Goal: Contribute content: Contribute content

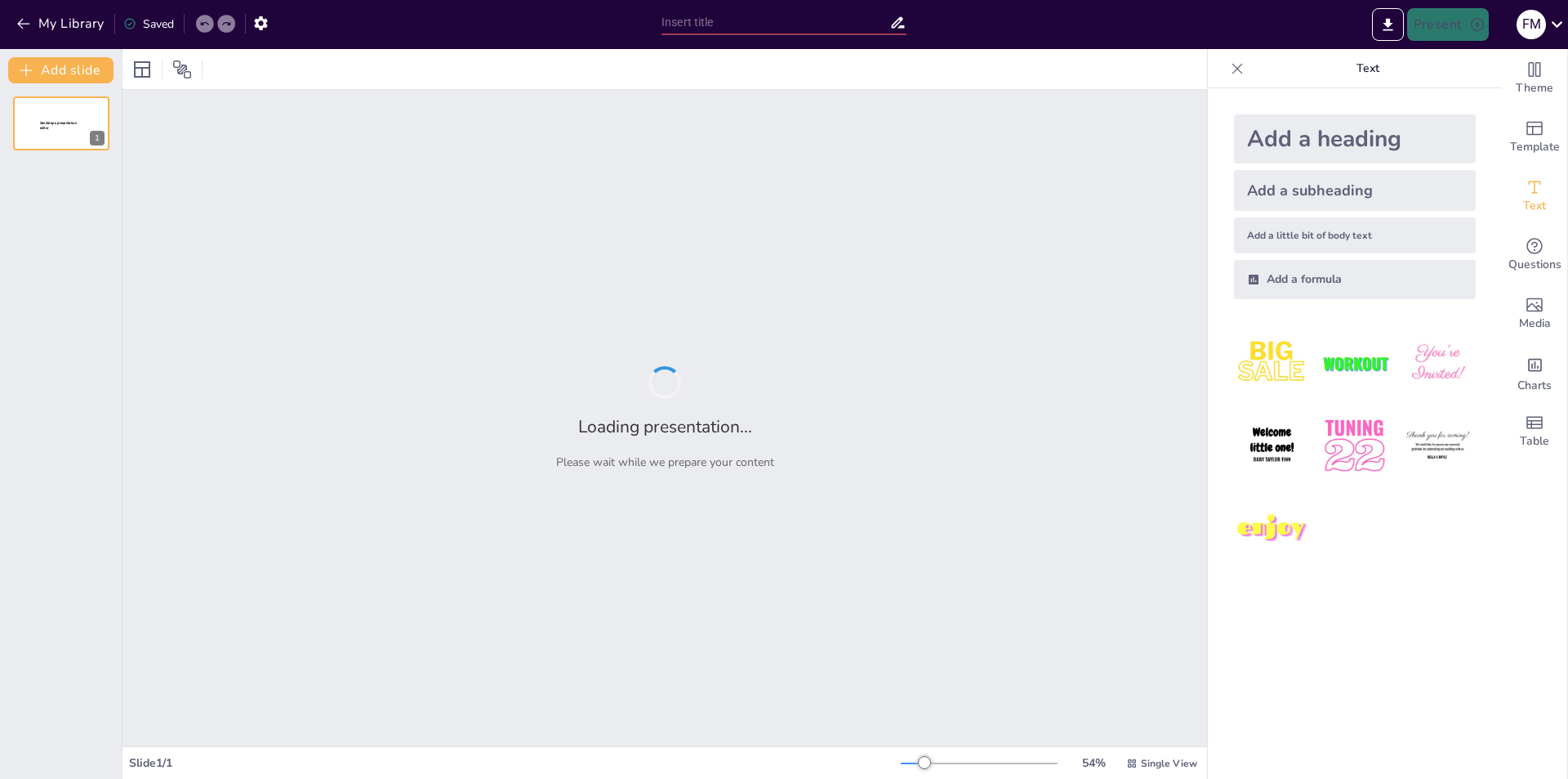
type input "Understanding the Functions and Impact of the World Health Organization (WHO)"
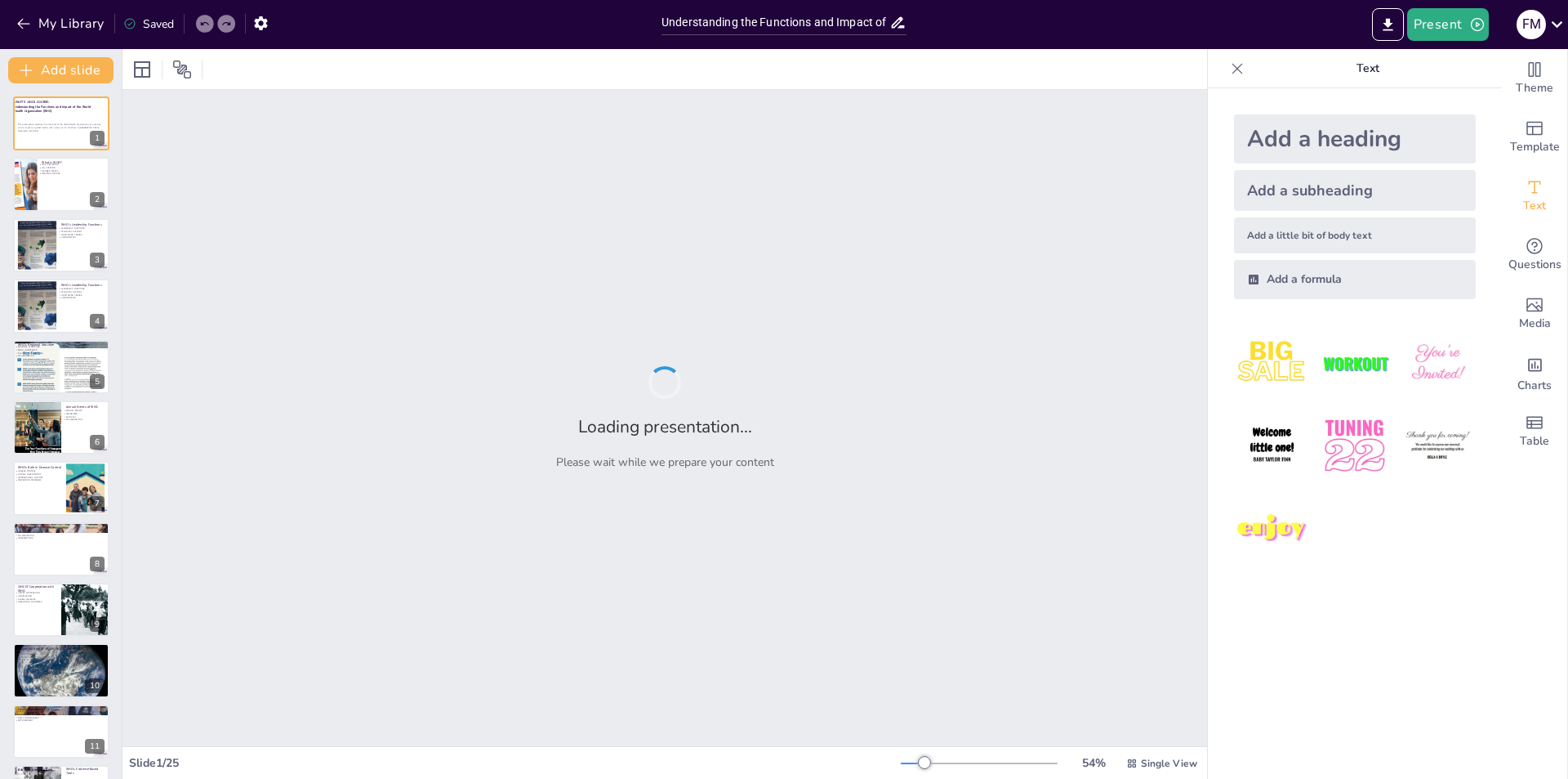
checkbox input "true"
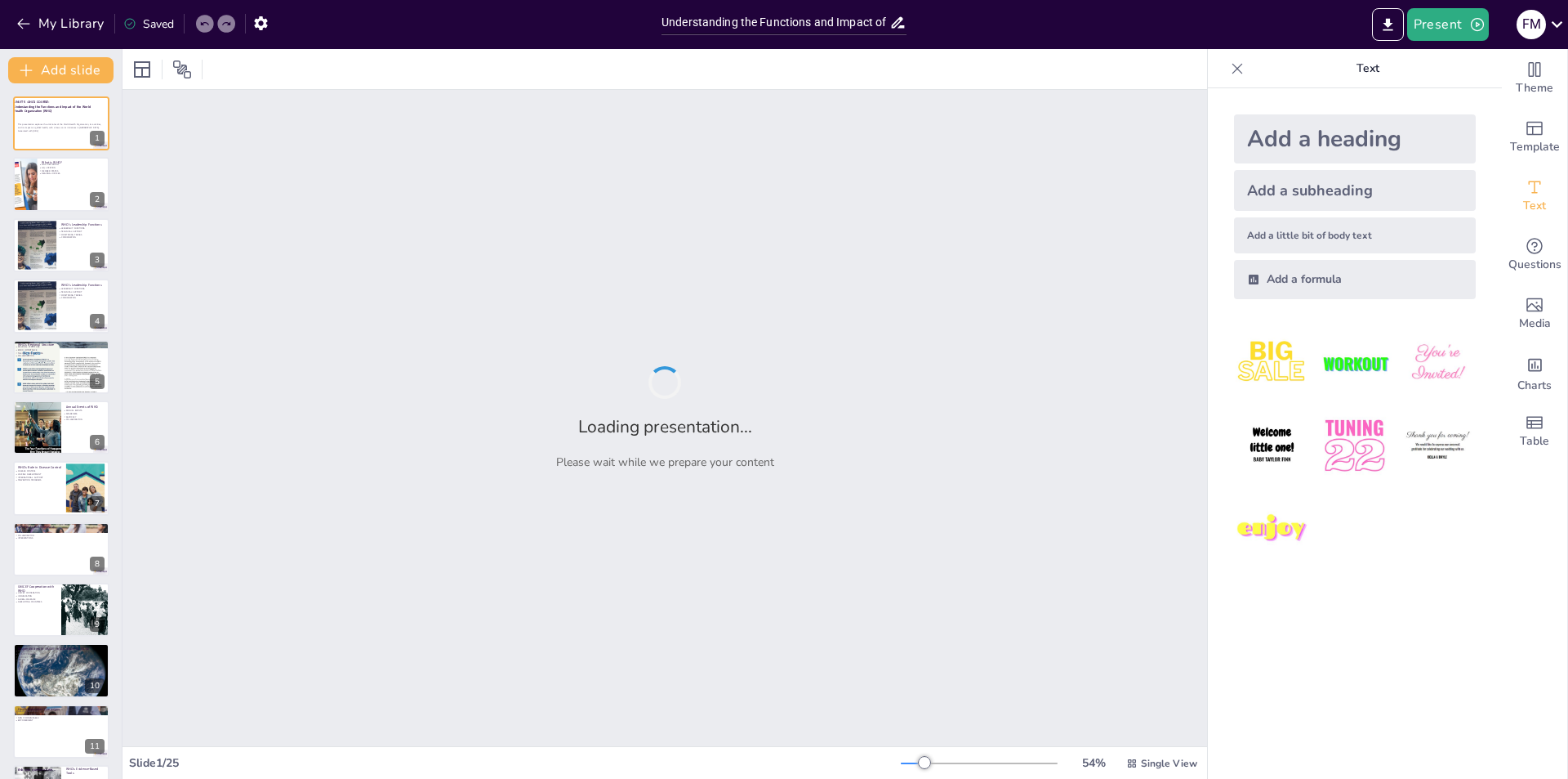
checkbox input "true"
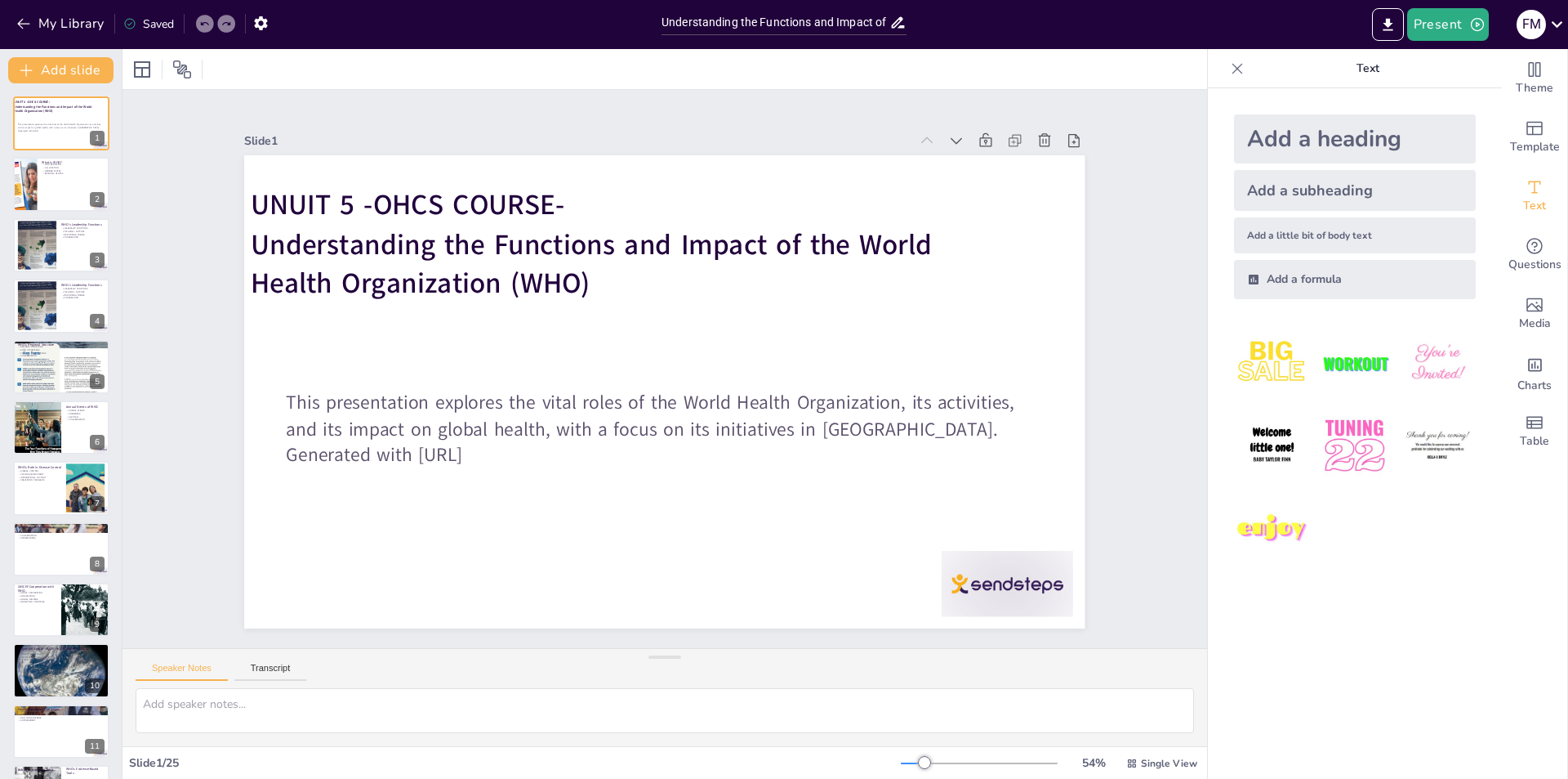
checkbox input "true"
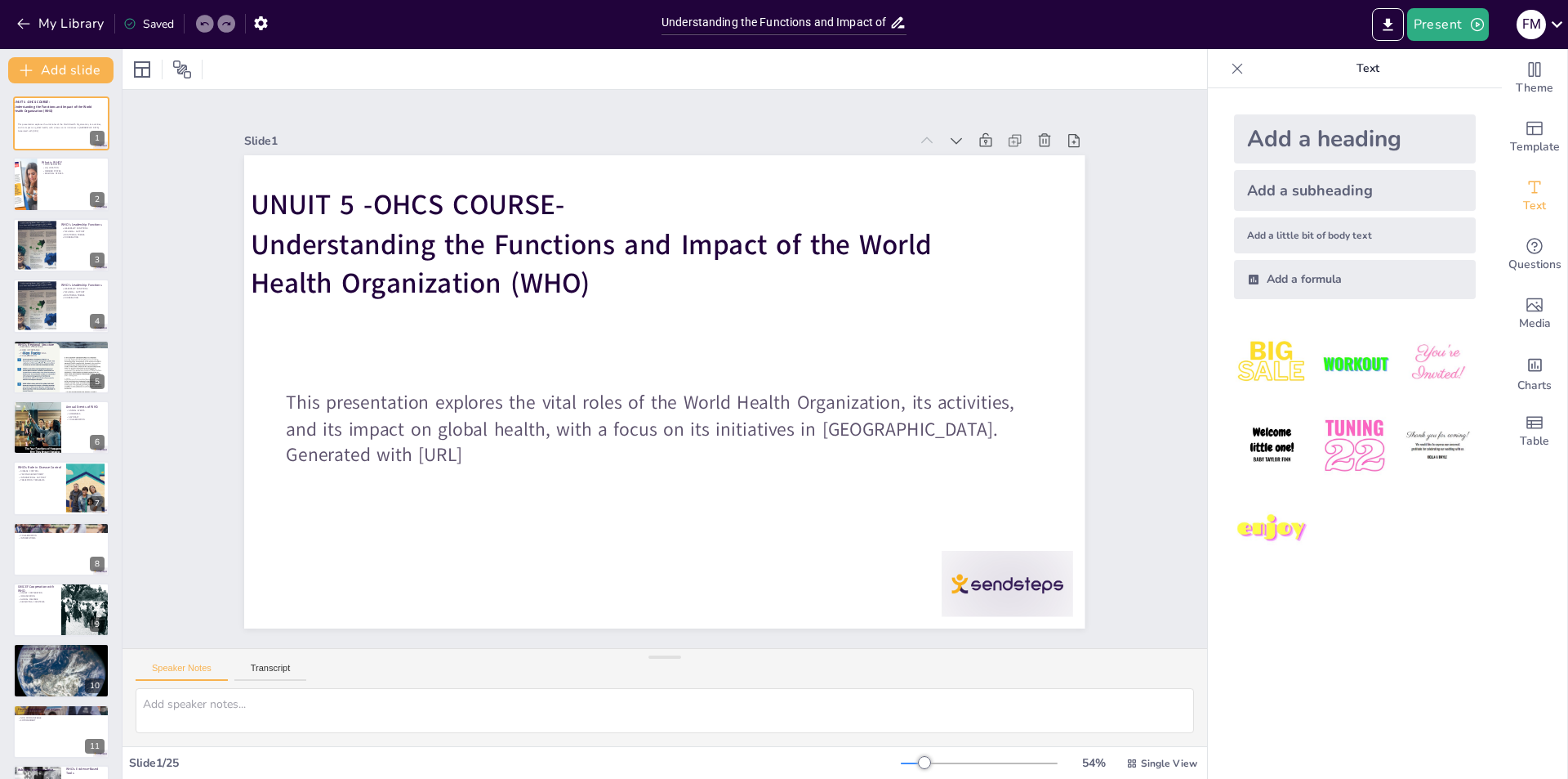
checkbox input "true"
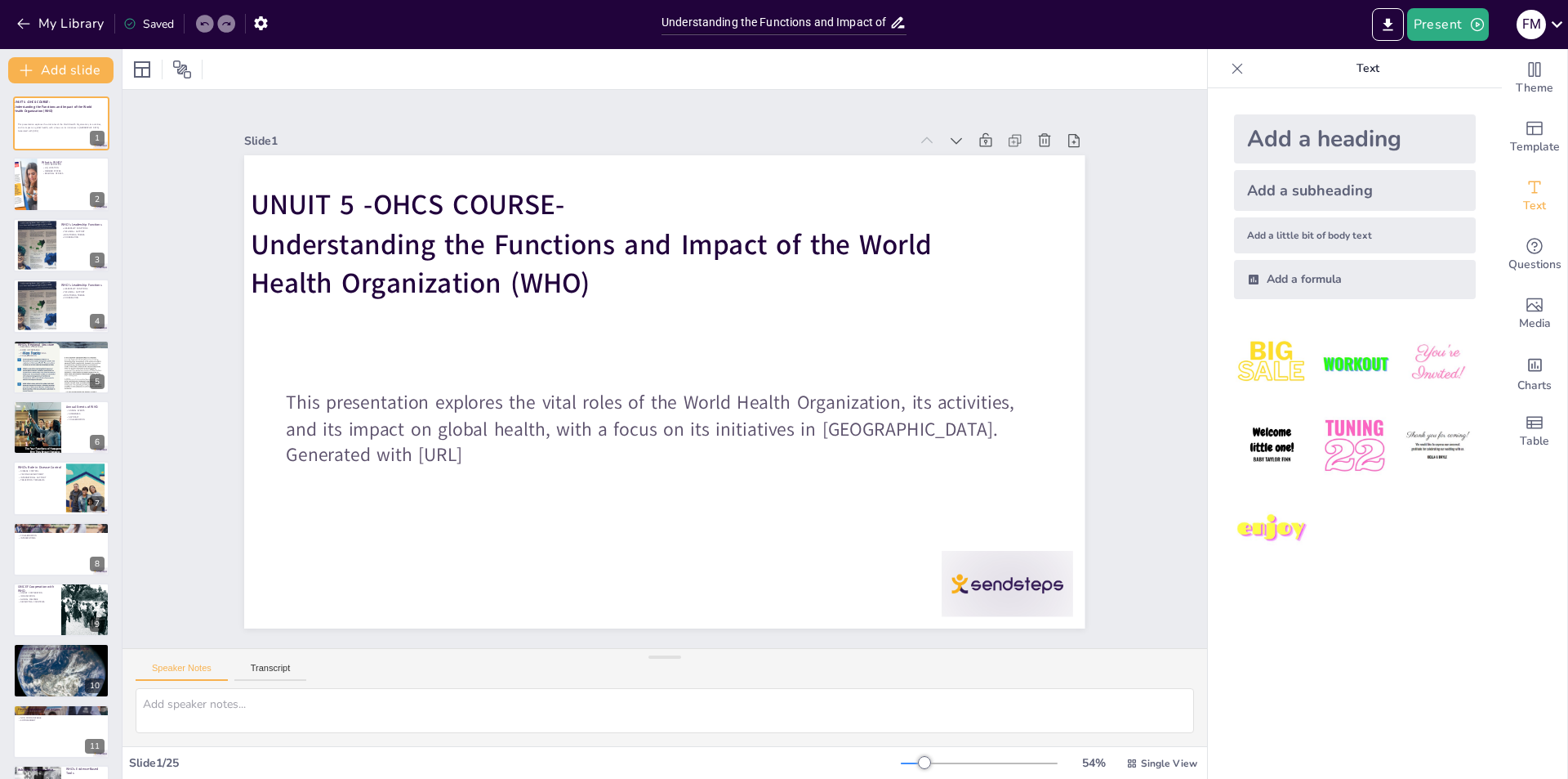
checkbox input "true"
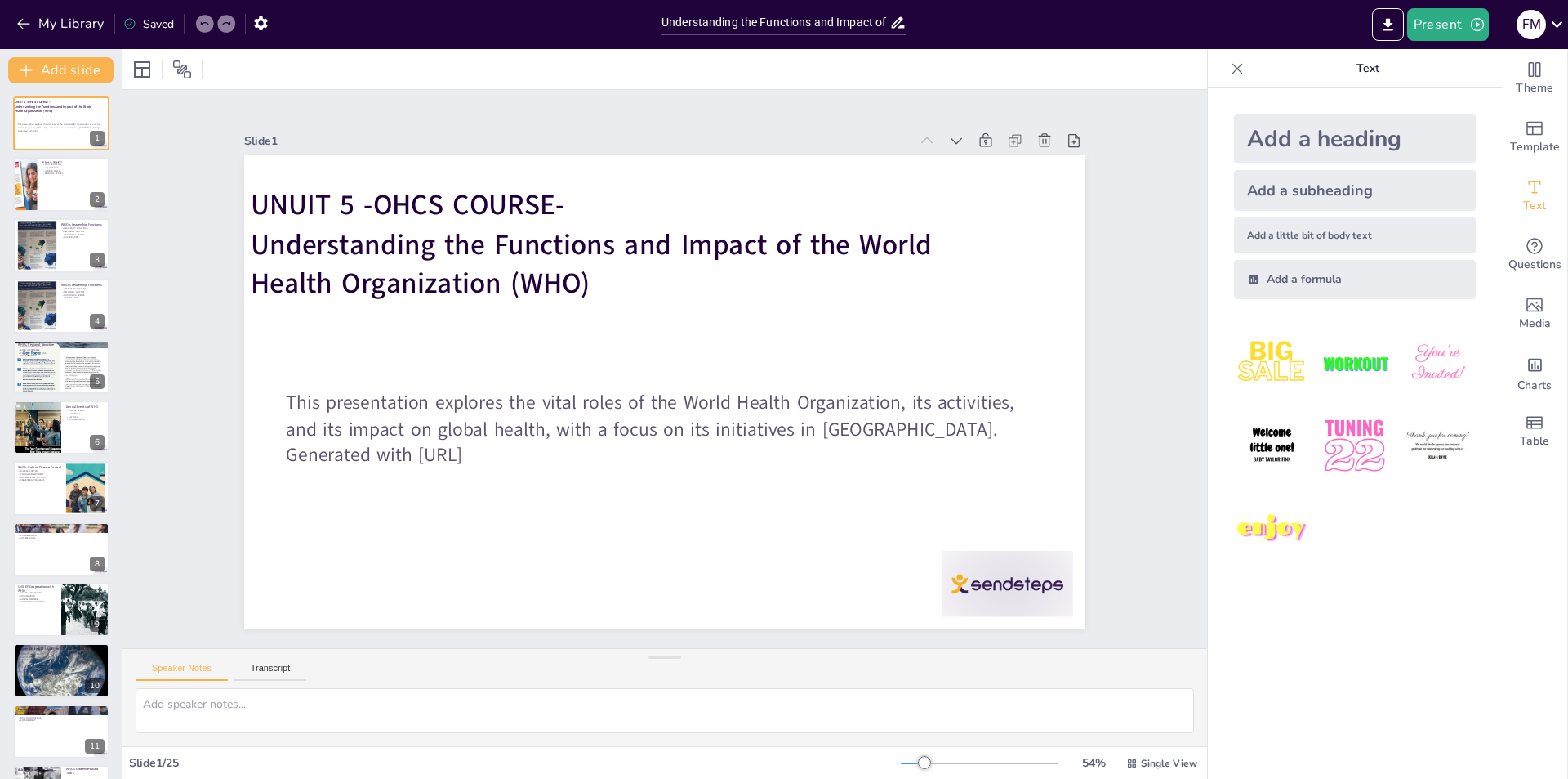
checkbox input "true"
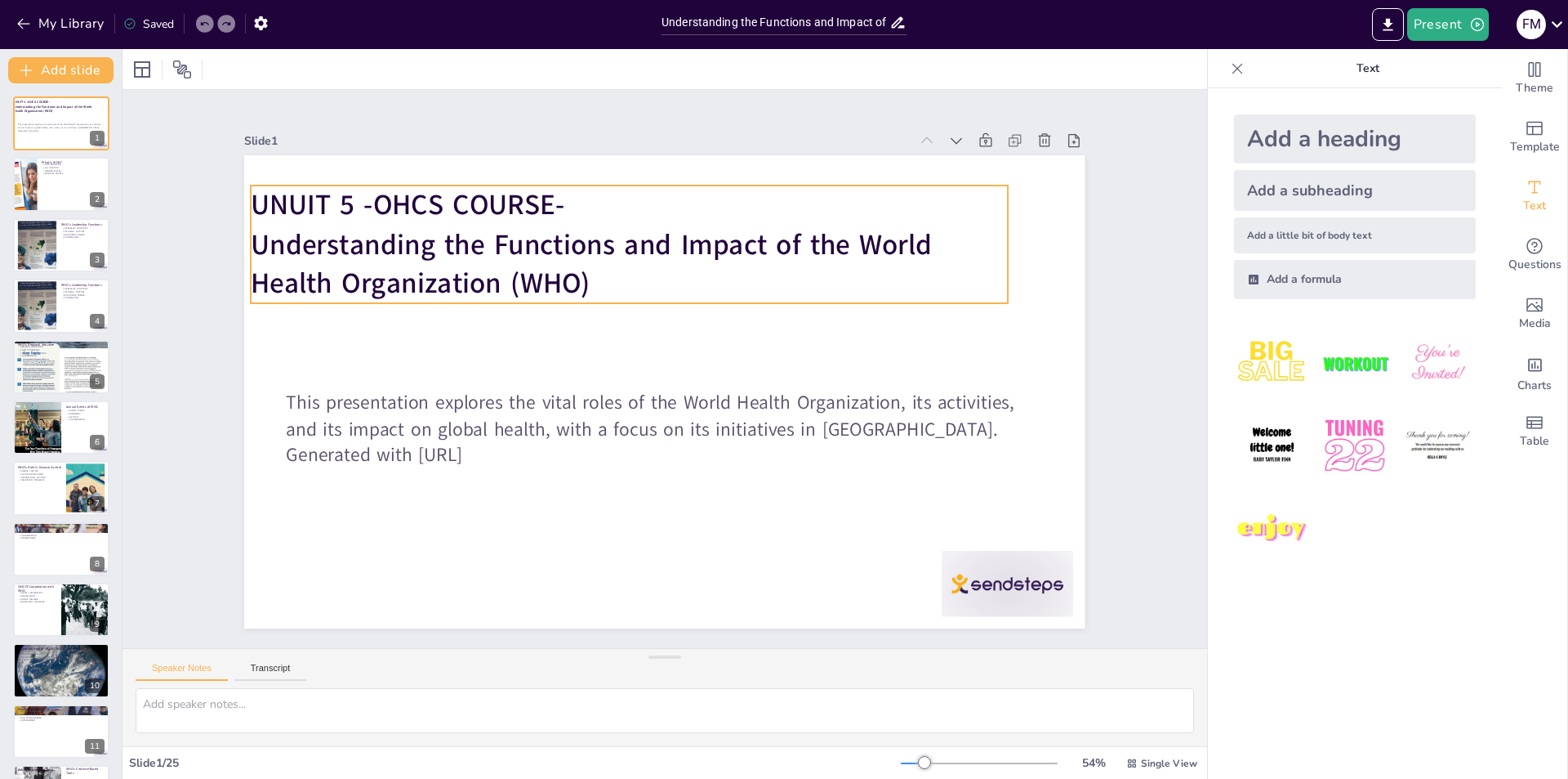
checkbox input "true"
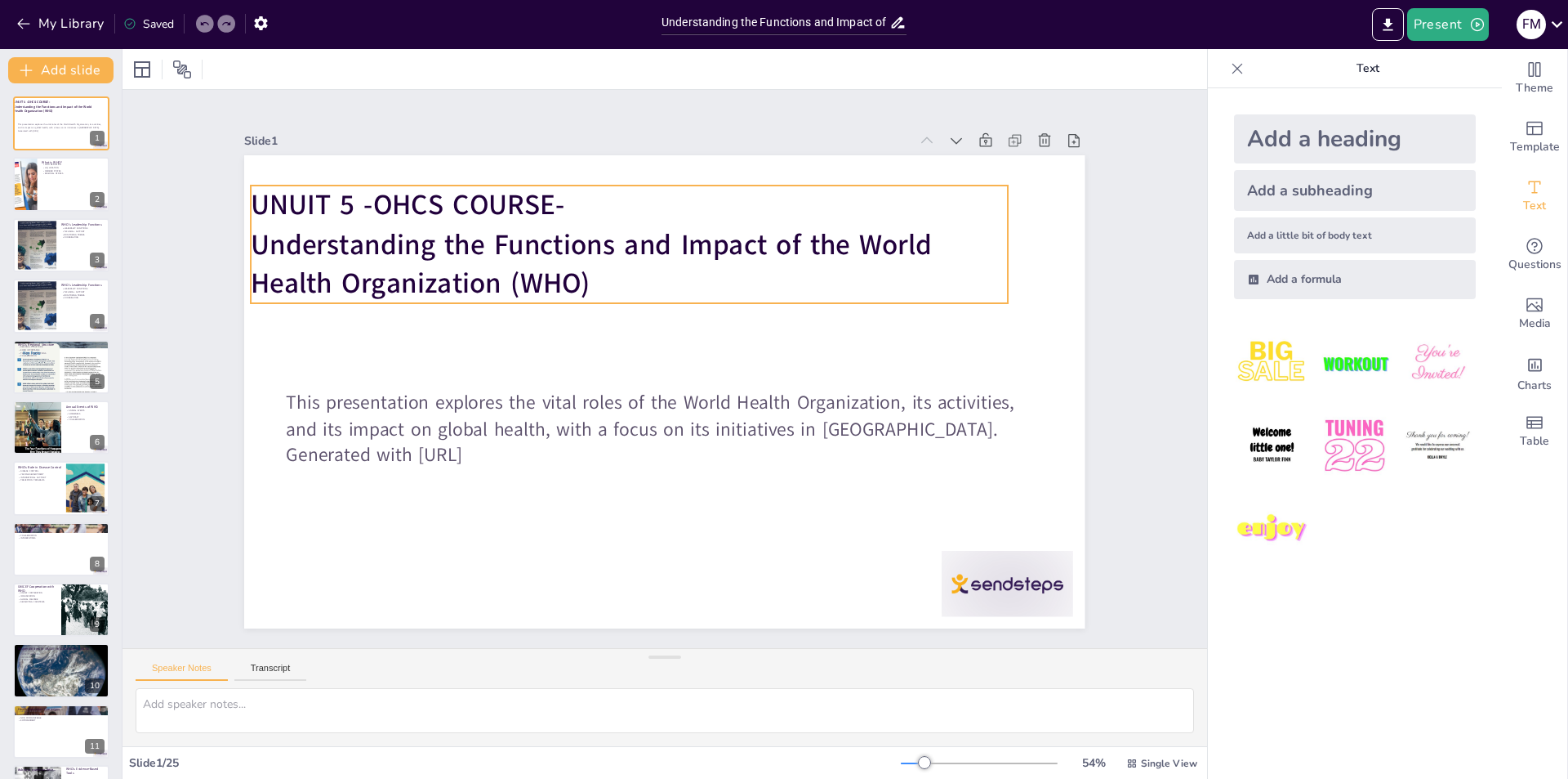
checkbox input "true"
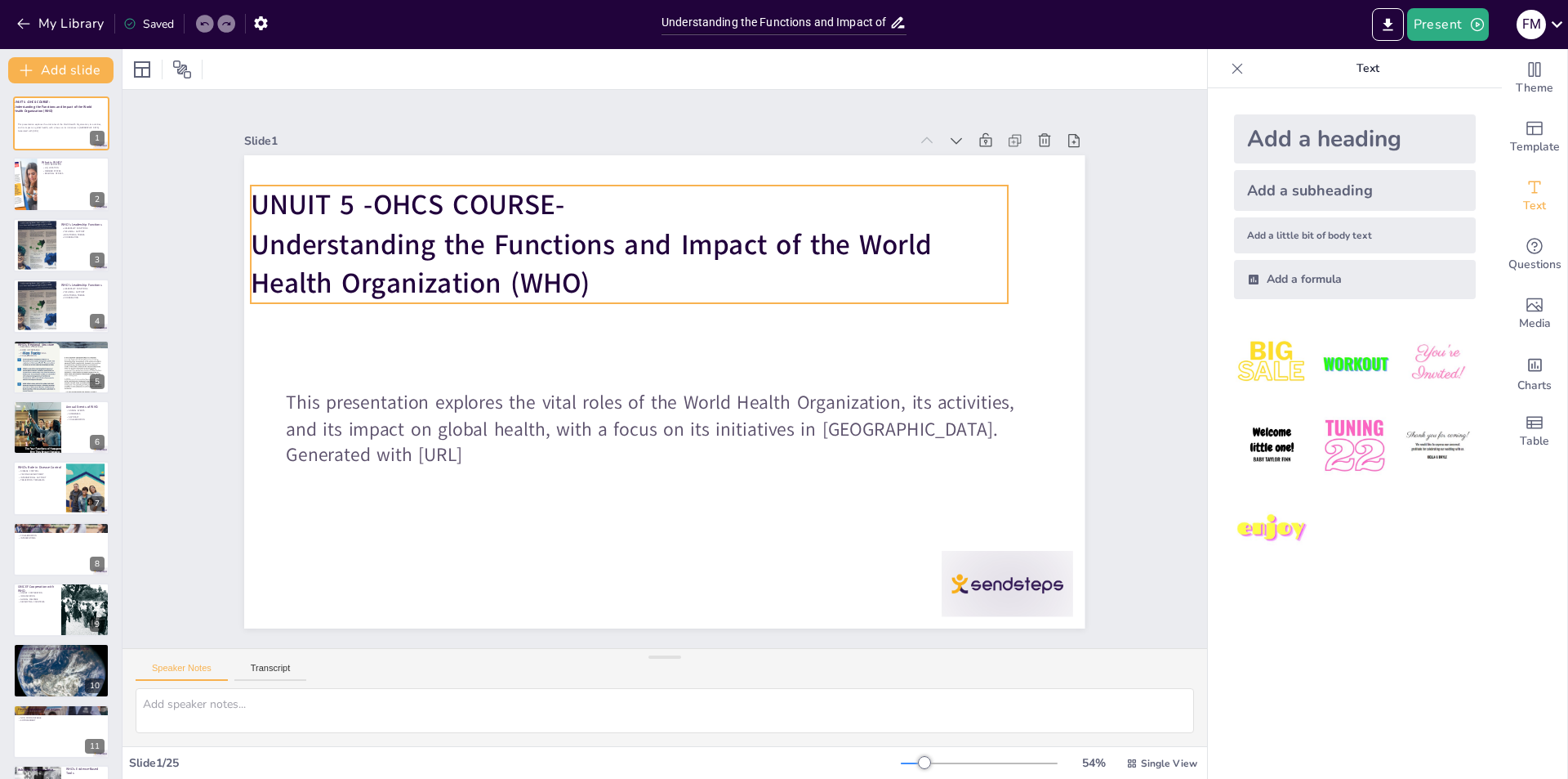
checkbox input "true"
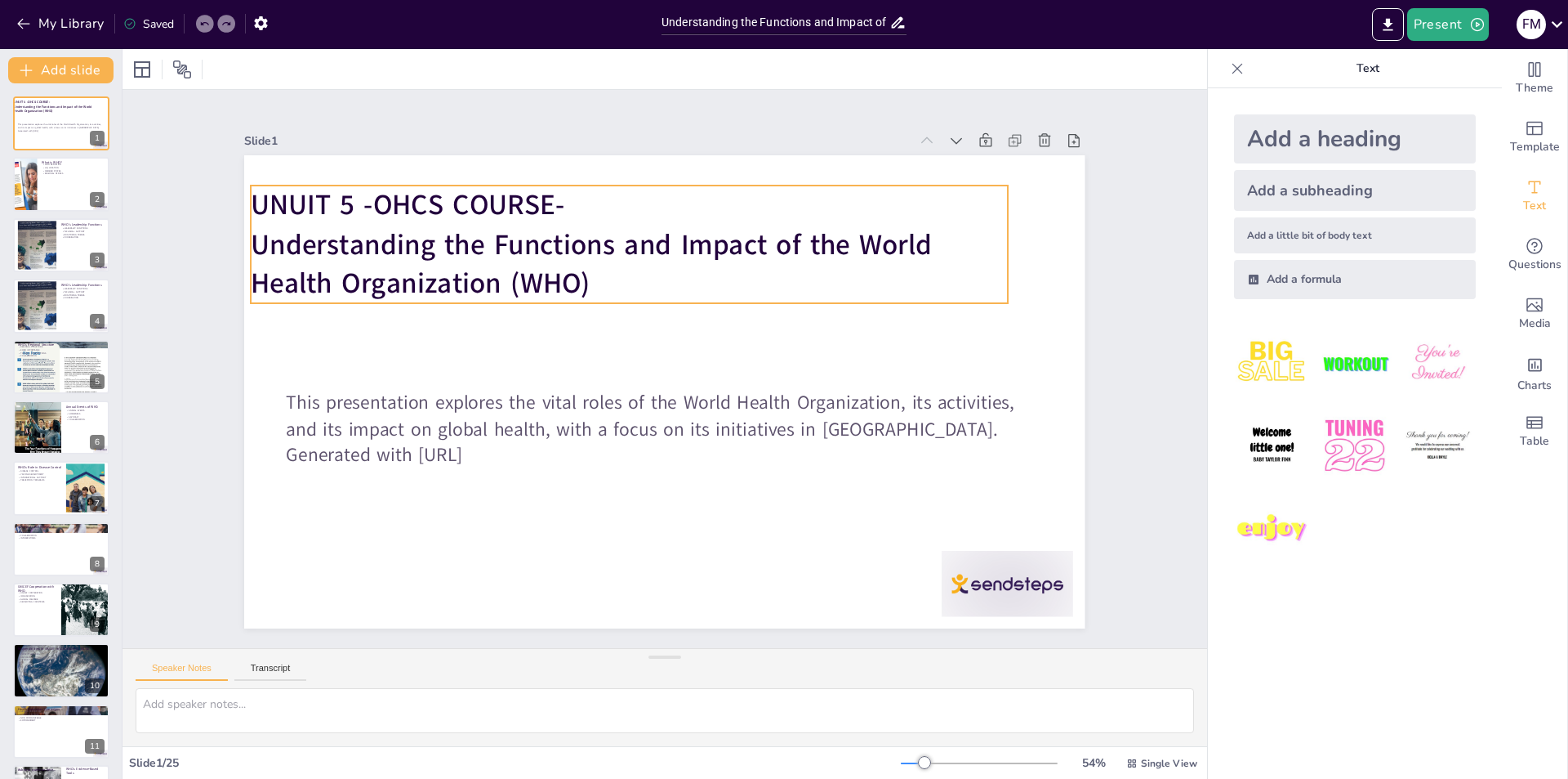
checkbox input "true"
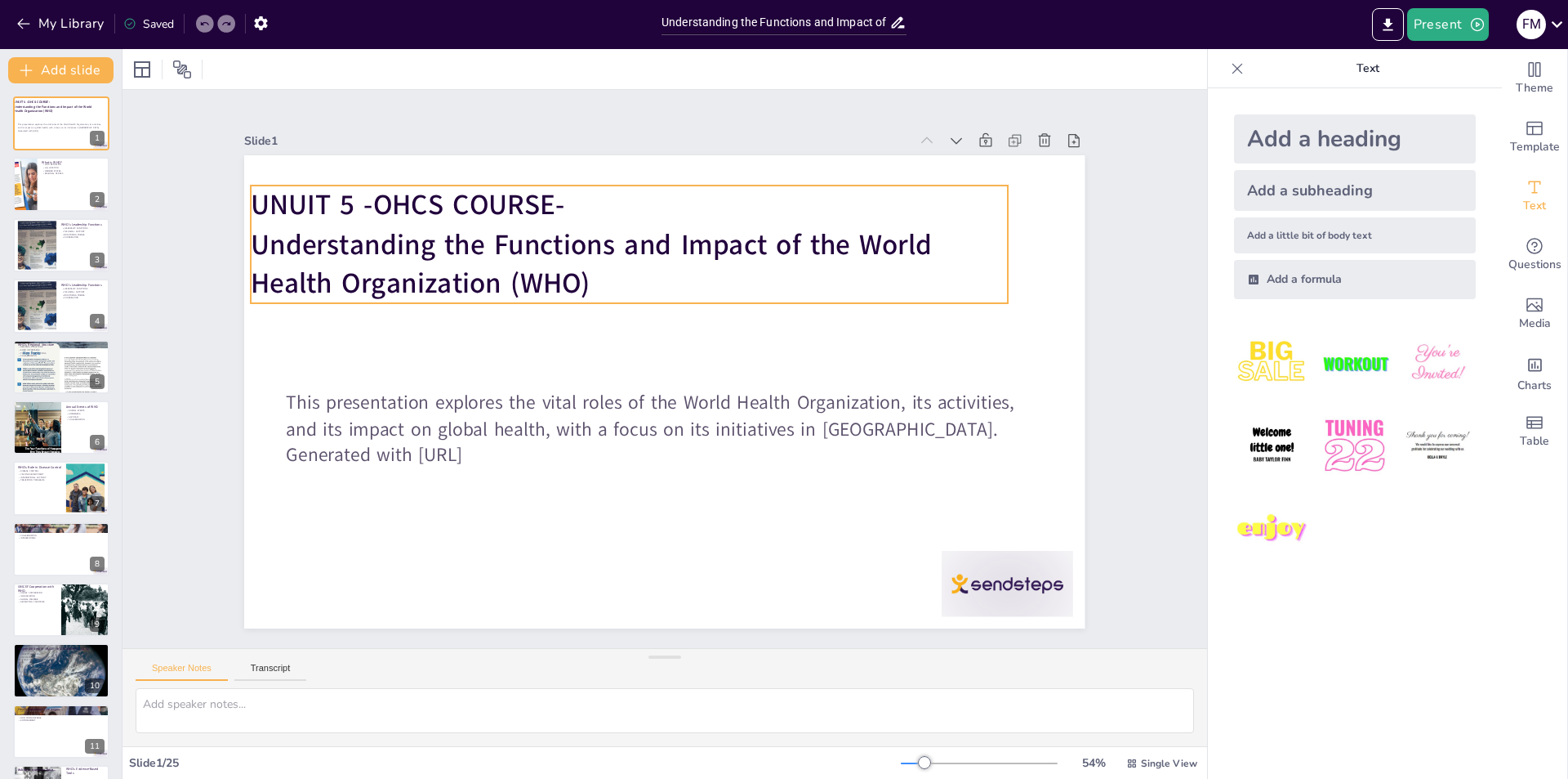
checkbox input "true"
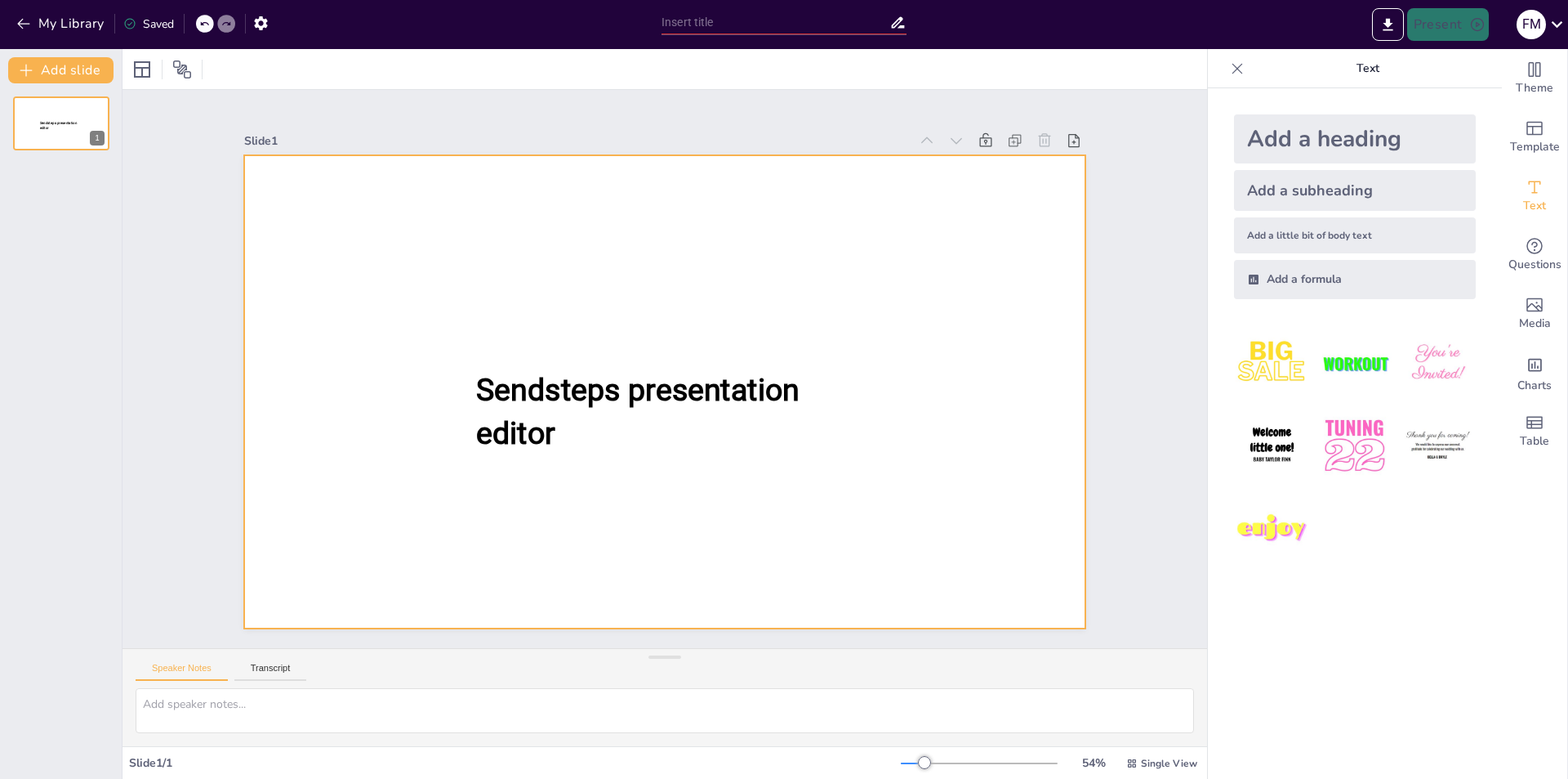
type input "Understanding the Functions and Impact of the World Health Organization (WHO)"
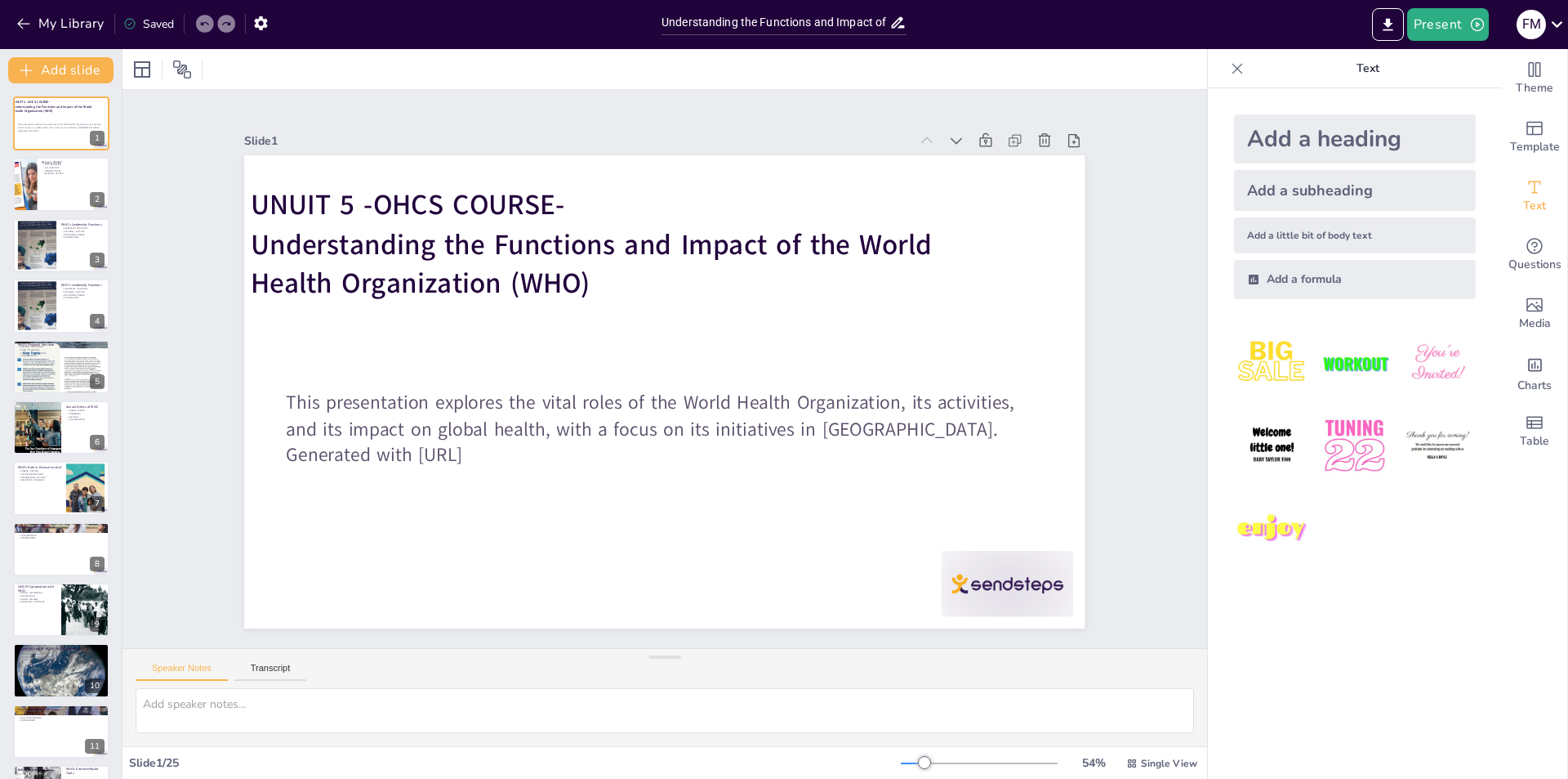
checkbox input "true"
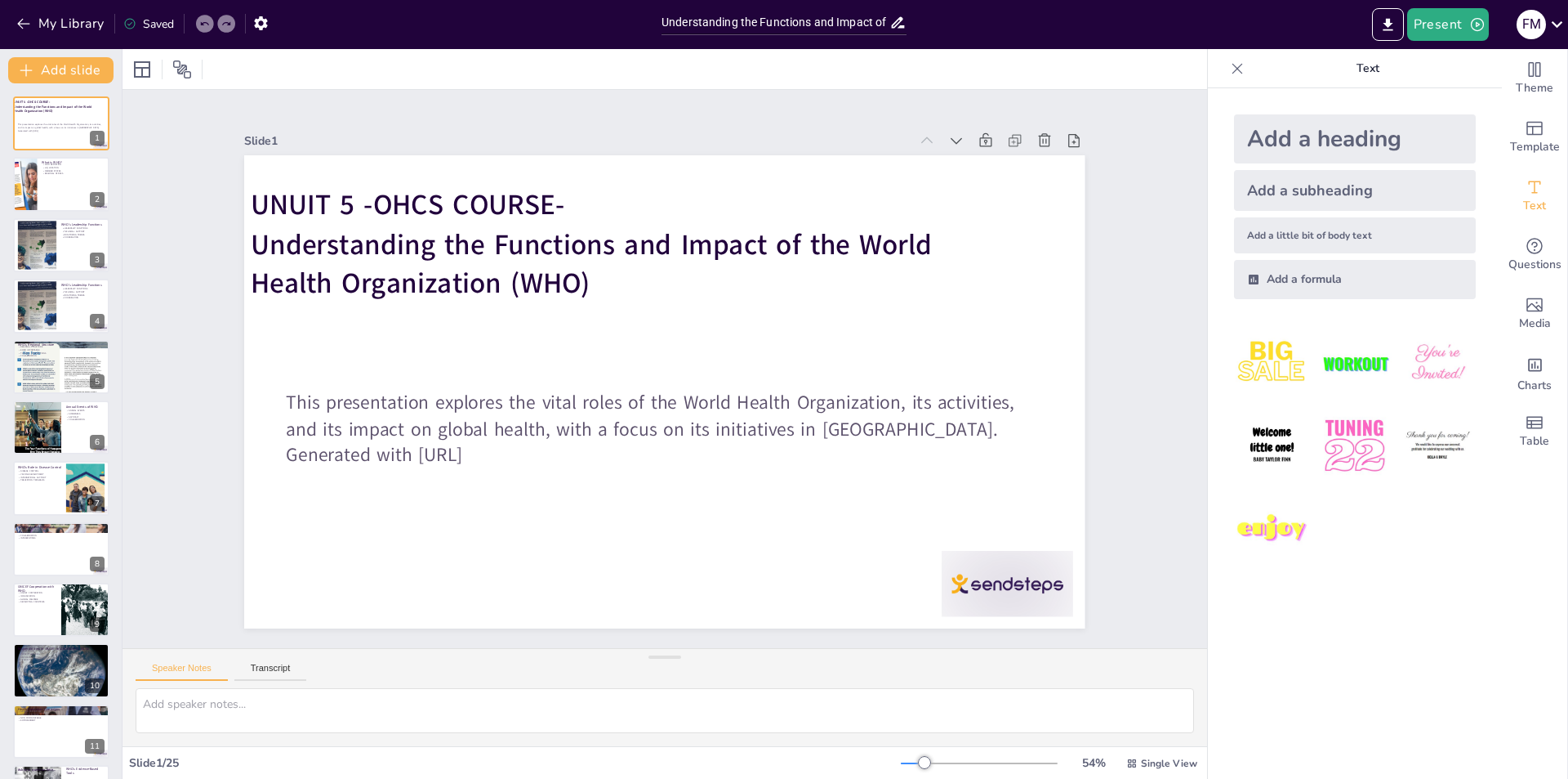
checkbox input "true"
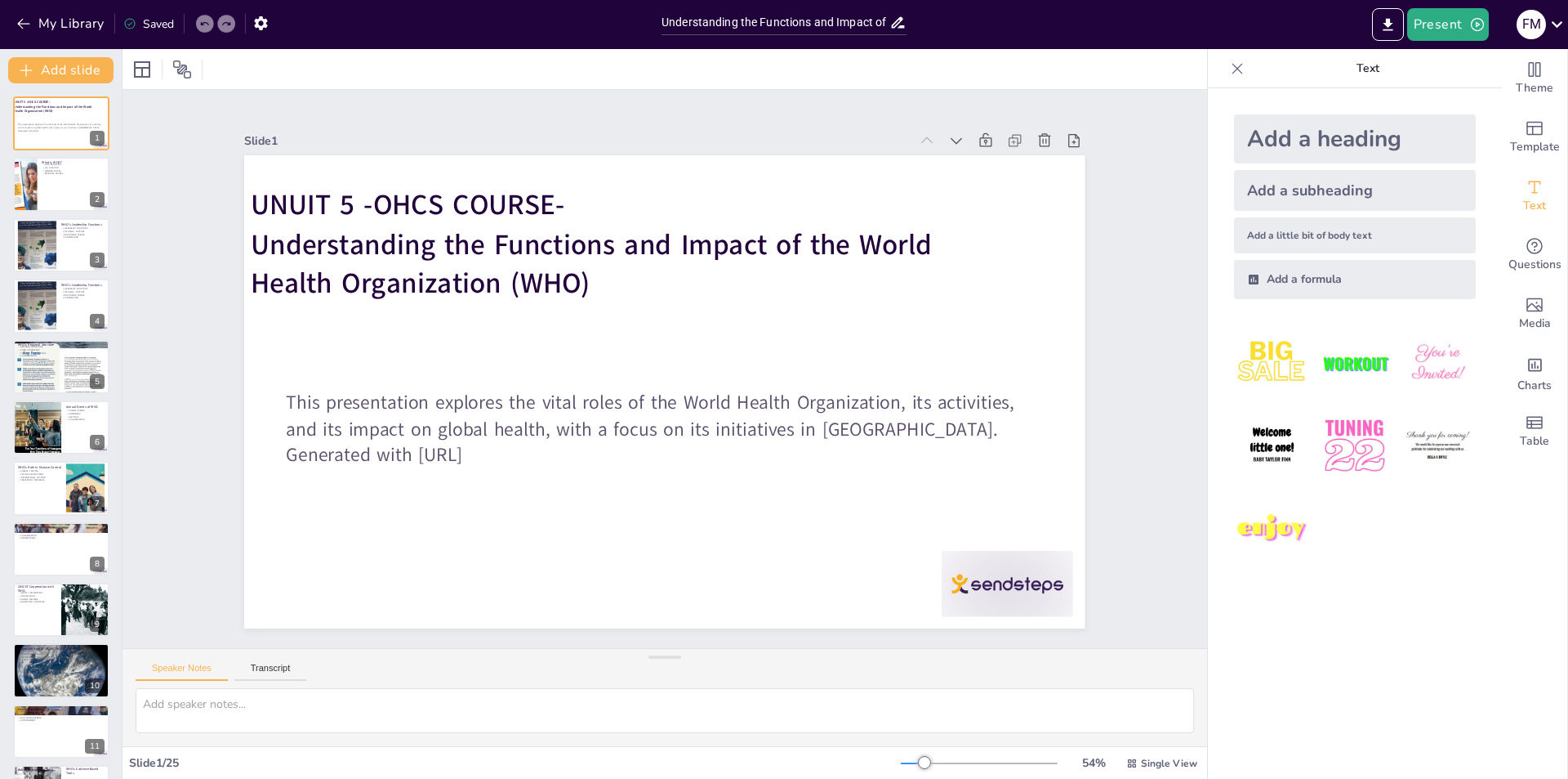
checkbox input "true"
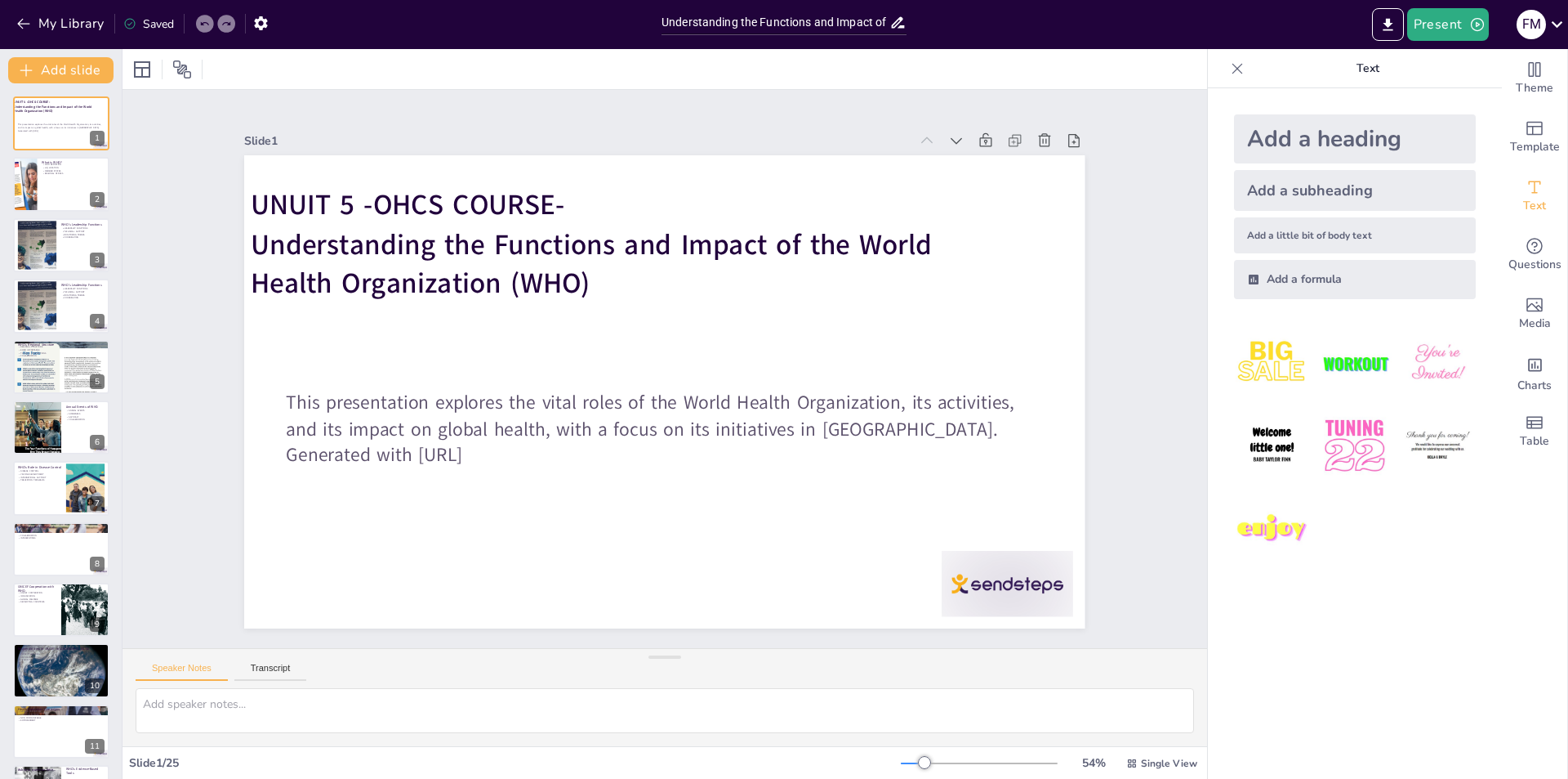
checkbox input "true"
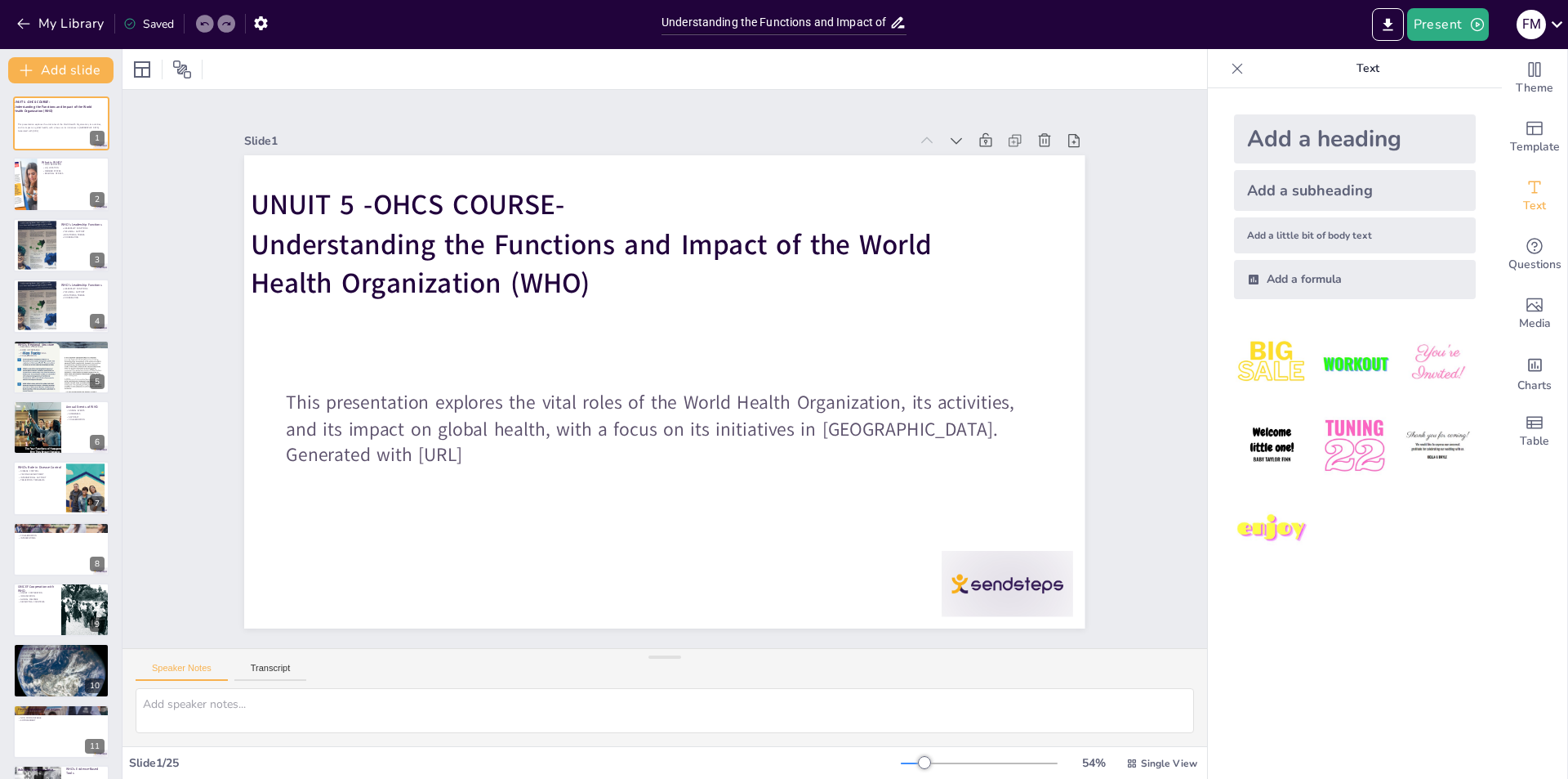
checkbox input "true"
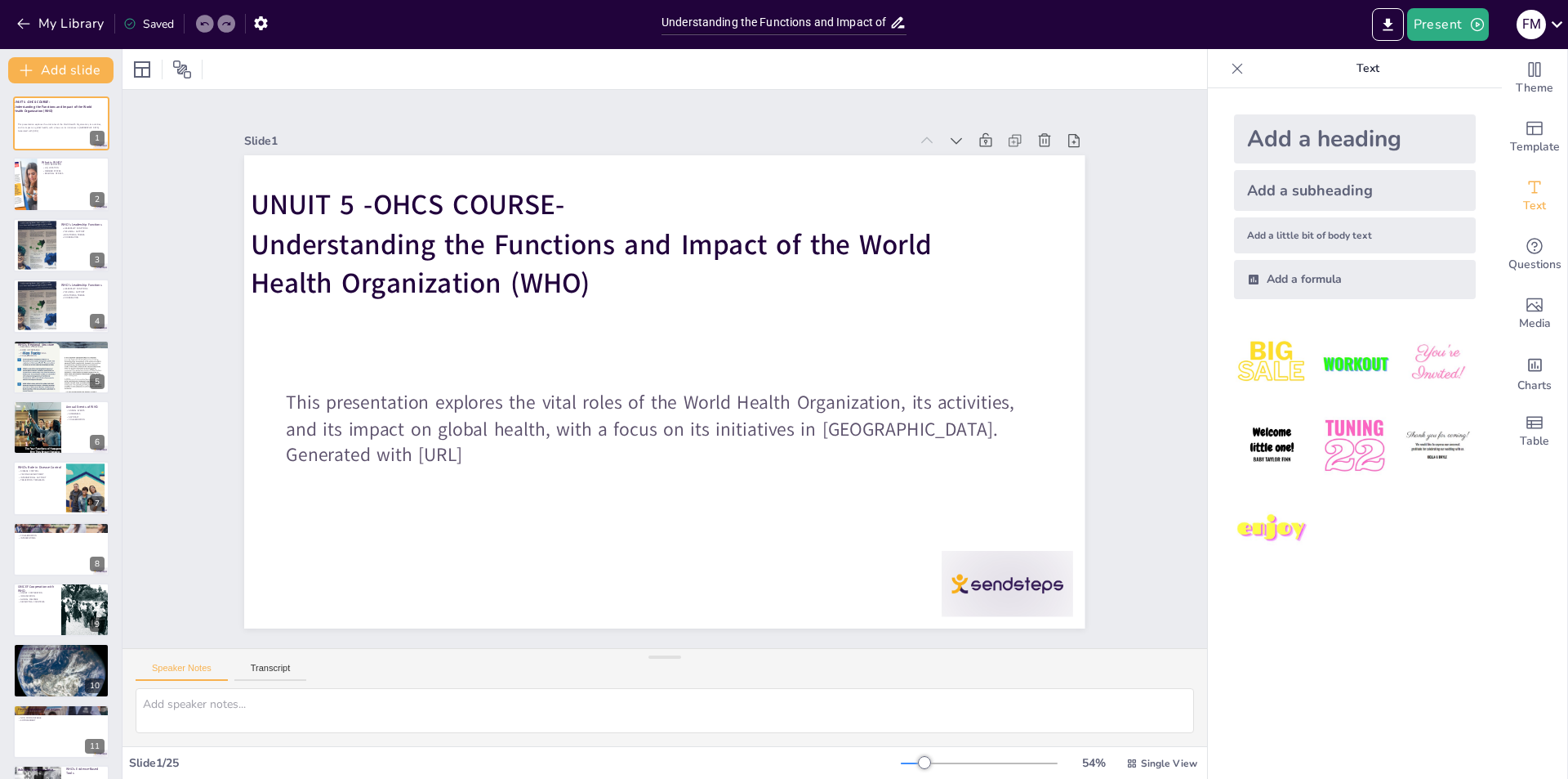
checkbox input "true"
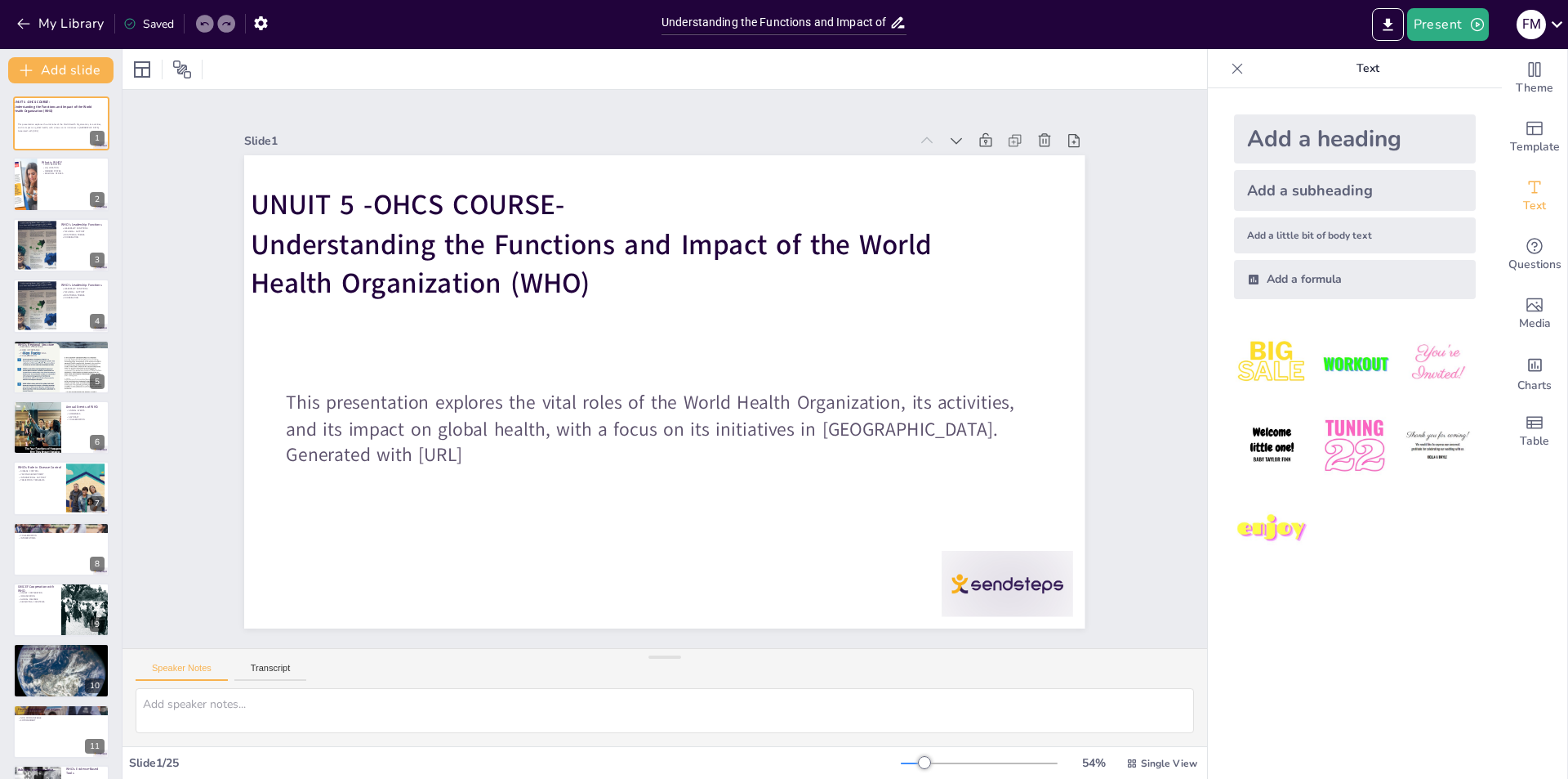
checkbox input "true"
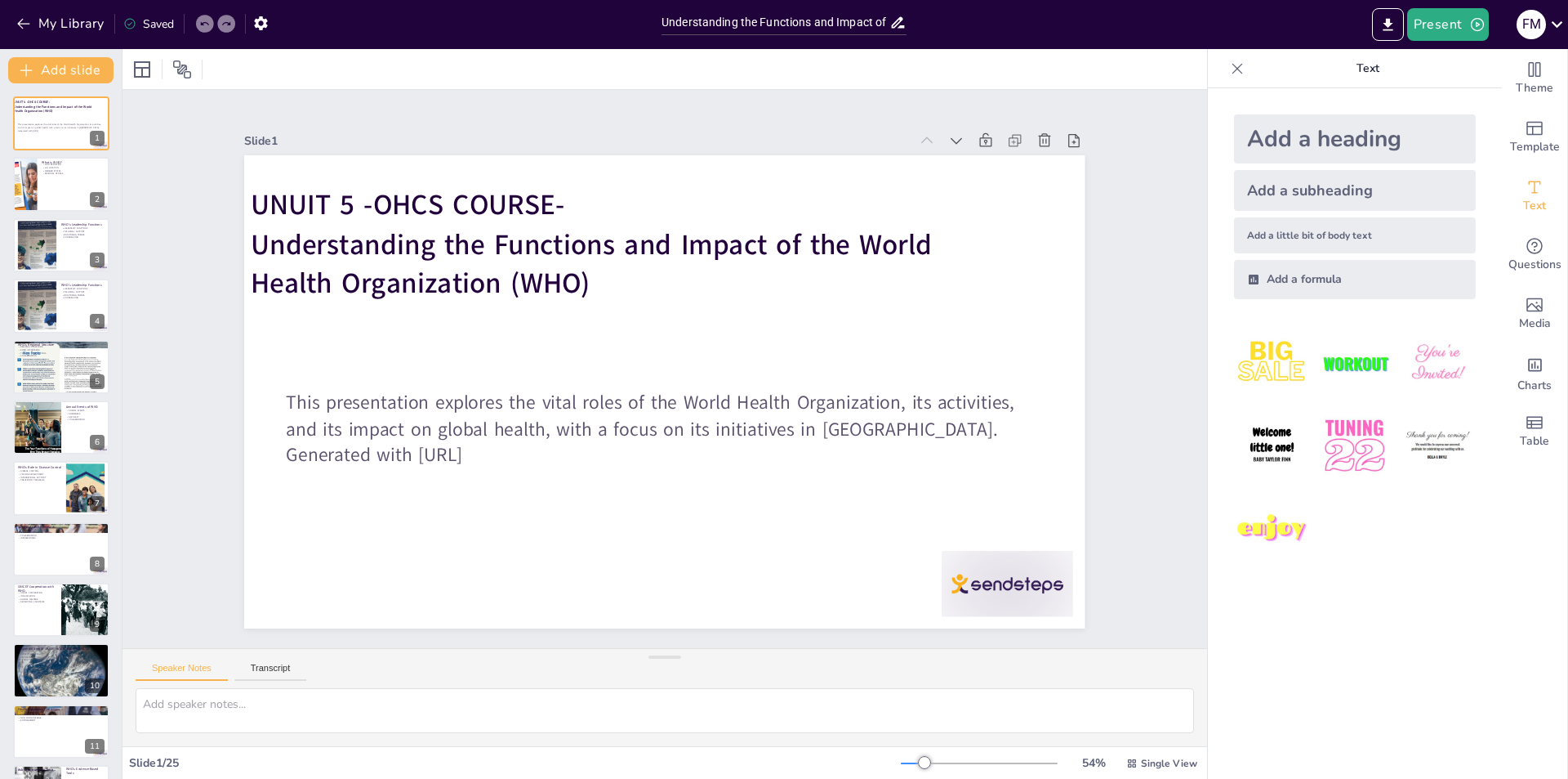
checkbox input "true"
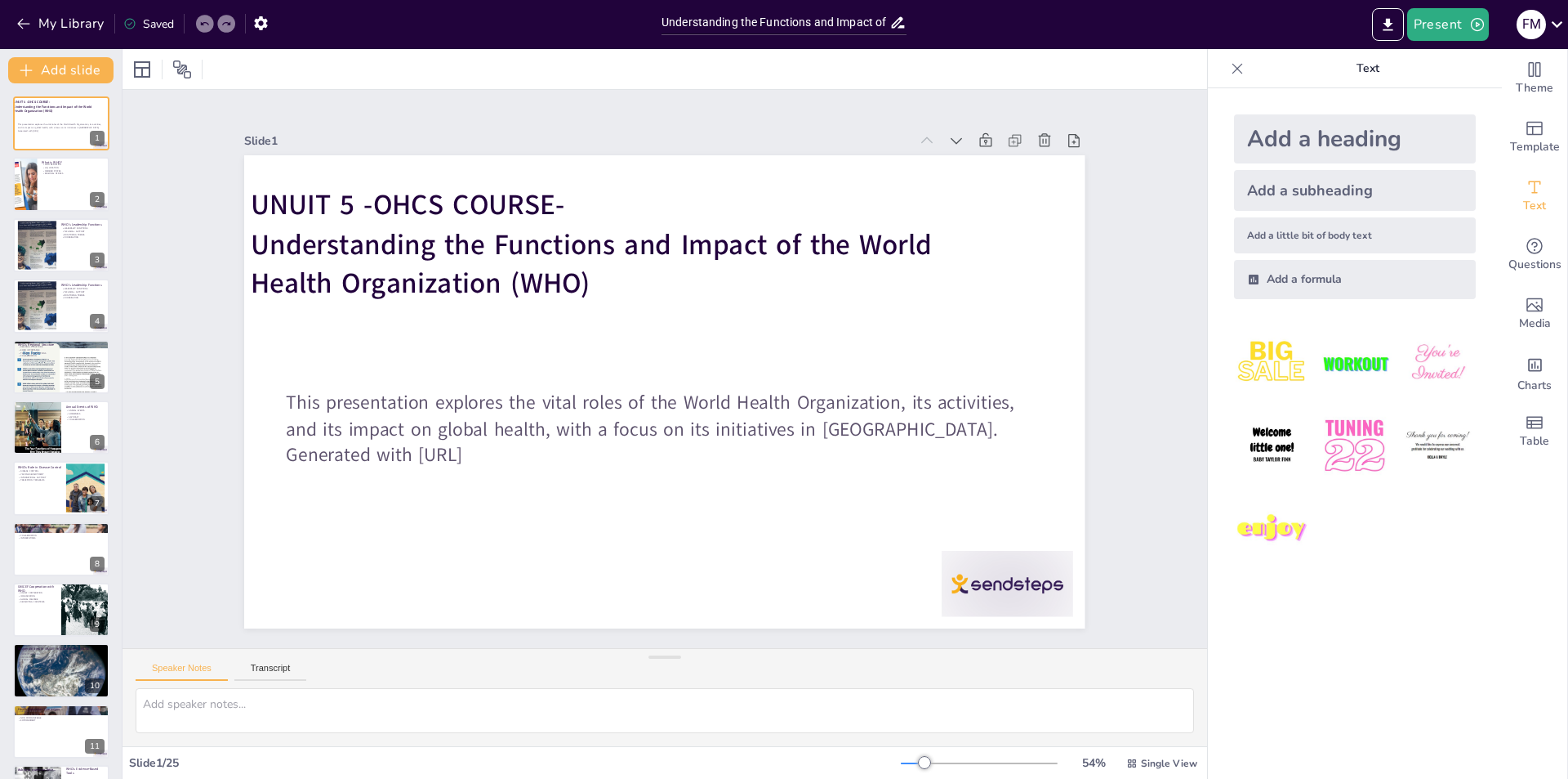
checkbox input "true"
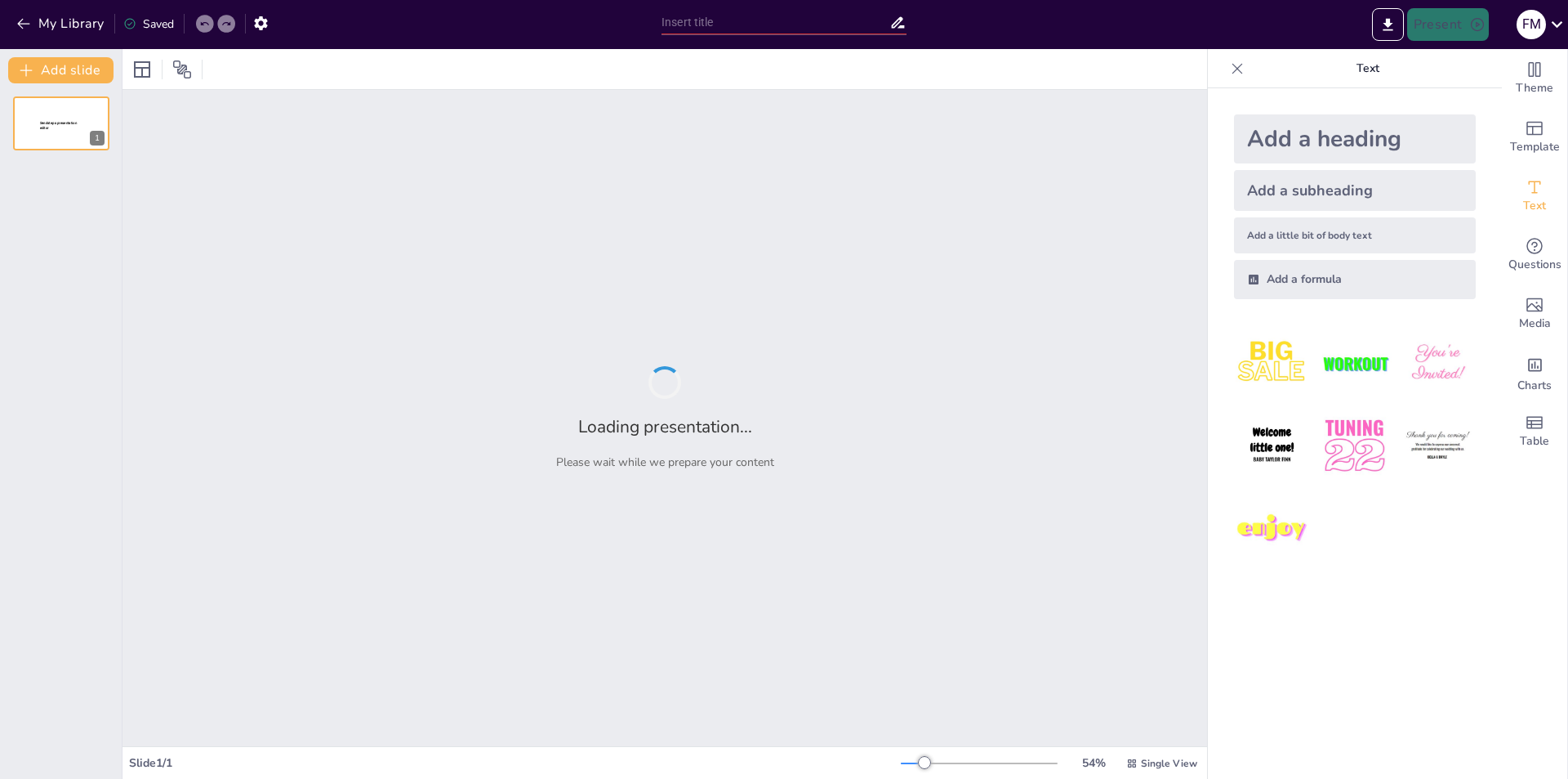
type input "Health Care Evolution in [GEOGRAPHIC_DATA]: An Overview of Wilayat Hospitals an…"
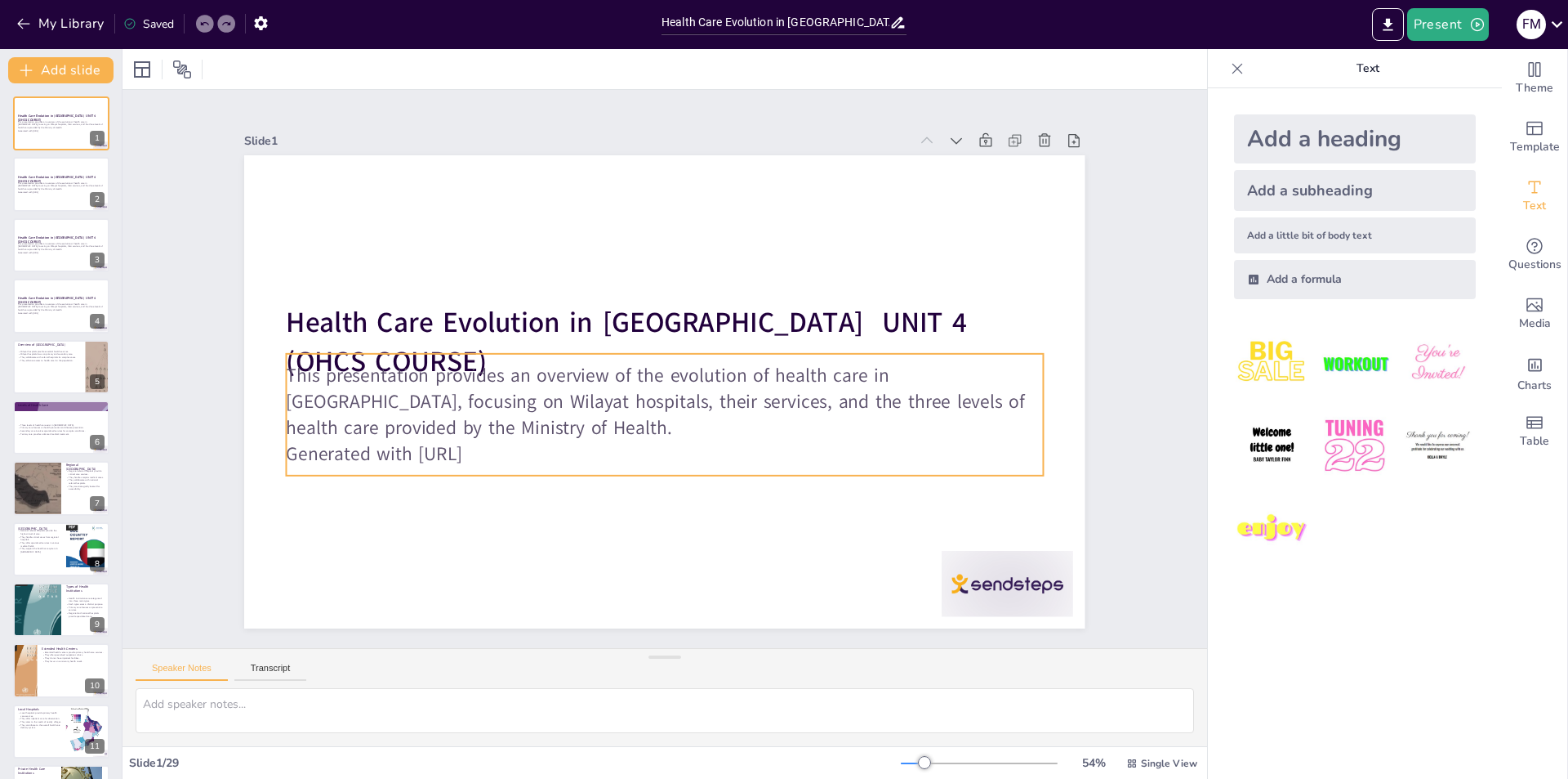
checkbox input "true"
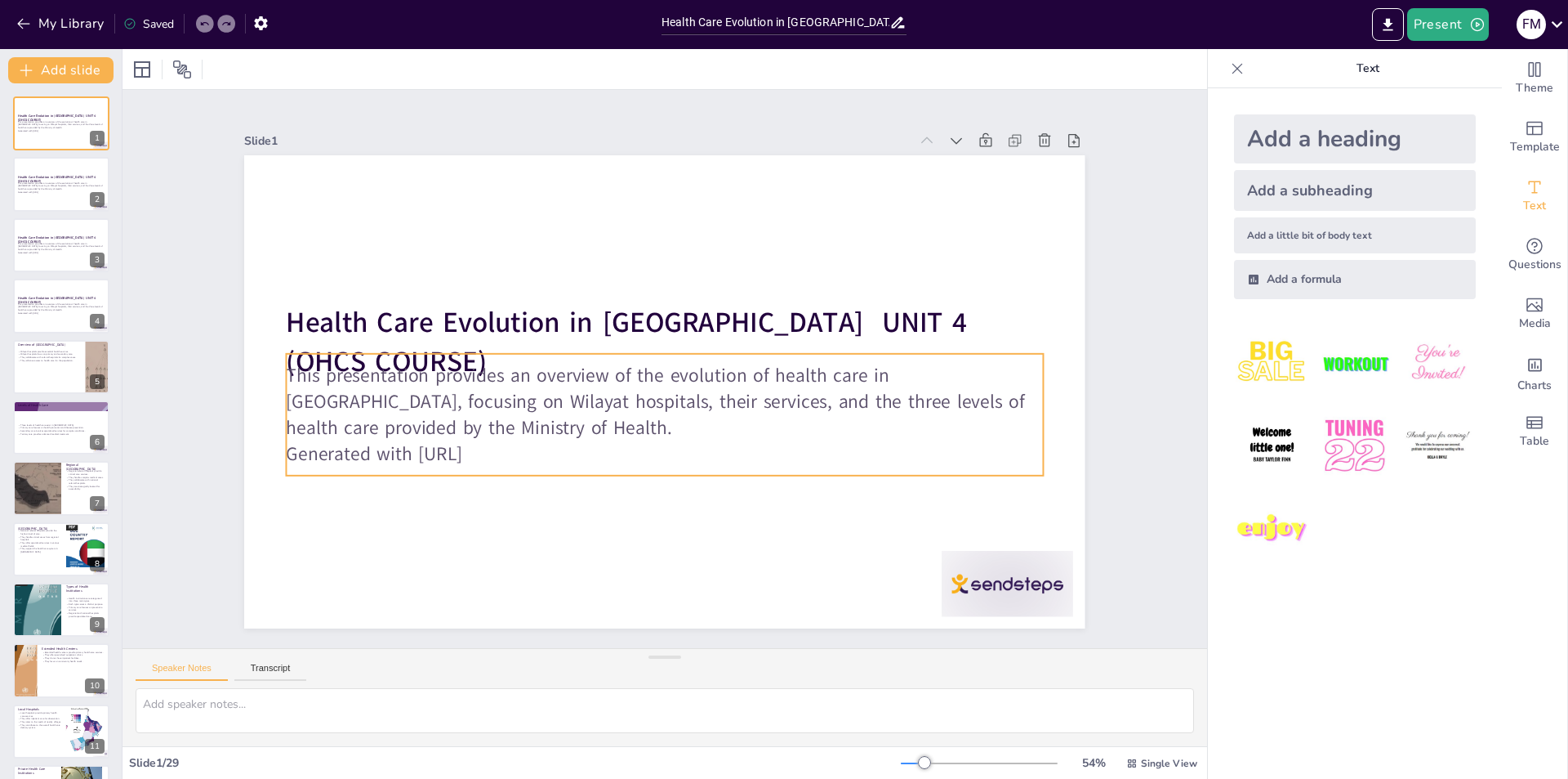
checkbox input "true"
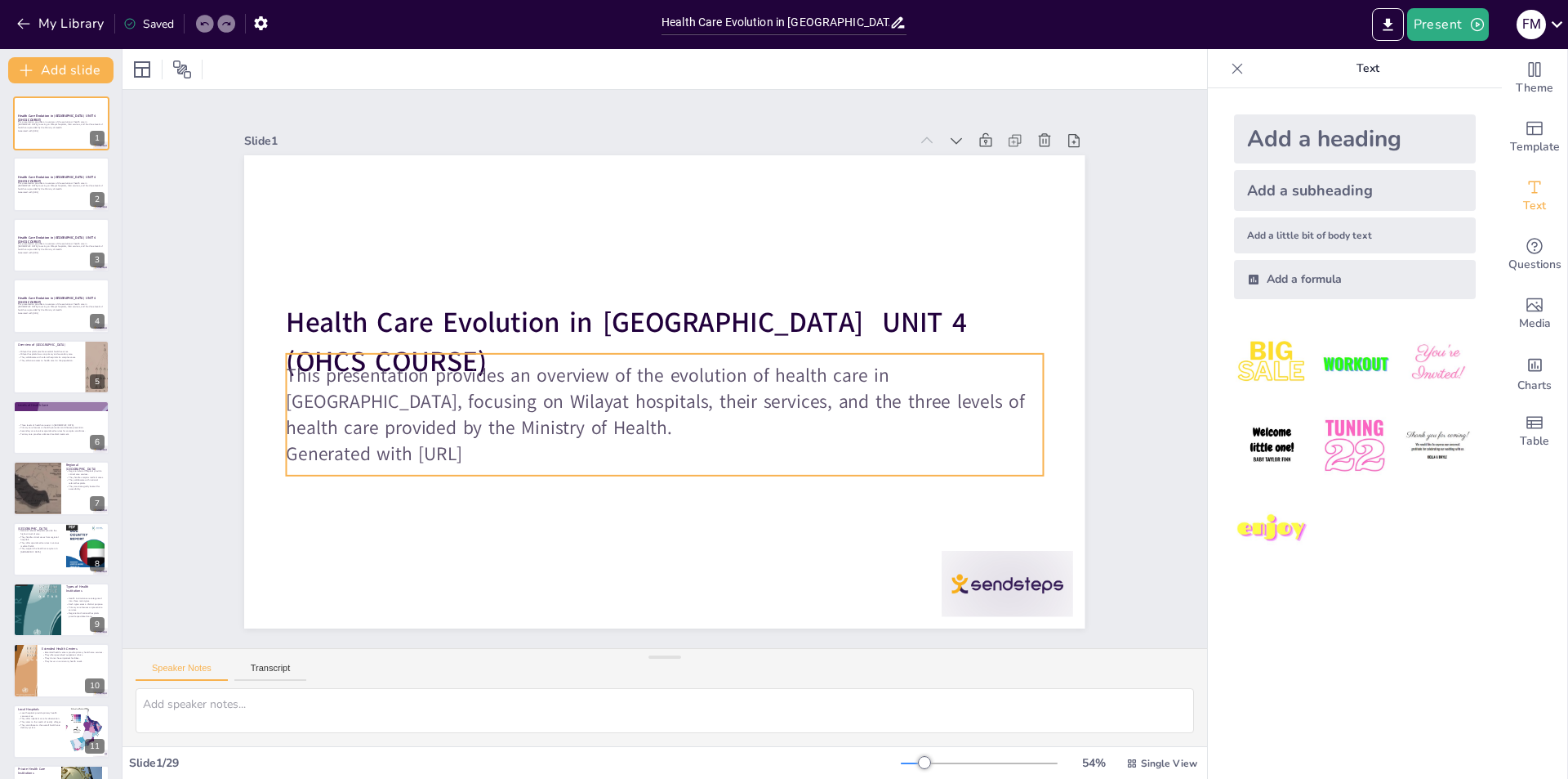
checkbox input "true"
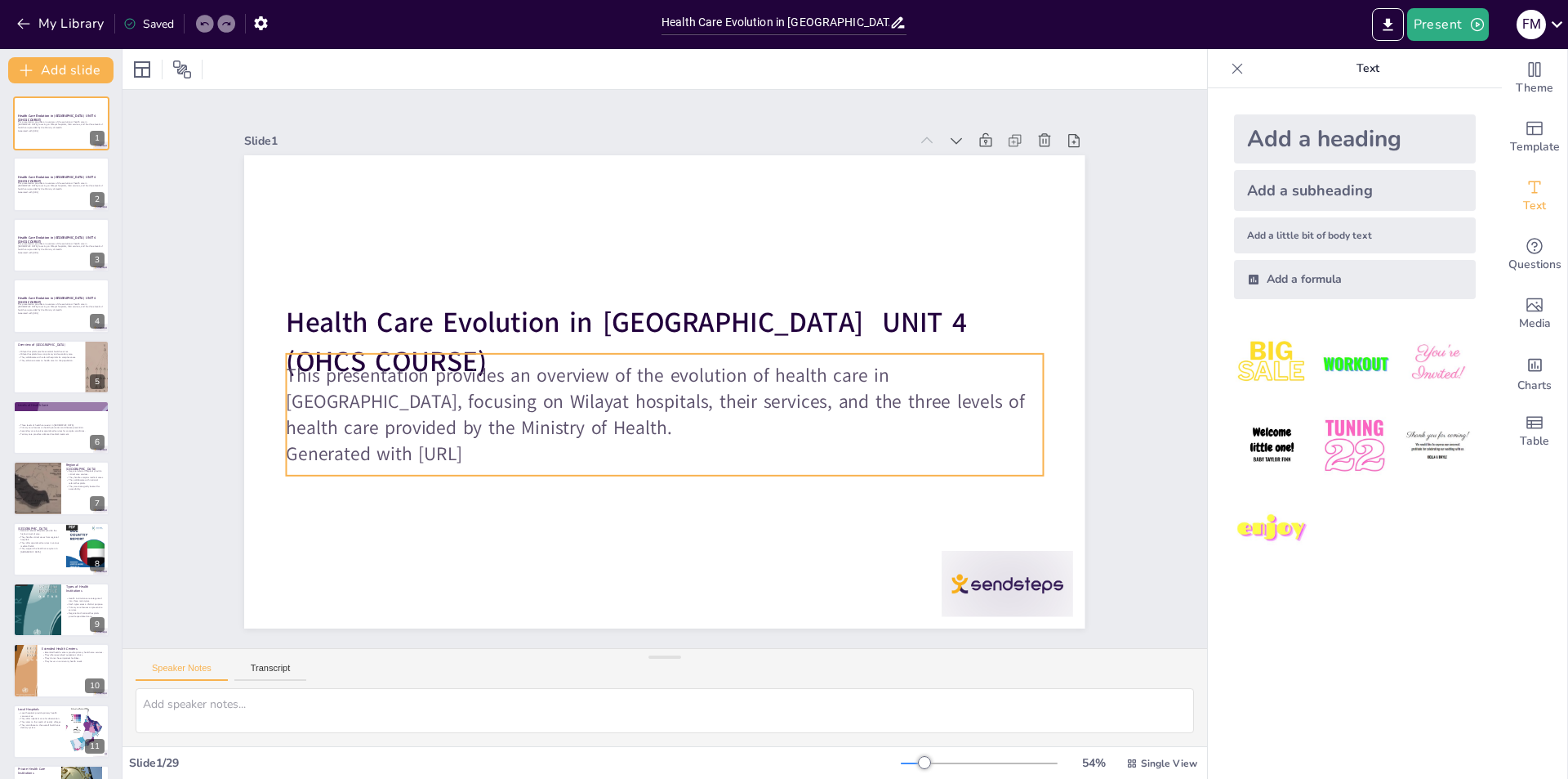
checkbox input "true"
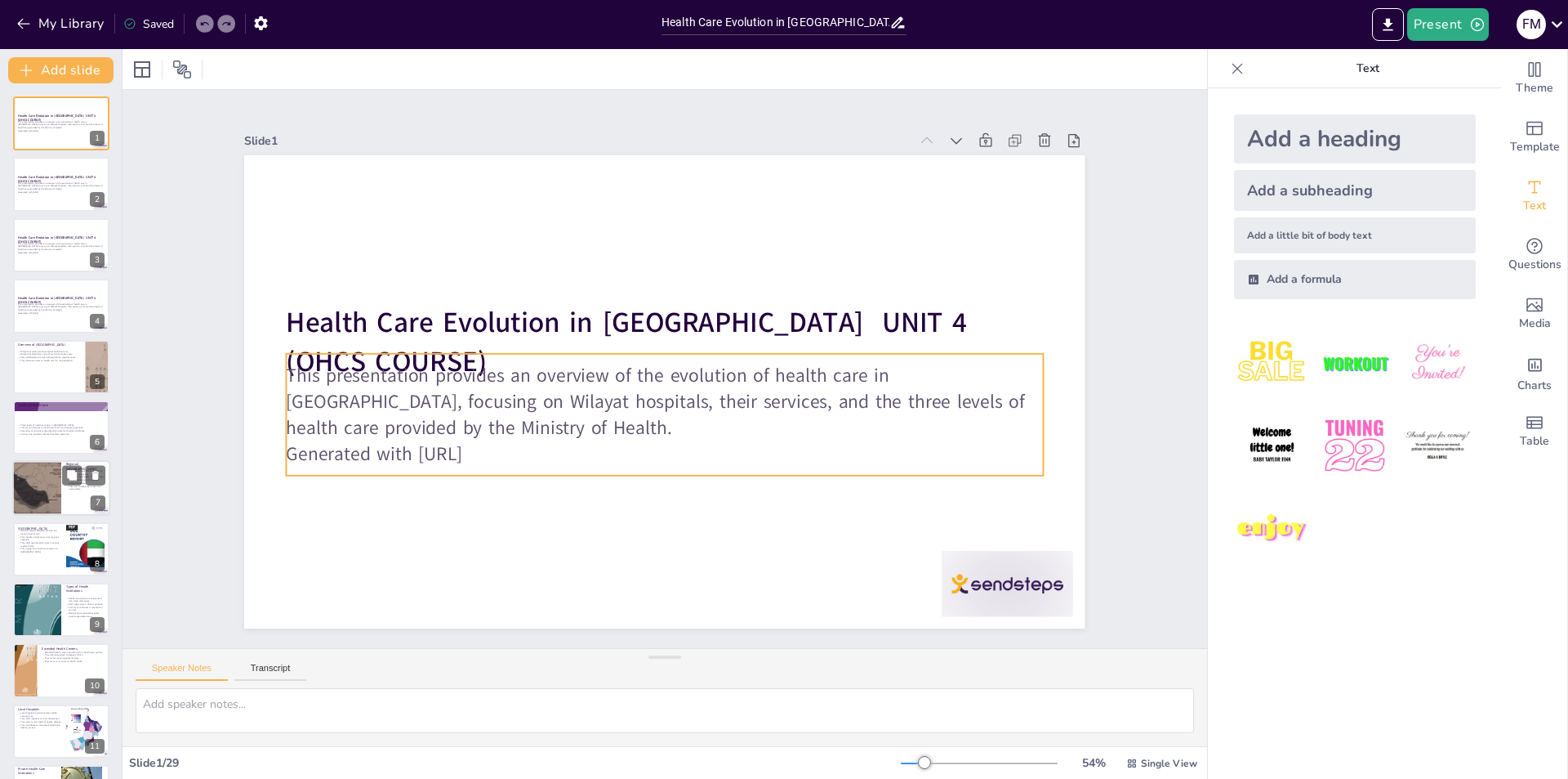
checkbox input "true"
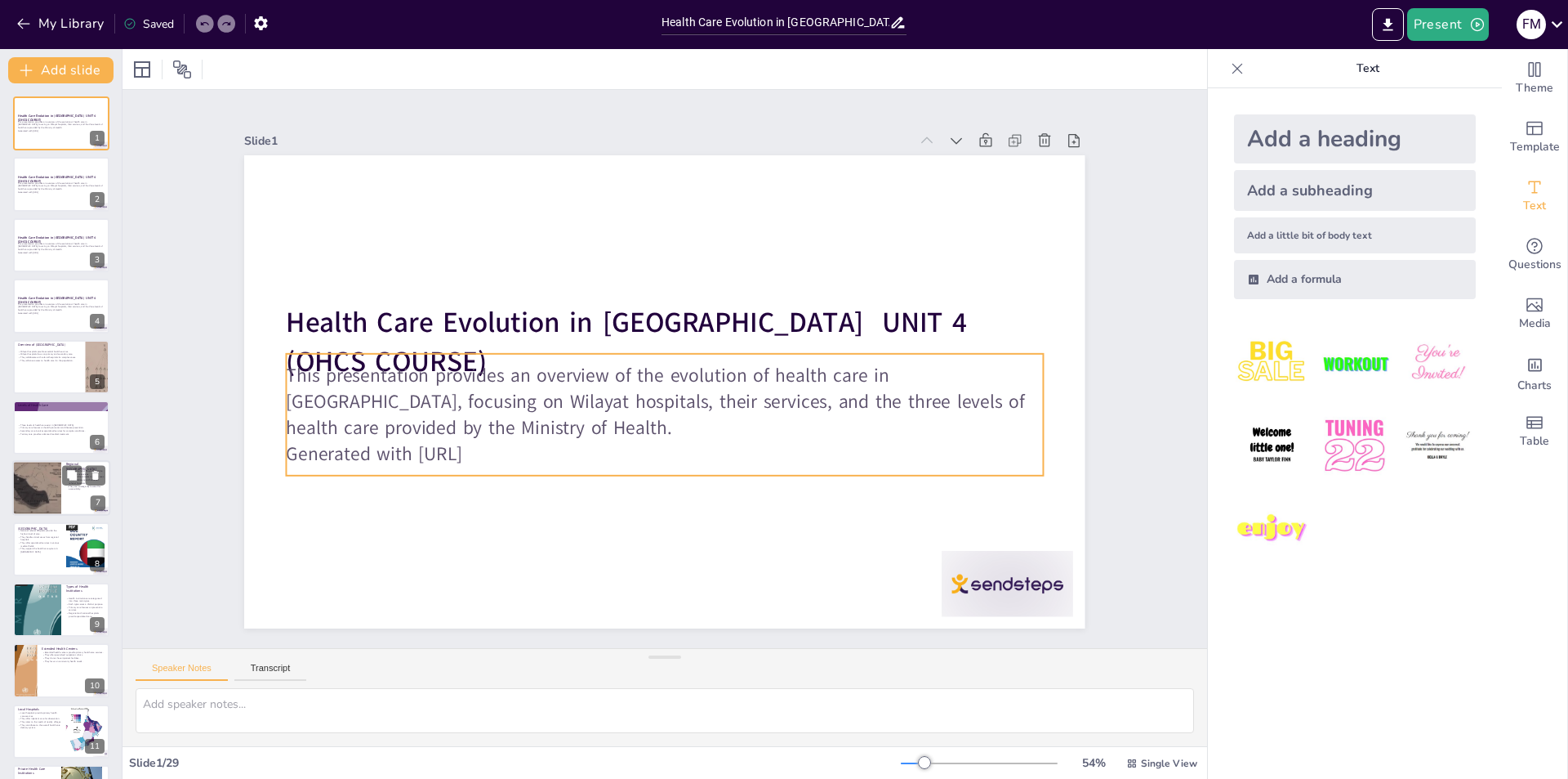
checkbox input "true"
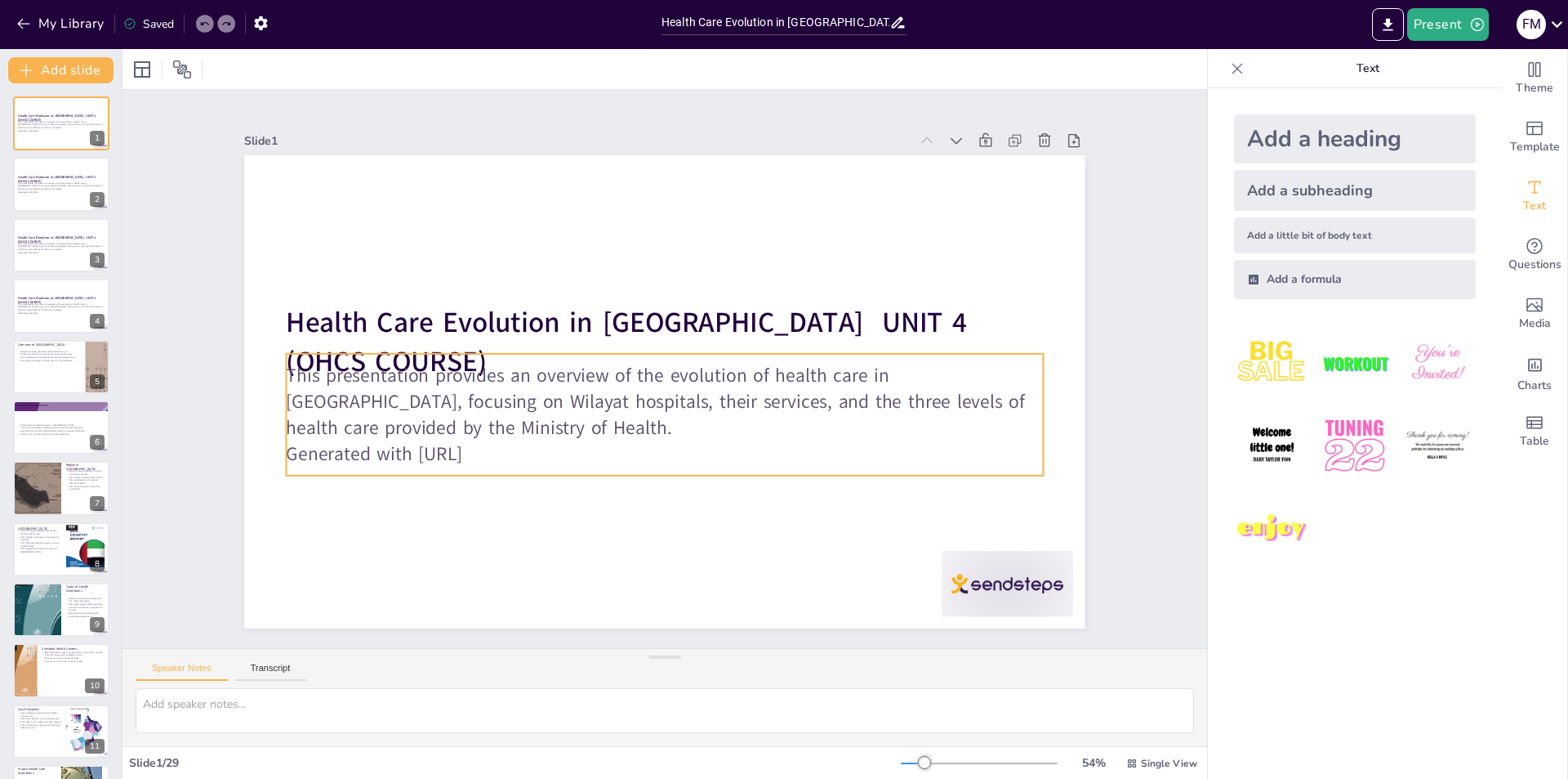
checkbox input "true"
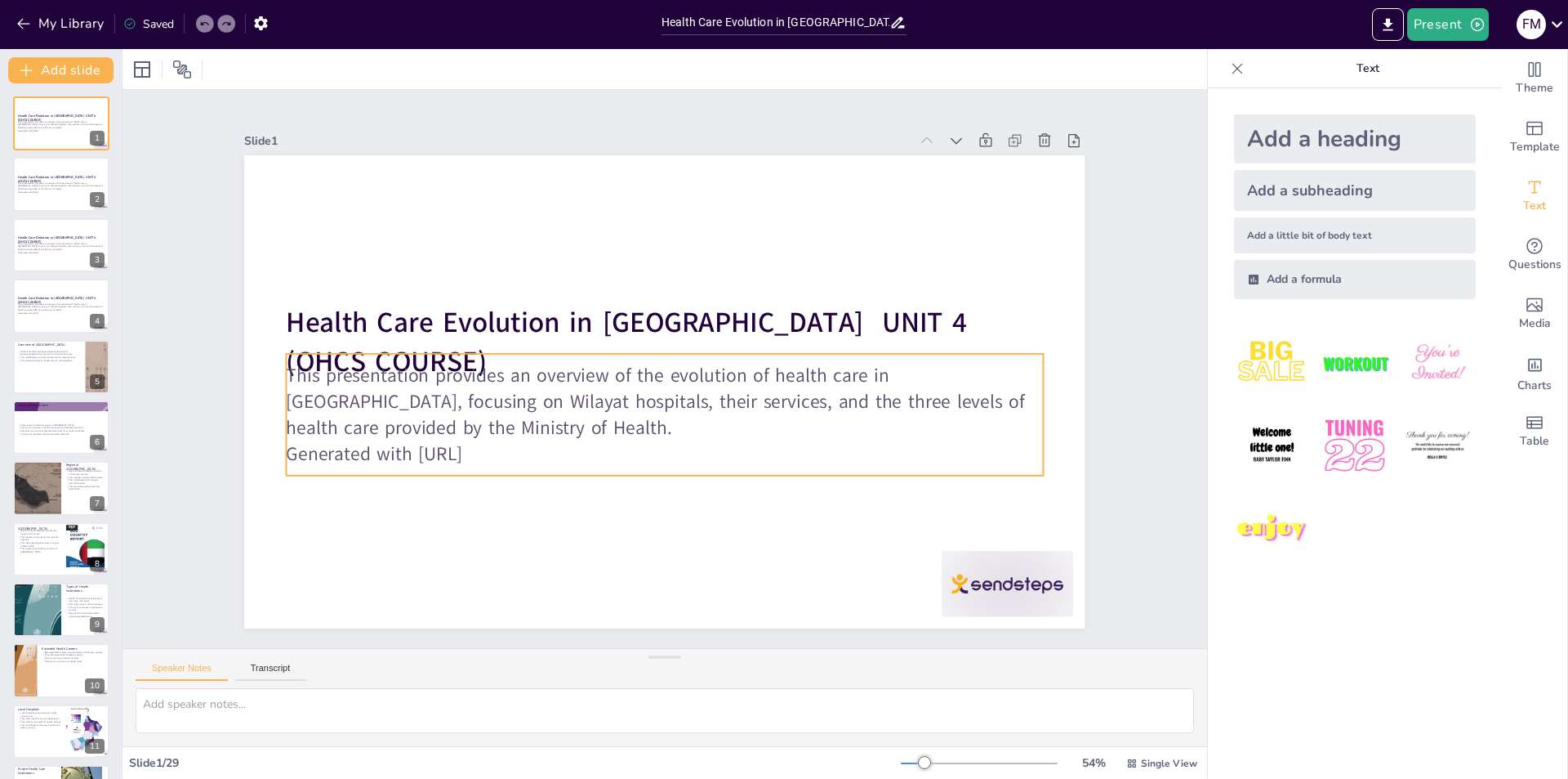
checkbox input "true"
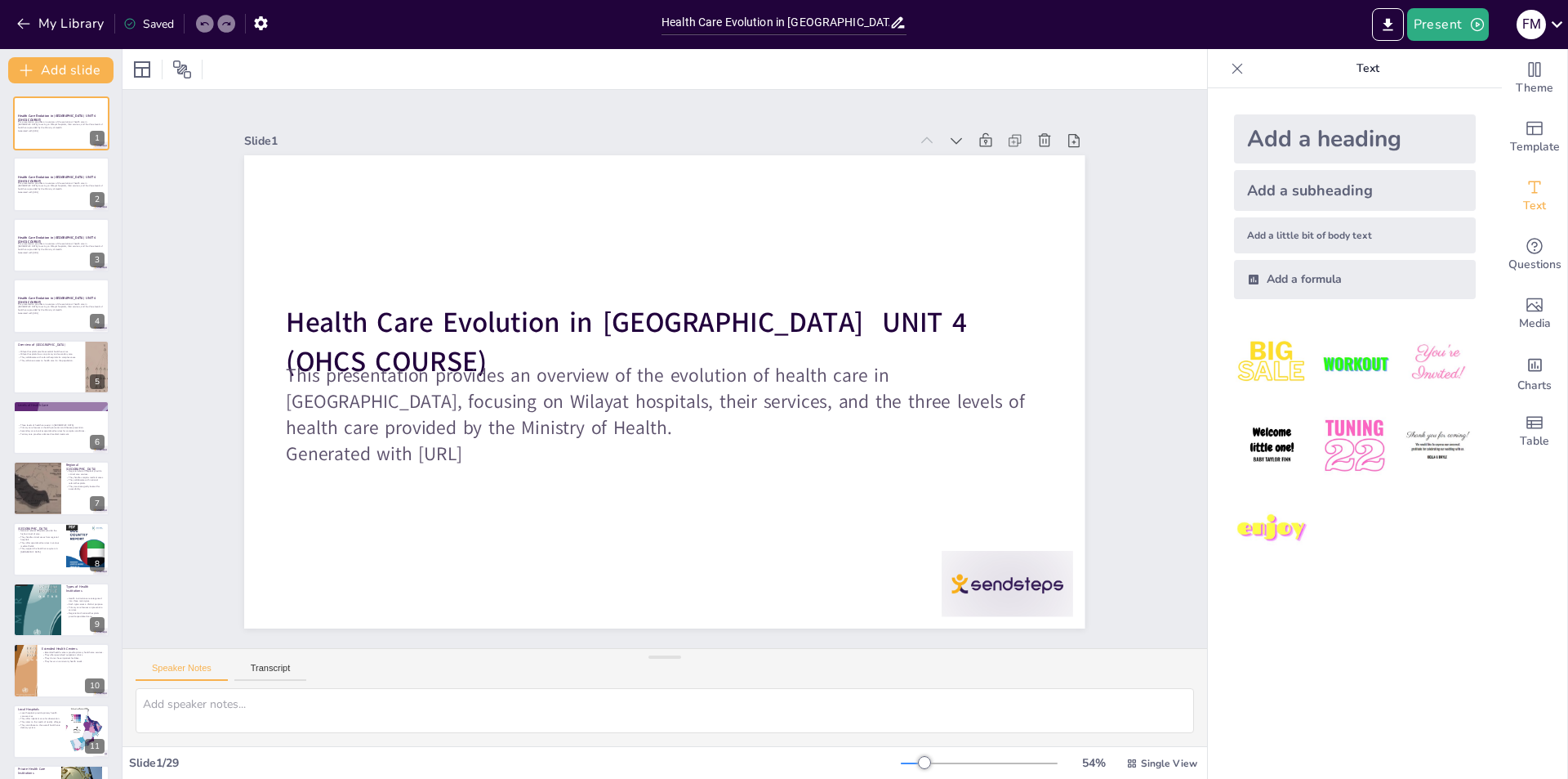
checkbox input "true"
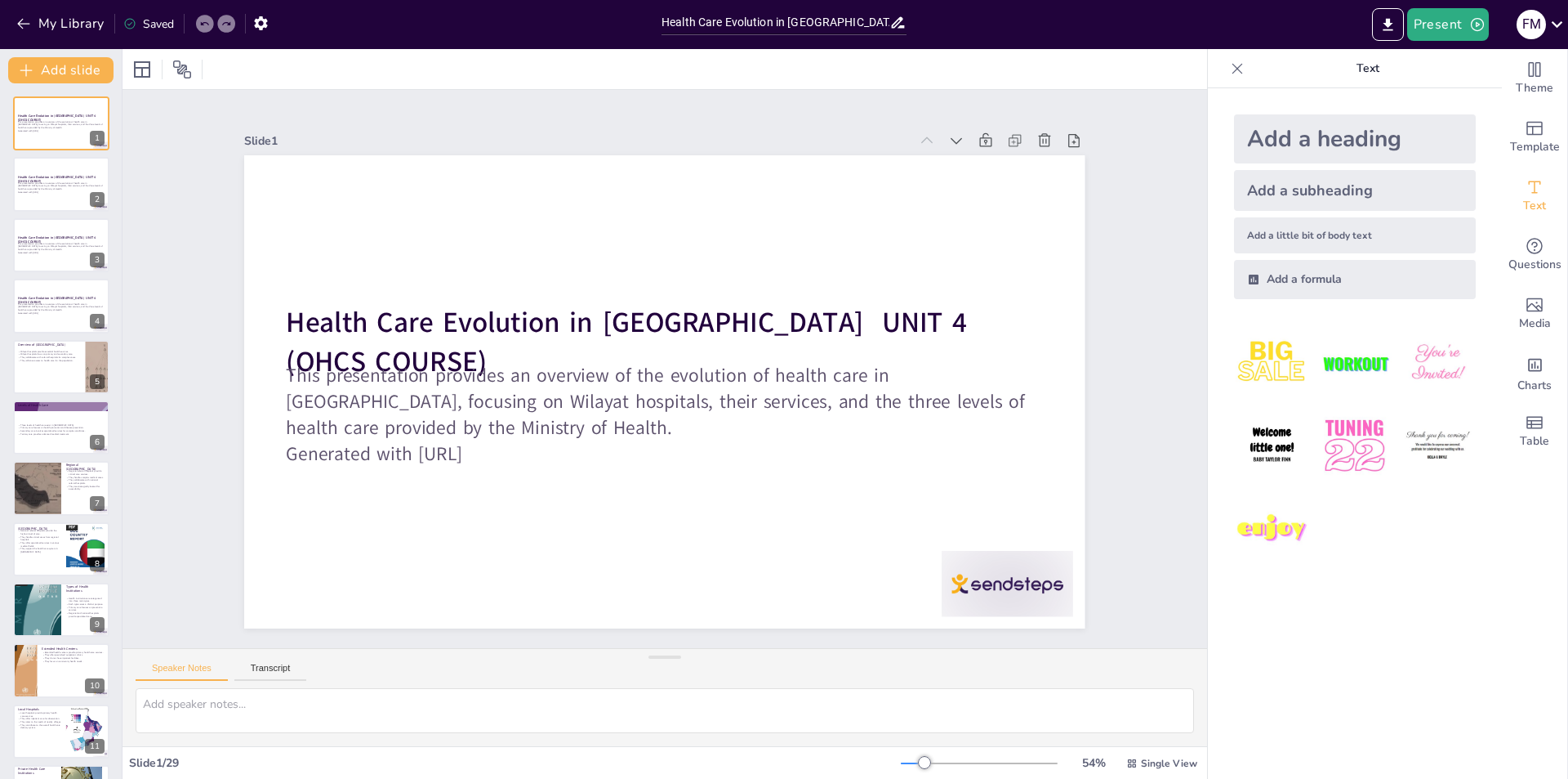
checkbox input "true"
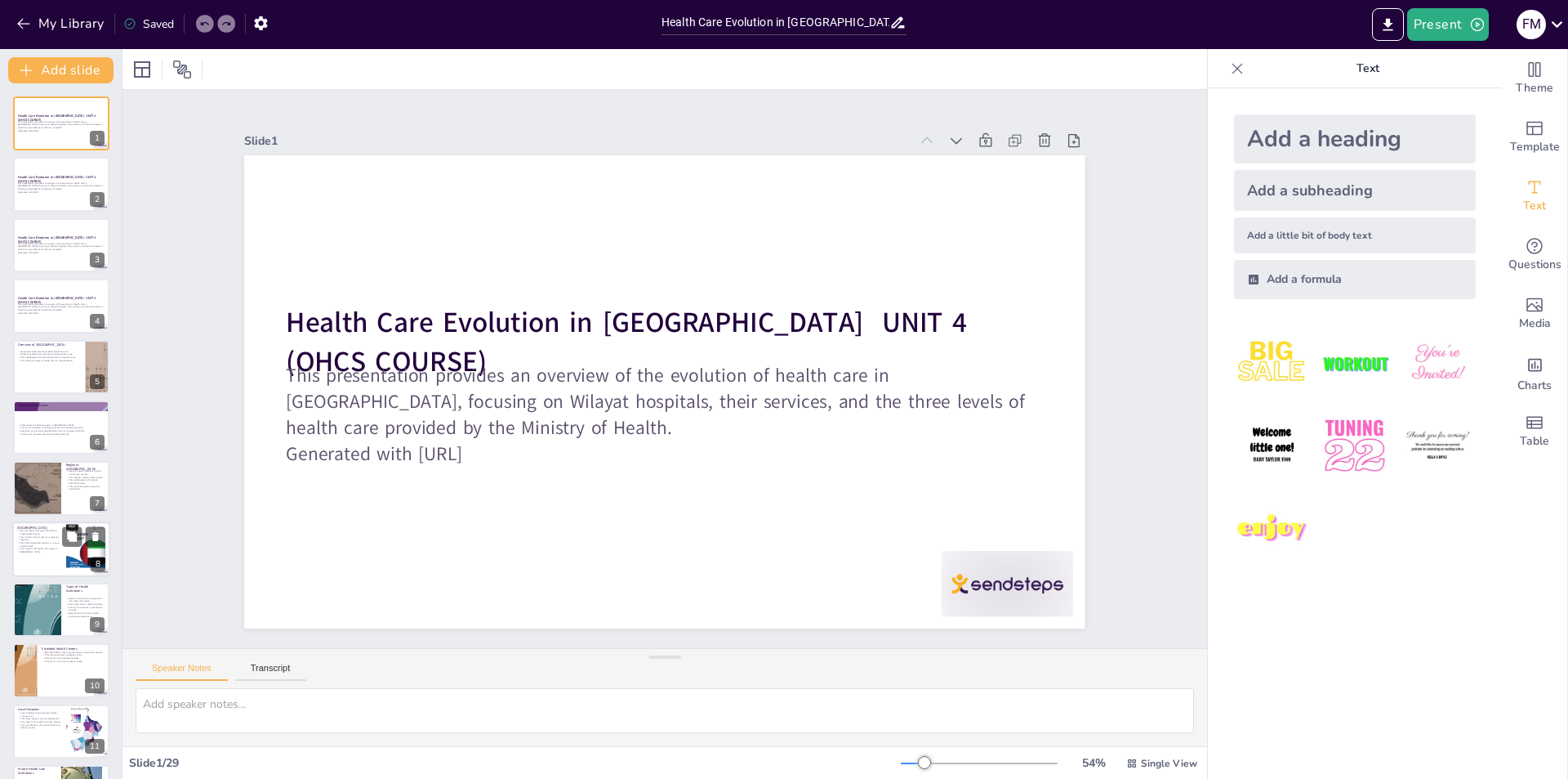
checkbox input "true"
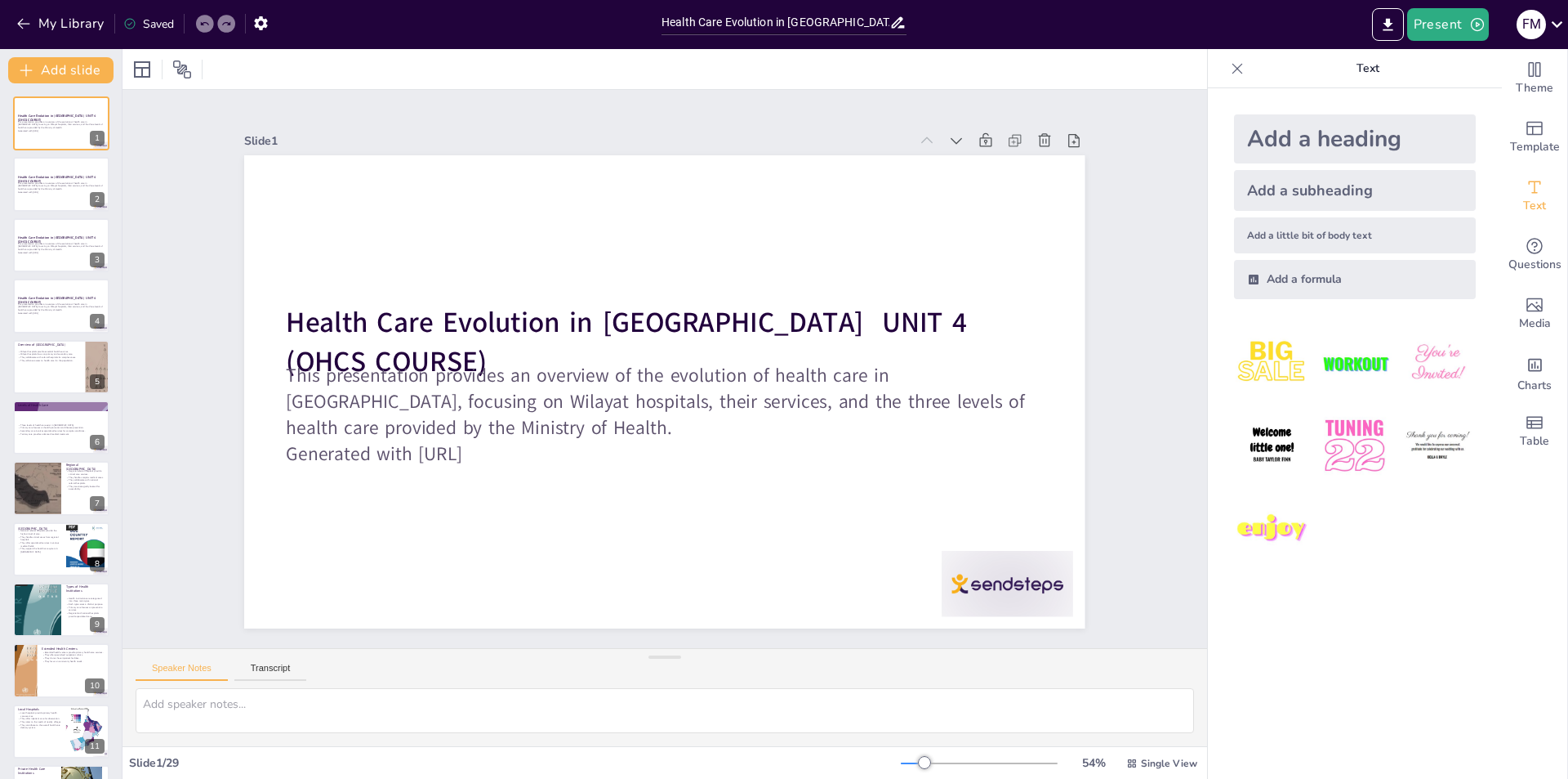
checkbox input "true"
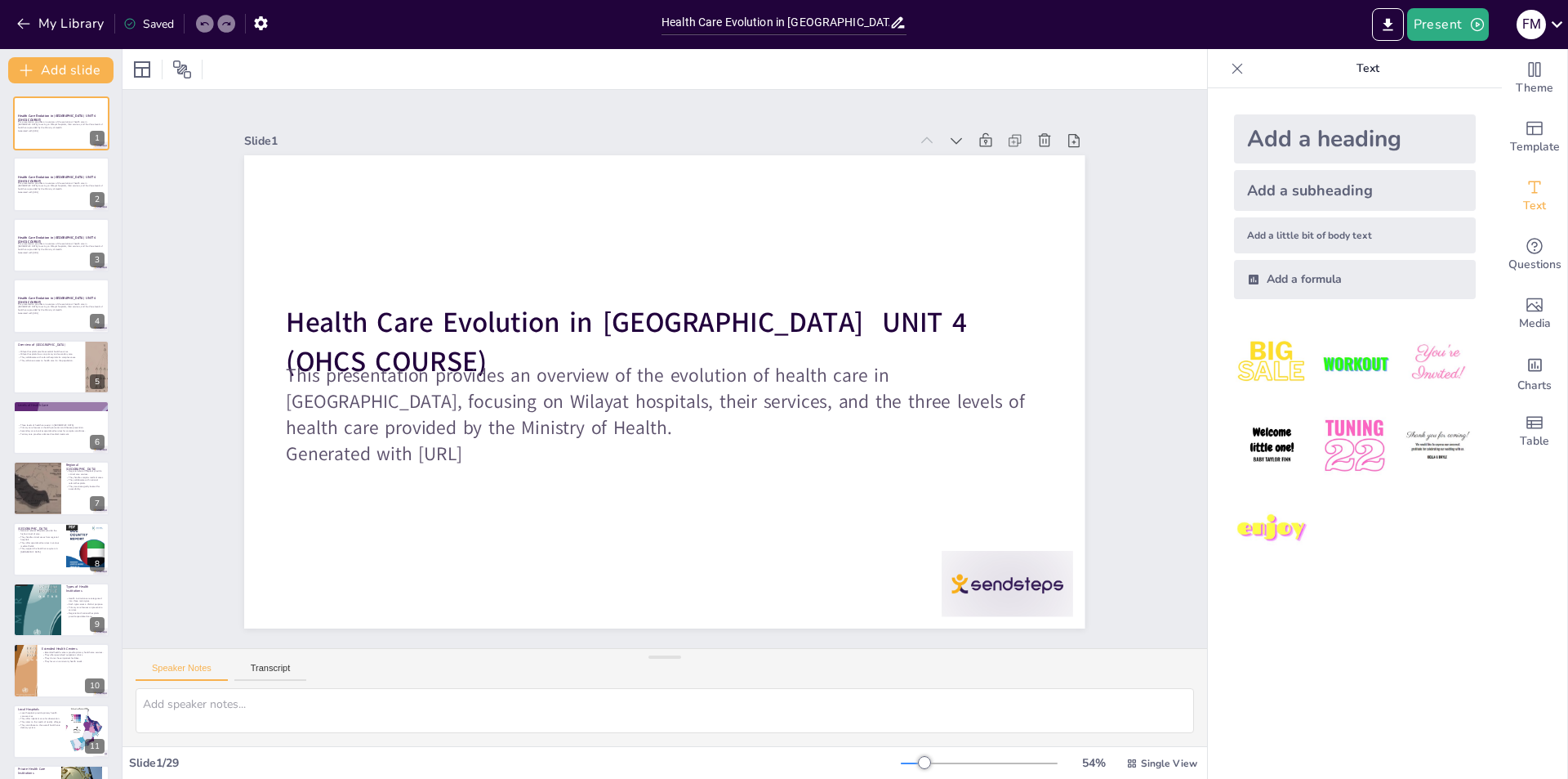
checkbox input "true"
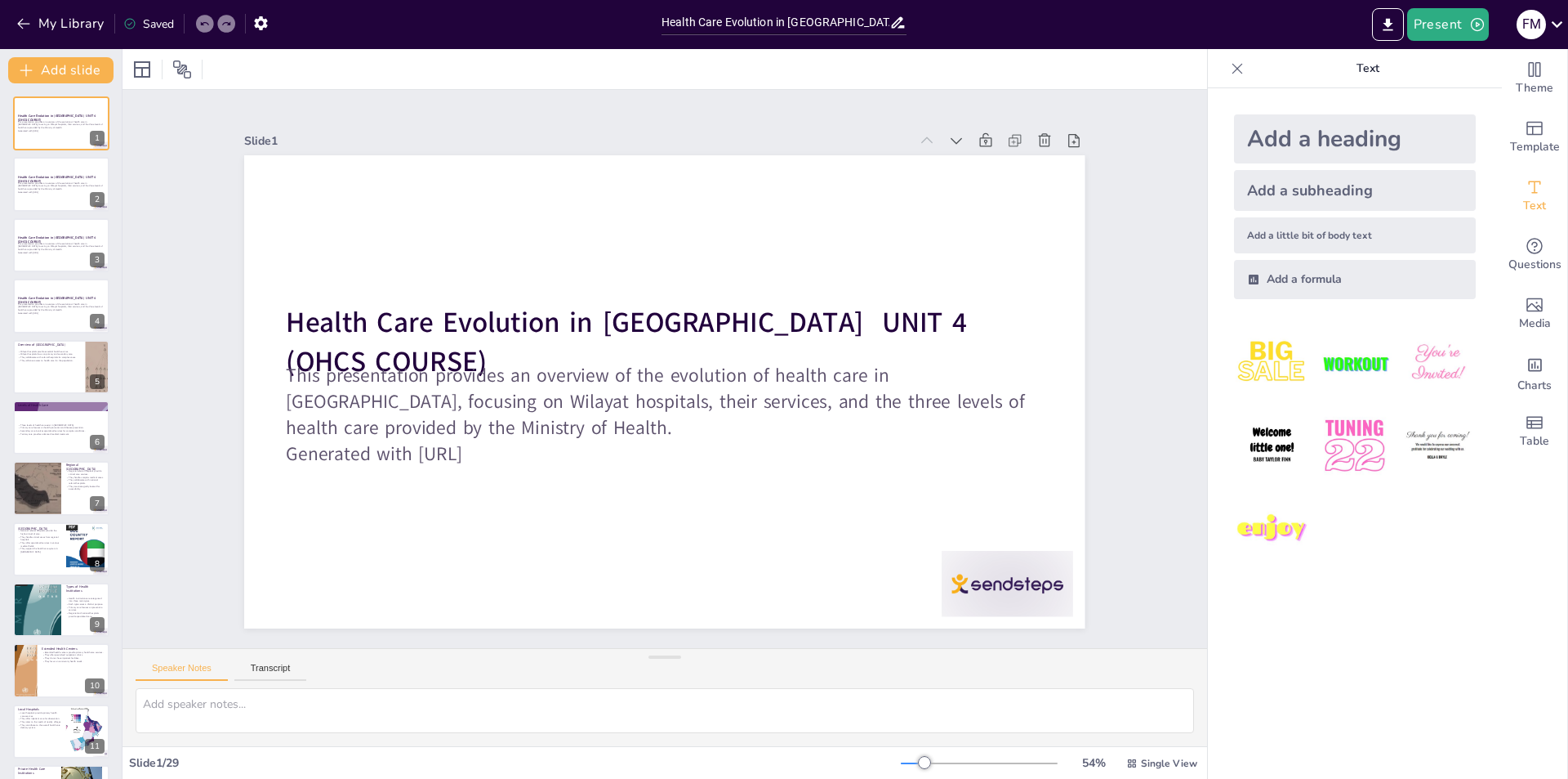
checkbox input "true"
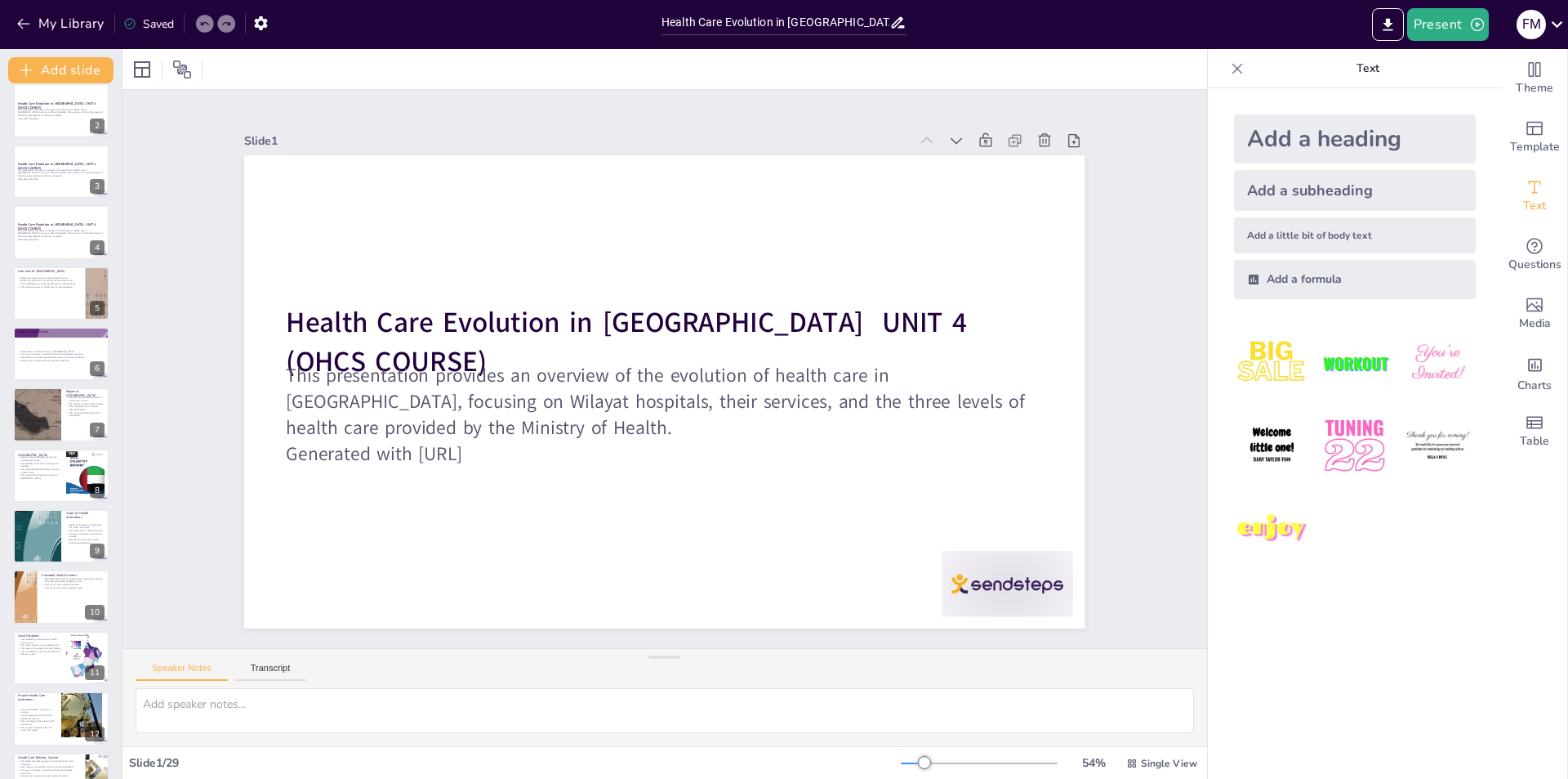
checkbox input "true"
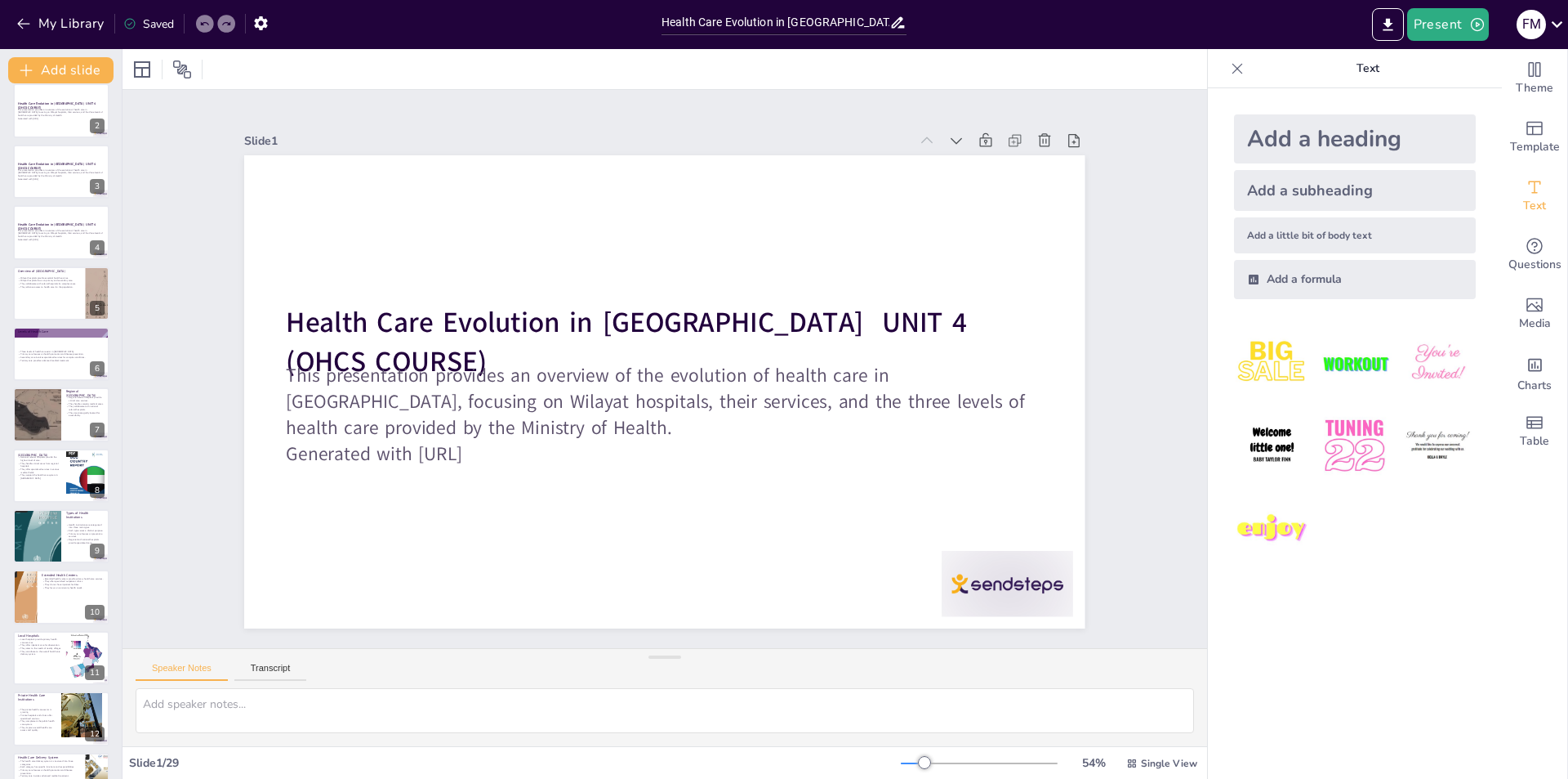
checkbox input "true"
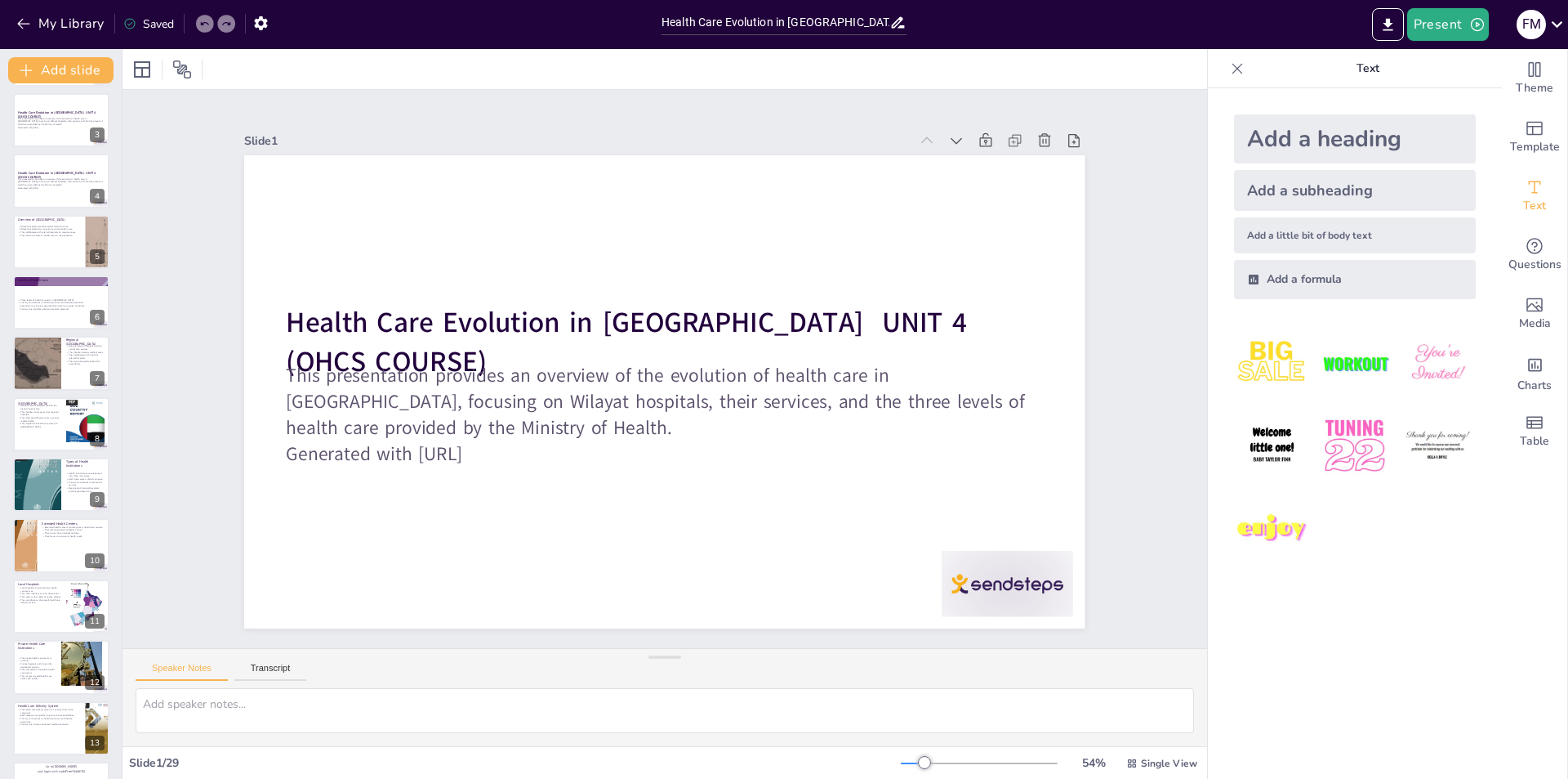
checkbox input "true"
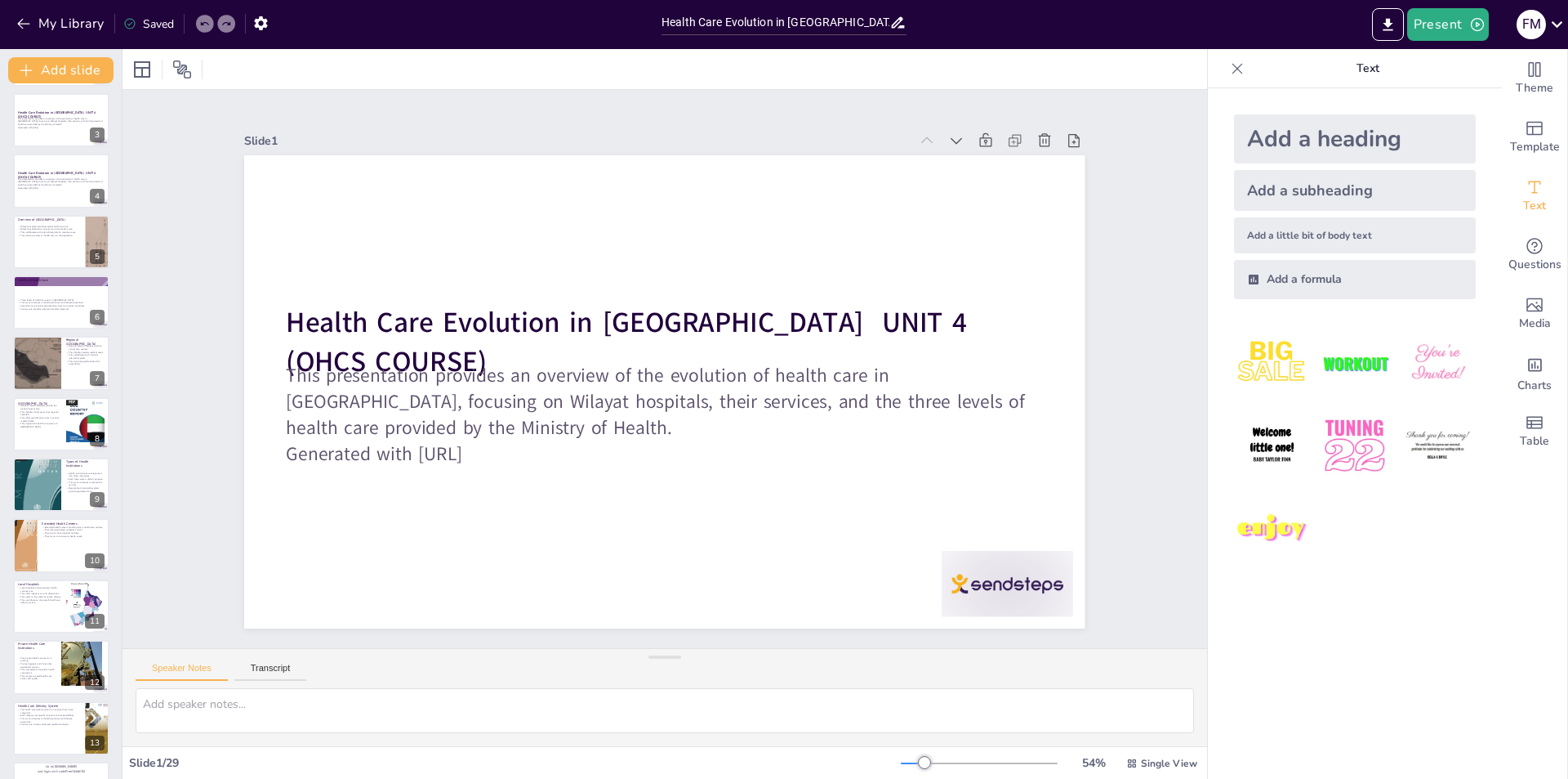
checkbox input "true"
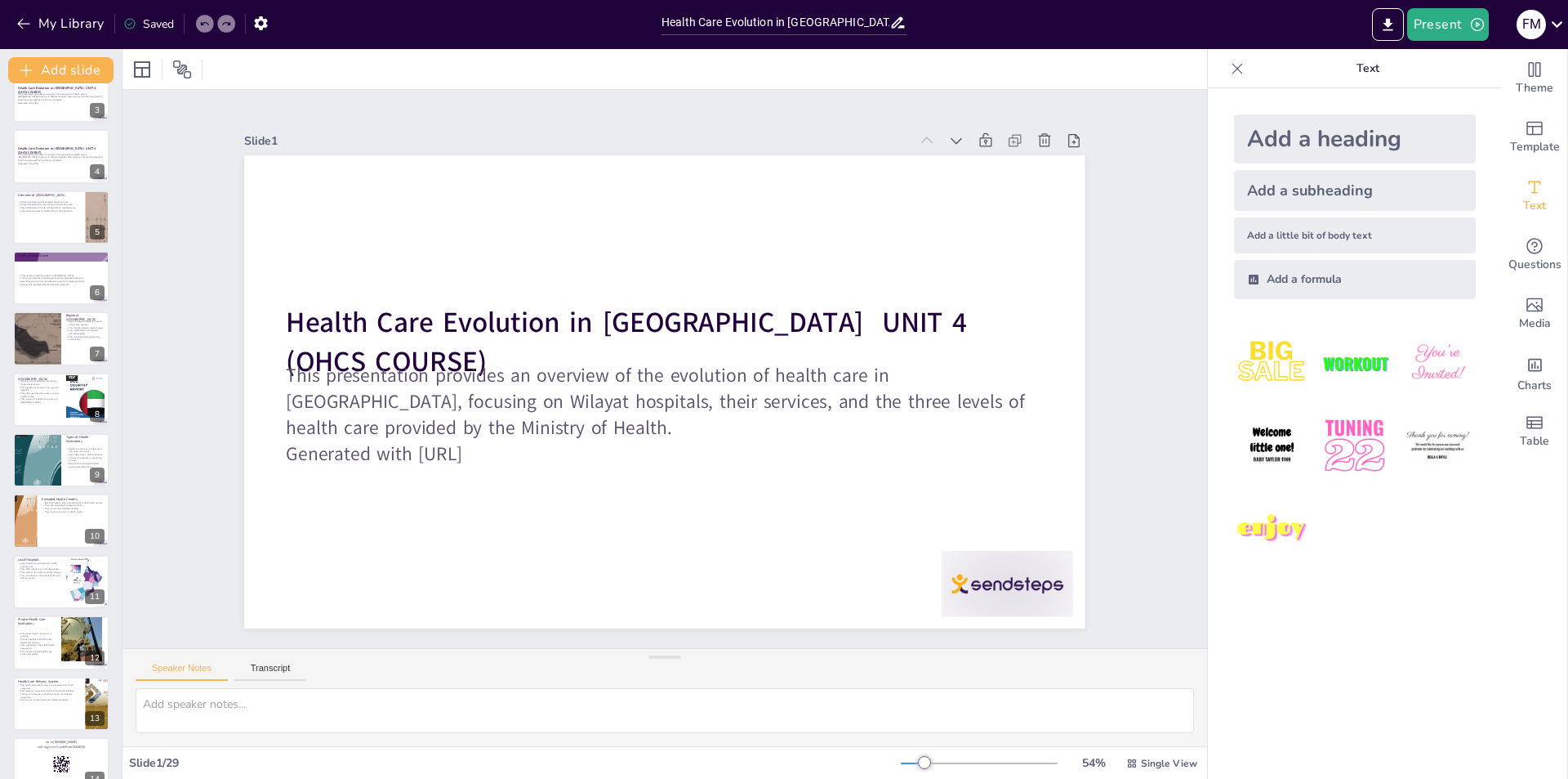
checkbox input "true"
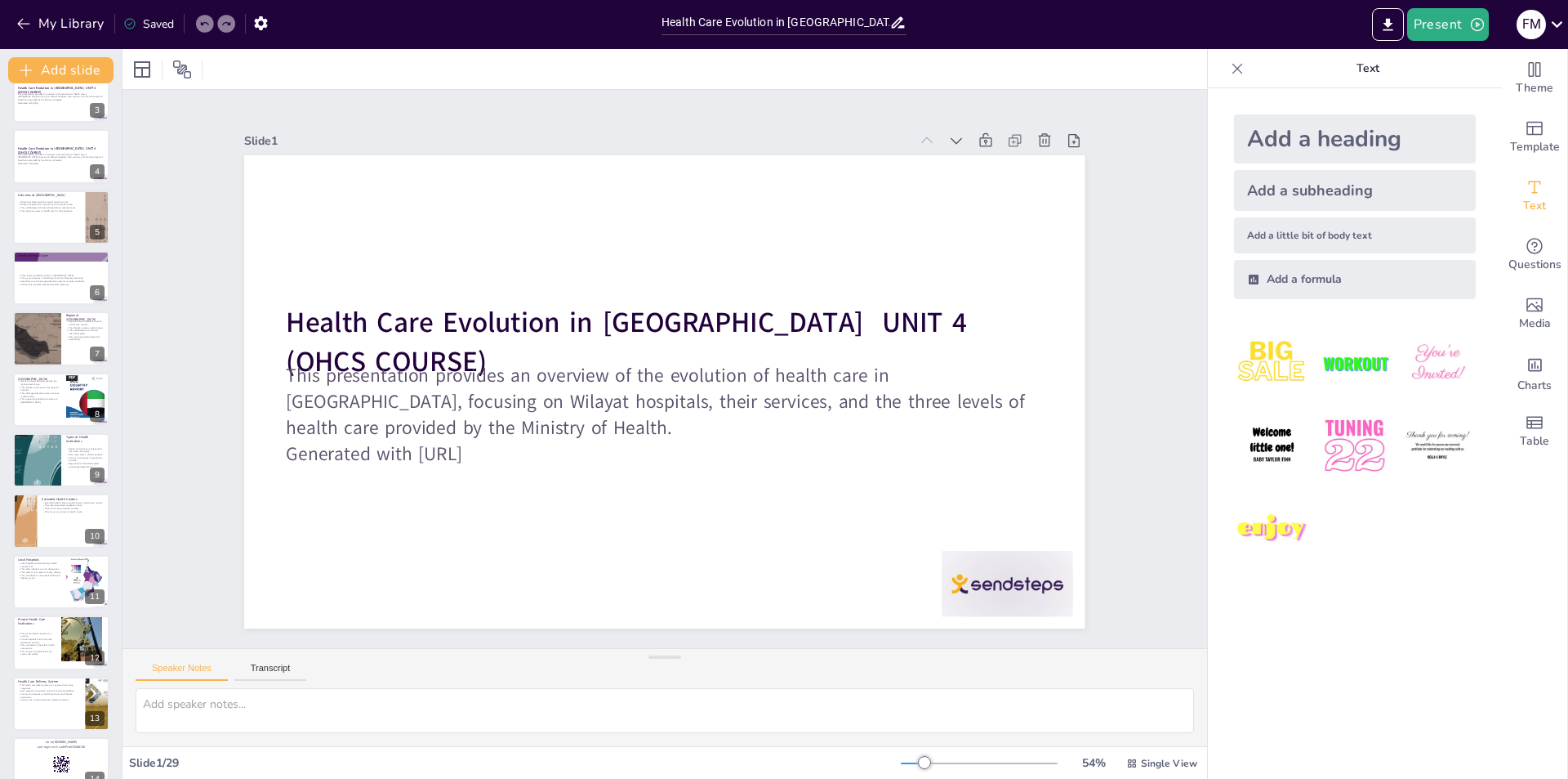
checkbox input "true"
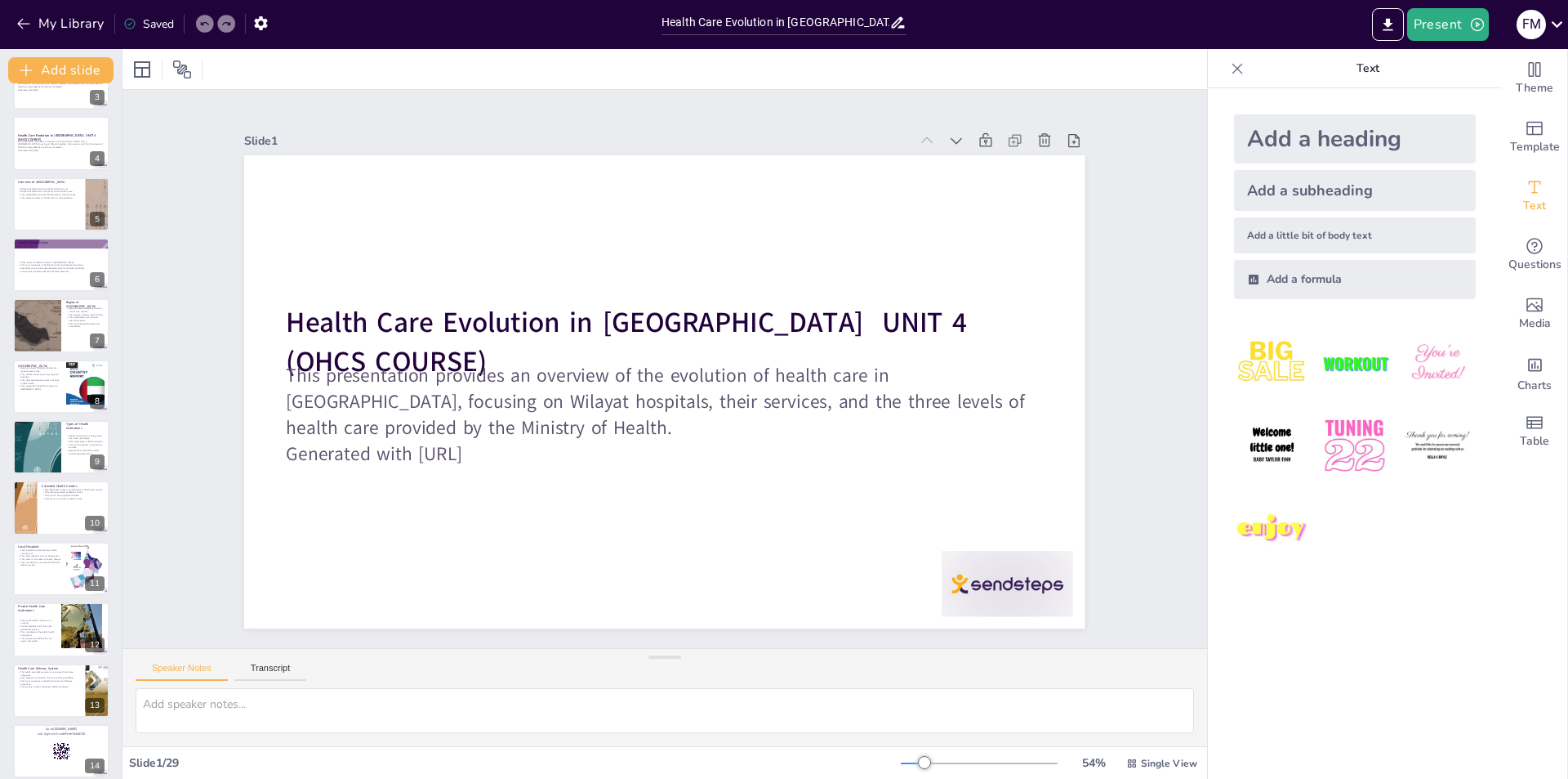
checkbox input "true"
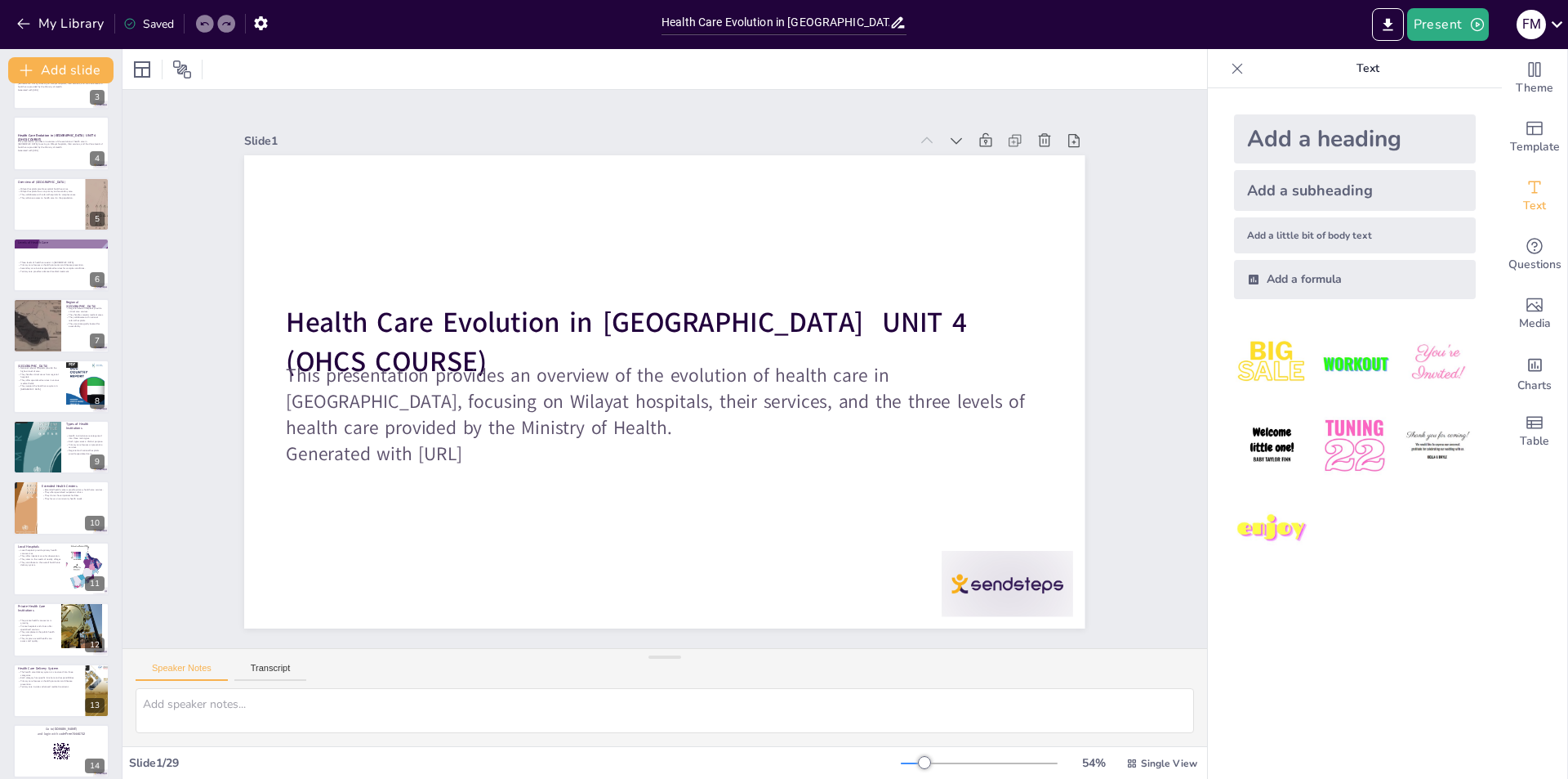
checkbox input "true"
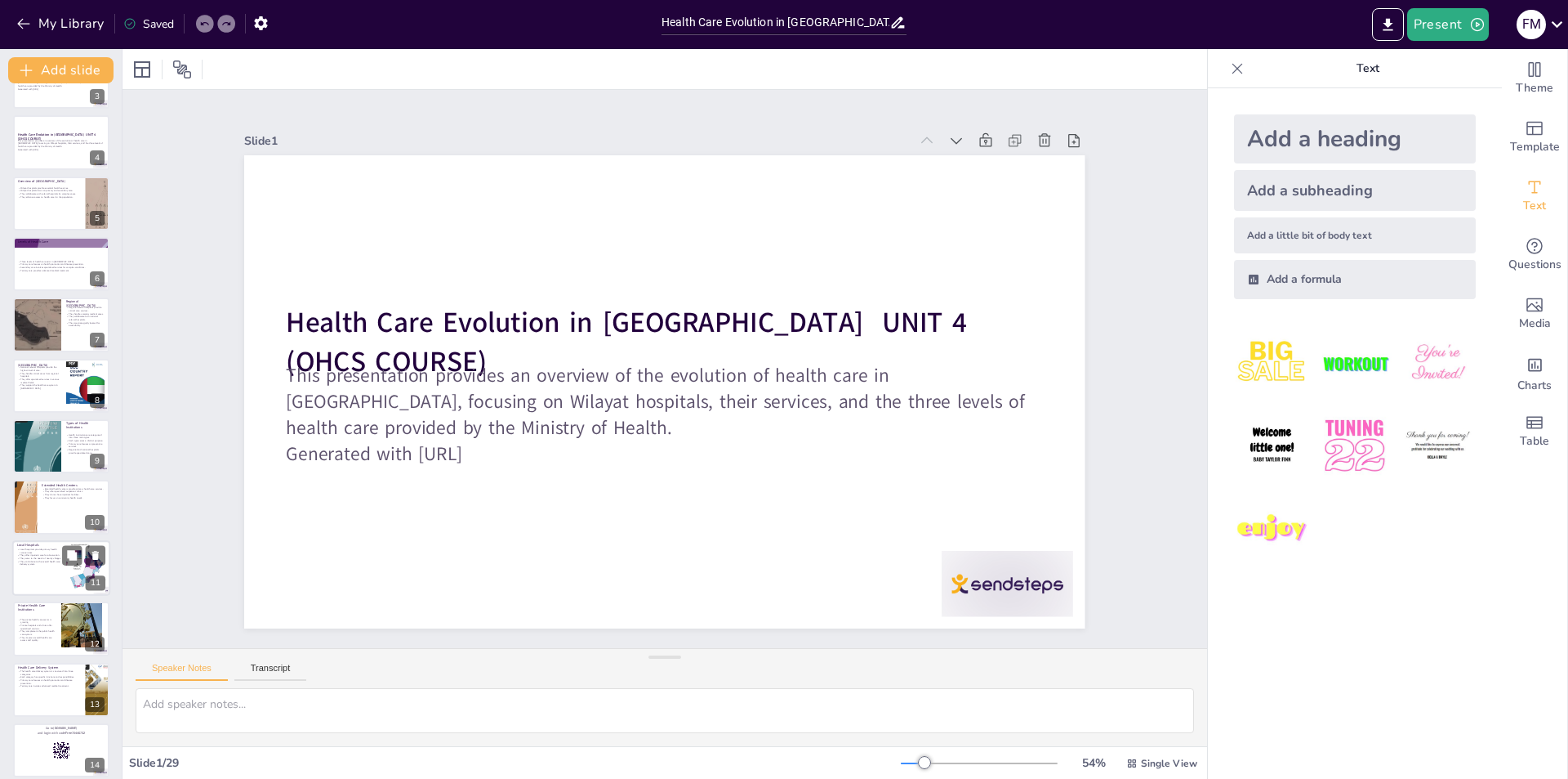
checkbox input "true"
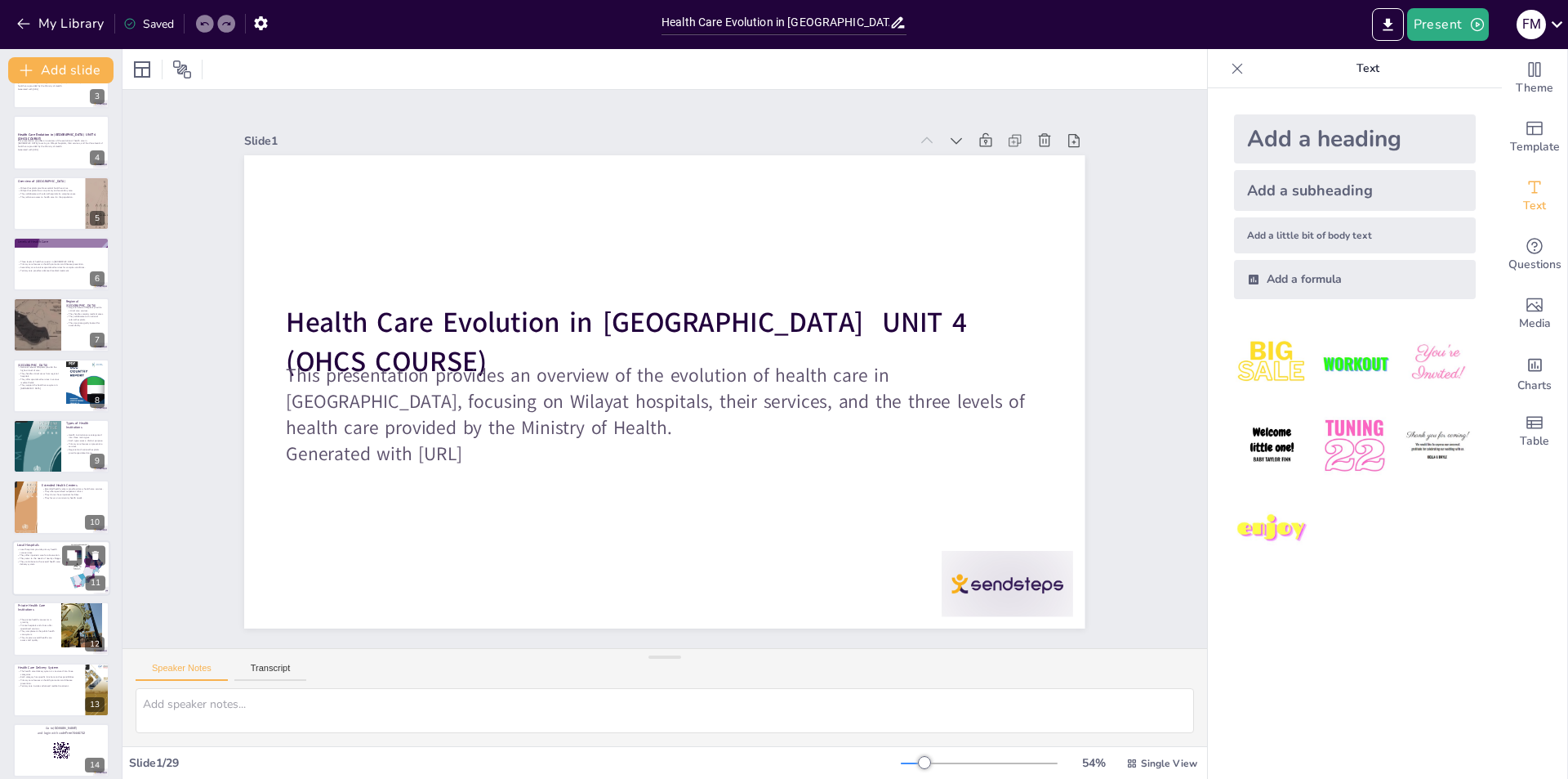
checkbox input "true"
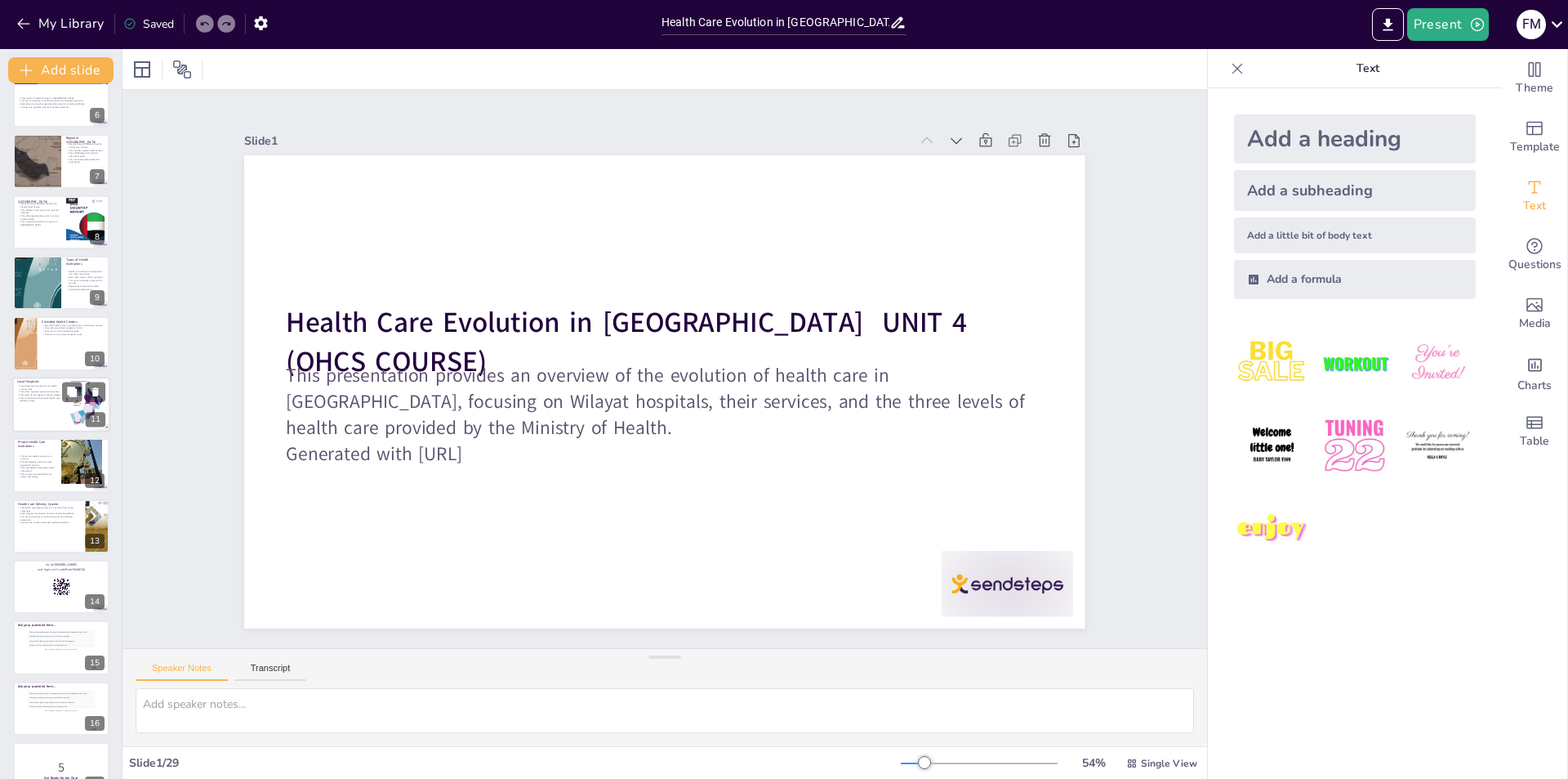
checkbox input "true"
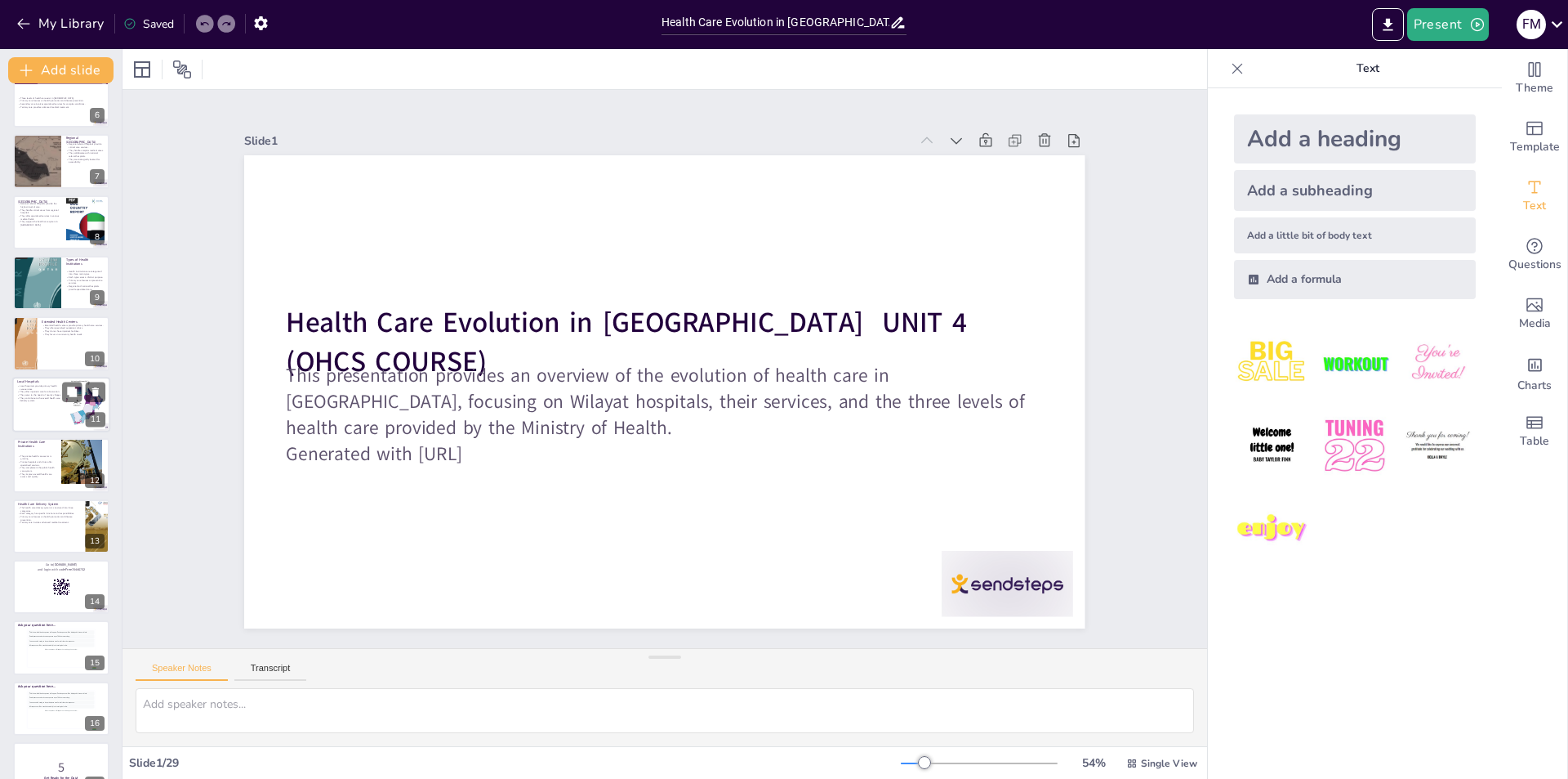
checkbox input "true"
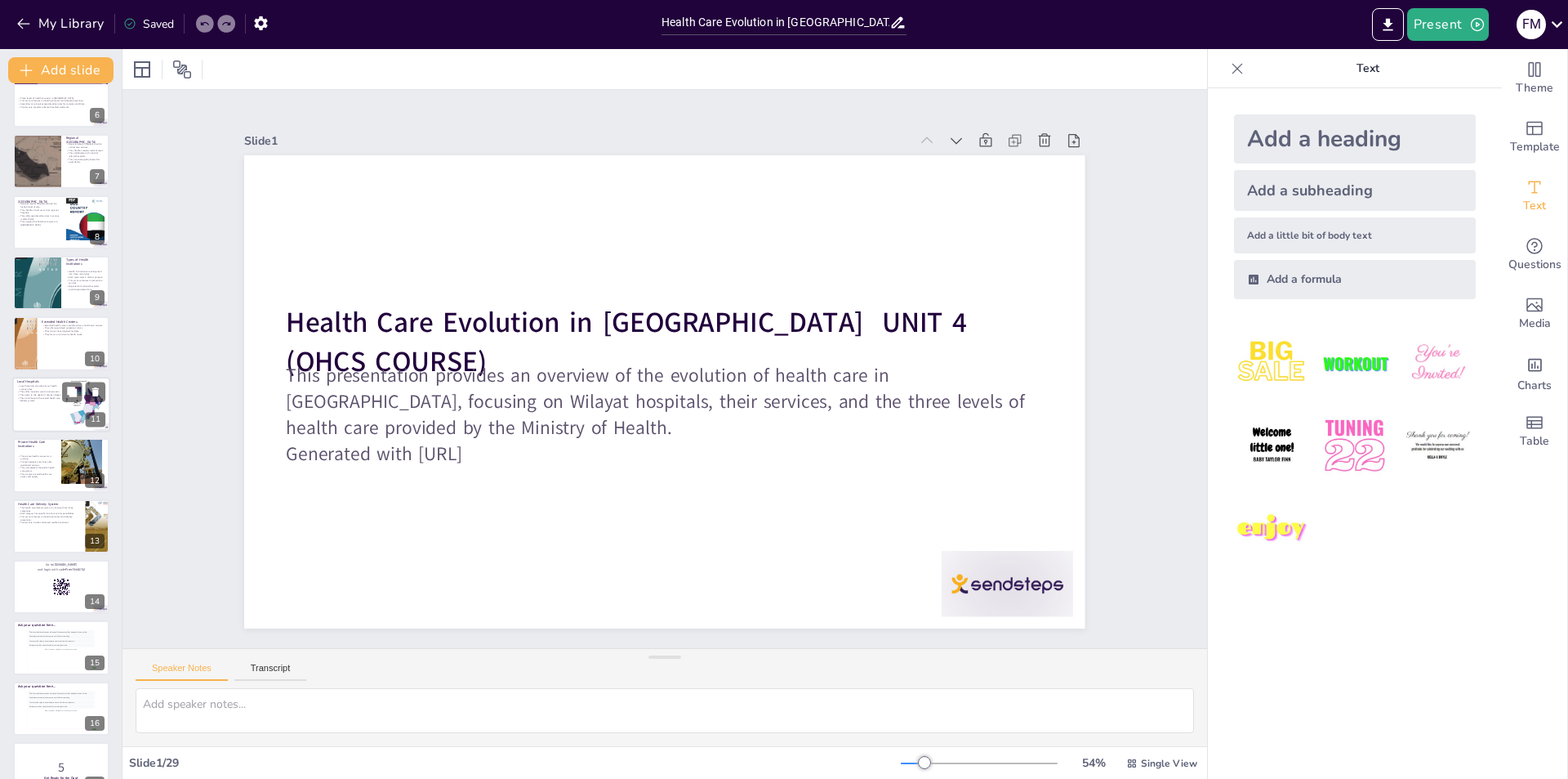
checkbox input "true"
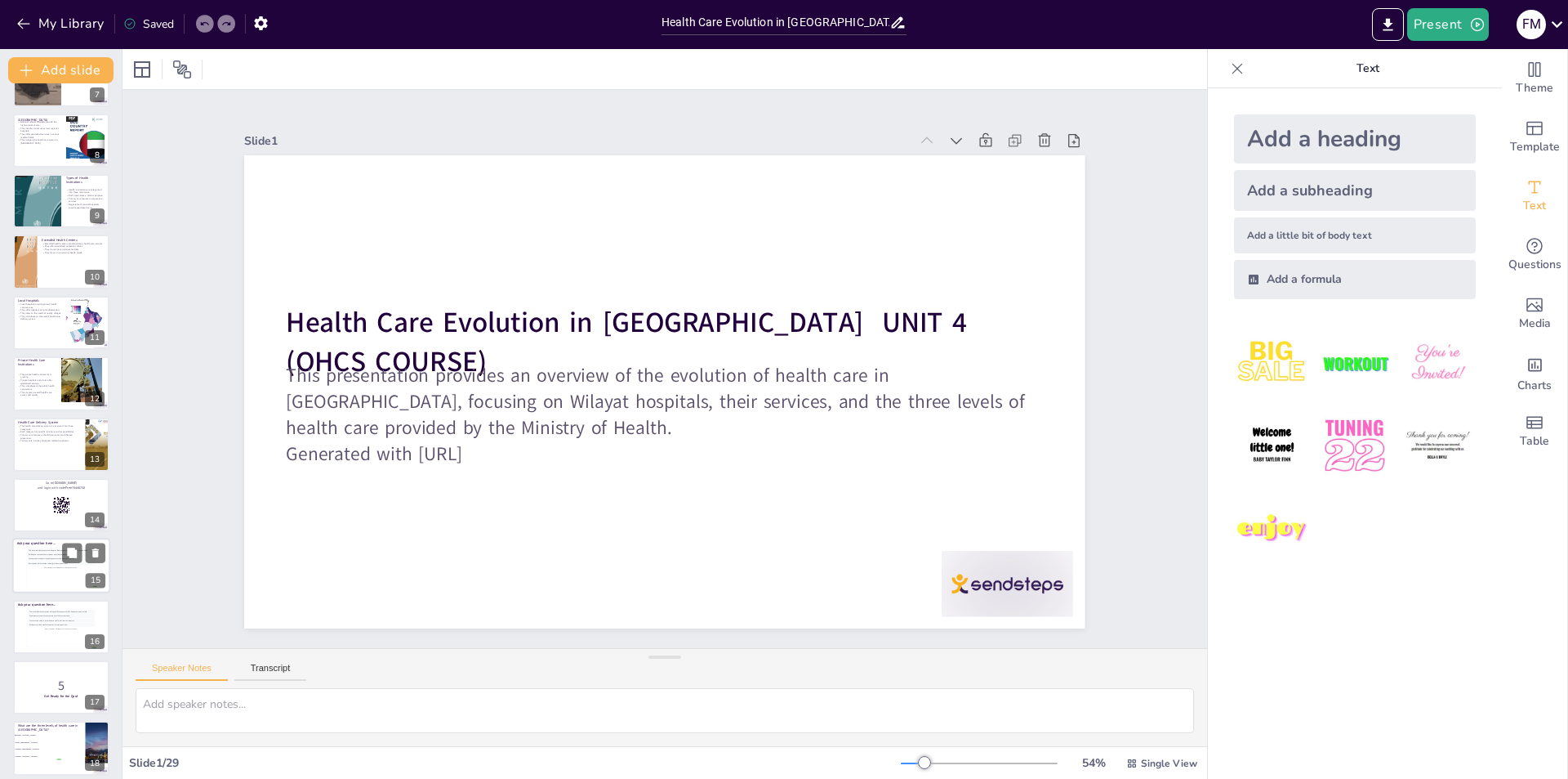
checkbox input "true"
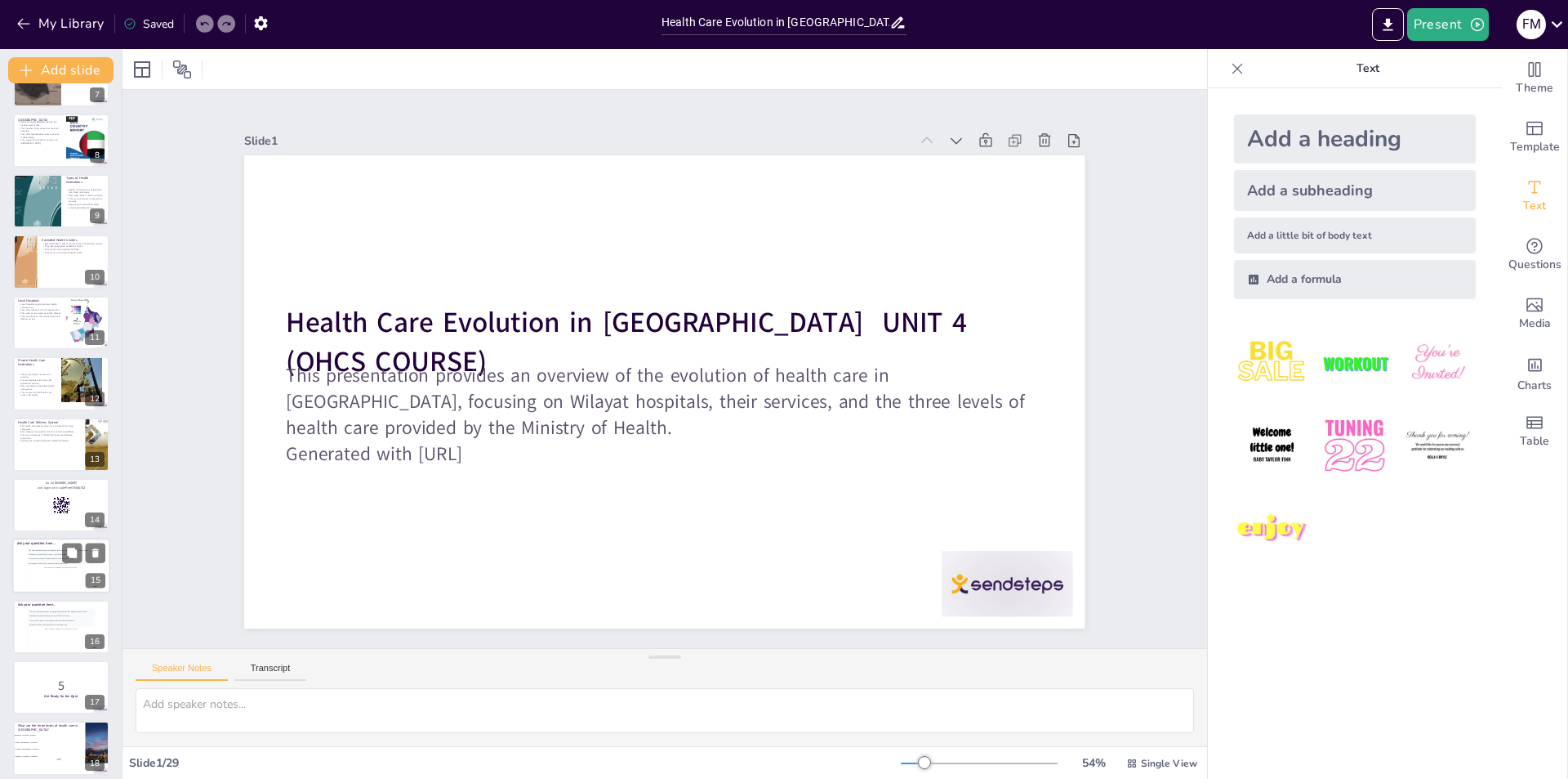
checkbox input "true"
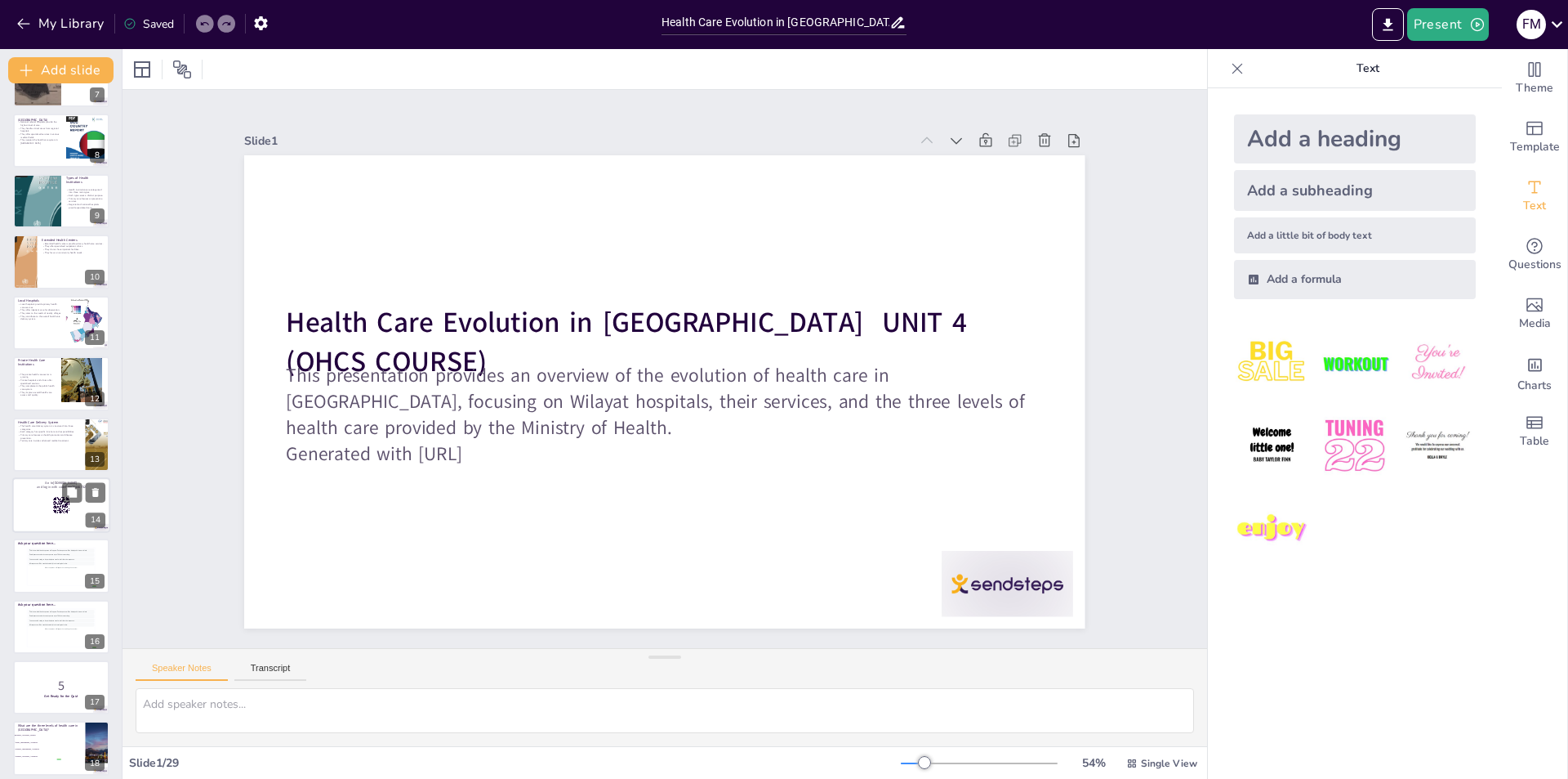
checkbox input "true"
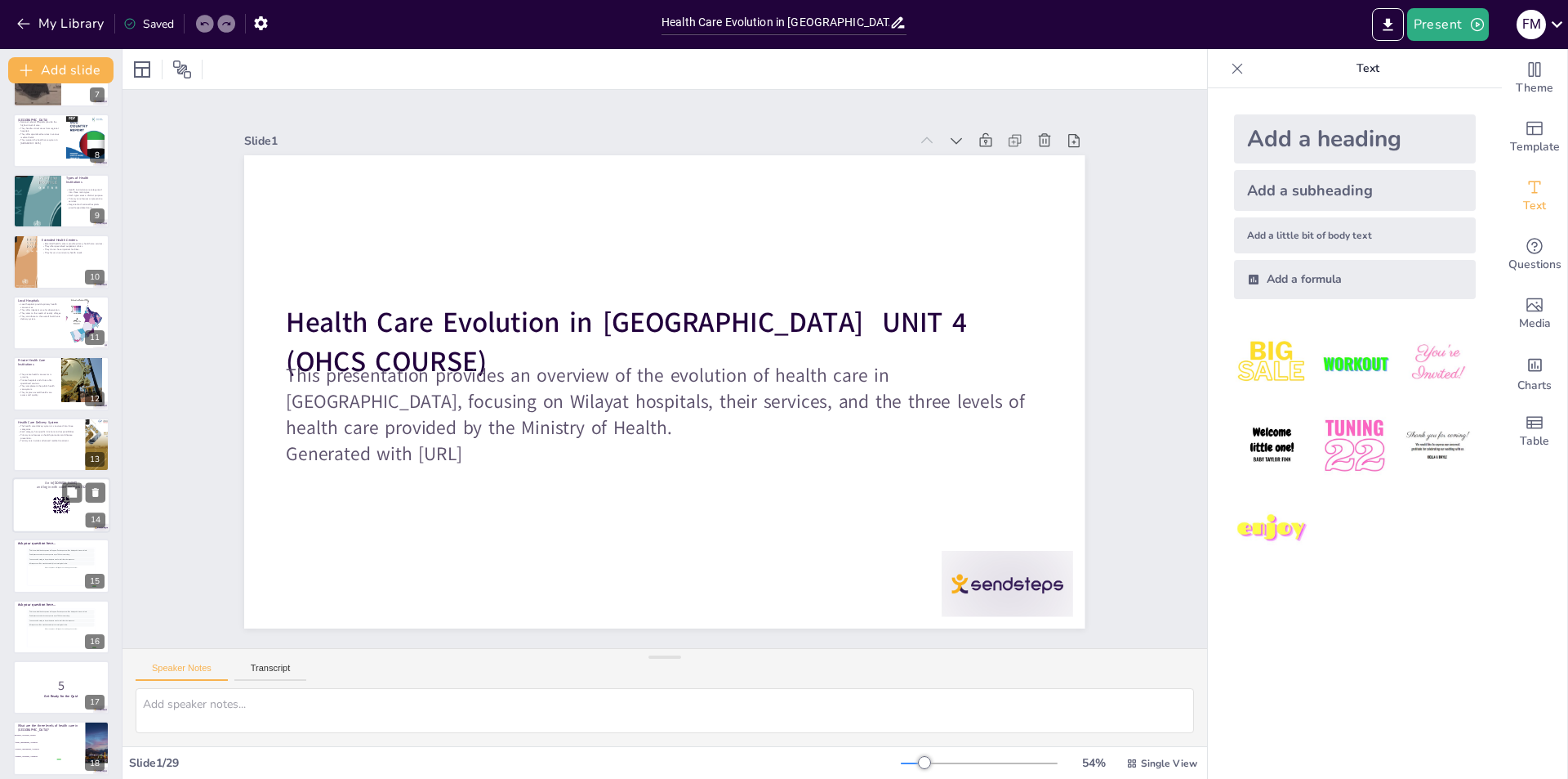
checkbox input "true"
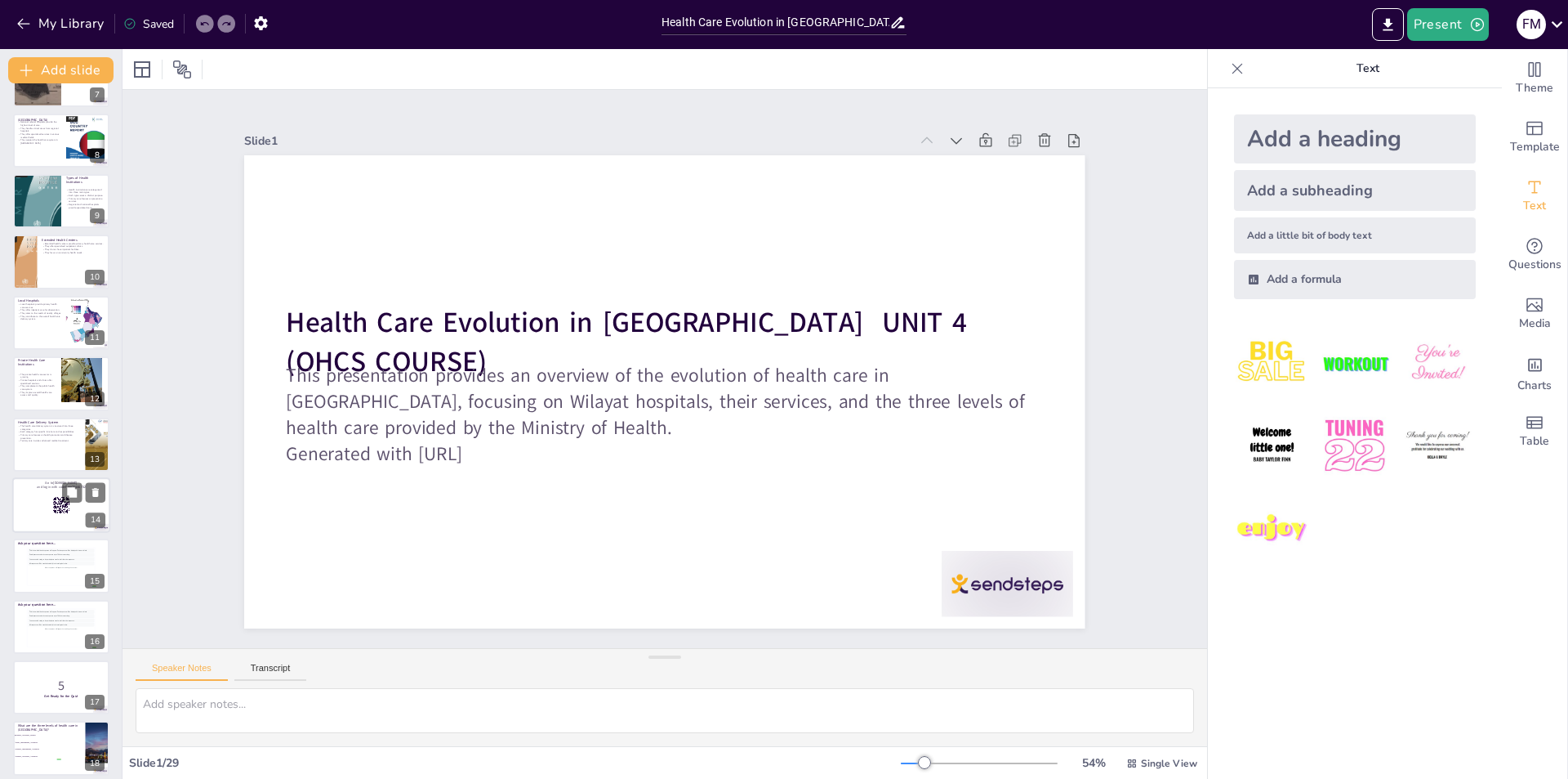
checkbox input "true"
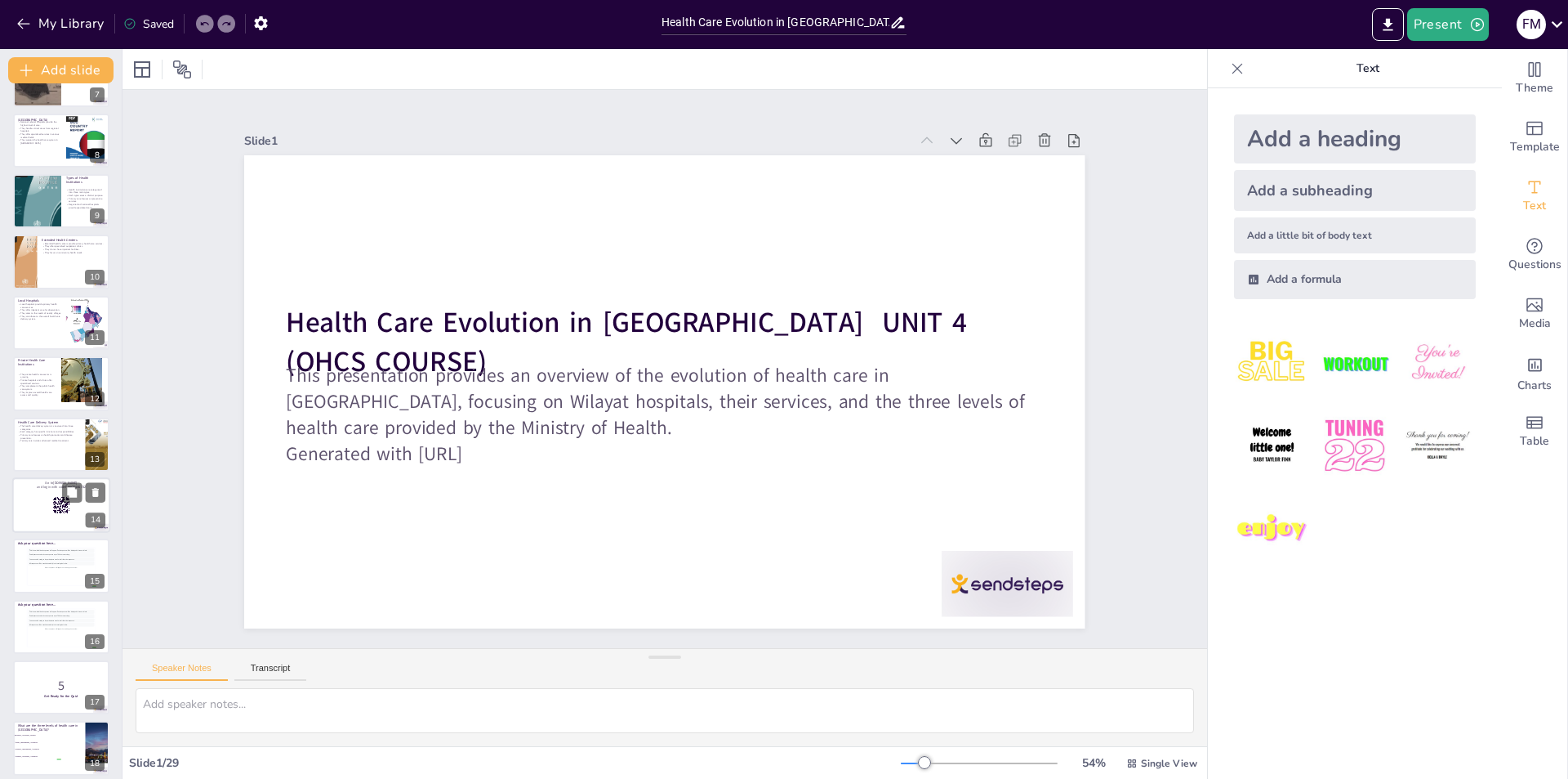
checkbox input "true"
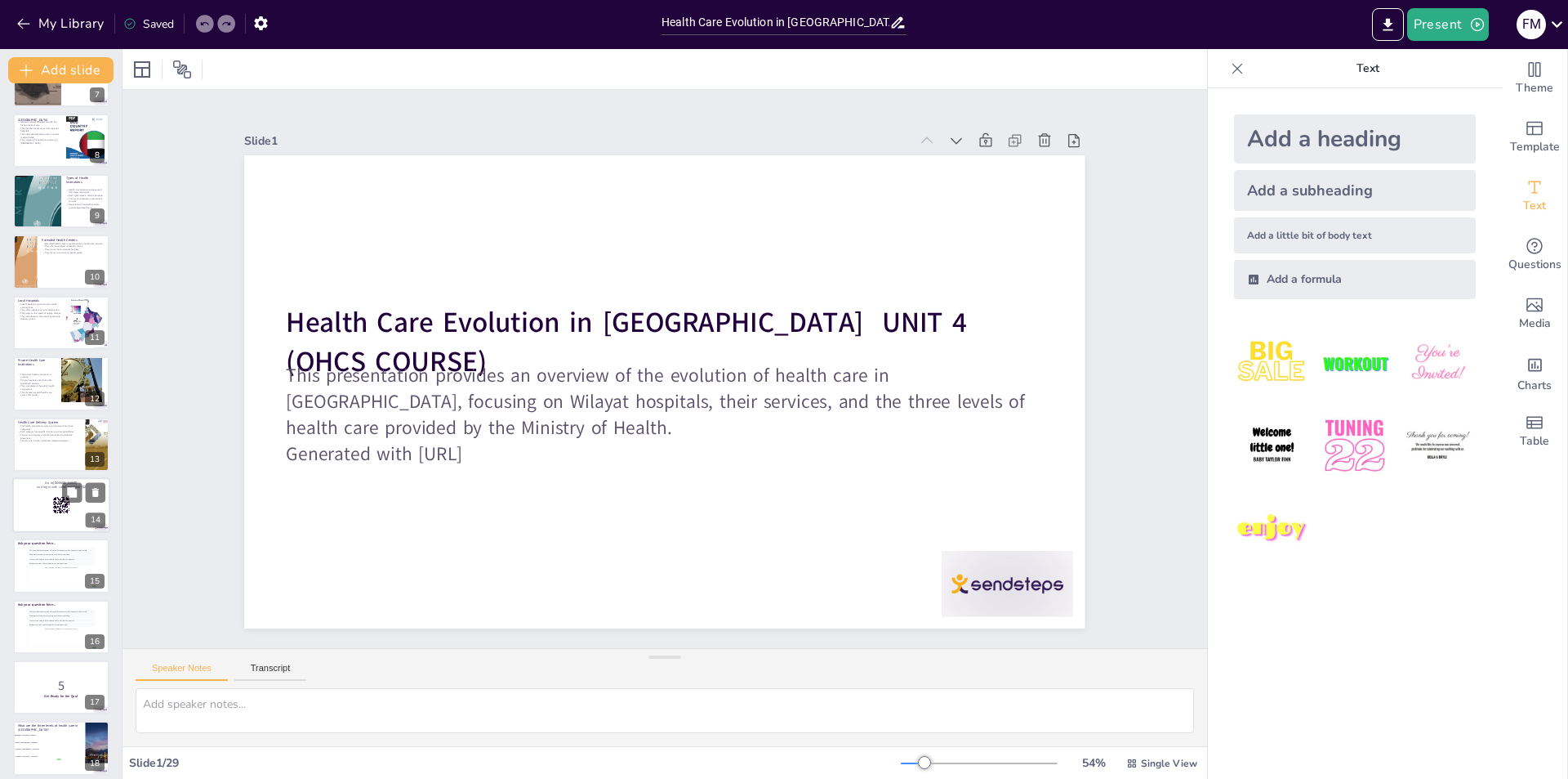
checkbox input "true"
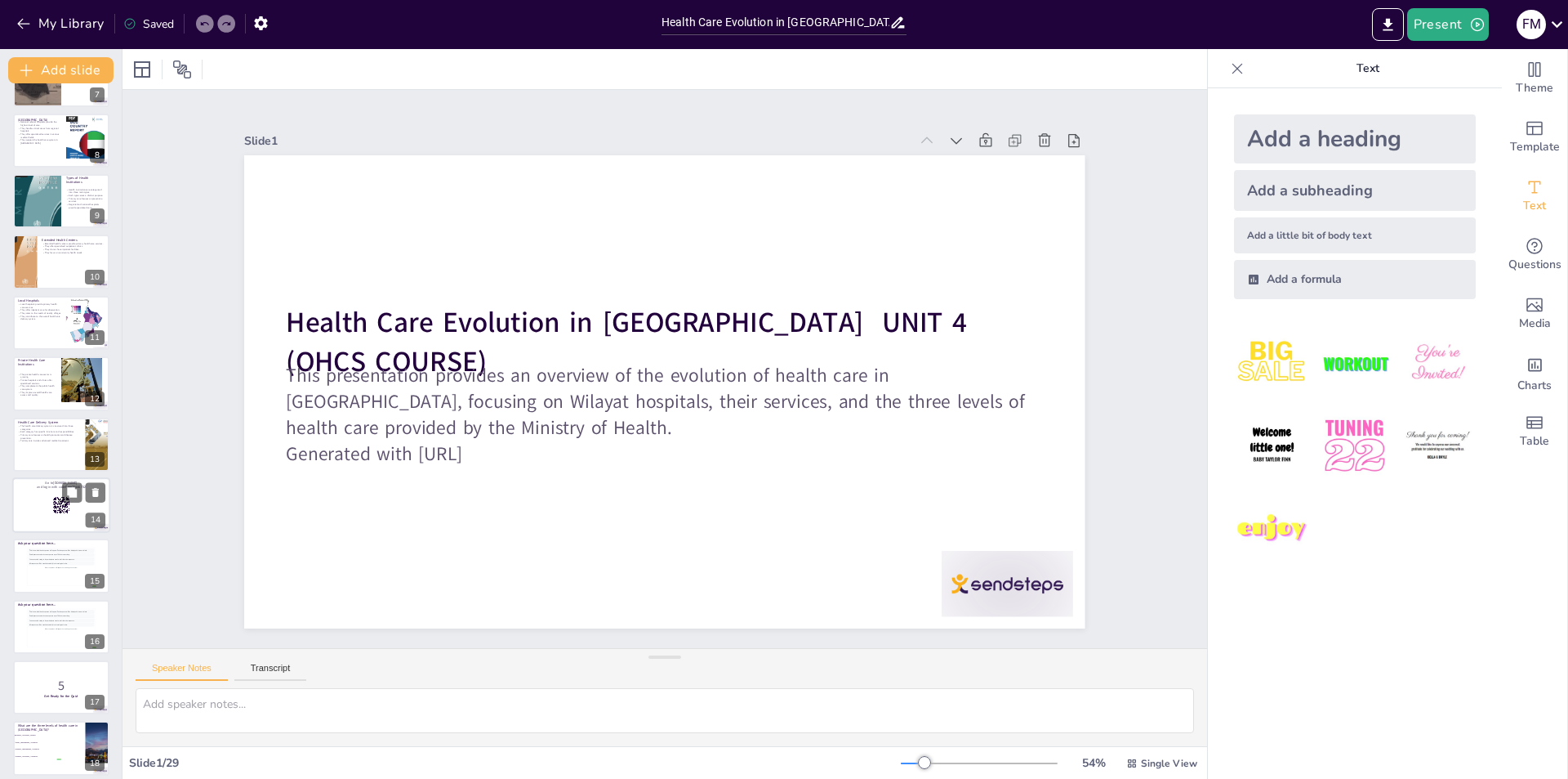
checkbox input "true"
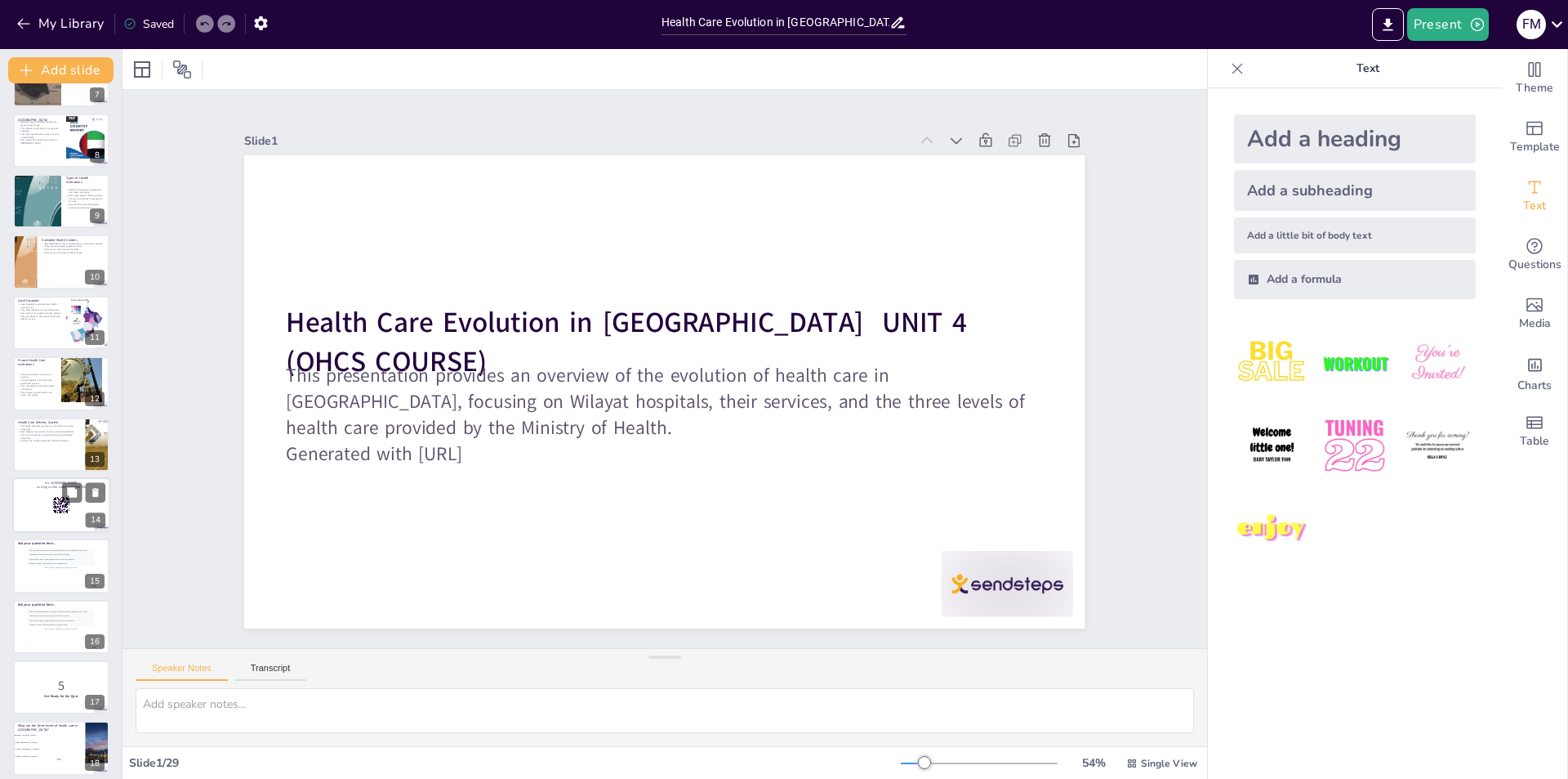
checkbox input "true"
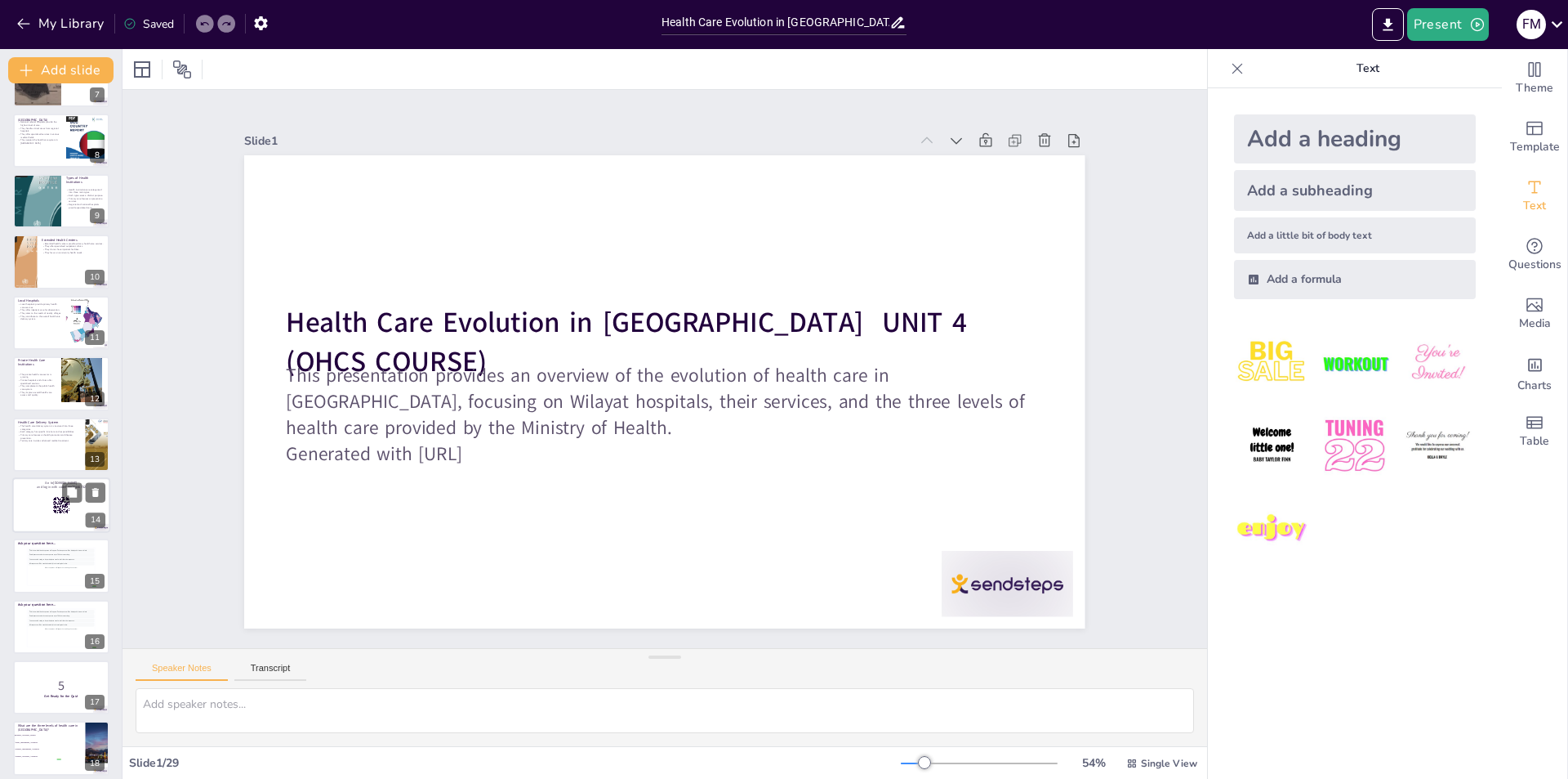
checkbox input "true"
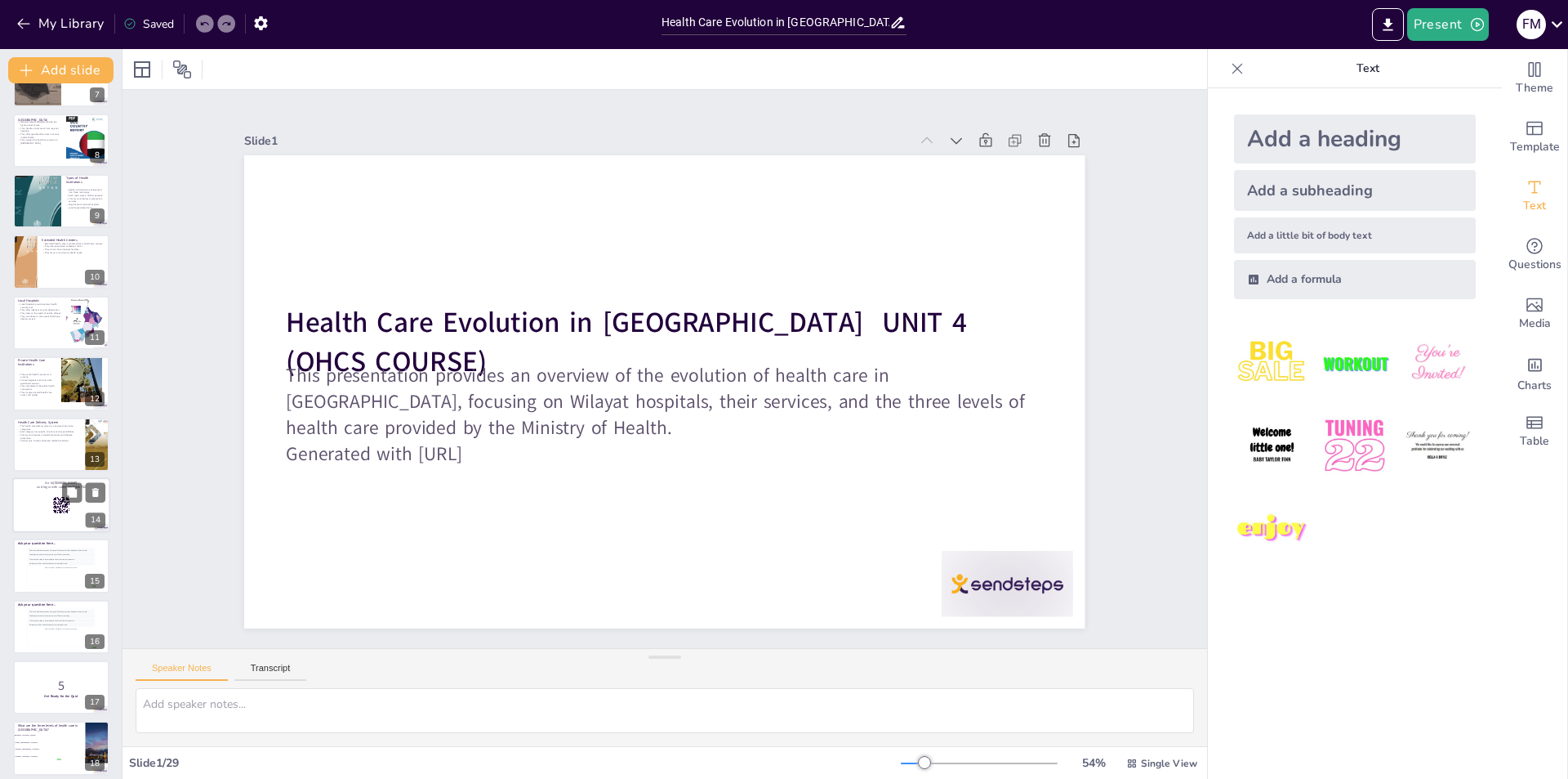
checkbox input "true"
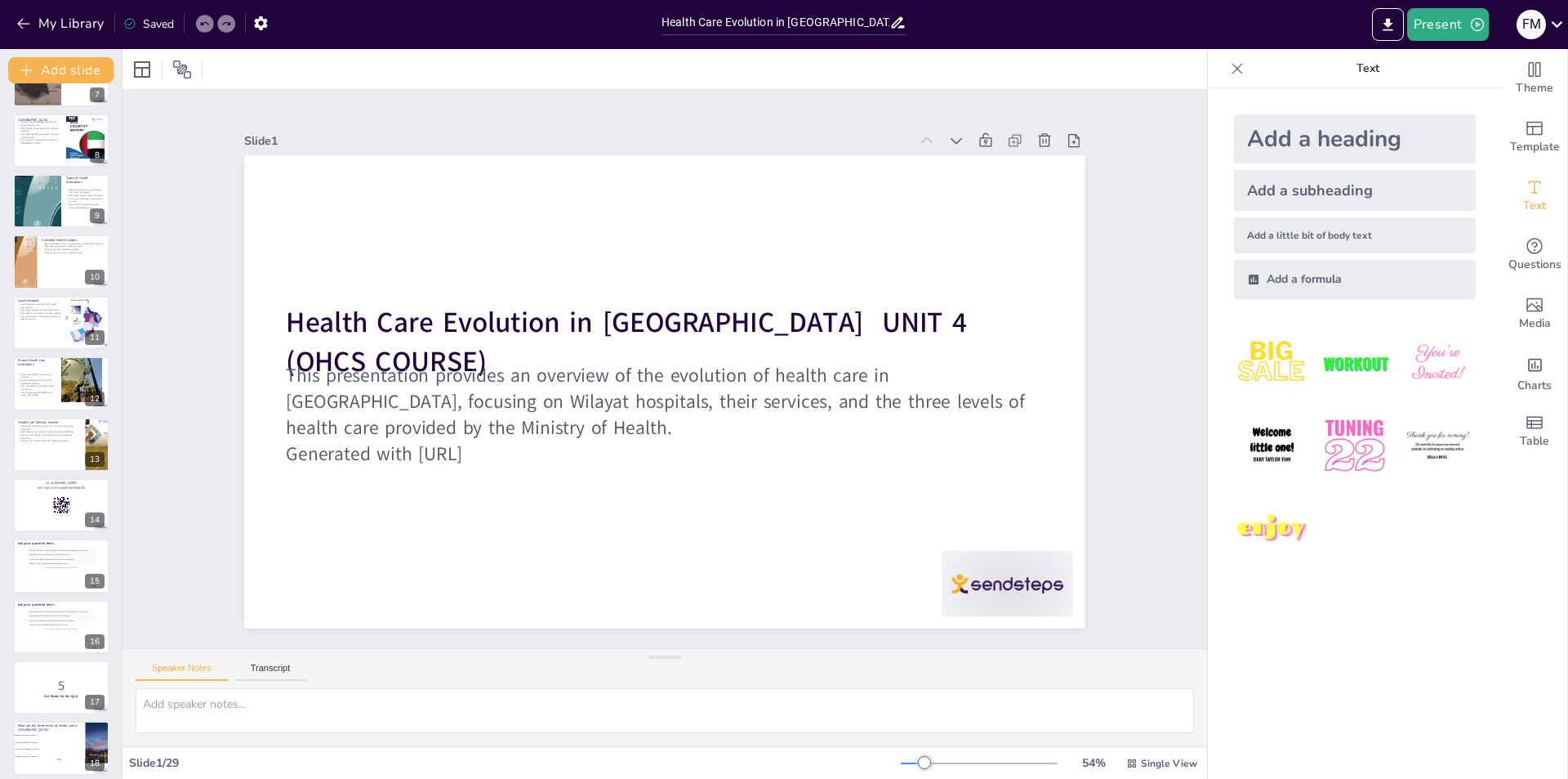
checkbox input "true"
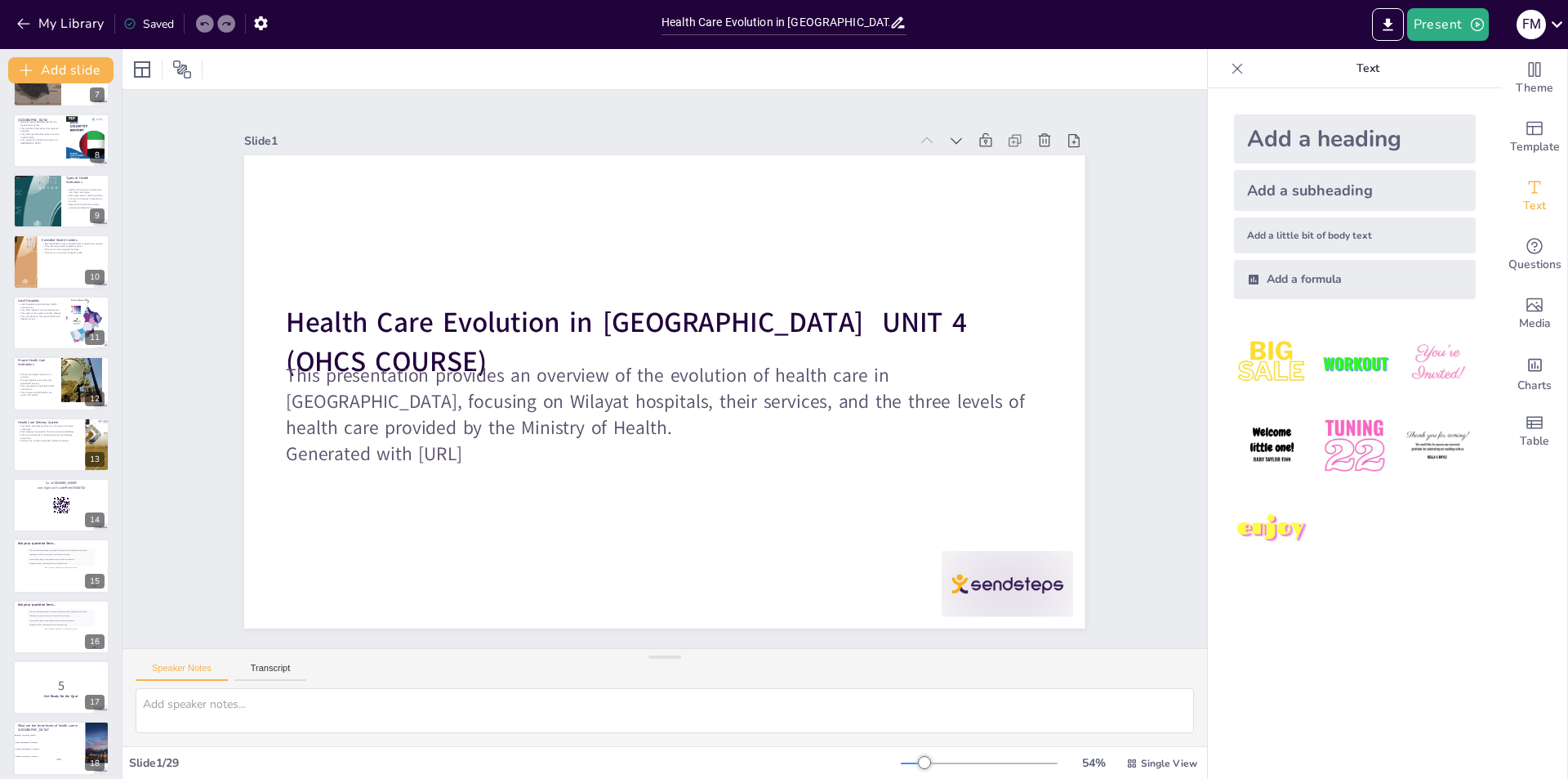
checkbox input "true"
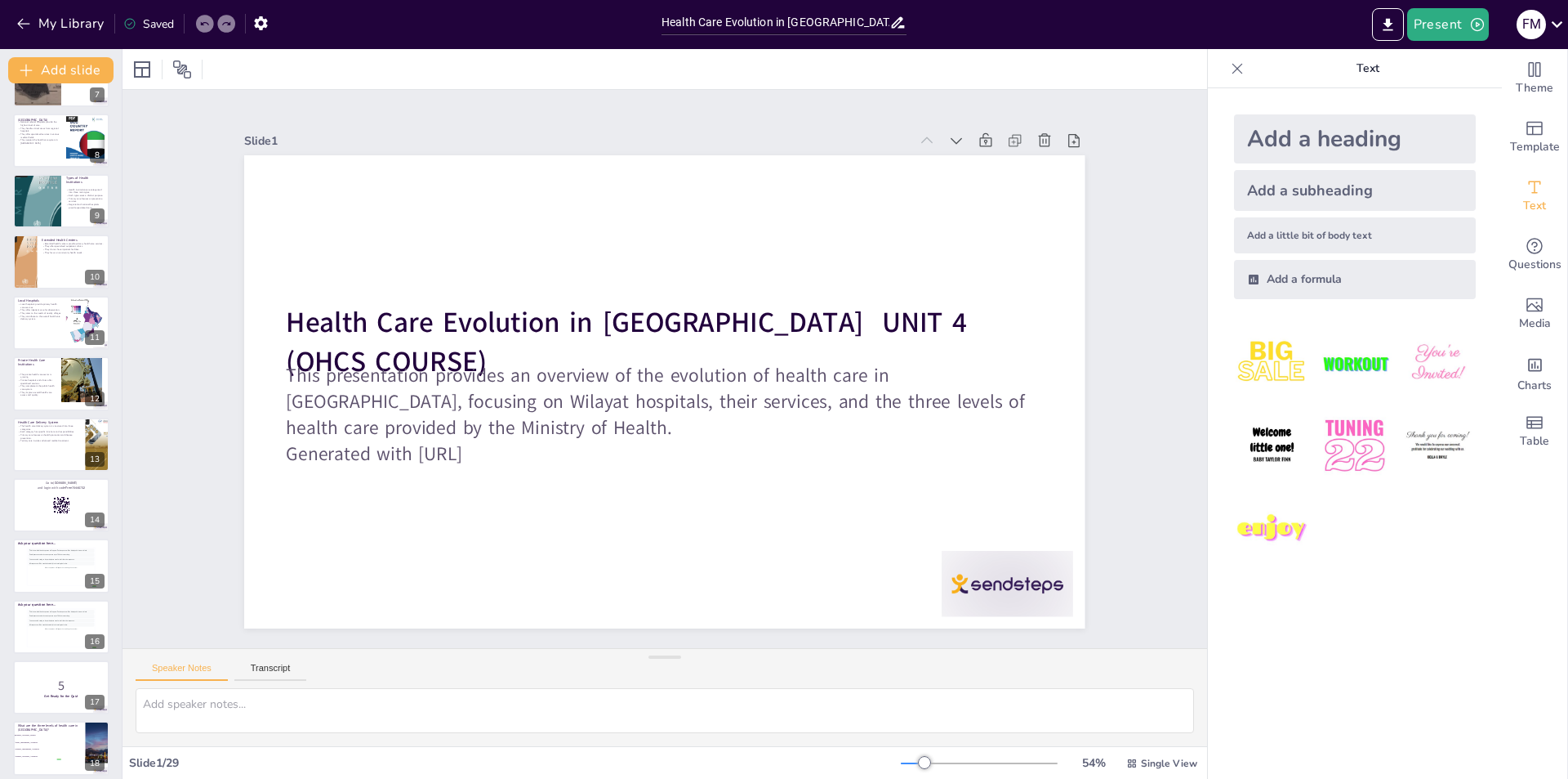
checkbox input "true"
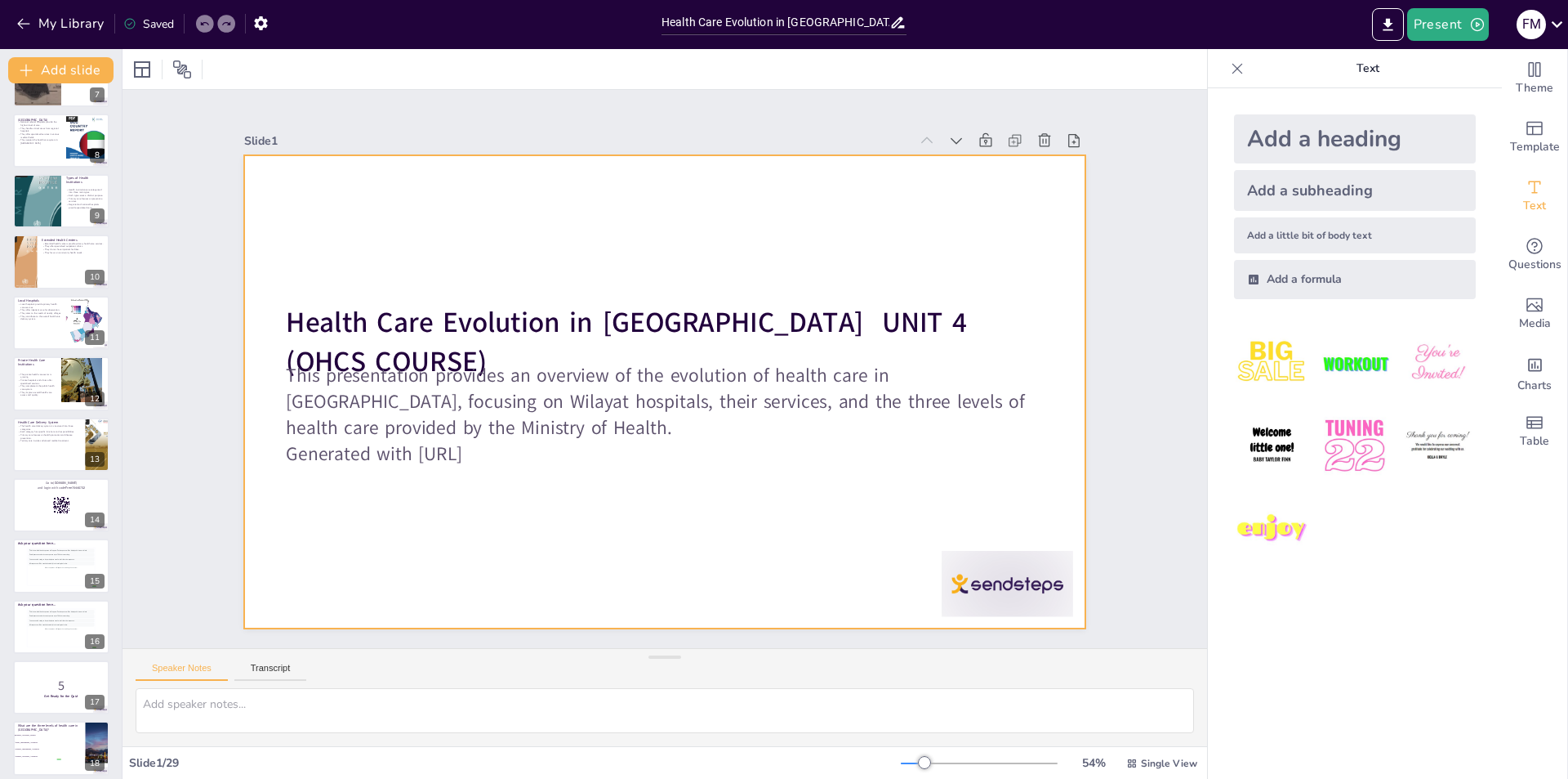
checkbox input "true"
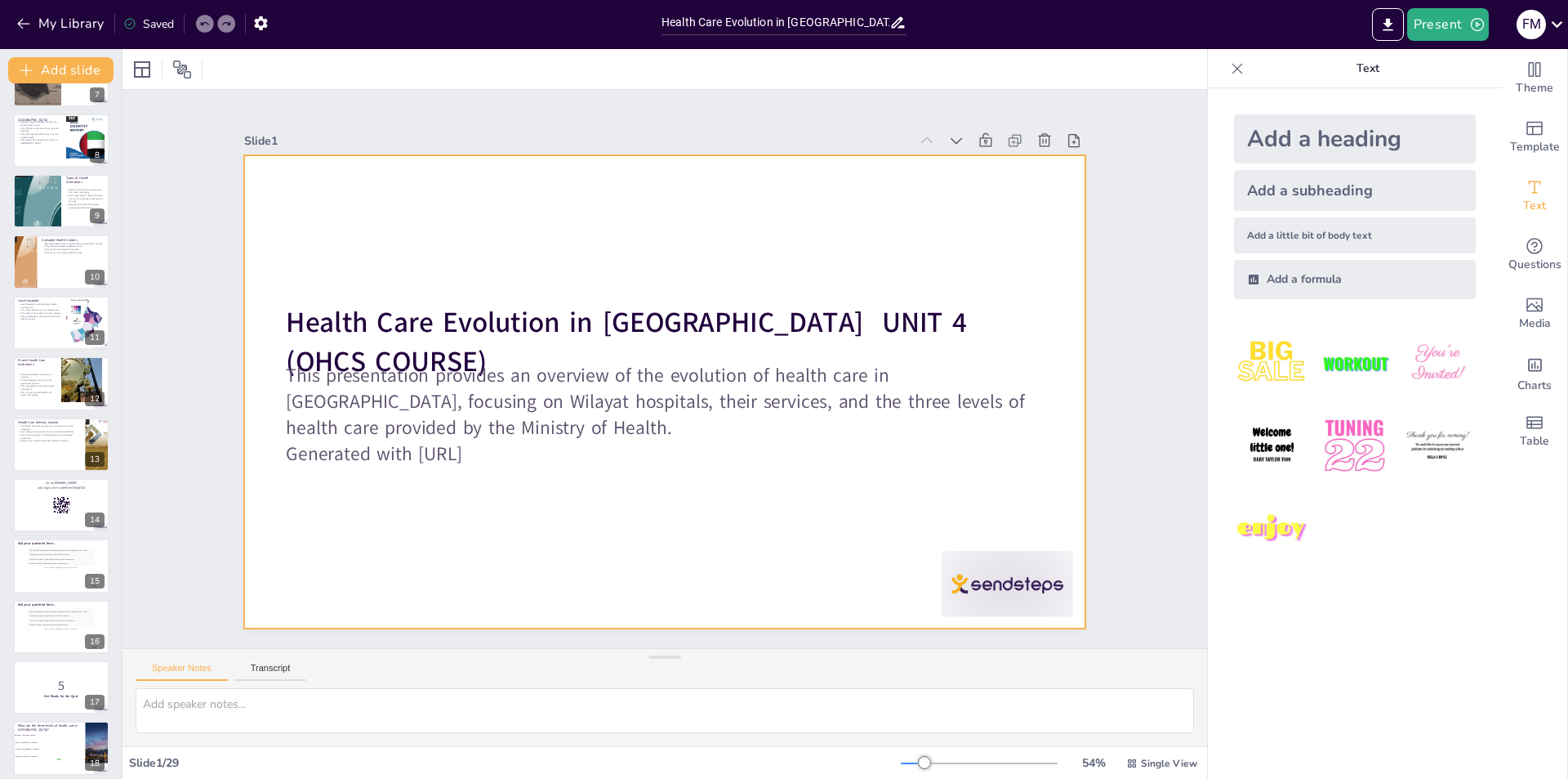
checkbox input "true"
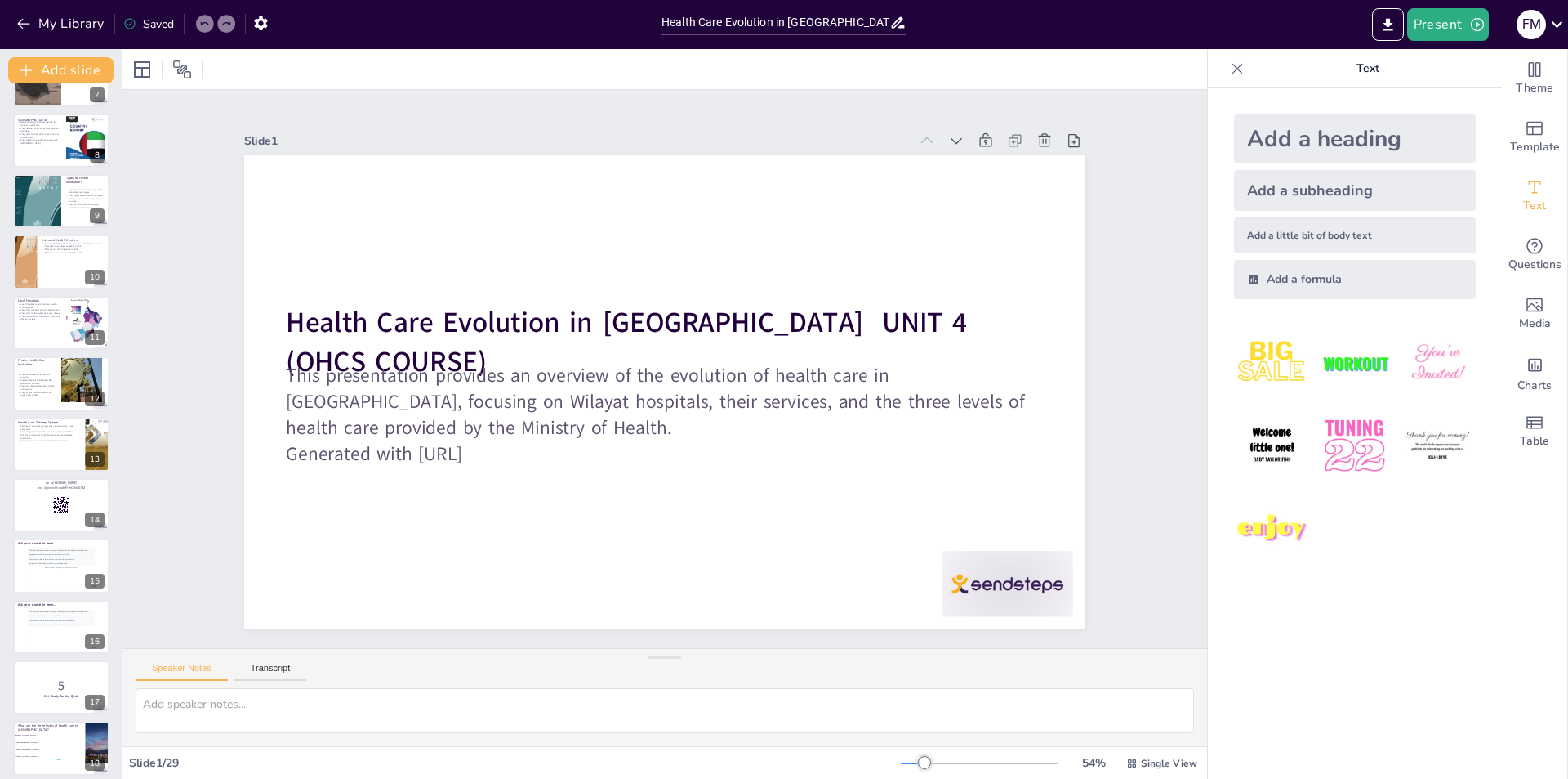
checkbox input "true"
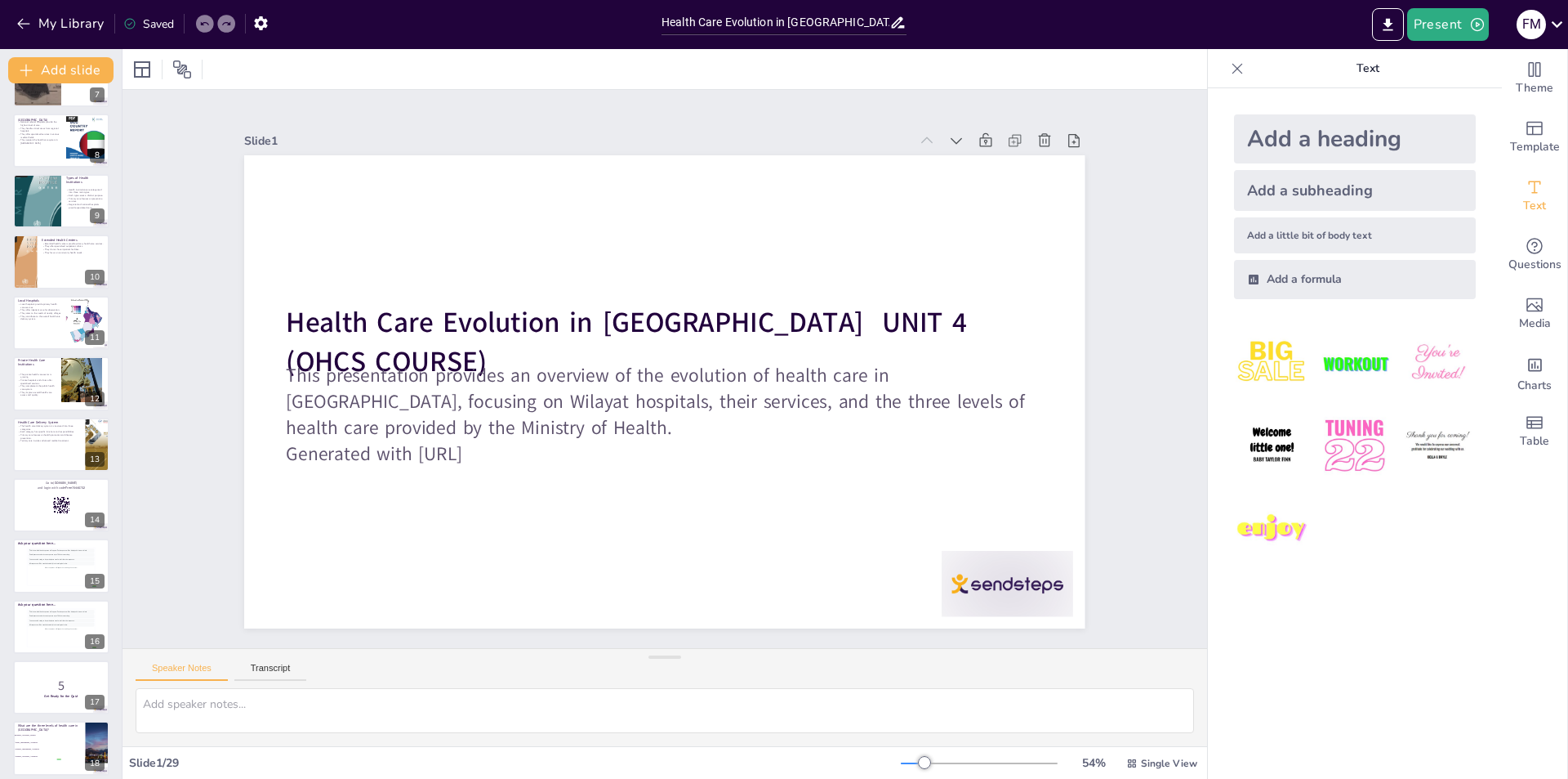
checkbox input "true"
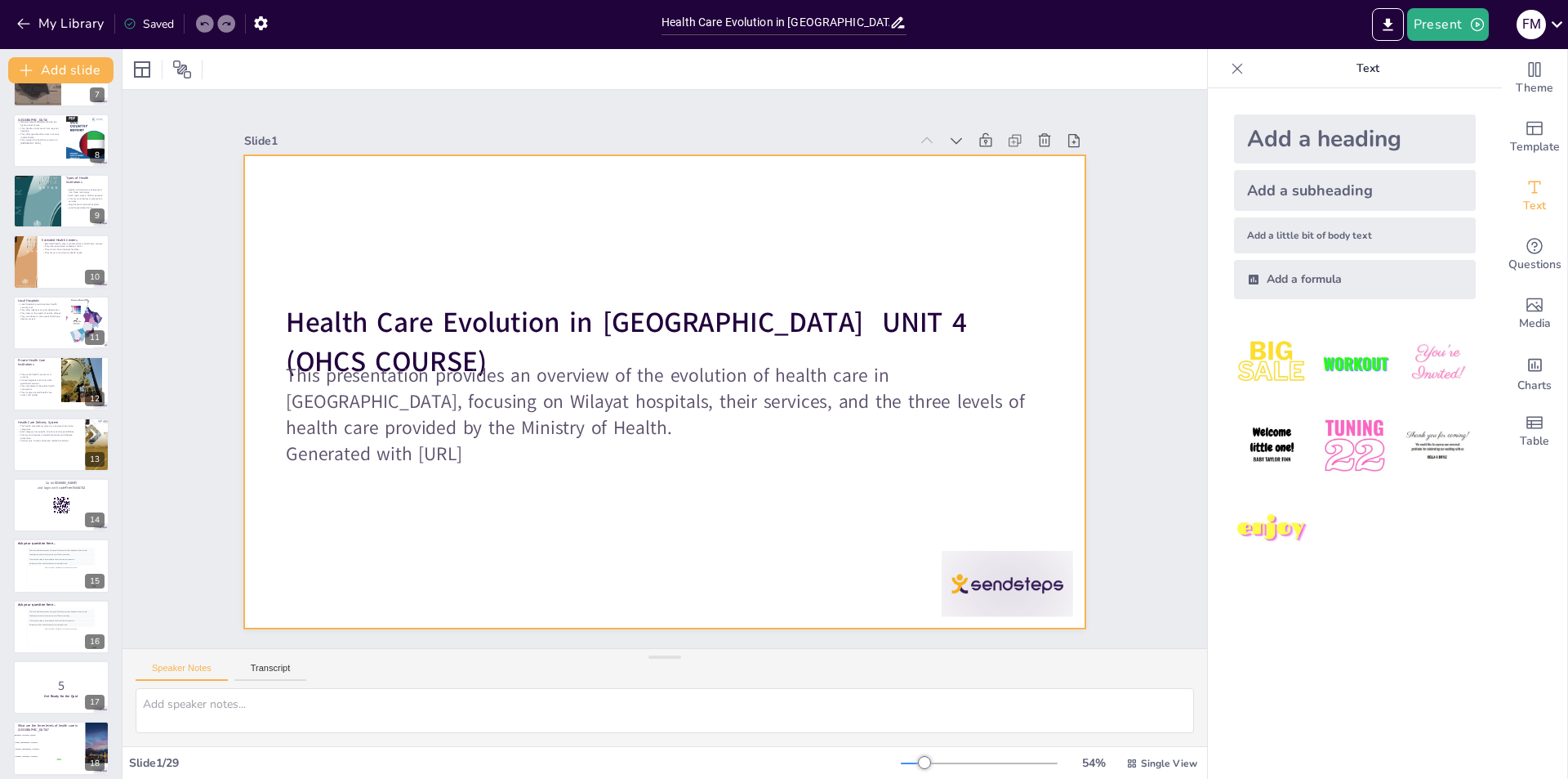
checkbox input "true"
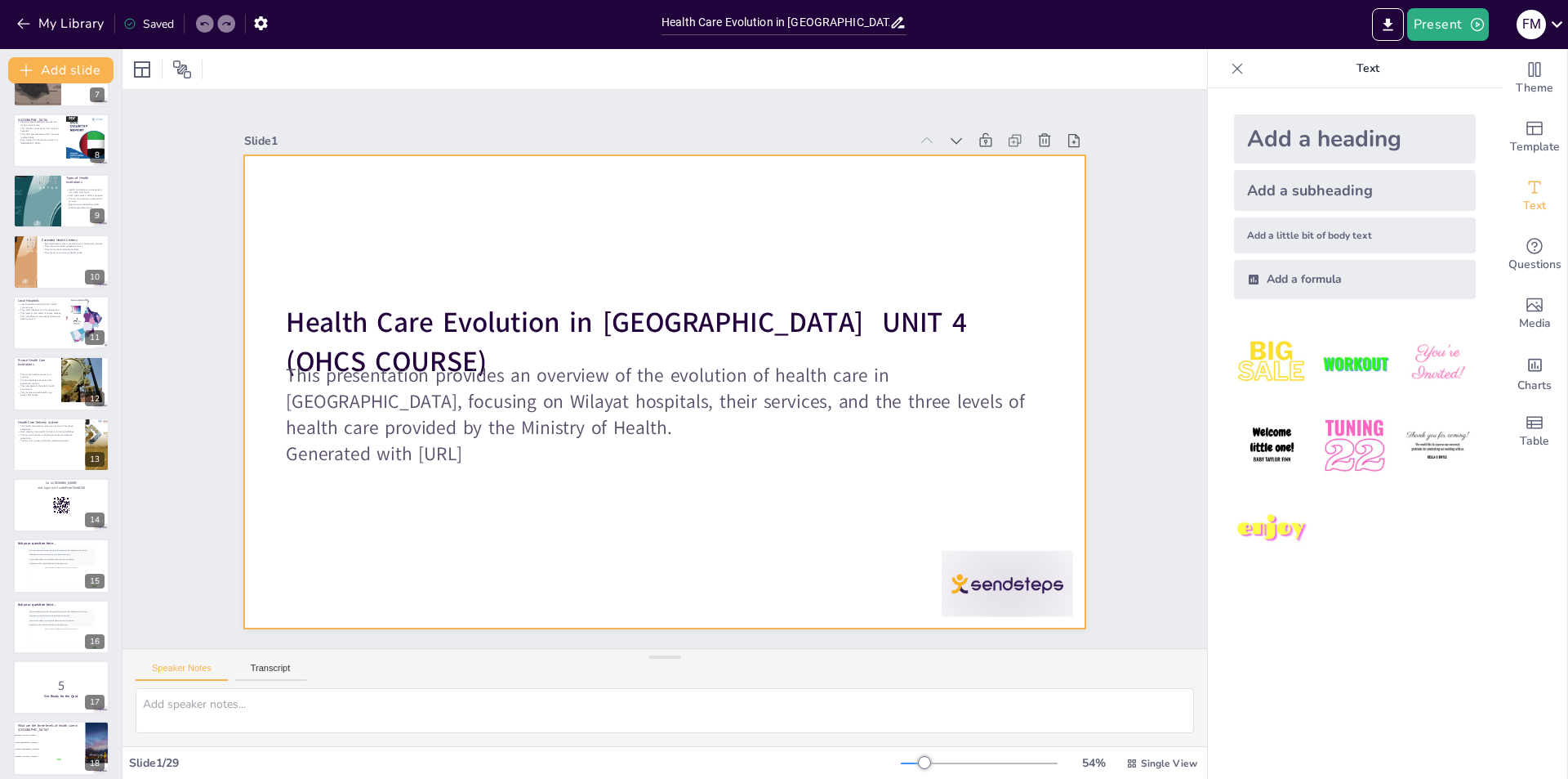
checkbox input "true"
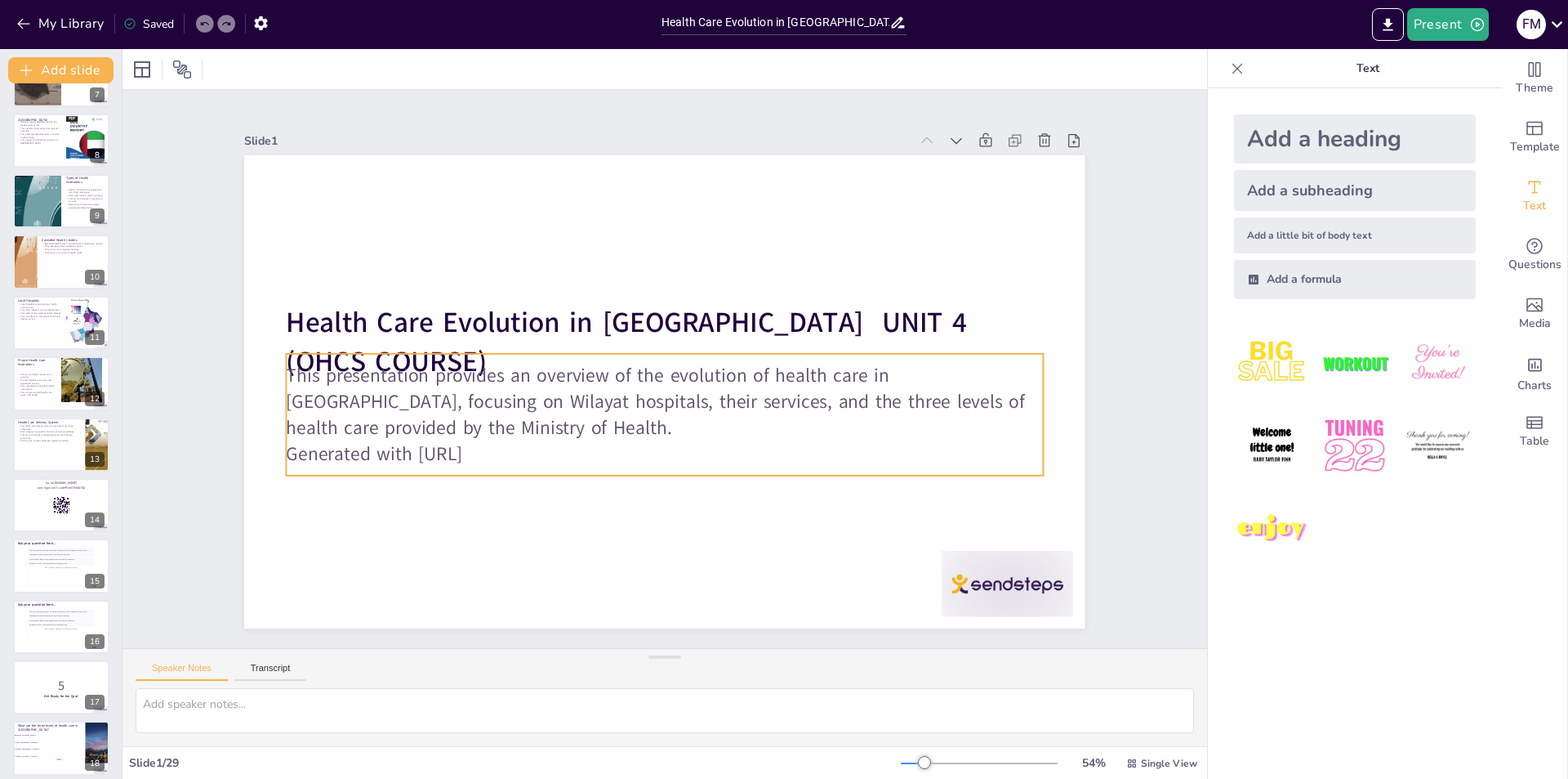
checkbox input "true"
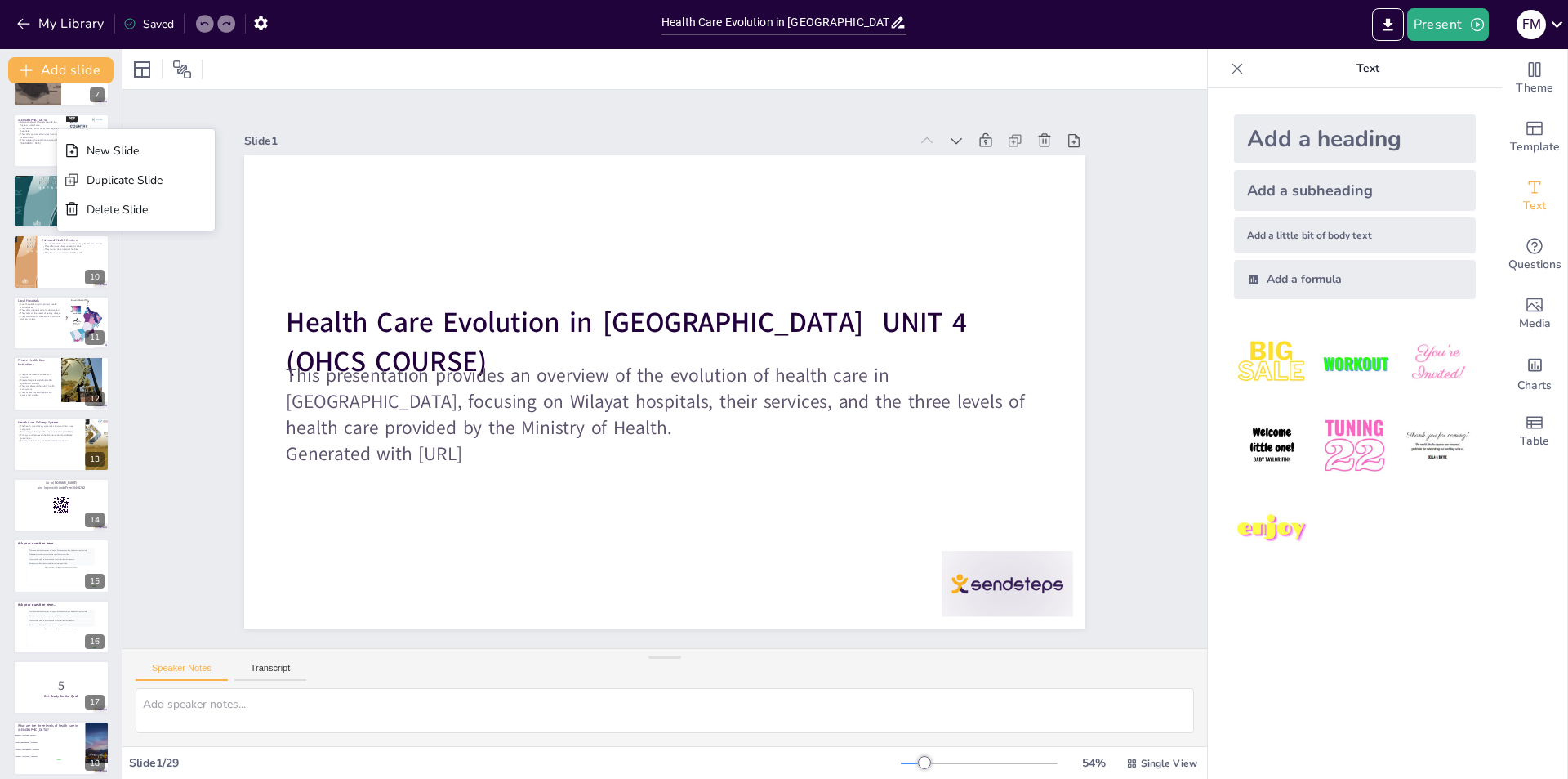
click at [434, 112] on div "Slide 1 Health Care Evolution in Oman UNIT 4 (OHCS COURSE) This presentation pr…" at bounding box center [665, 369] width 890 height 604
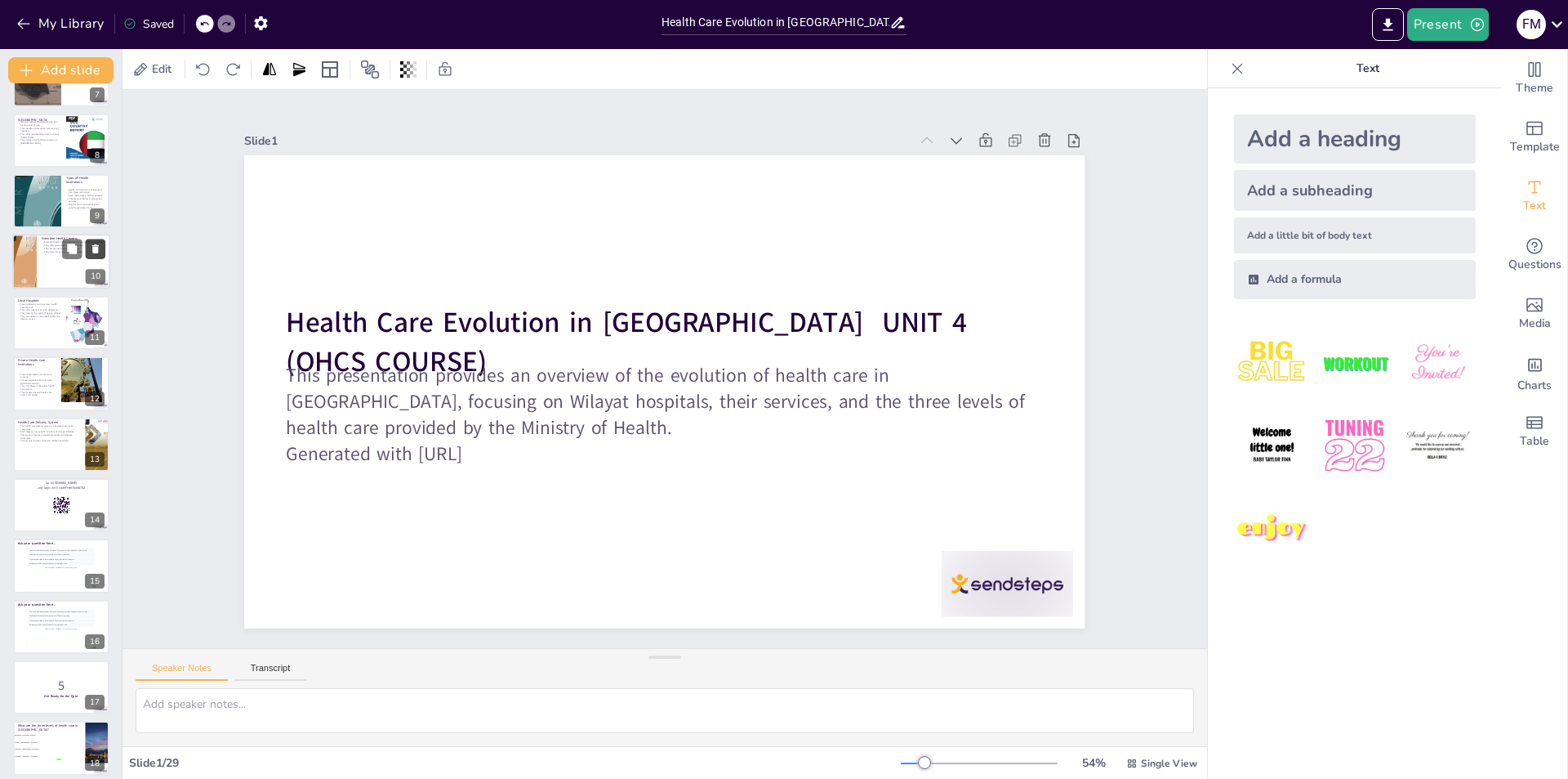
click at [87, 252] on button at bounding box center [96, 249] width 20 height 20
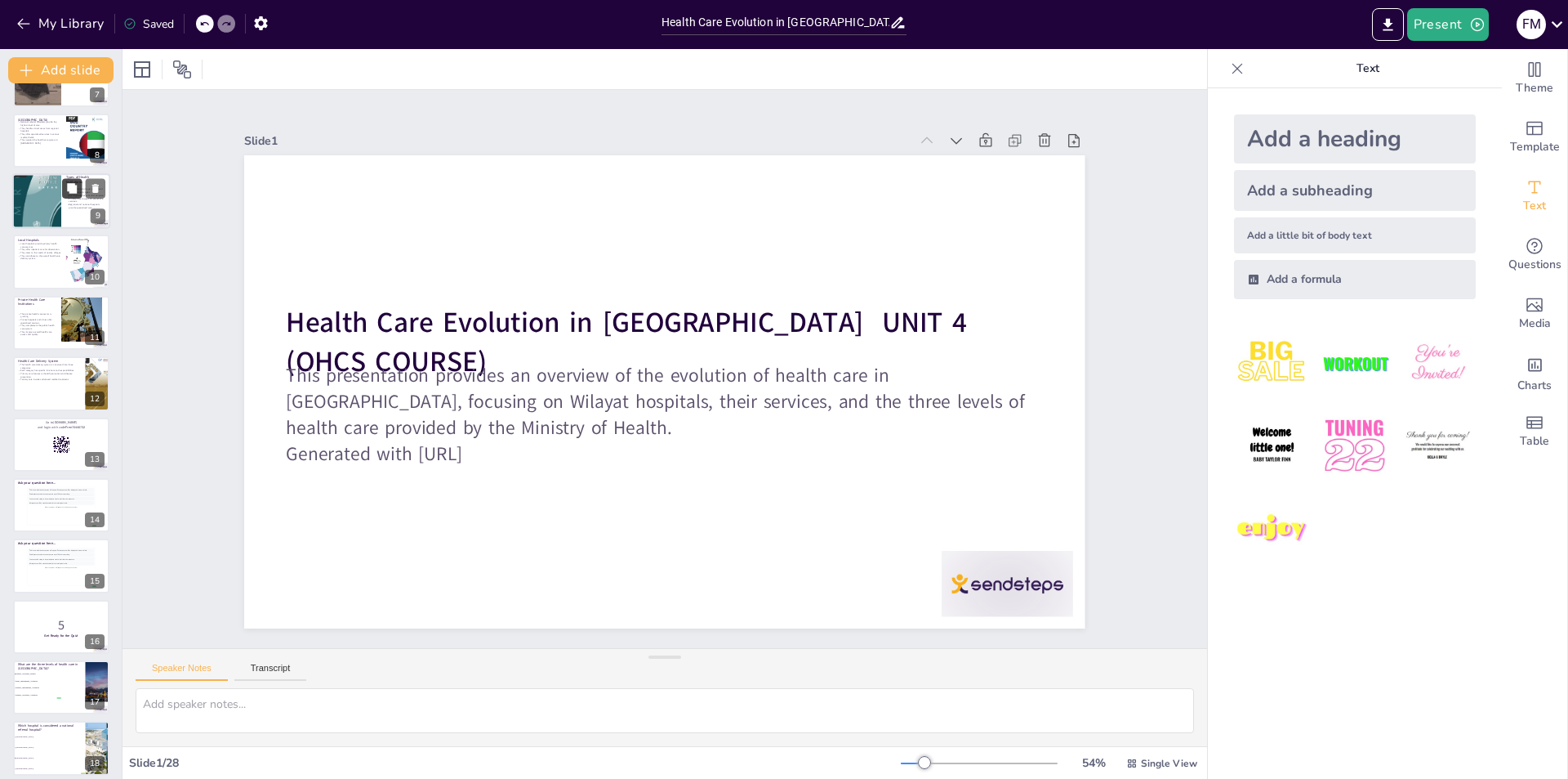
click at [63, 190] on button at bounding box center [72, 188] width 20 height 20
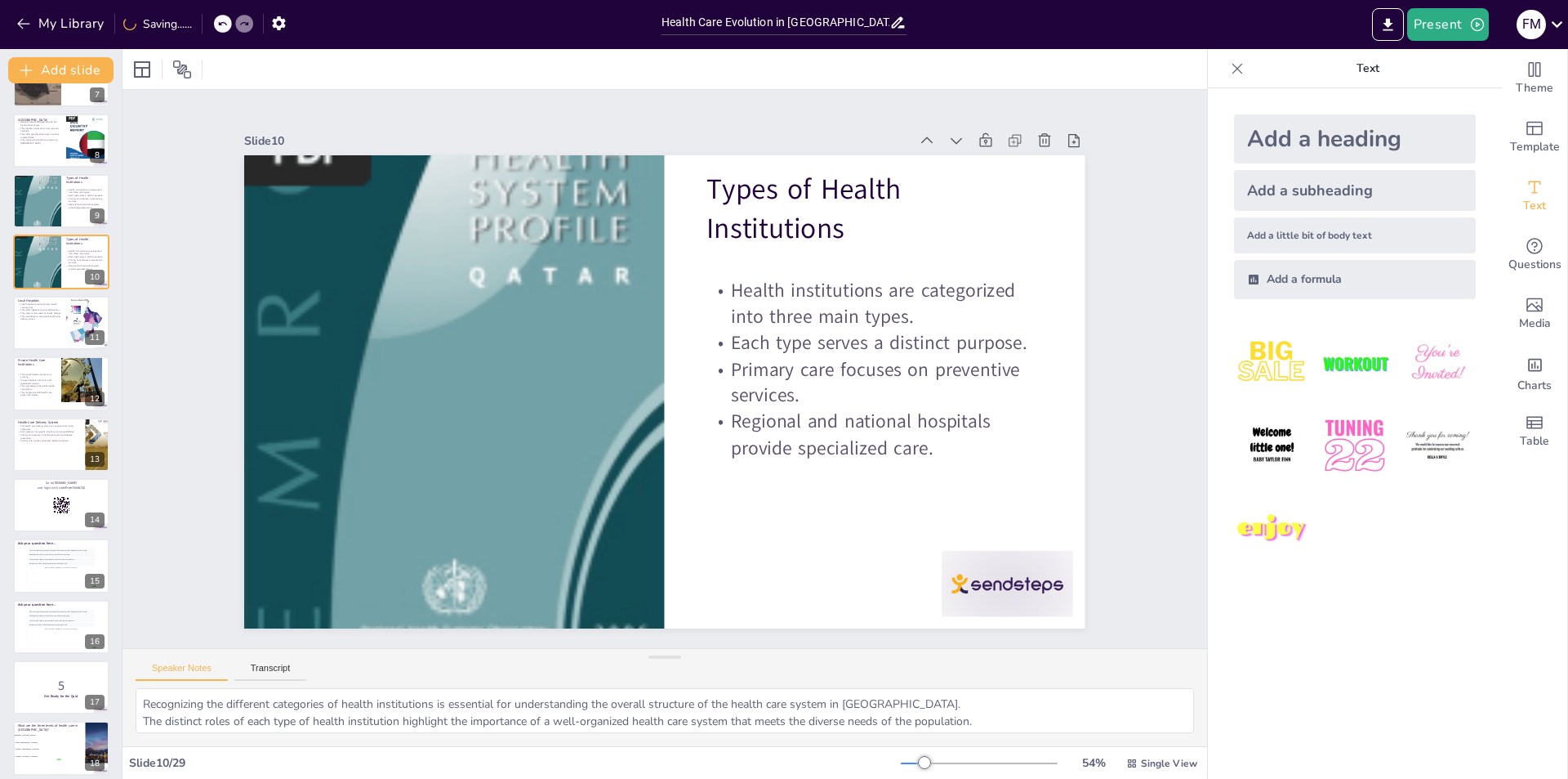
scroll to position [239, 0]
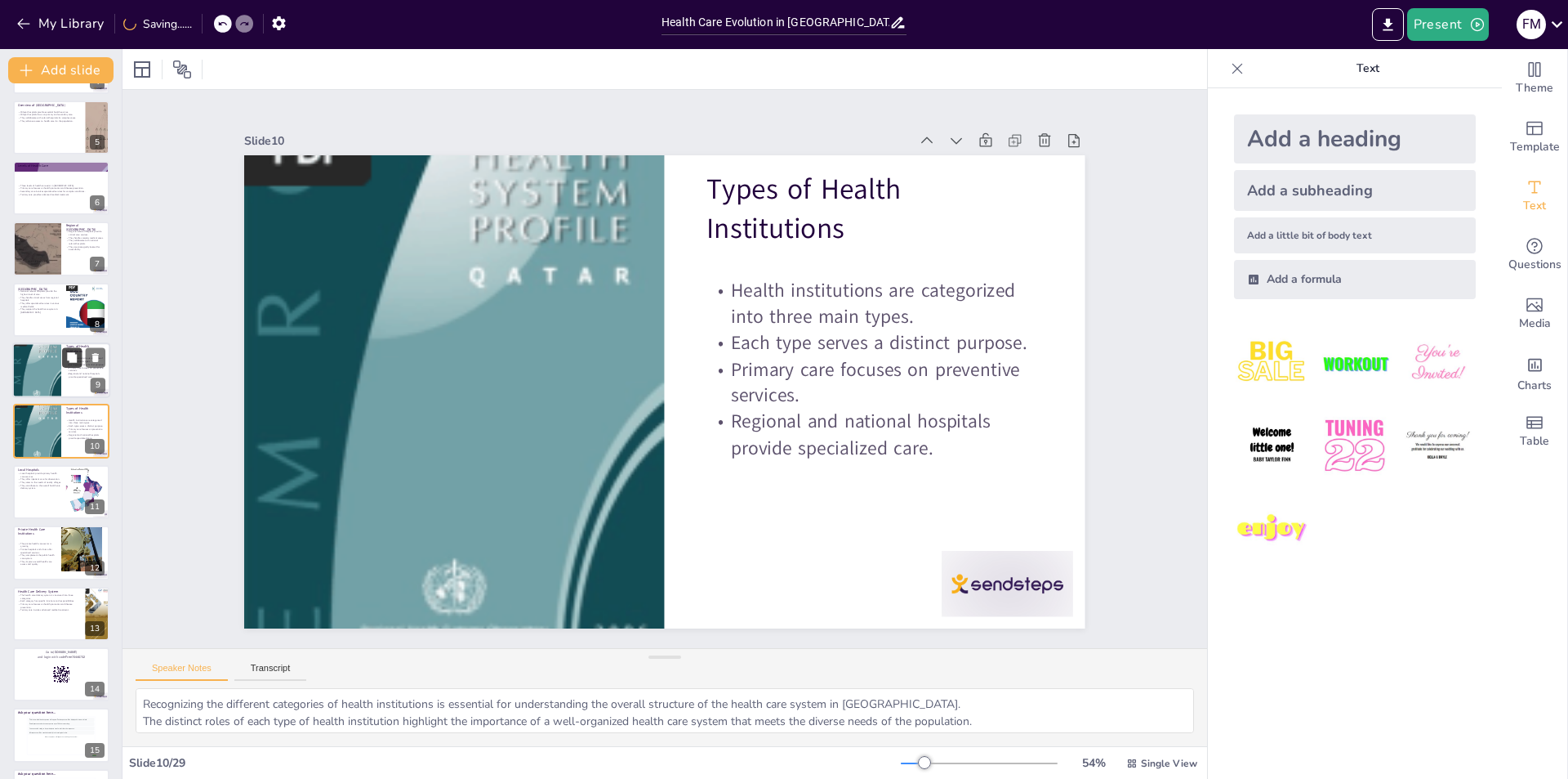
click at [67, 360] on icon at bounding box center [71, 357] width 11 height 11
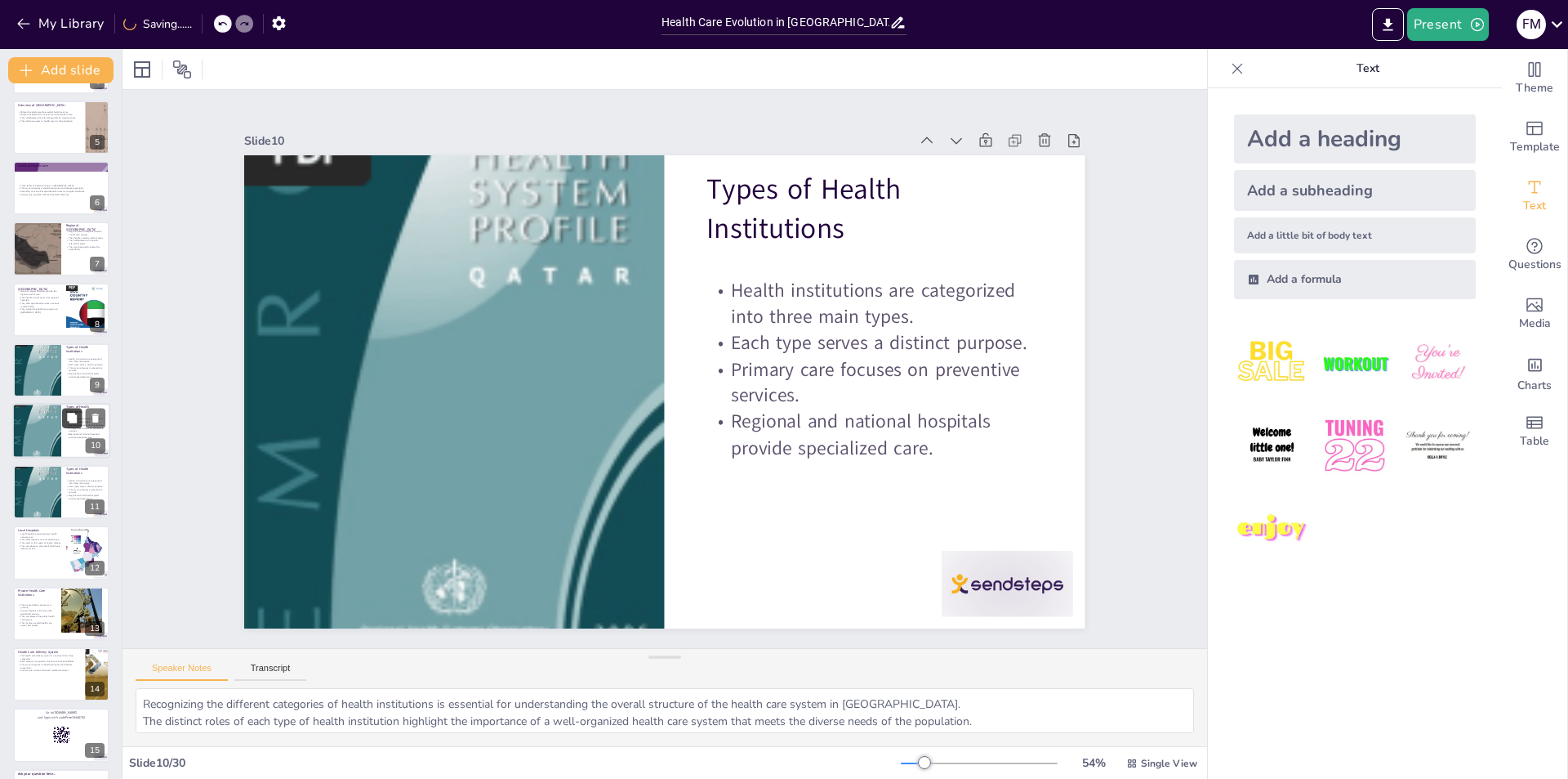
click at [67, 423] on icon at bounding box center [71, 418] width 11 height 11
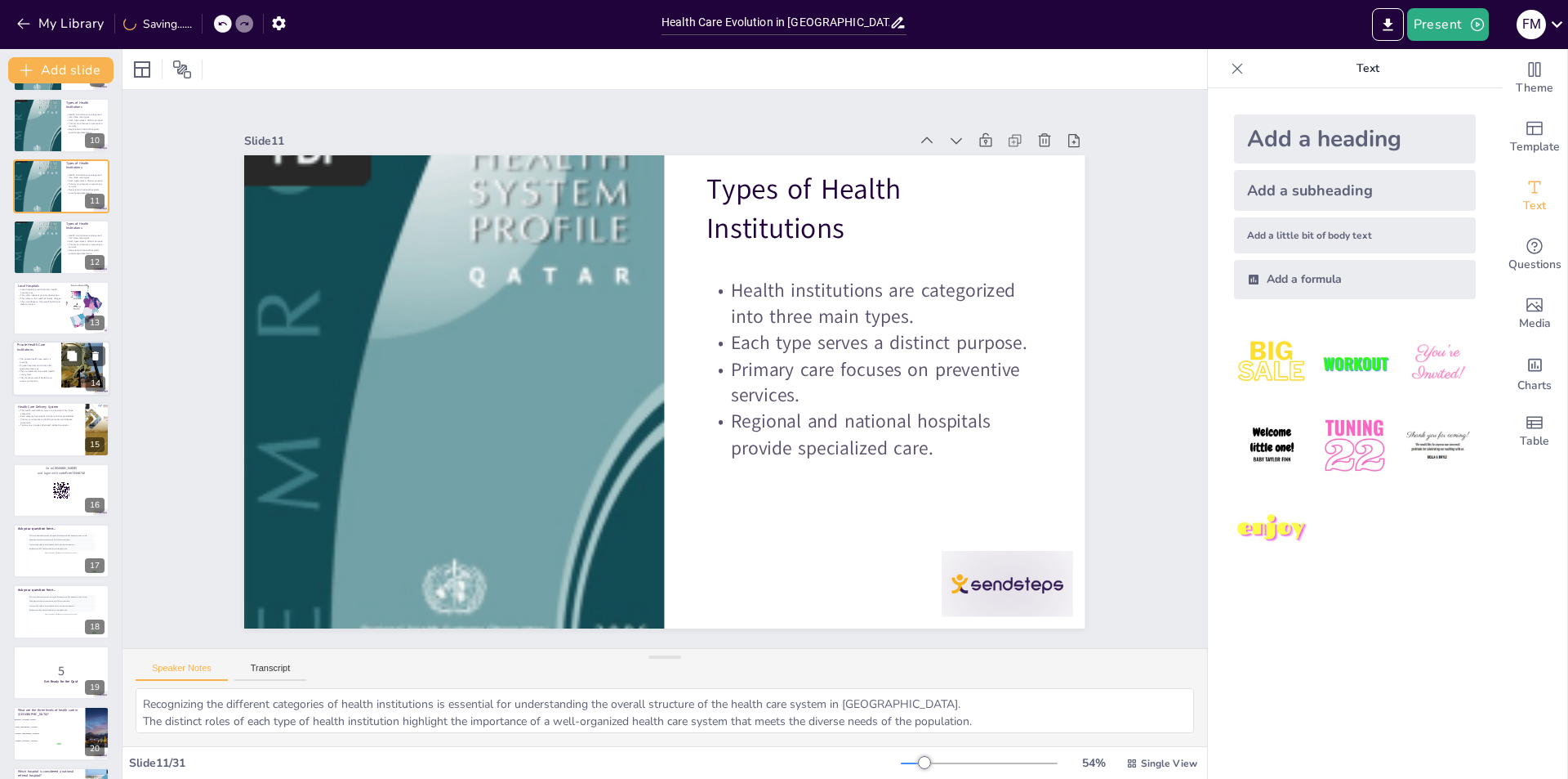
click at [60, 375] on div at bounding box center [61, 369] width 98 height 56
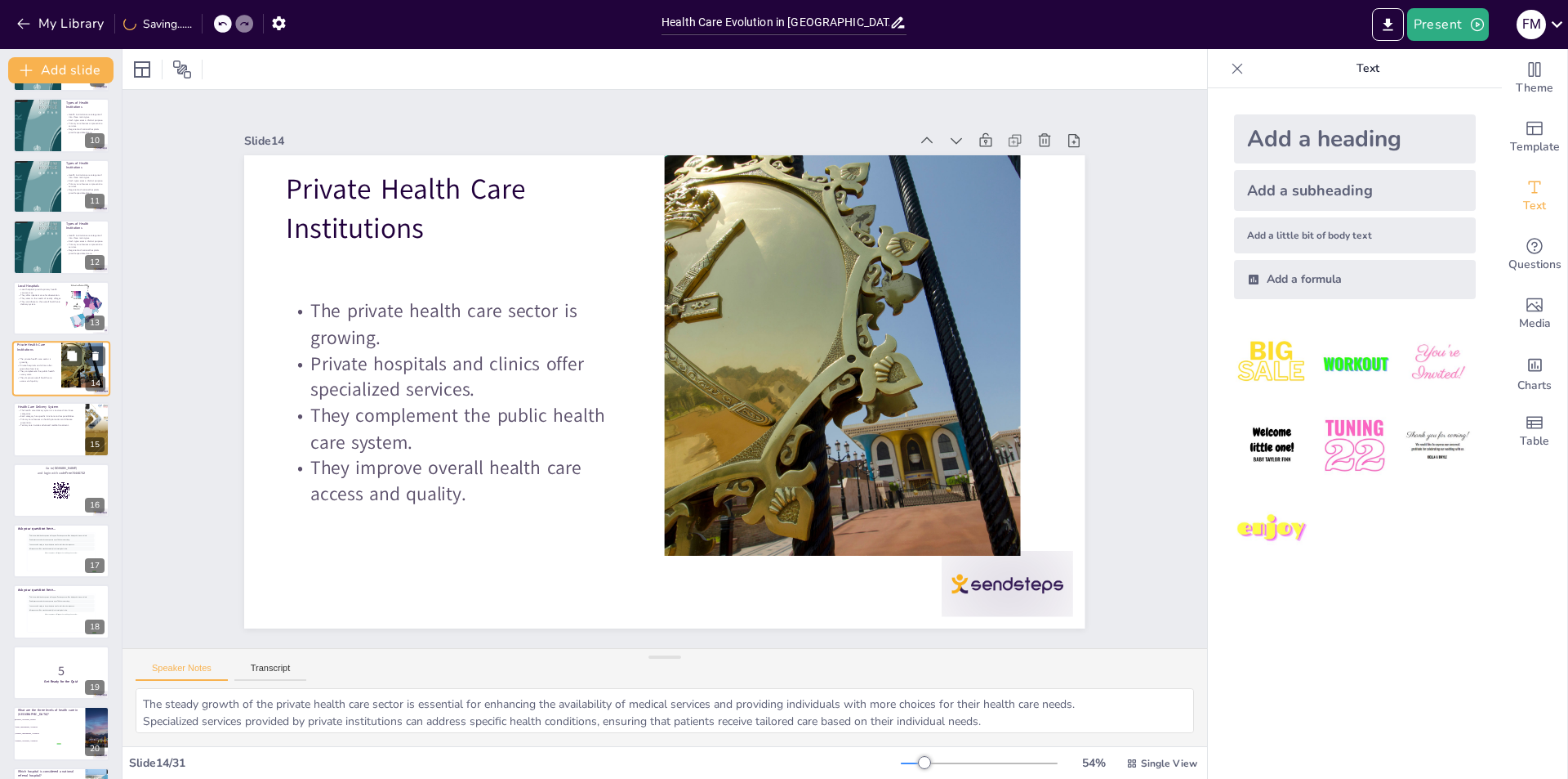
scroll to position [483, 0]
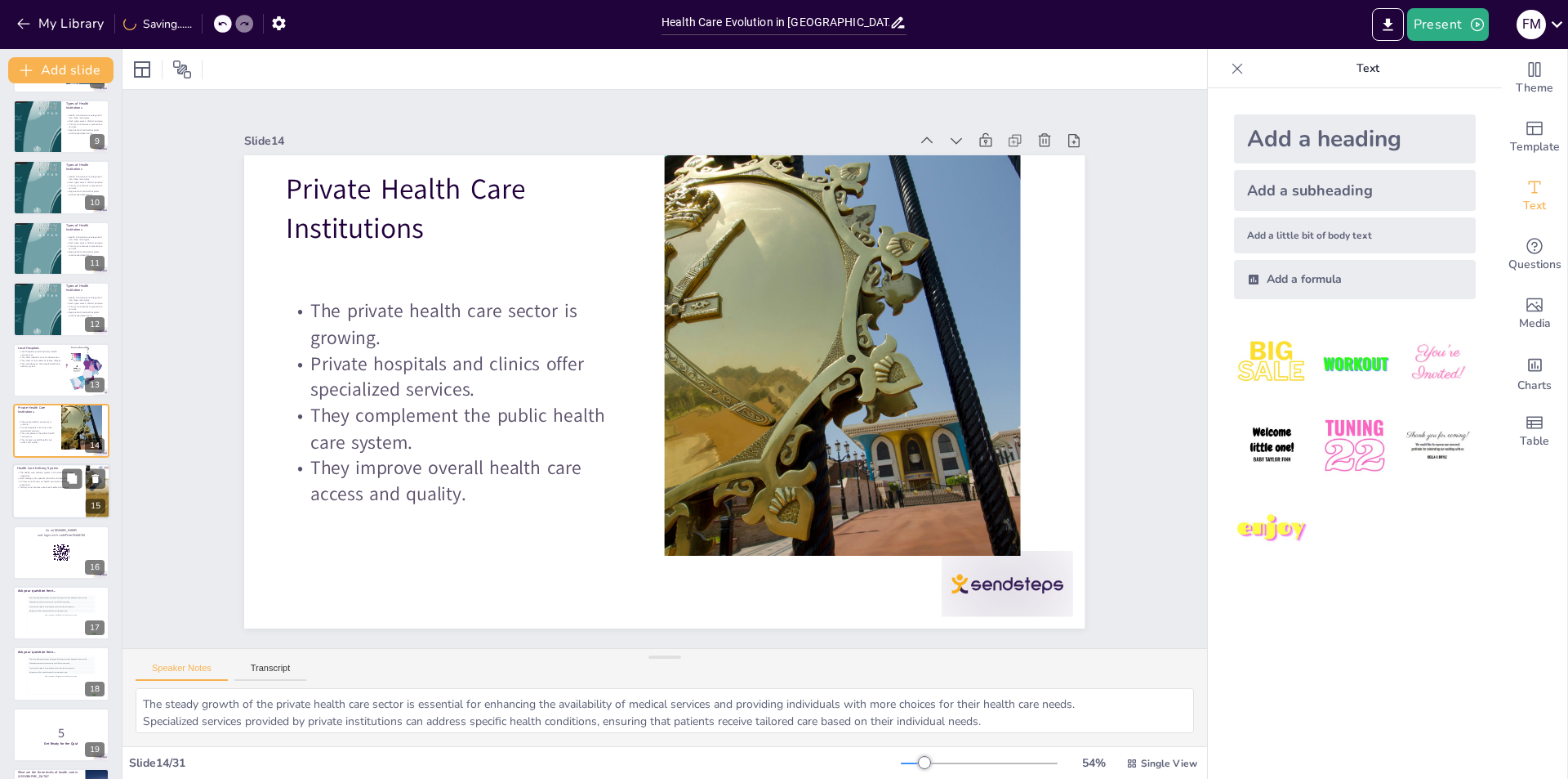
click at [56, 490] on div at bounding box center [61, 492] width 98 height 56
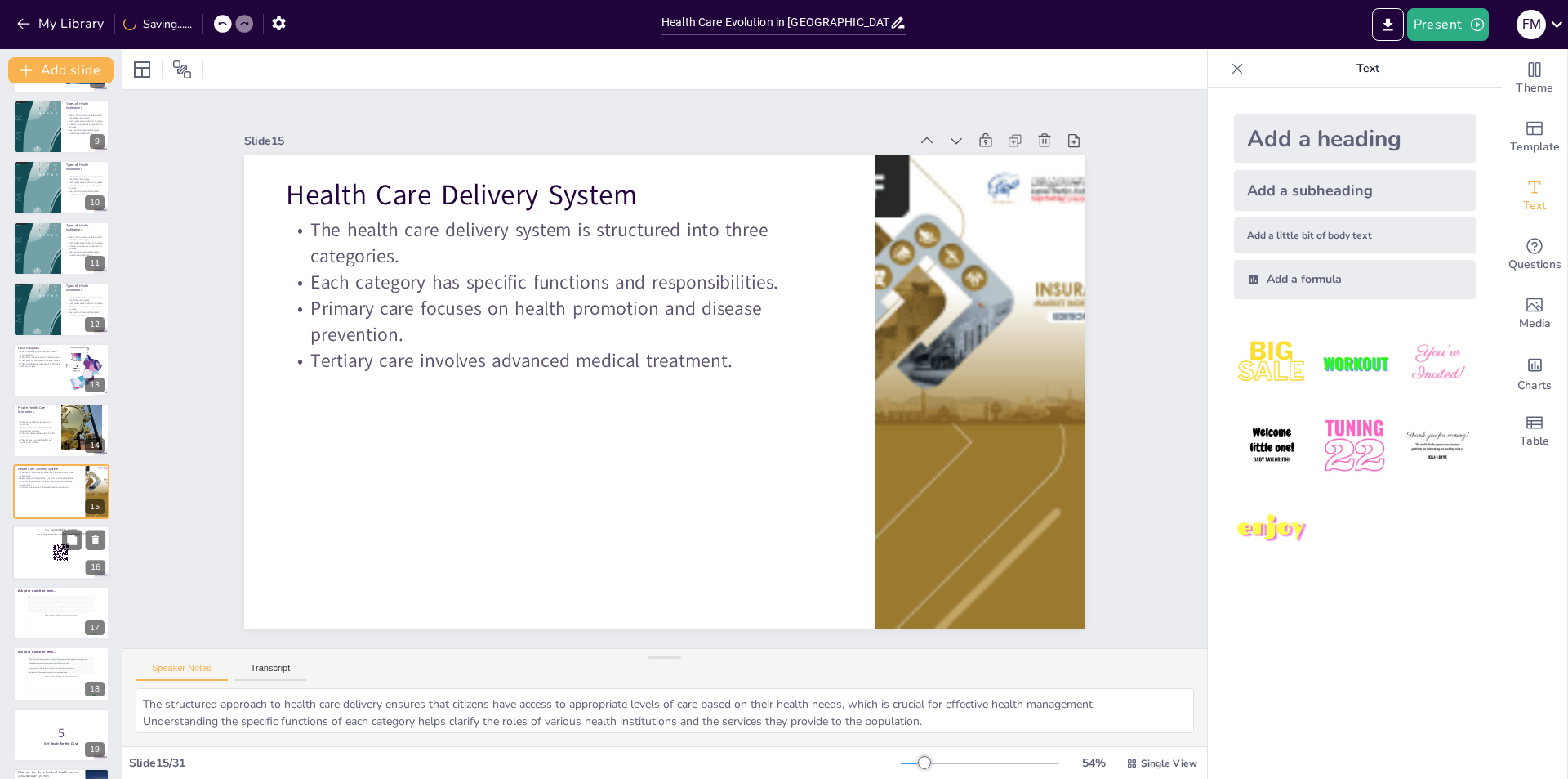
scroll to position [543, 0]
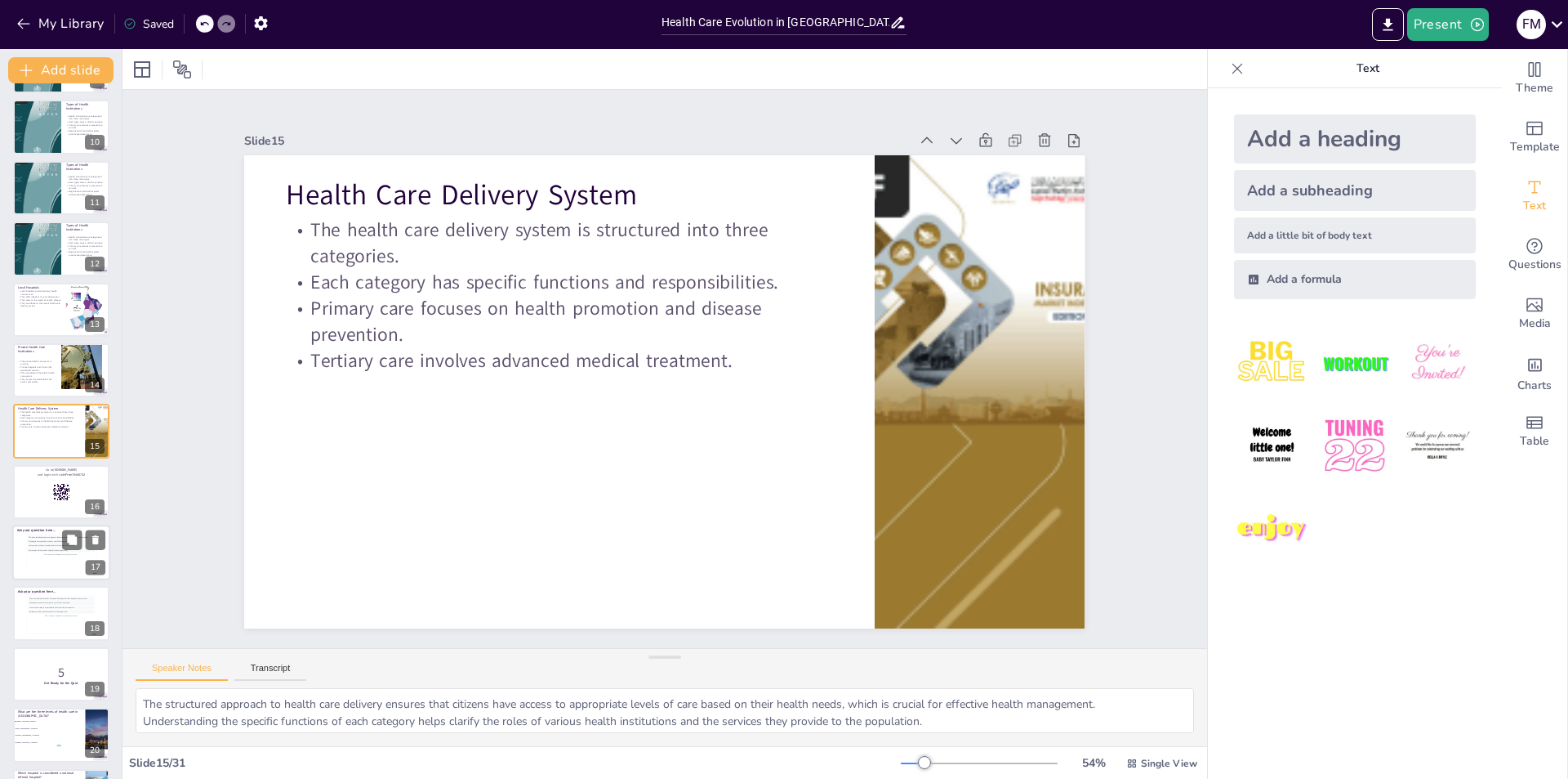
click at [65, 494] on rect at bounding box center [65, 494] width 2 height 1
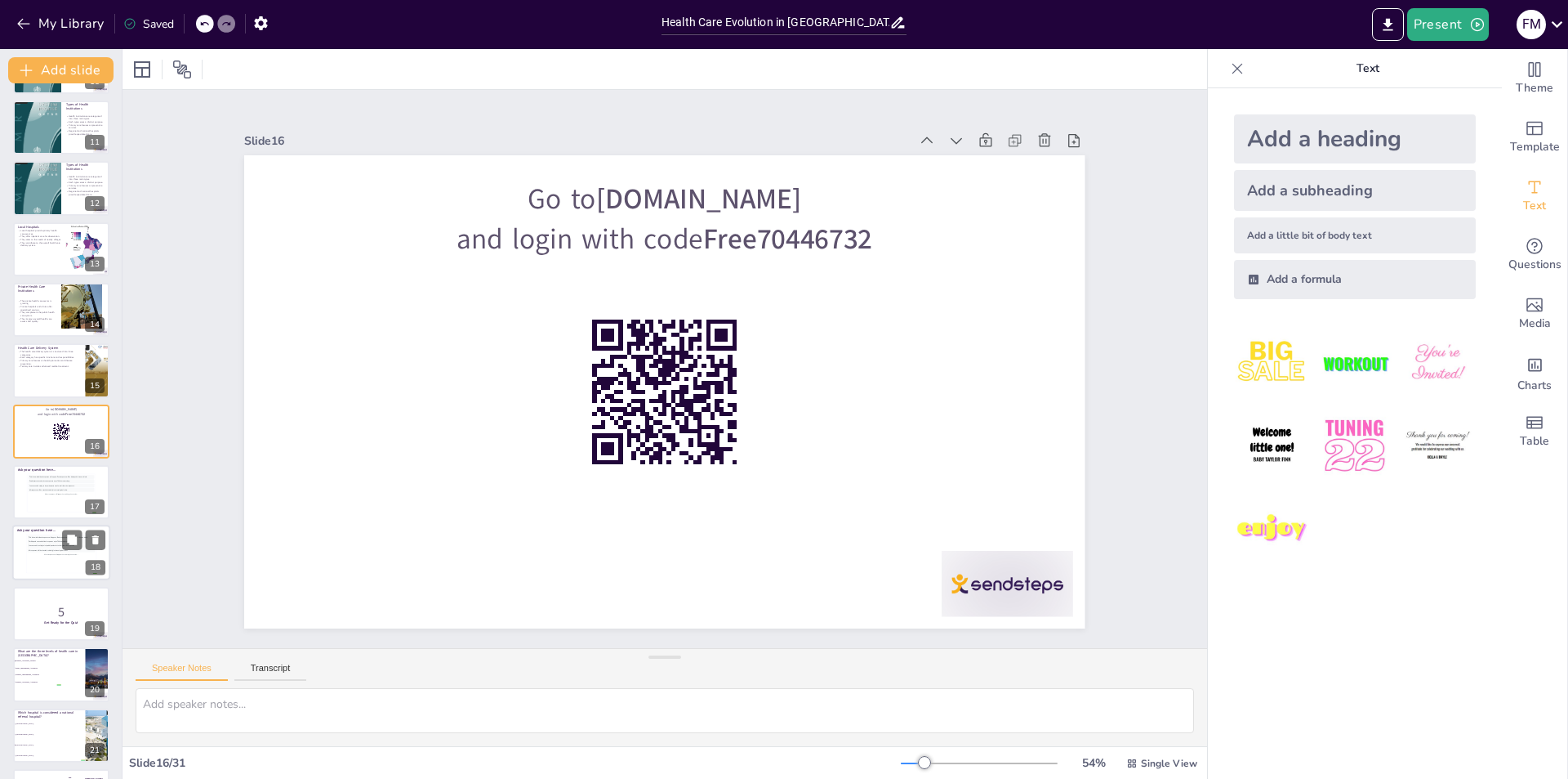
click at [61, 553] on div "More responses will appear here during the session..." at bounding box center [61, 555] width 67 height 4
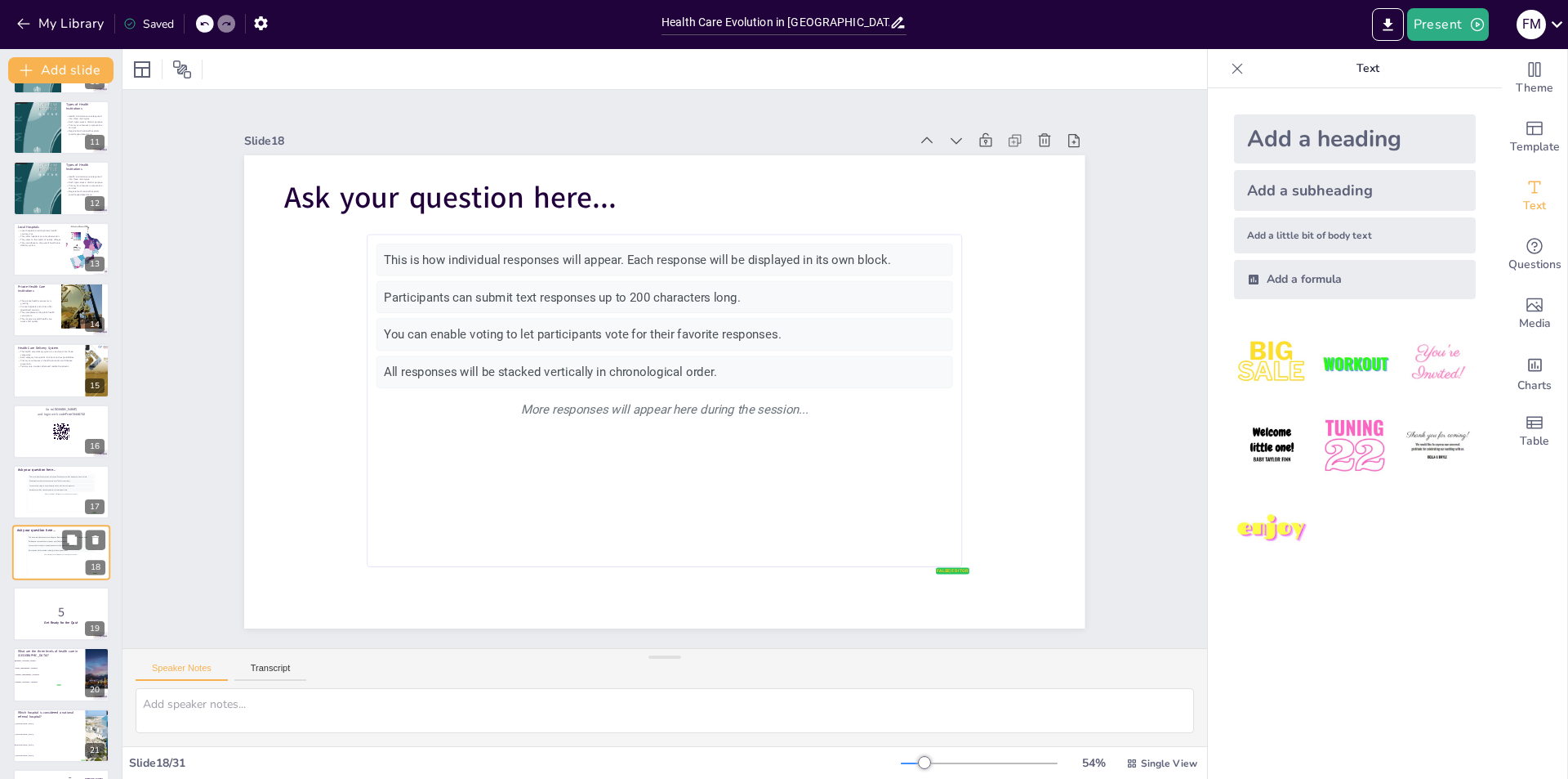
scroll to position [726, 0]
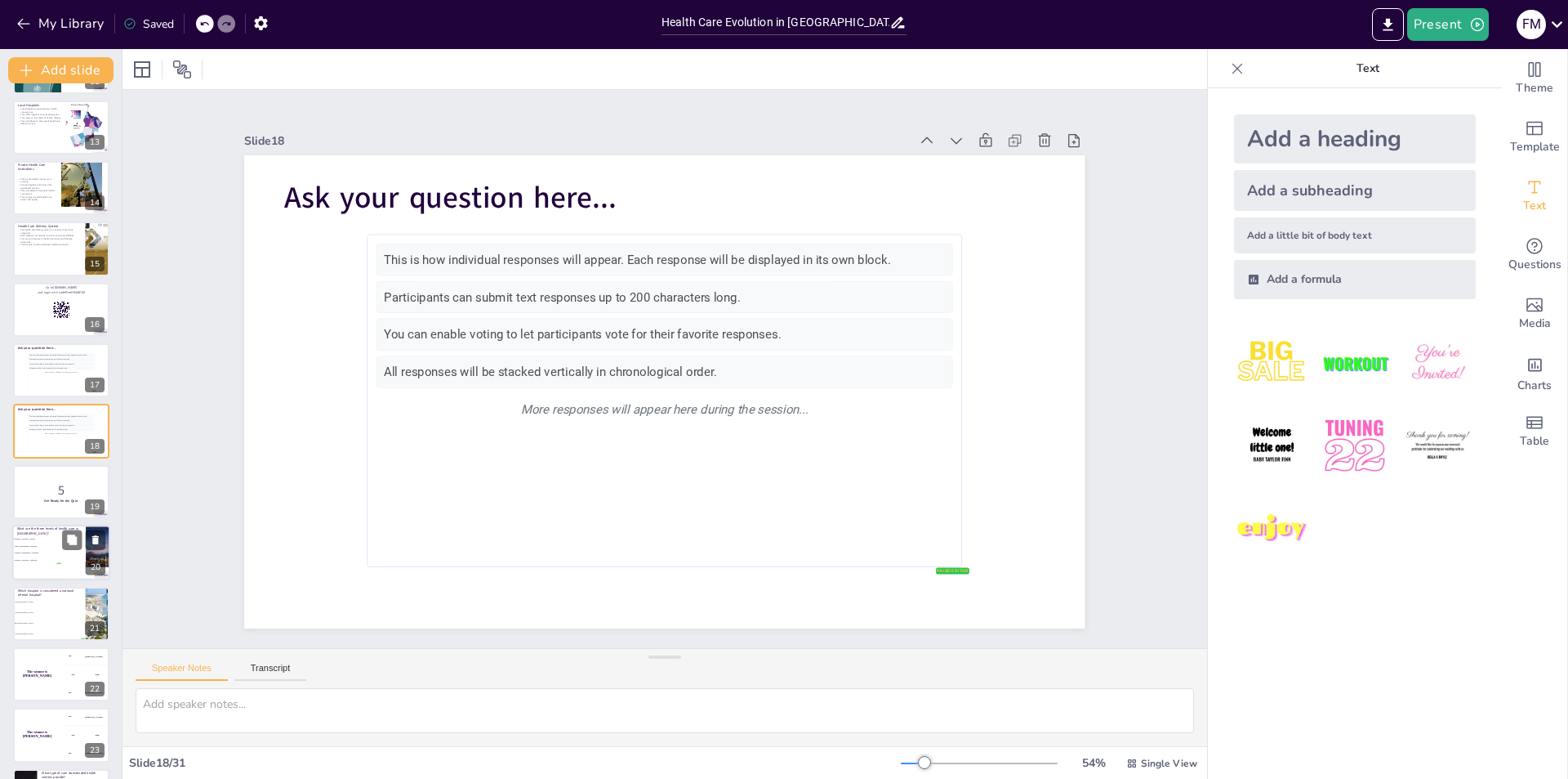
click at [66, 566] on div at bounding box center [61, 553] width 98 height 56
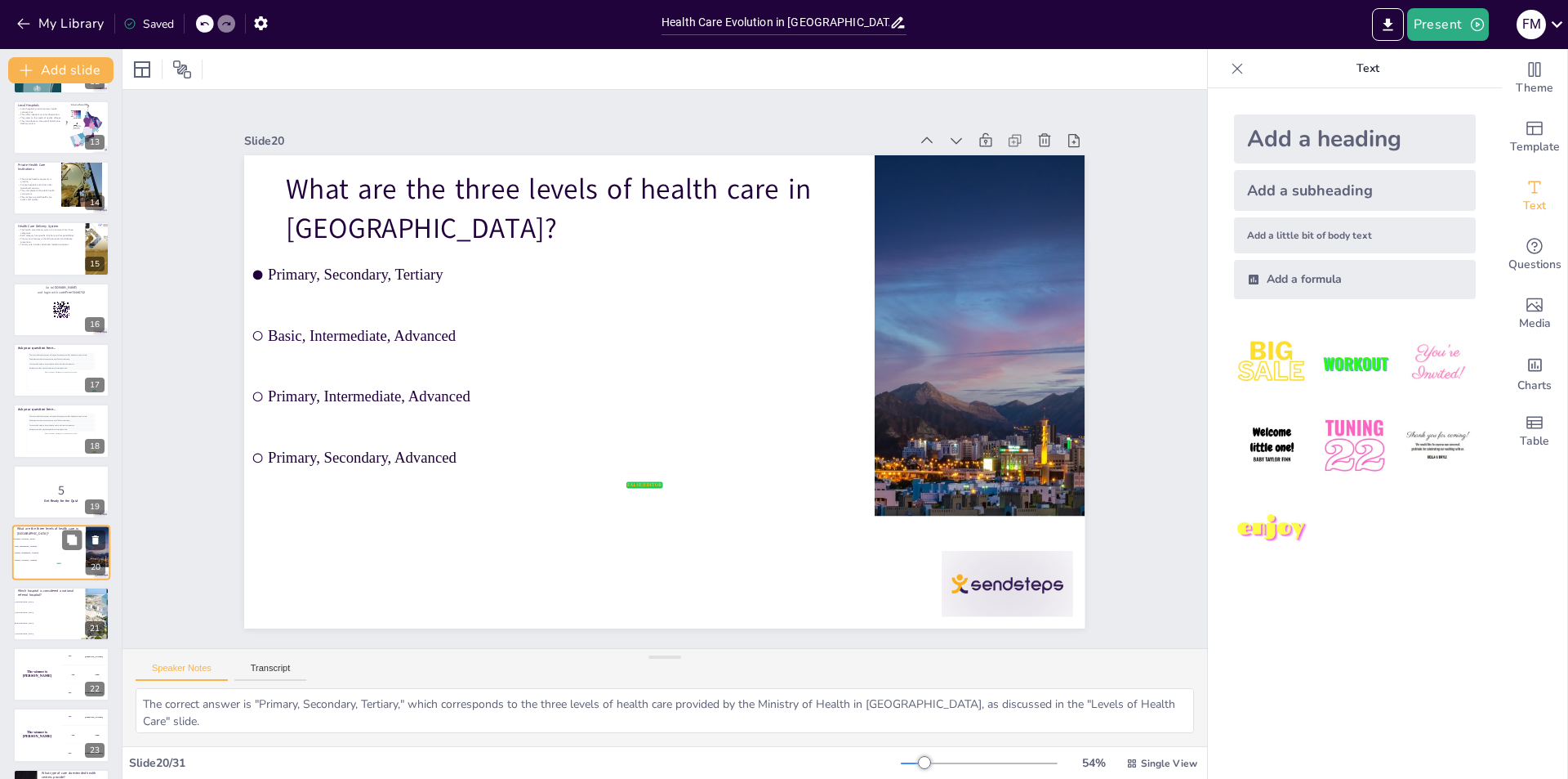
scroll to position [847, 0]
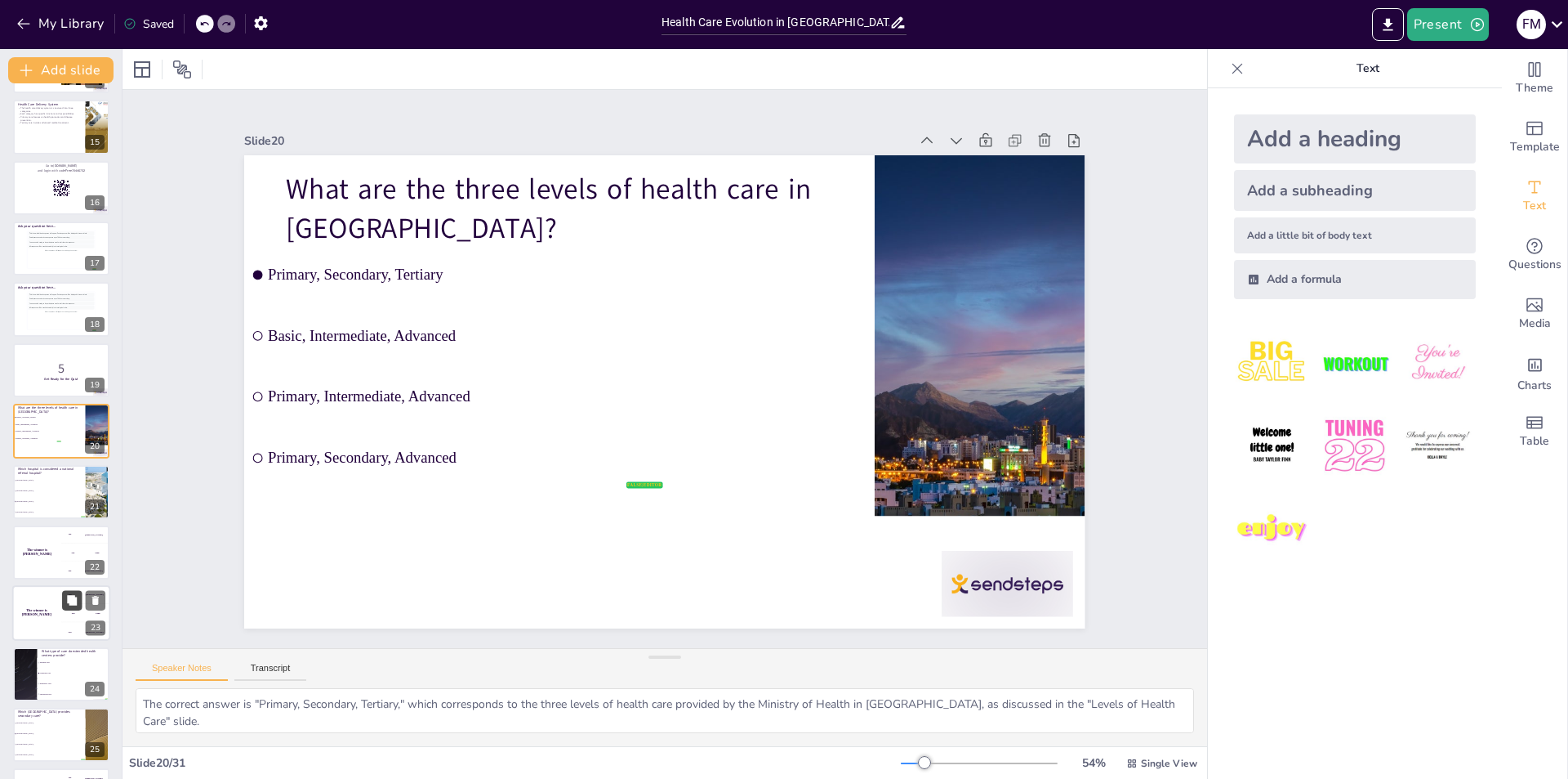
click at [62, 609] on button at bounding box center [72, 601] width 20 height 20
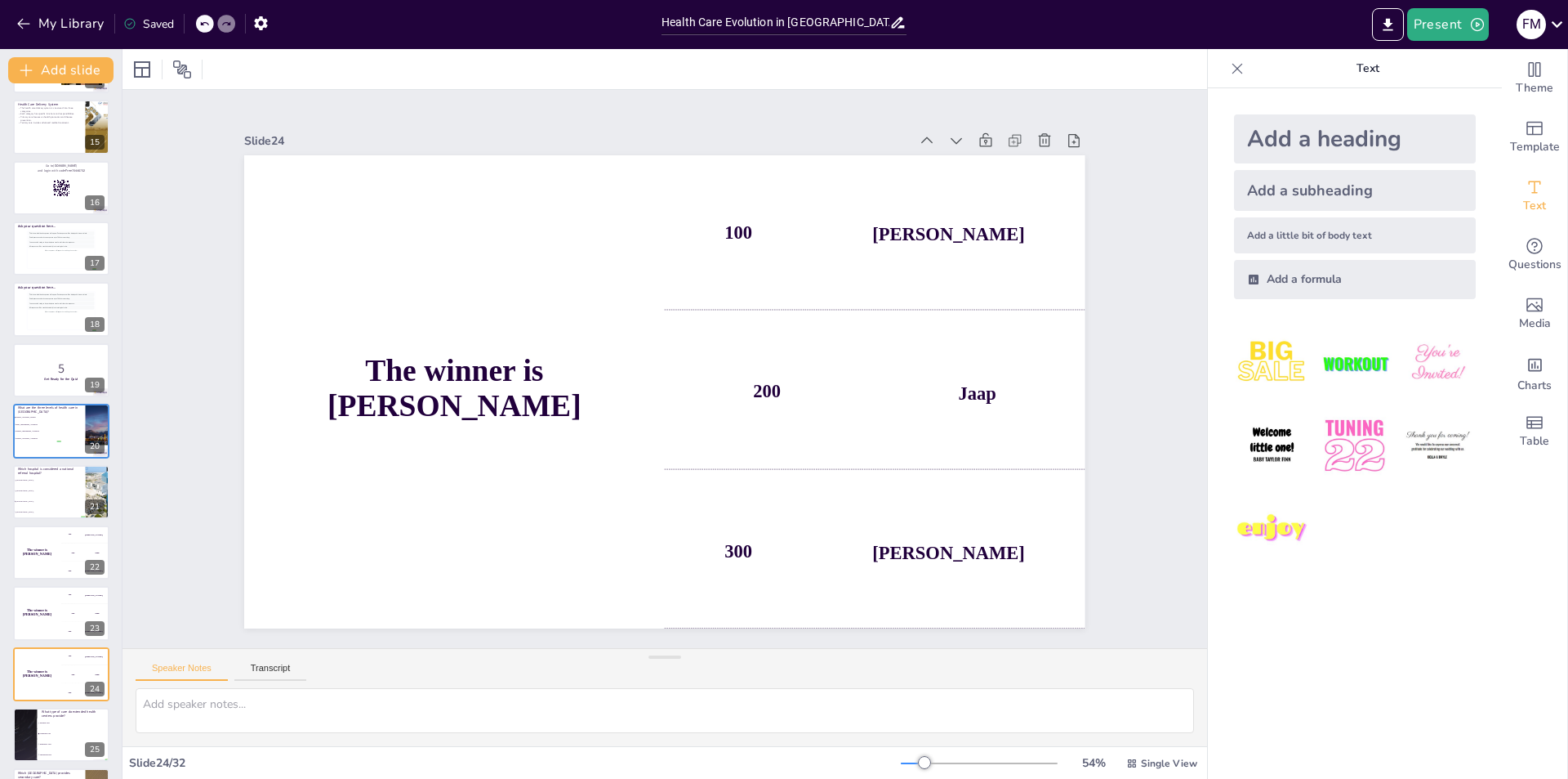
scroll to position [1090, 0]
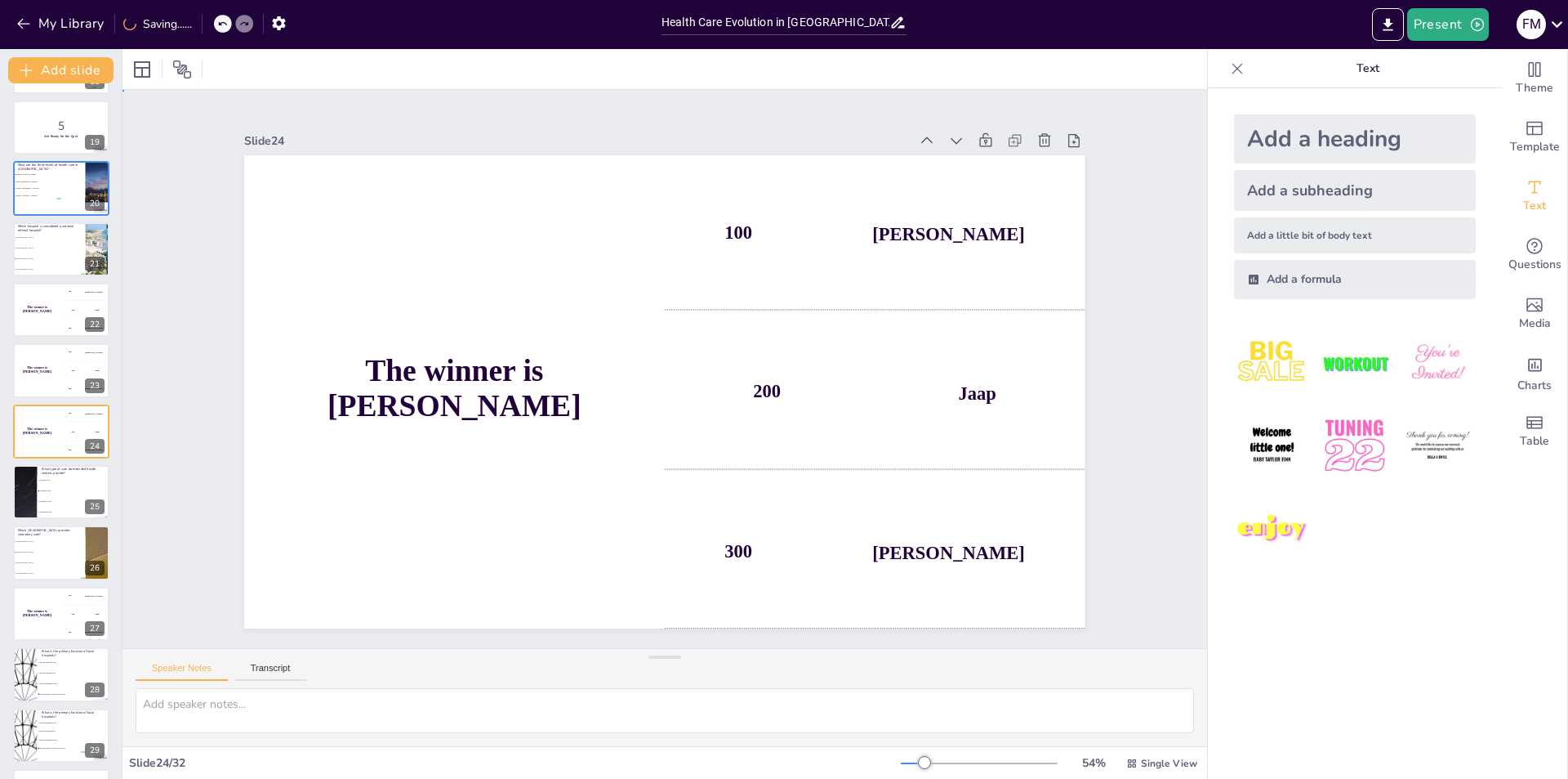
click at [186, 442] on div "Slide 1 Health Care Evolution in Oman UNIT 4 (OHCS COURSE) This presentation pr…" at bounding box center [665, 368] width 1019 height 701
click at [66, 603] on icon at bounding box center [71, 600] width 11 height 11
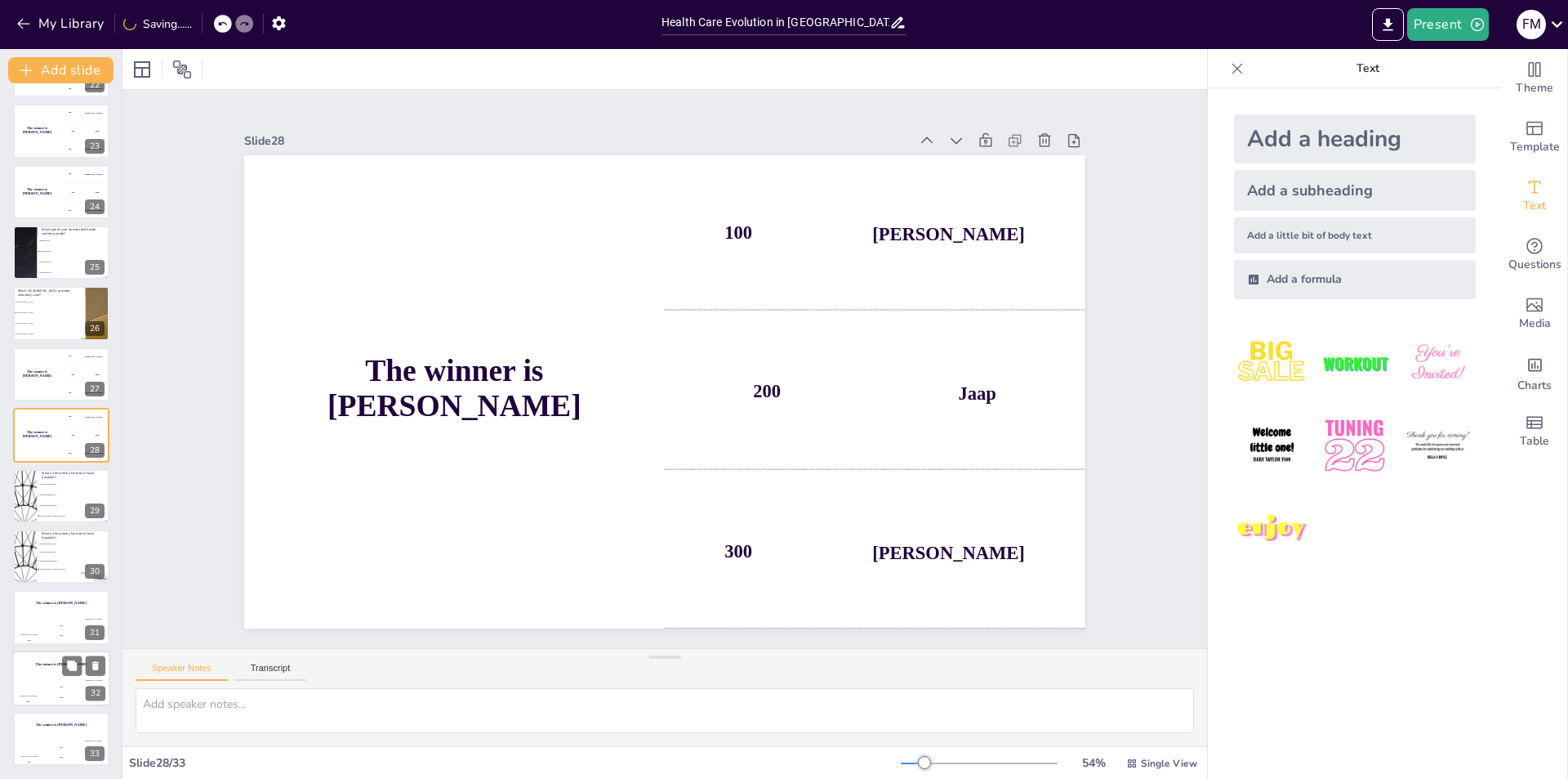
click at [74, 678] on div "Jaap 200" at bounding box center [61, 692] width 33 height 28
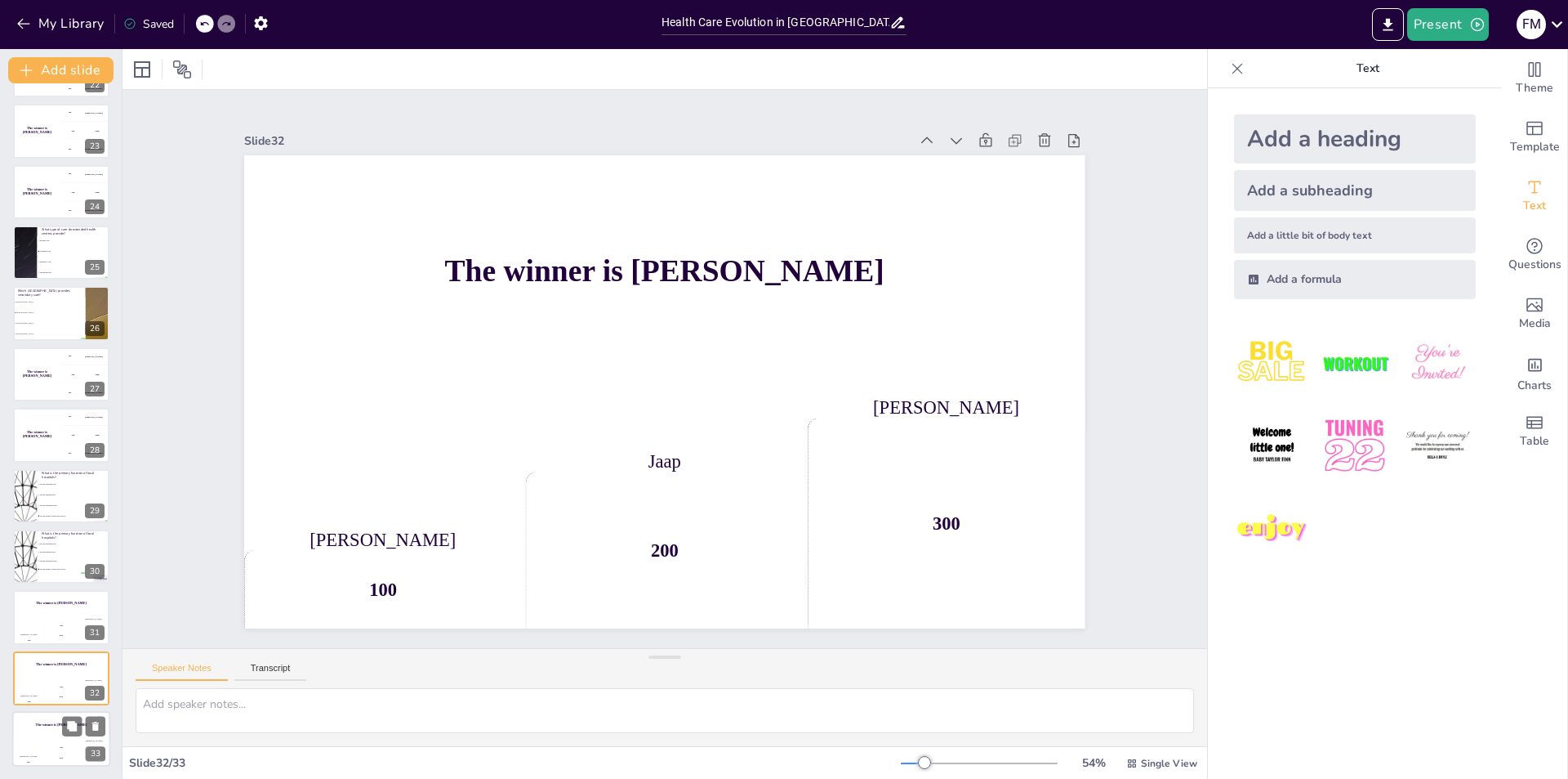
click at [18, 719] on div "The winner is Niels 🏆" at bounding box center [61, 725] width 98 height 28
click at [65, 726] on button at bounding box center [72, 726] width 20 height 20
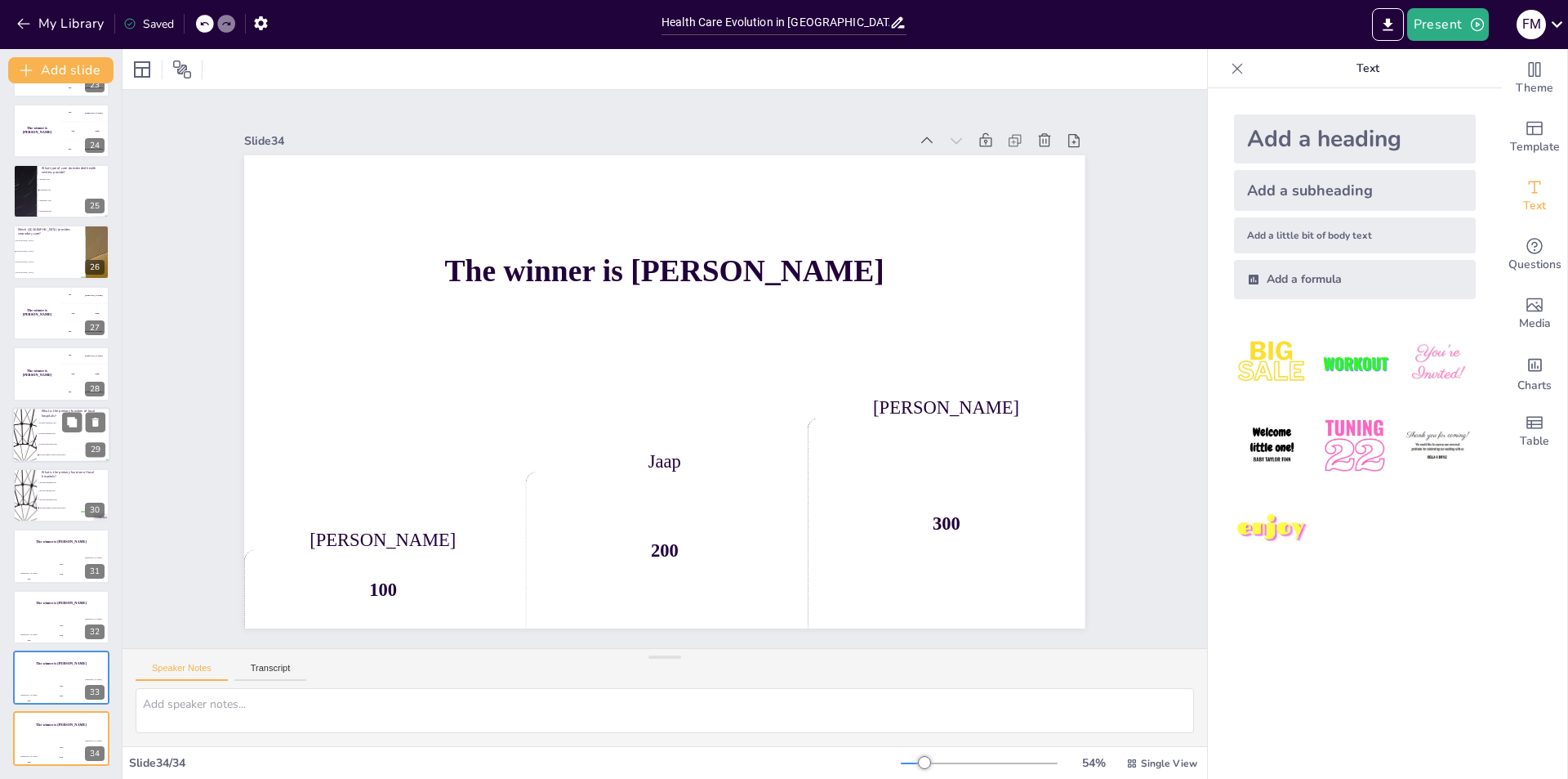
click at [51, 419] on li "Provide outpatient care" at bounding box center [74, 422] width 74 height 11
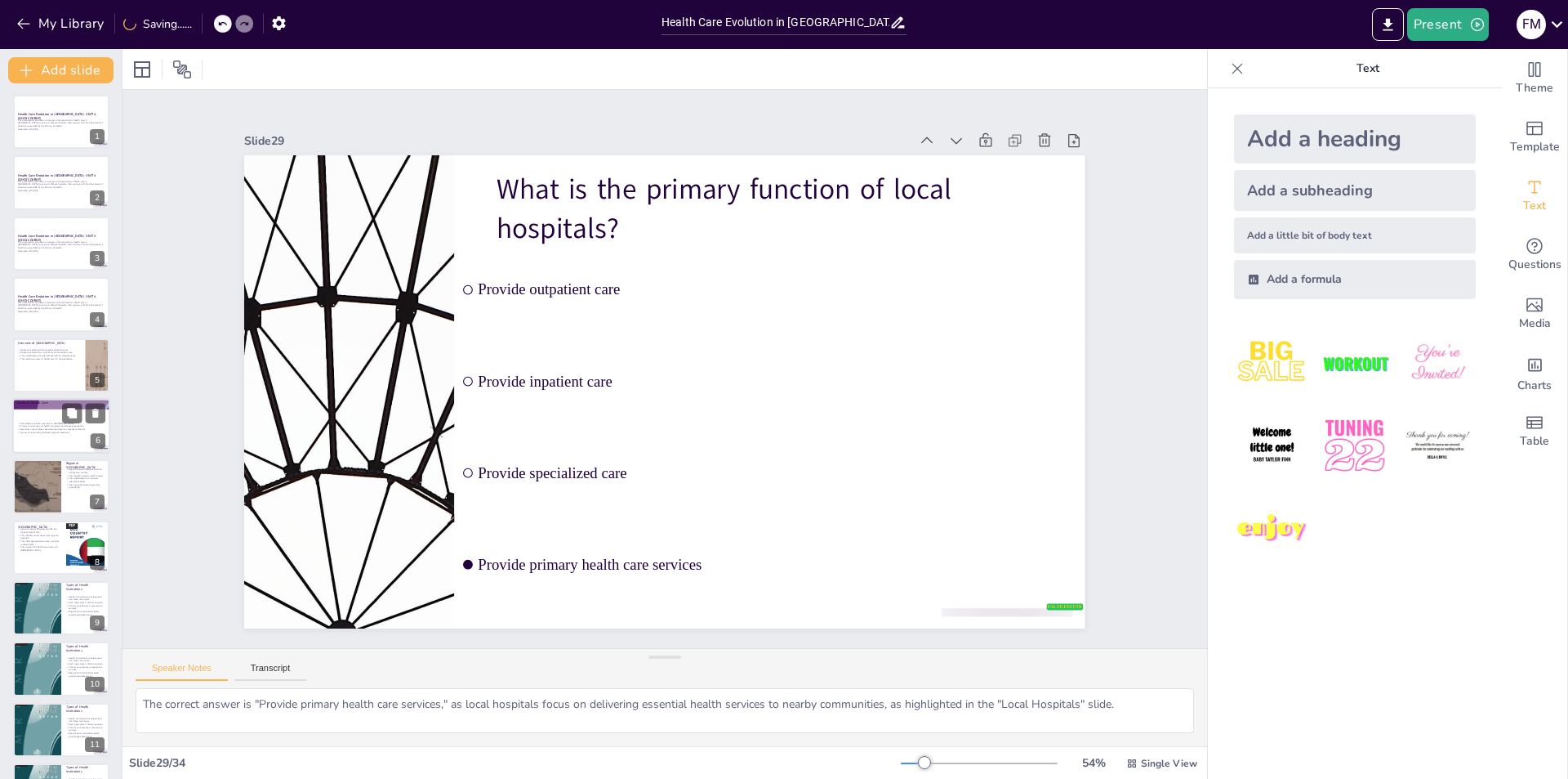
scroll to position [0, 0]
click at [80, 119] on button at bounding box center [72, 110] width 20 height 20
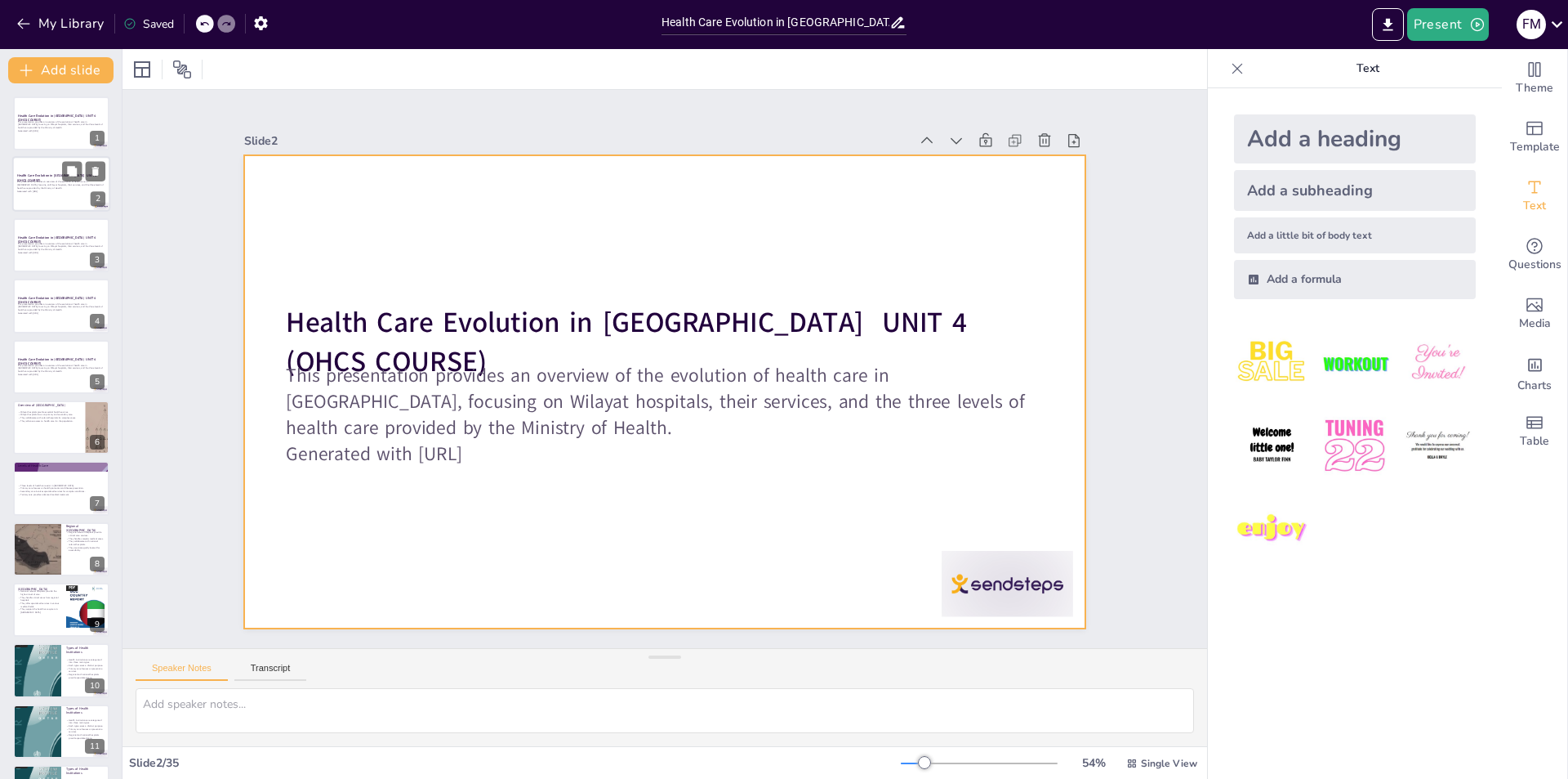
click at [46, 173] on div at bounding box center [61, 185] width 98 height 56
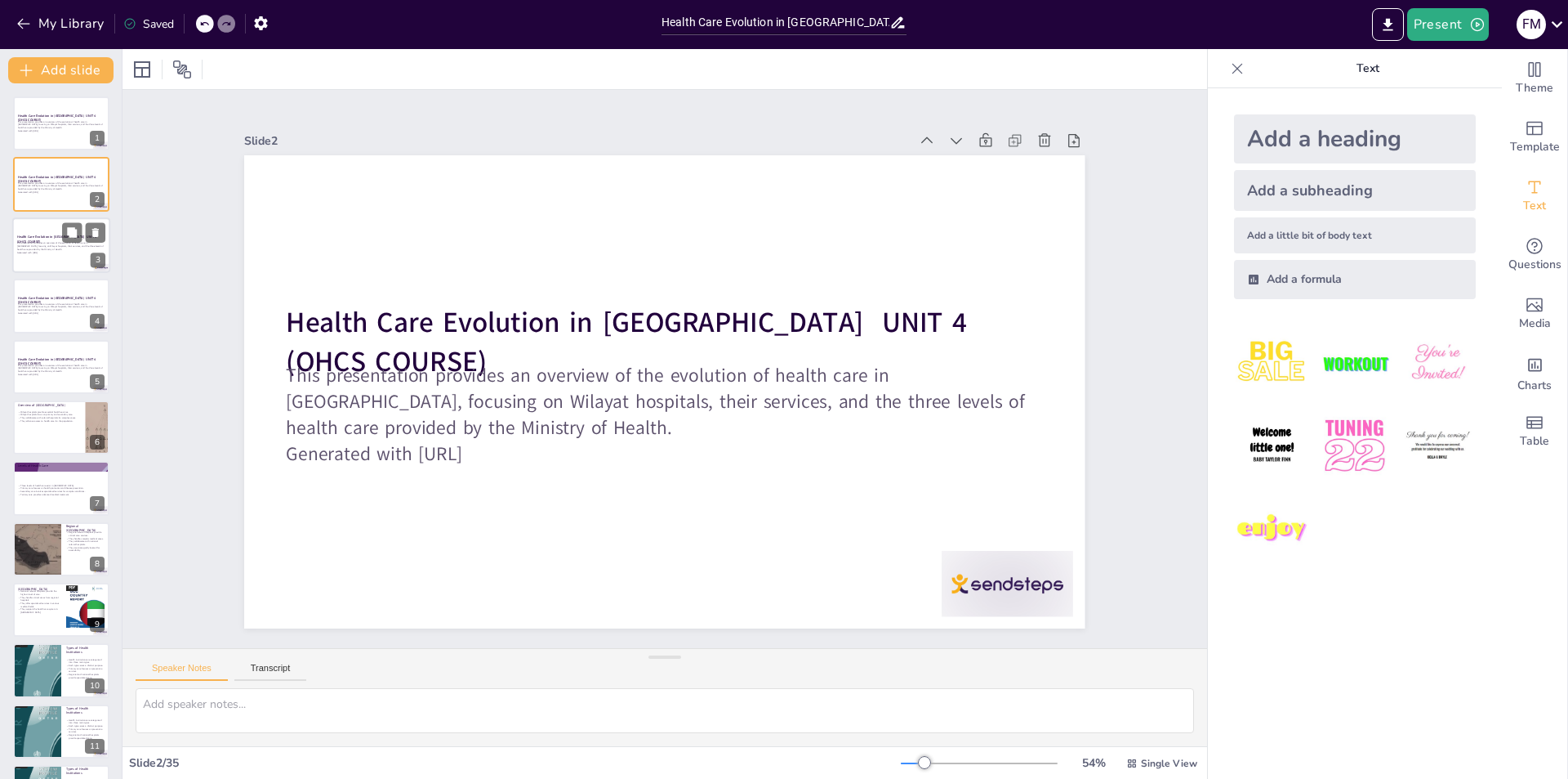
click at [81, 246] on p "This presentation provides an overview of the evolution of health care in Oman,…" at bounding box center [61, 246] width 88 height 9
drag, startPoint x: 69, startPoint y: 293, endPoint x: 92, endPoint y: 318, distance: 34.0
click at [69, 293] on icon at bounding box center [72, 293] width 10 height 10
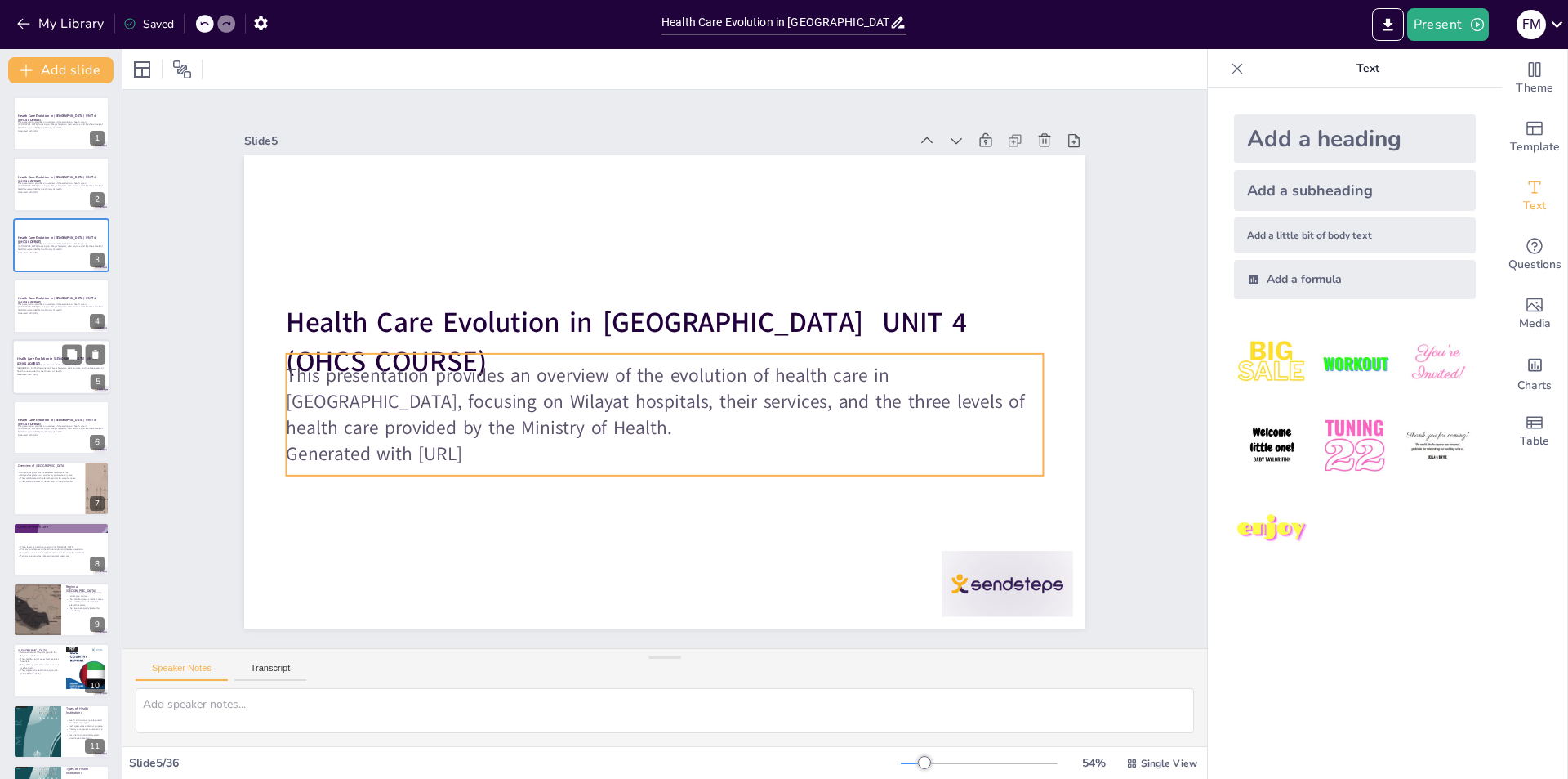
click at [64, 370] on p "This presentation provides an overview of the evolution of health care in Oman,…" at bounding box center [61, 367] width 88 height 9
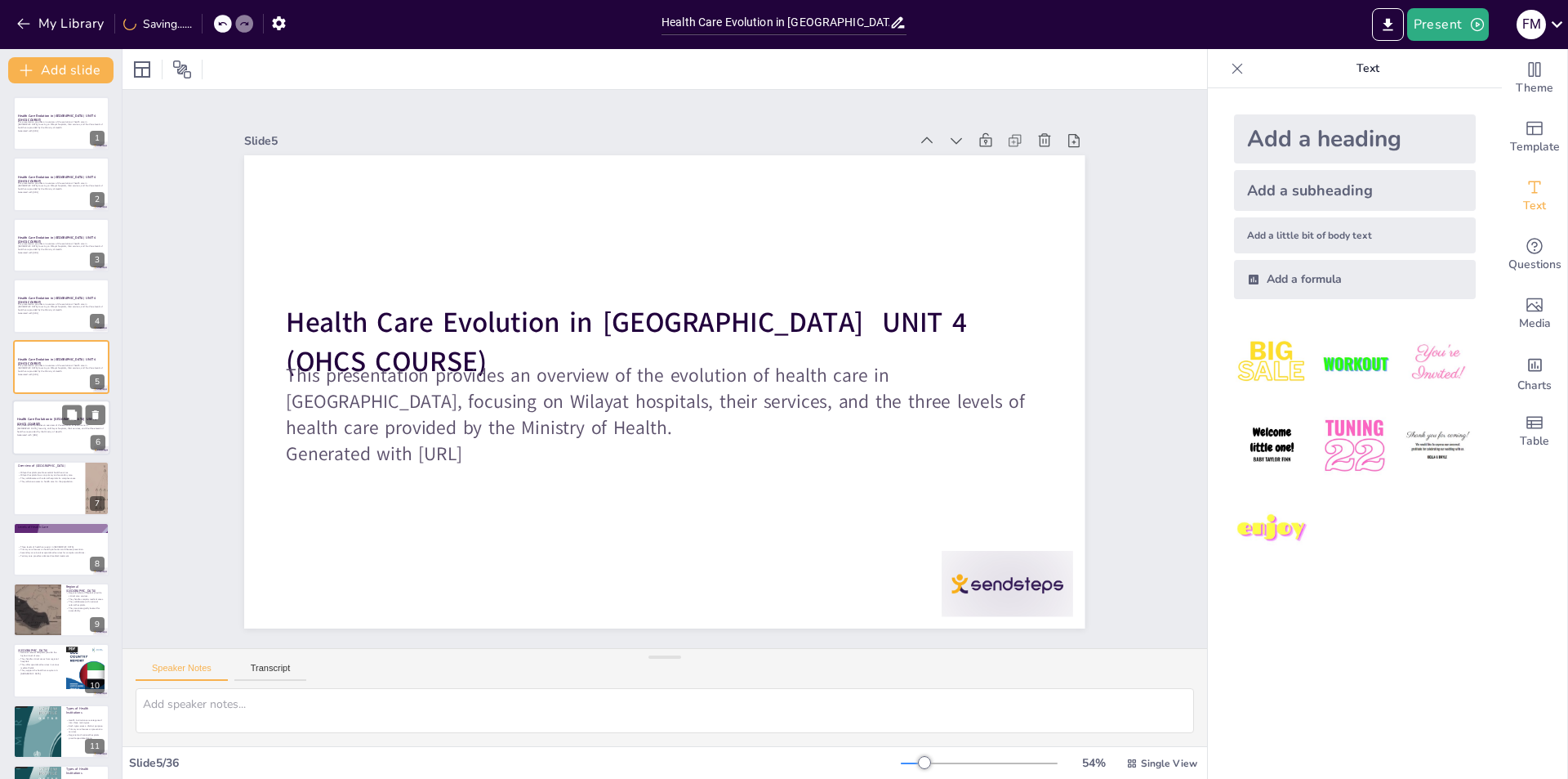
click at [57, 431] on p "This presentation provides an overview of the evolution of health care in Oman,…" at bounding box center [61, 428] width 88 height 9
click at [60, 490] on div at bounding box center [61, 489] width 98 height 56
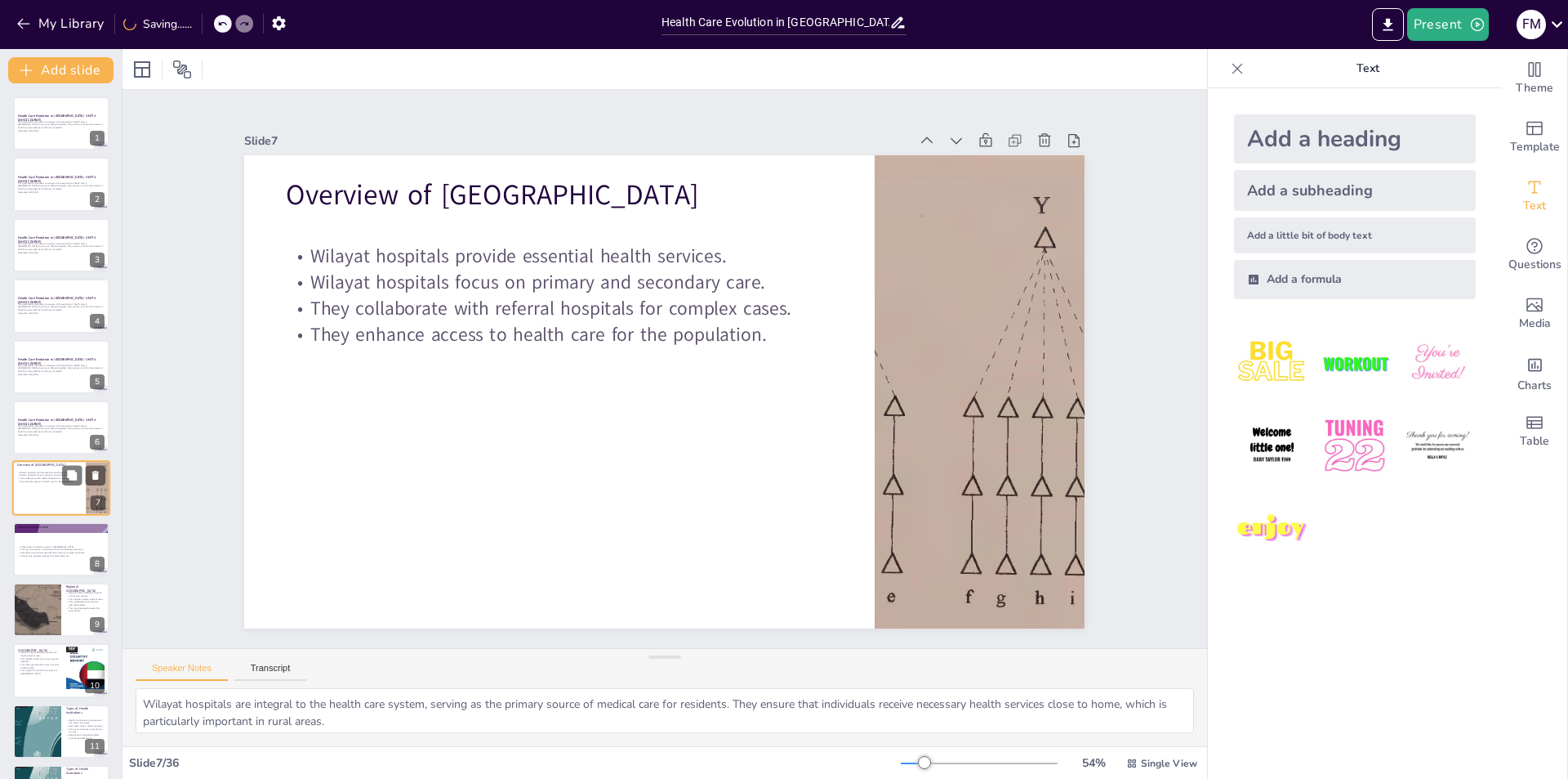
scroll to position [57, 0]
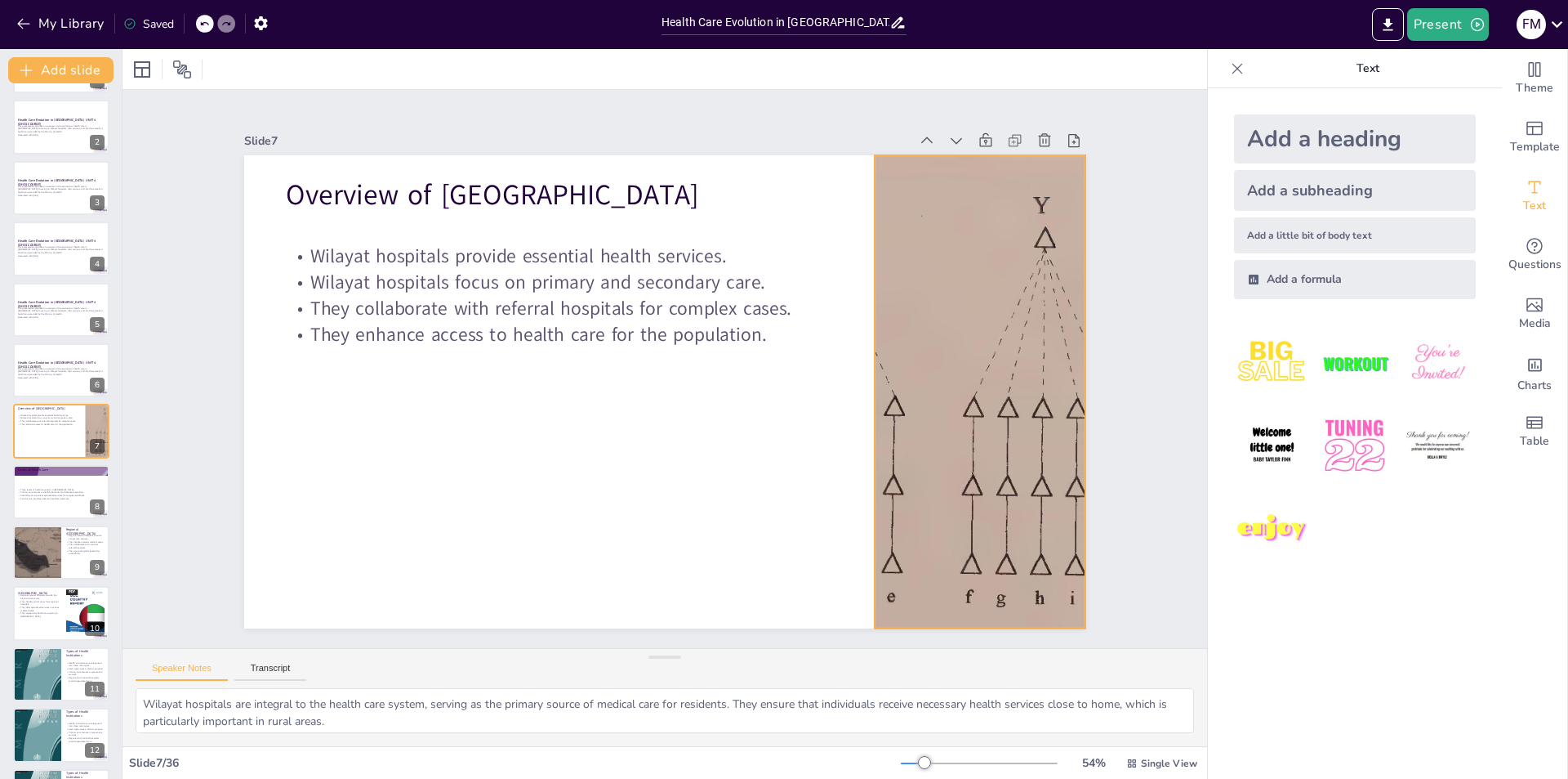
click at [930, 499] on div at bounding box center [975, 425] width 860 height 556
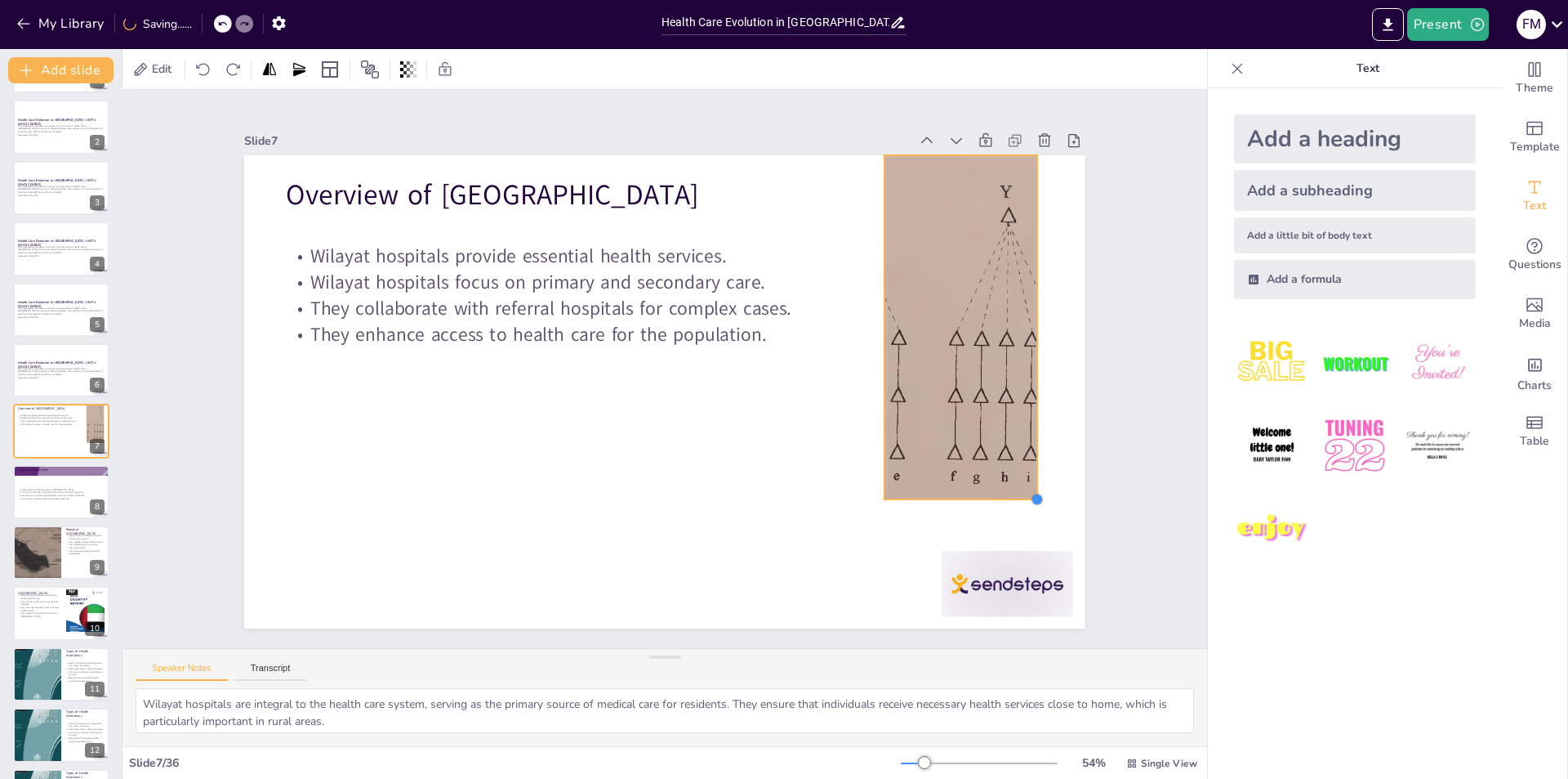
drag, startPoint x: 1078, startPoint y: 619, endPoint x: 1019, endPoint y: 490, distance: 141.9
click at [1030, 493] on div at bounding box center [1036, 499] width 13 height 13
drag, startPoint x: 946, startPoint y: 148, endPoint x: 943, endPoint y: 185, distance: 37.1
click at [943, 285] on div at bounding box center [1009, 322] width 145 height 74
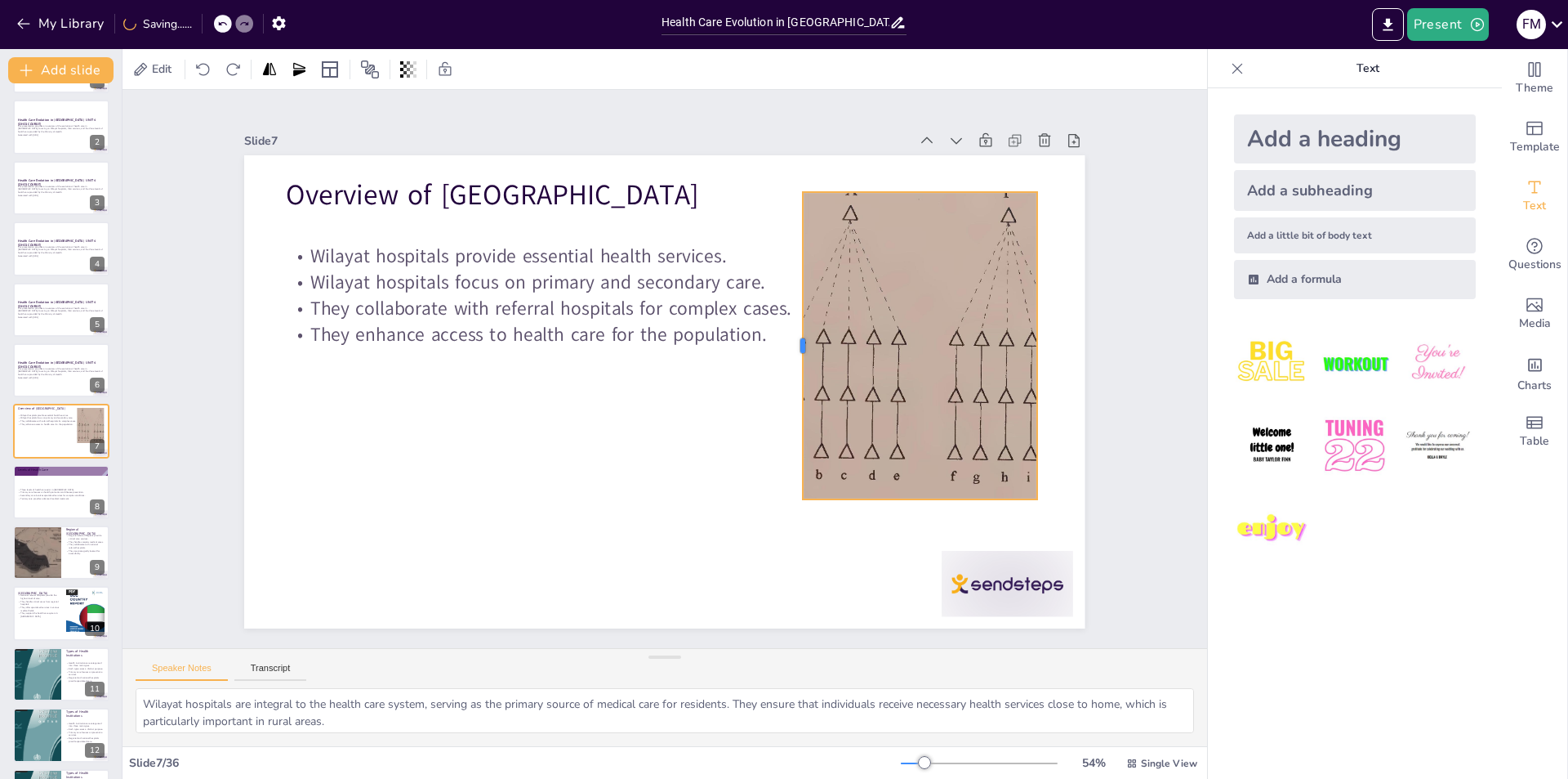
drag, startPoint x: 867, startPoint y: 338, endPoint x: 785, endPoint y: 329, distance: 82.5
click at [785, 329] on div at bounding box center [797, 359] width 45 height 307
click at [199, 324] on div "Slide 1 Health Care Evolution in Oman UNIT 4 (OHCS COURSE) This presentation pr…" at bounding box center [665, 369] width 1019 height 702
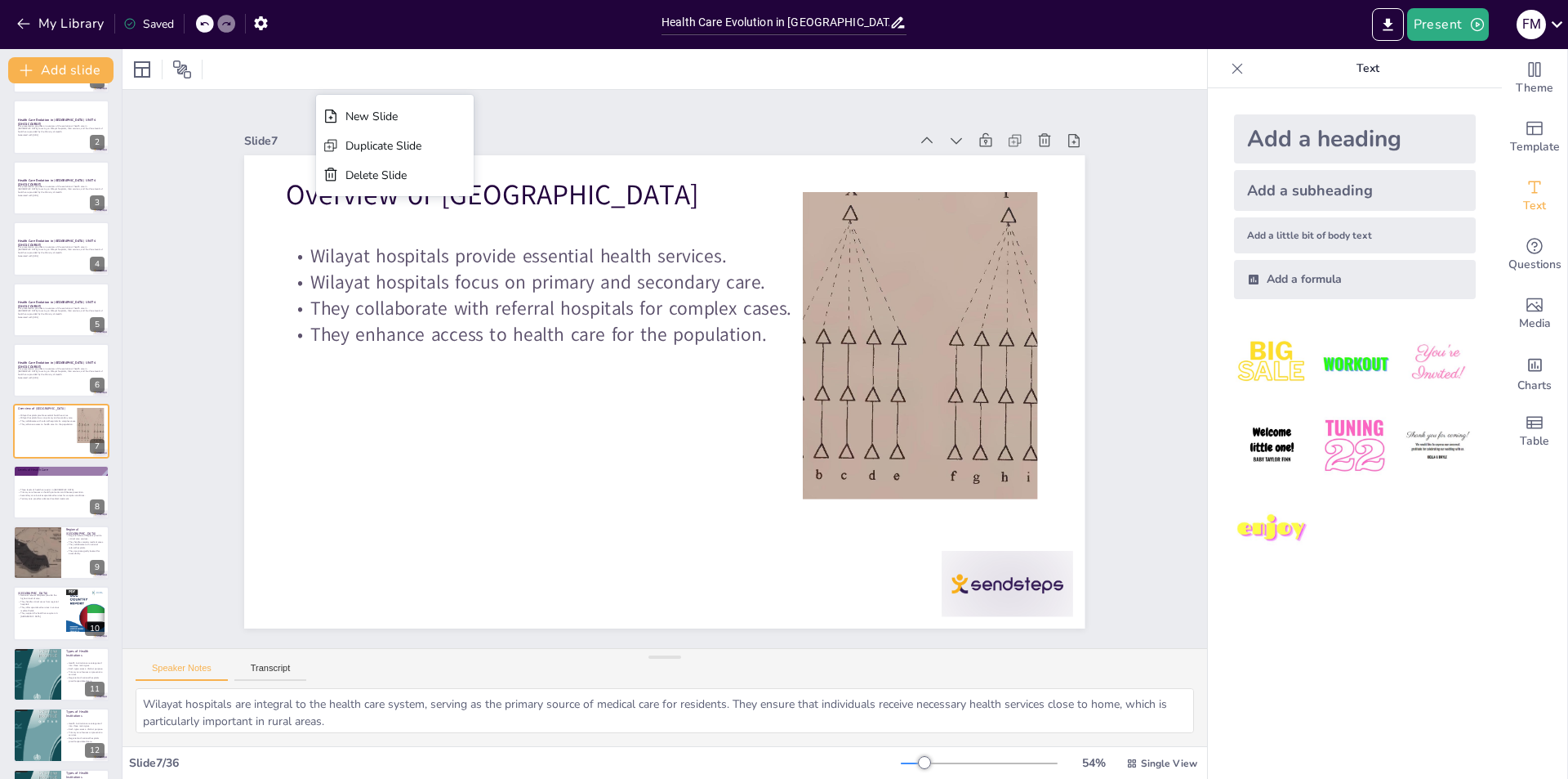
click at [266, 69] on div at bounding box center [665, 69] width 1084 height 40
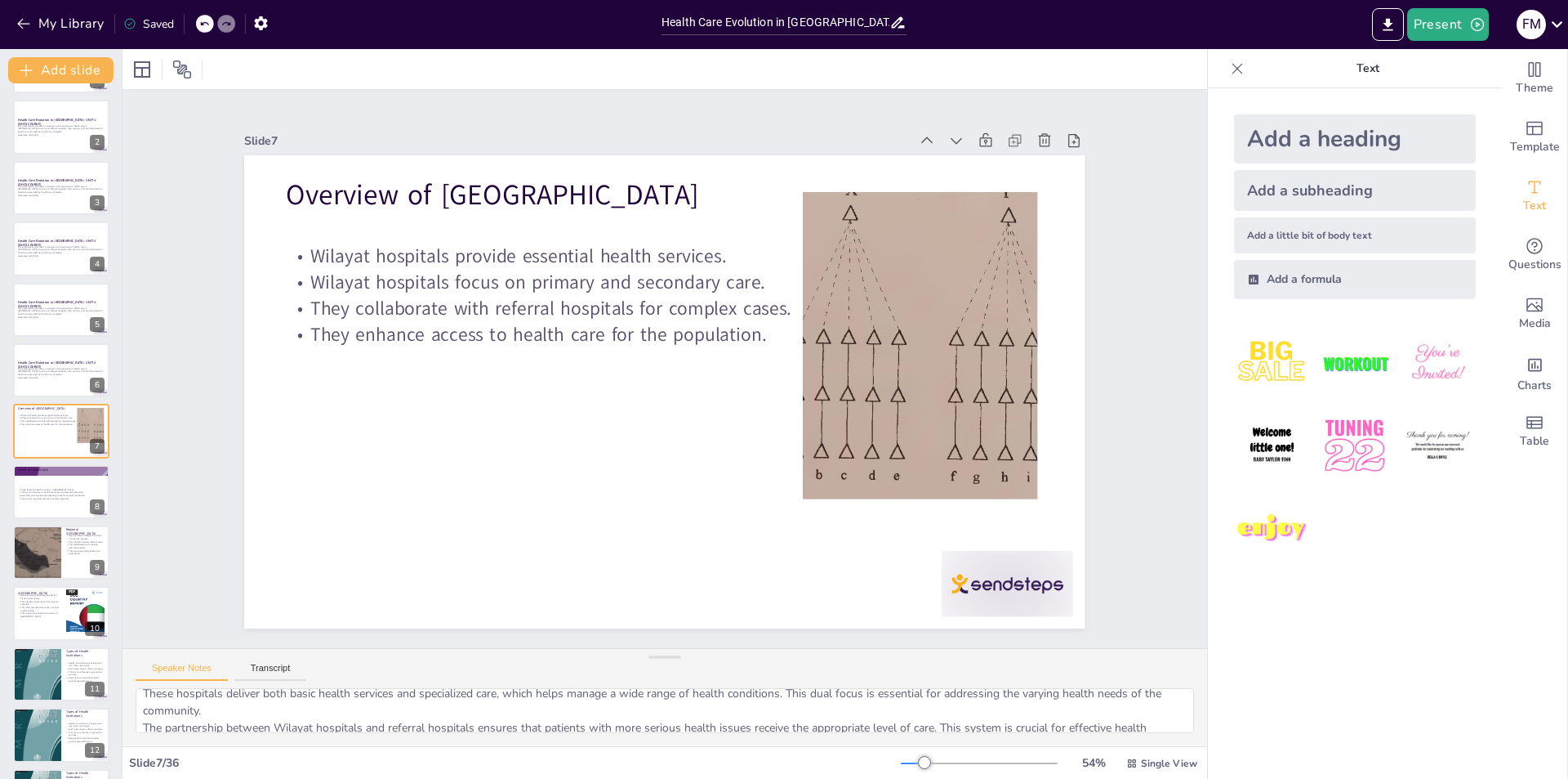
scroll to position [0, 0]
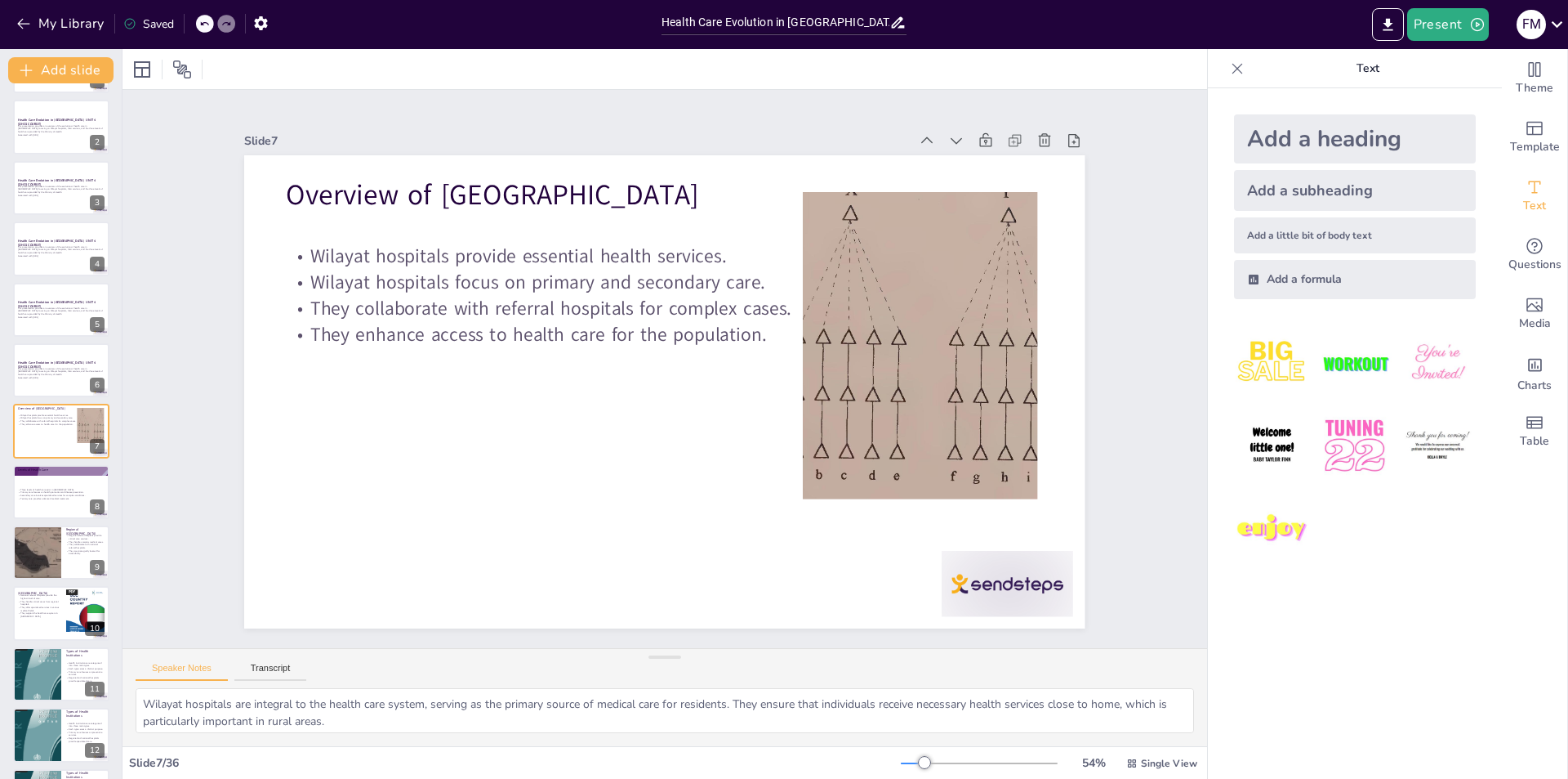
click at [1330, 642] on div "Add a heading Add a subheading Add a little bit of body text Add a formula" at bounding box center [1354, 433] width 294 height 690
click at [47, 145] on div at bounding box center [61, 128] width 98 height 56
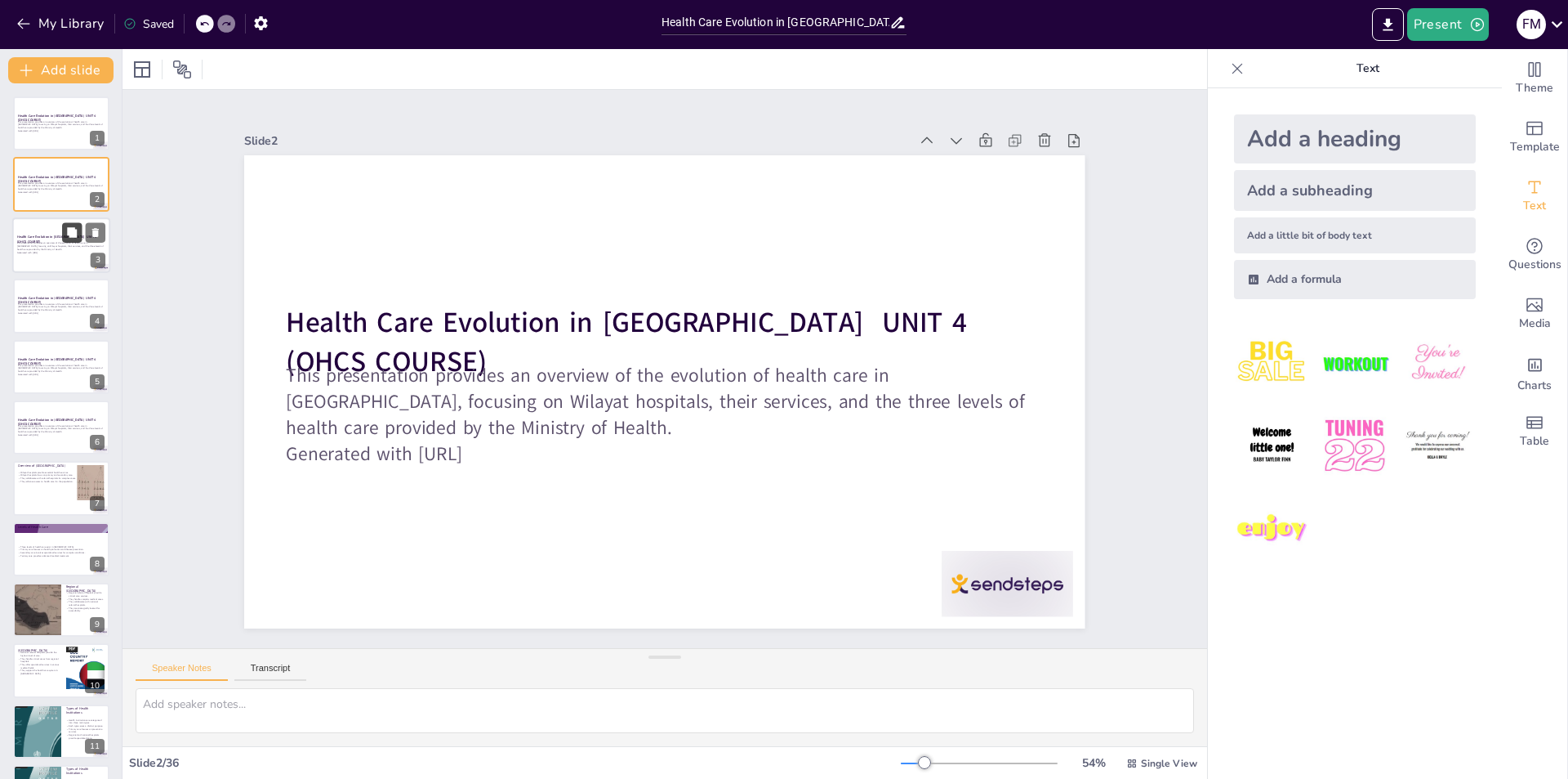
click at [74, 239] on button at bounding box center [72, 232] width 20 height 20
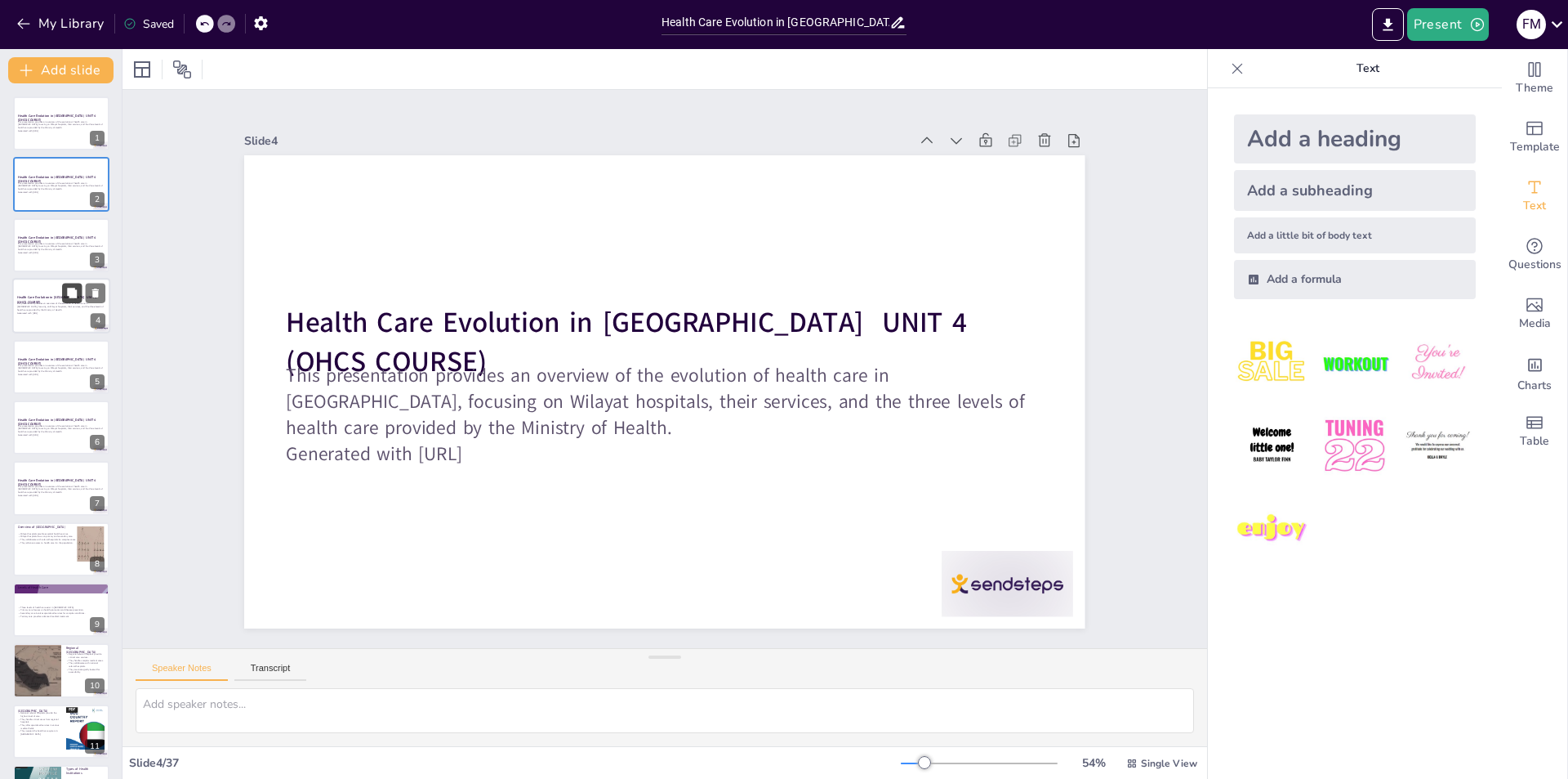
click at [64, 292] on button at bounding box center [72, 294] width 20 height 20
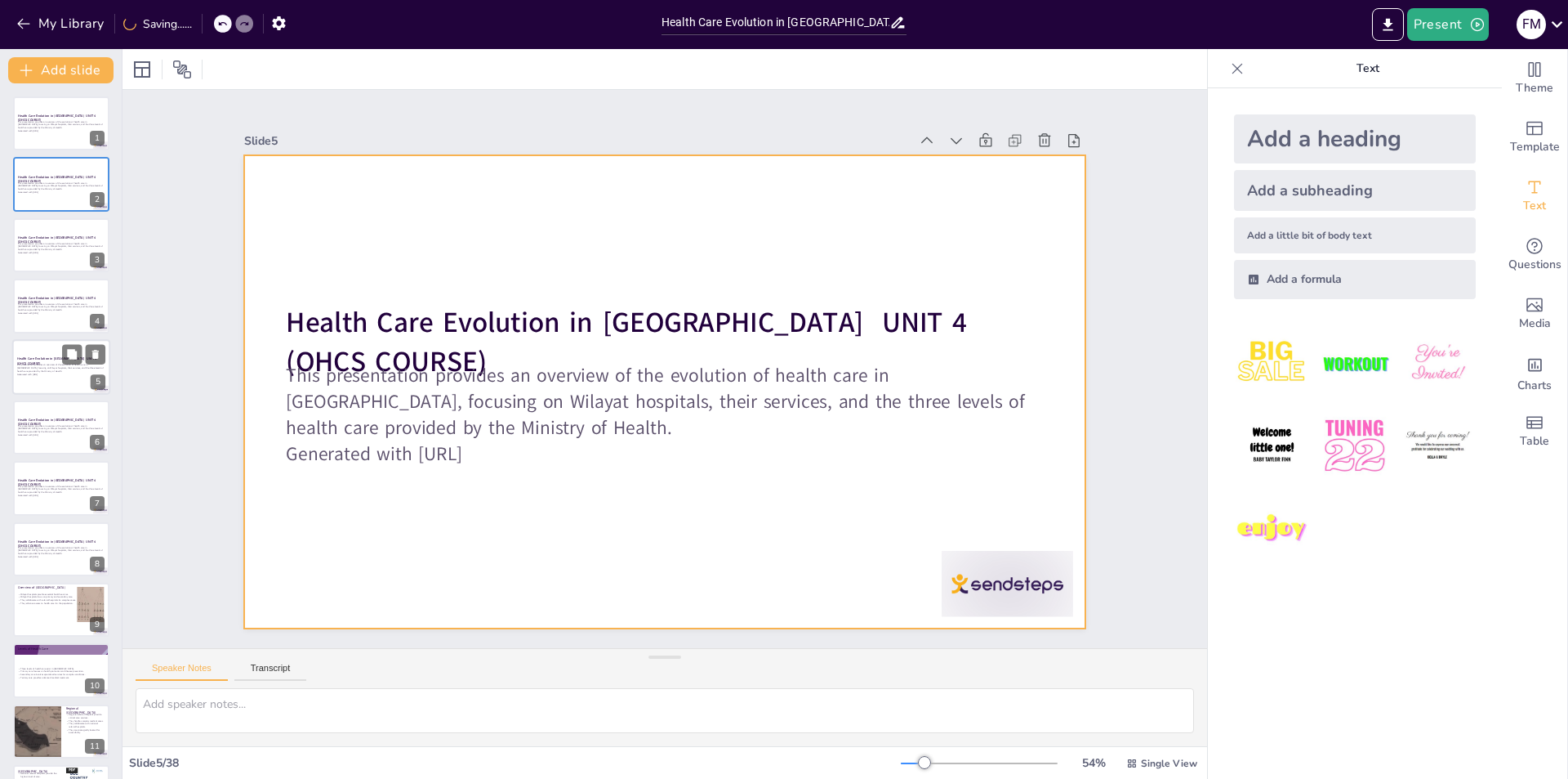
click at [65, 379] on div at bounding box center [61, 367] width 98 height 56
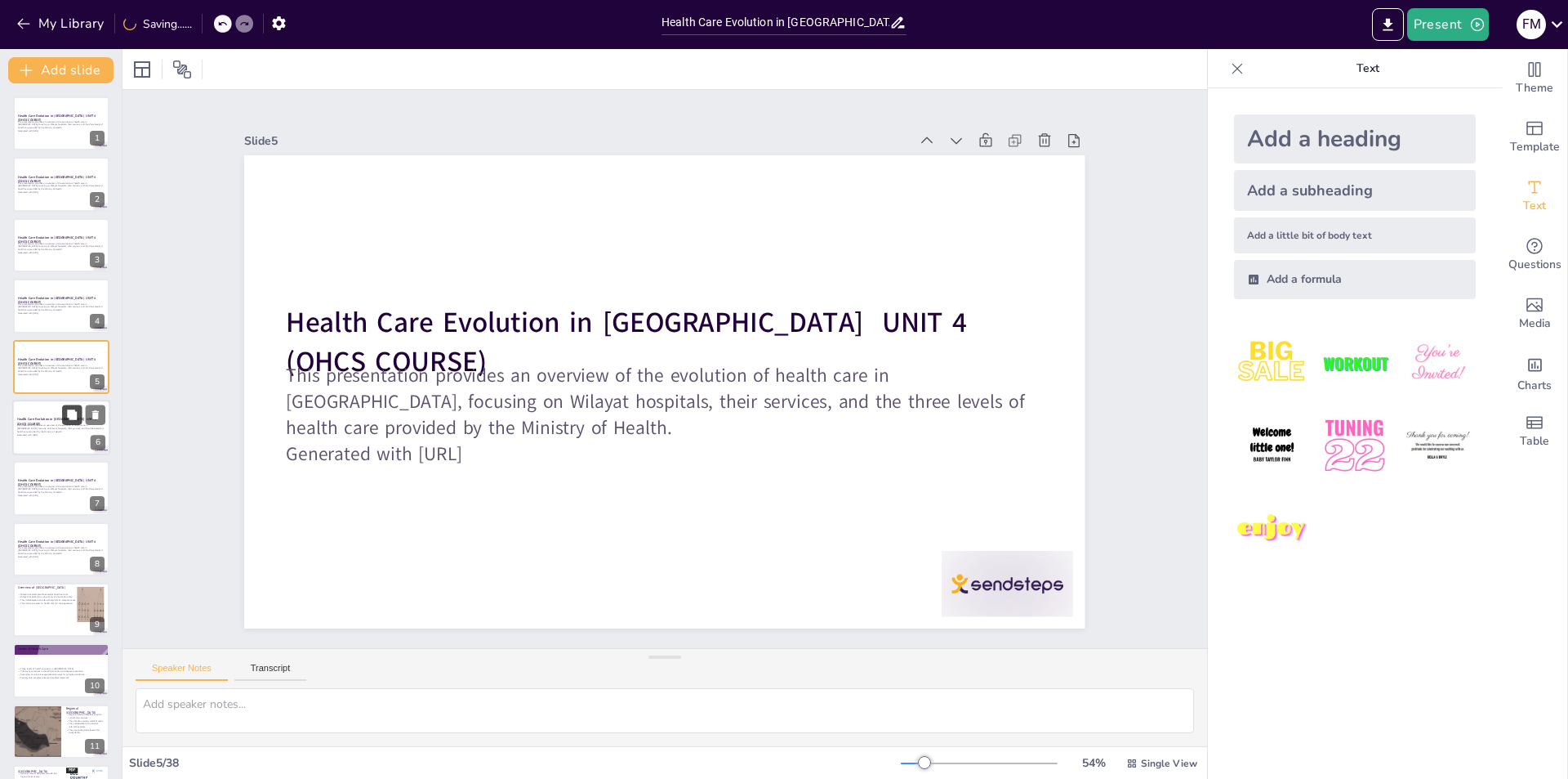
click at [63, 419] on button at bounding box center [72, 414] width 20 height 20
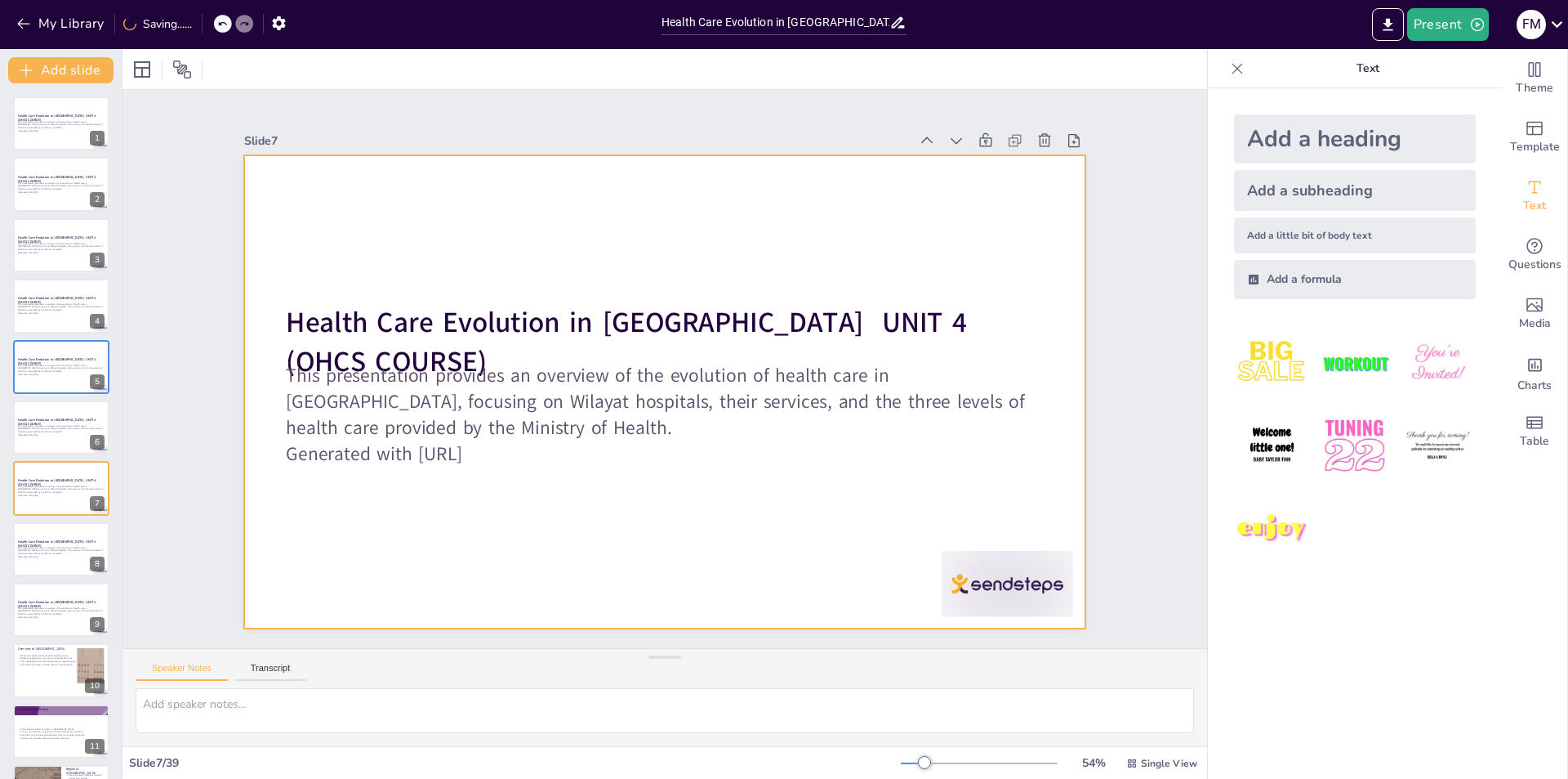
scroll to position [57, 0]
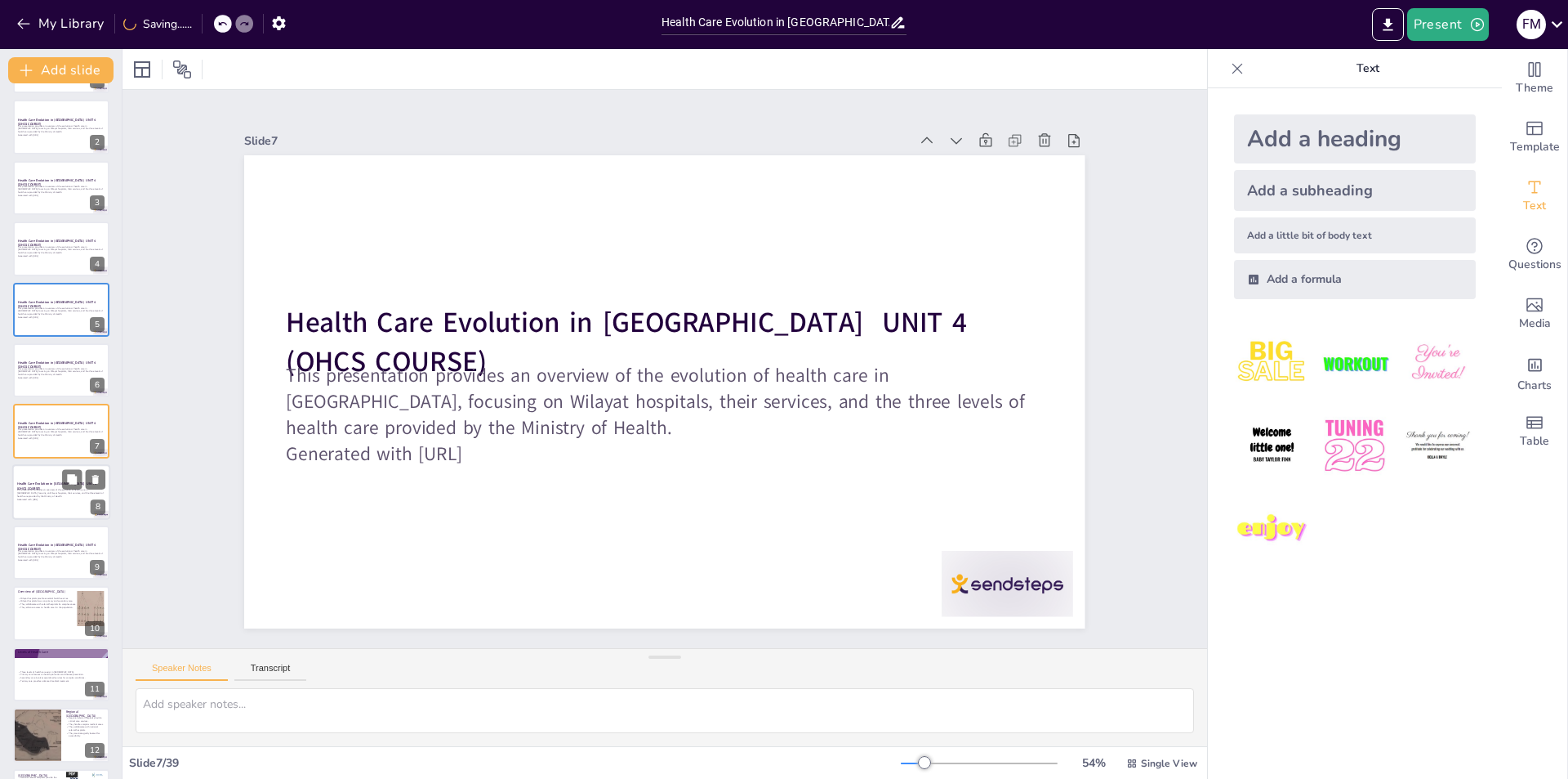
click at [51, 498] on p "Generated with [URL]" at bounding box center [61, 499] width 88 height 3
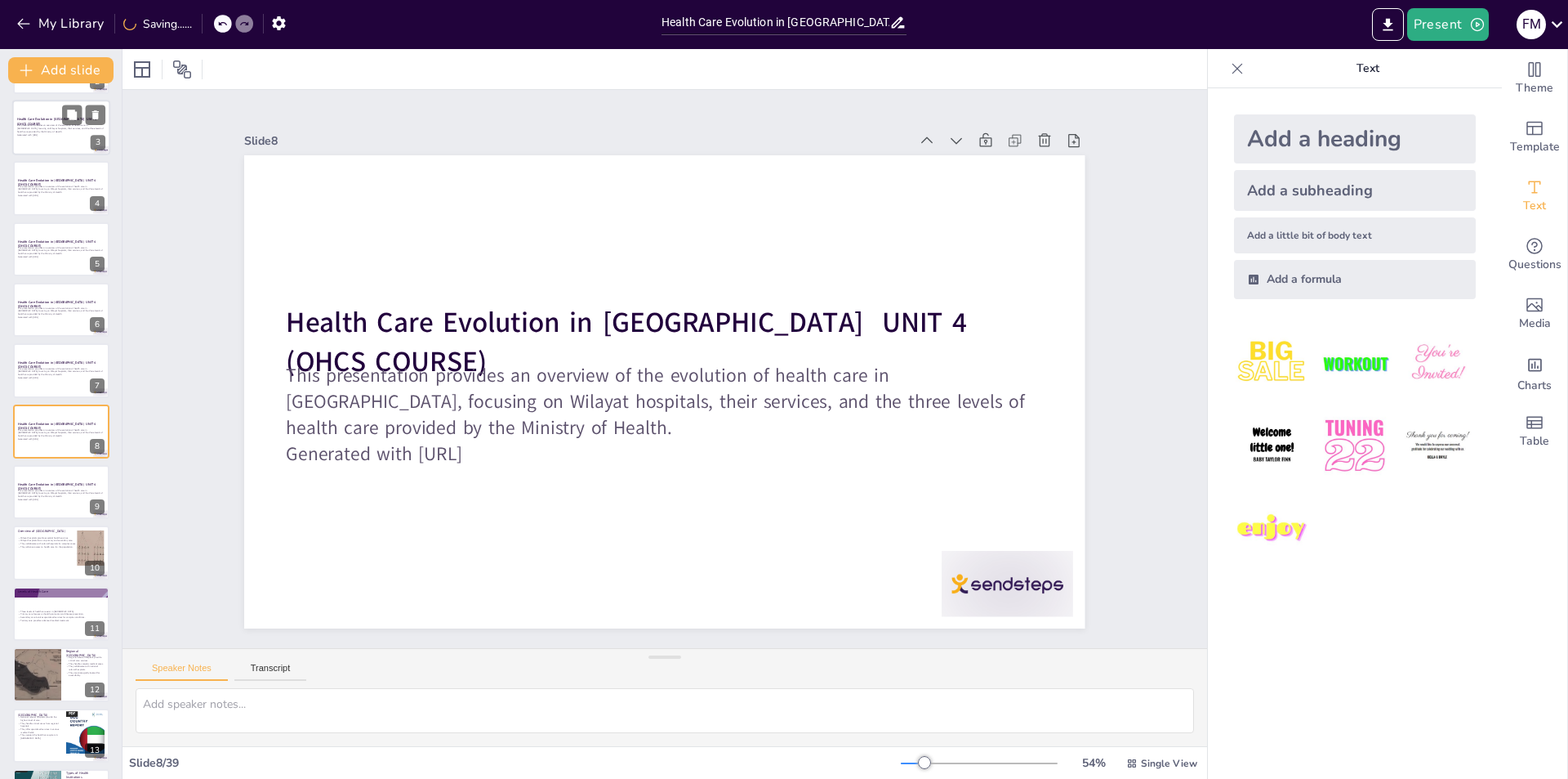
click at [60, 141] on div at bounding box center [61, 128] width 98 height 56
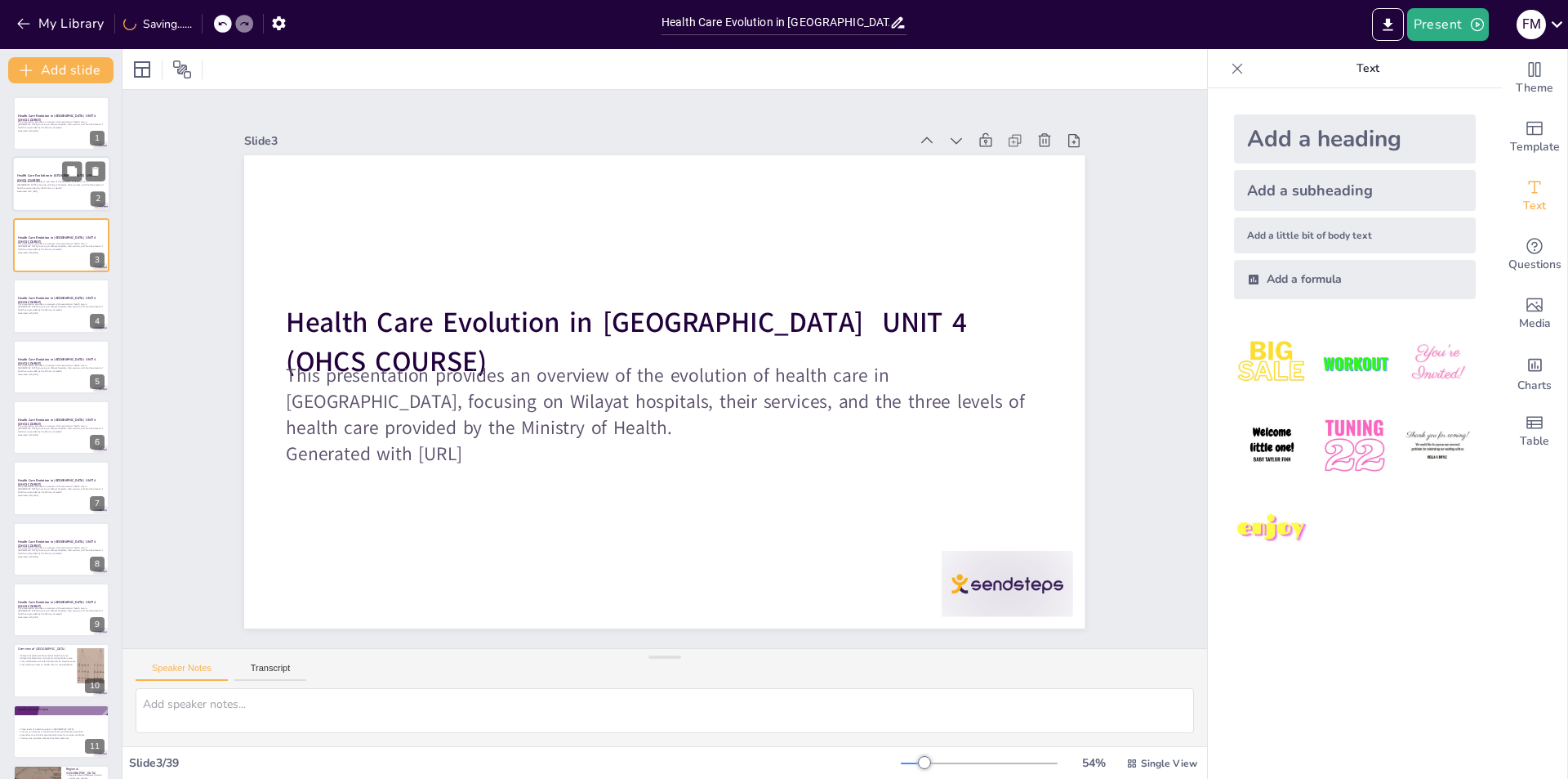
click at [70, 184] on p "This presentation provides an overview of the evolution of health care in Oman,…" at bounding box center [61, 185] width 88 height 9
click at [72, 254] on div "This presentation provides an overview of the evolution of health care in Oman,…" at bounding box center [61, 247] width 88 height 14
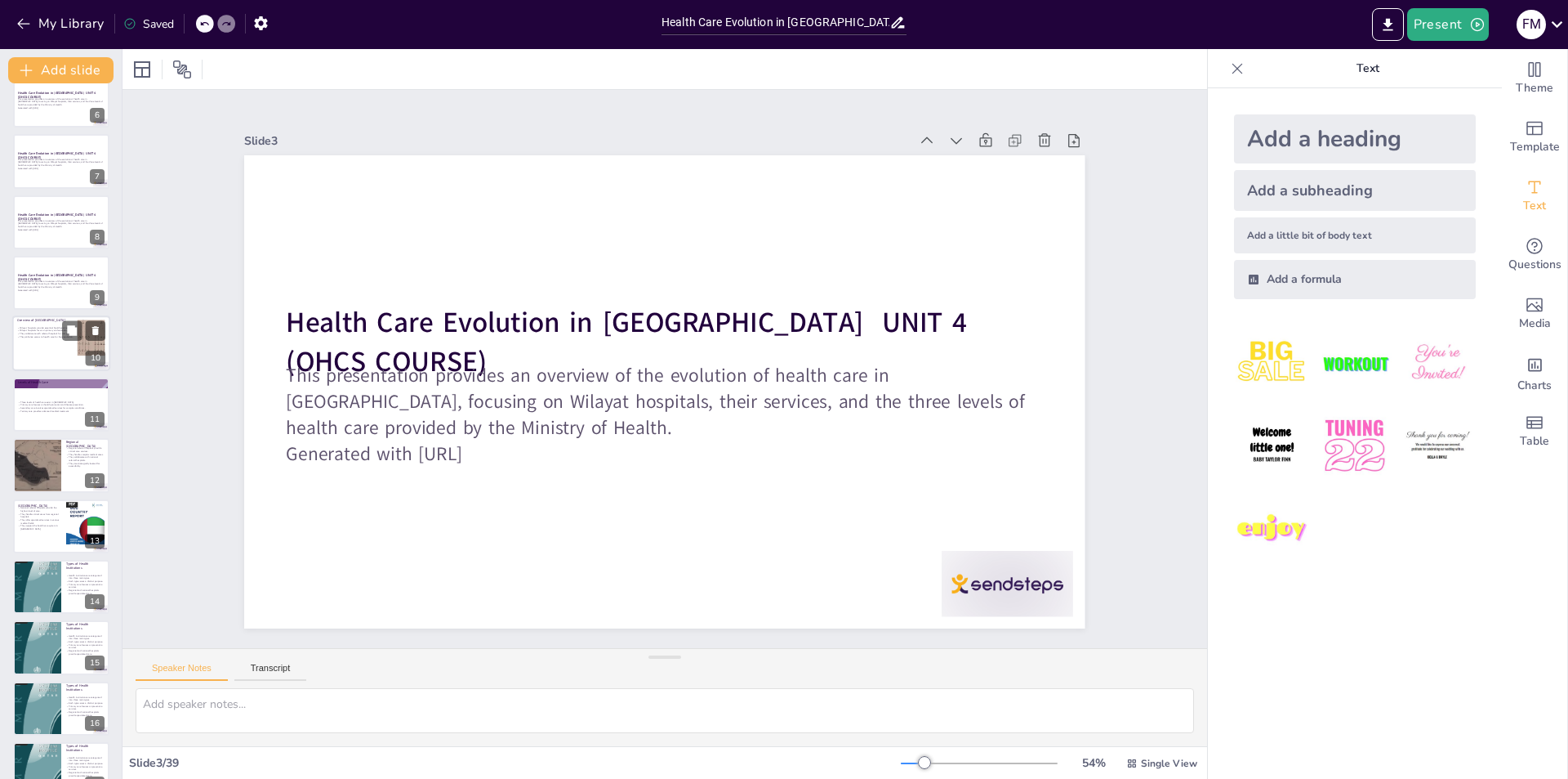
click at [51, 336] on p "They enhance access to health care for the population." at bounding box center [49, 337] width 64 height 3
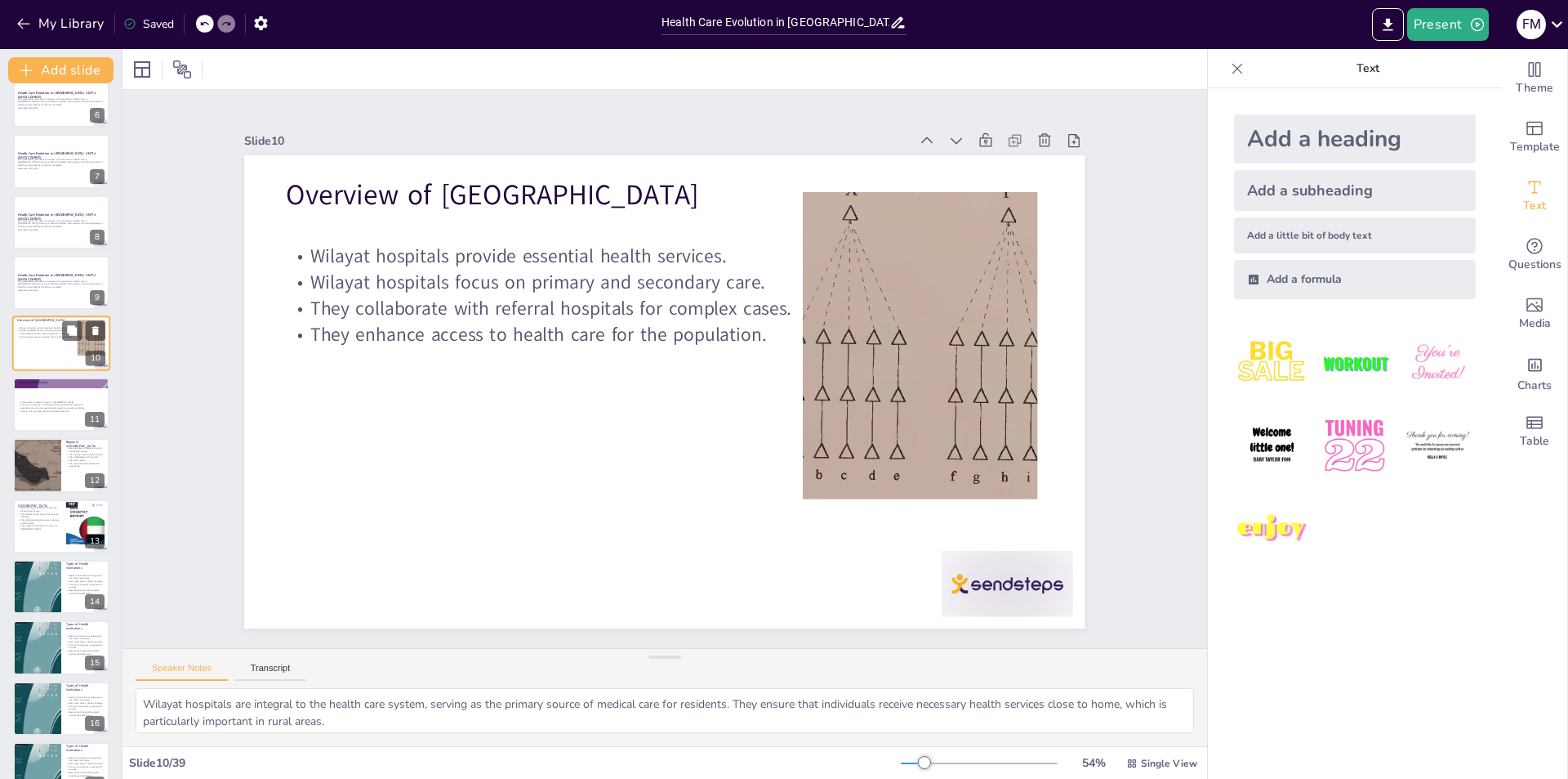
scroll to position [239, 0]
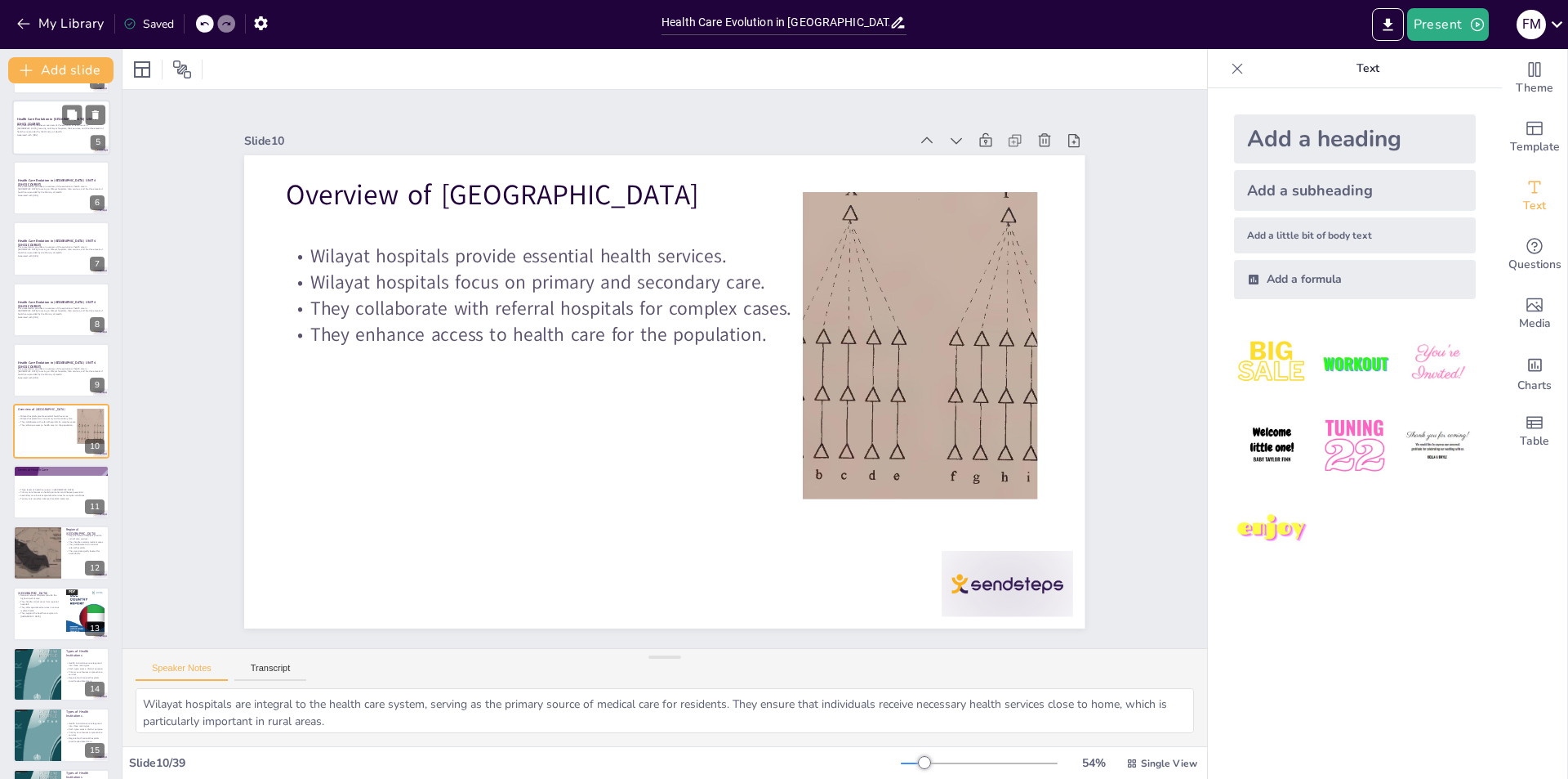
click at [71, 134] on p "Generated with [URL]" at bounding box center [61, 134] width 88 height 3
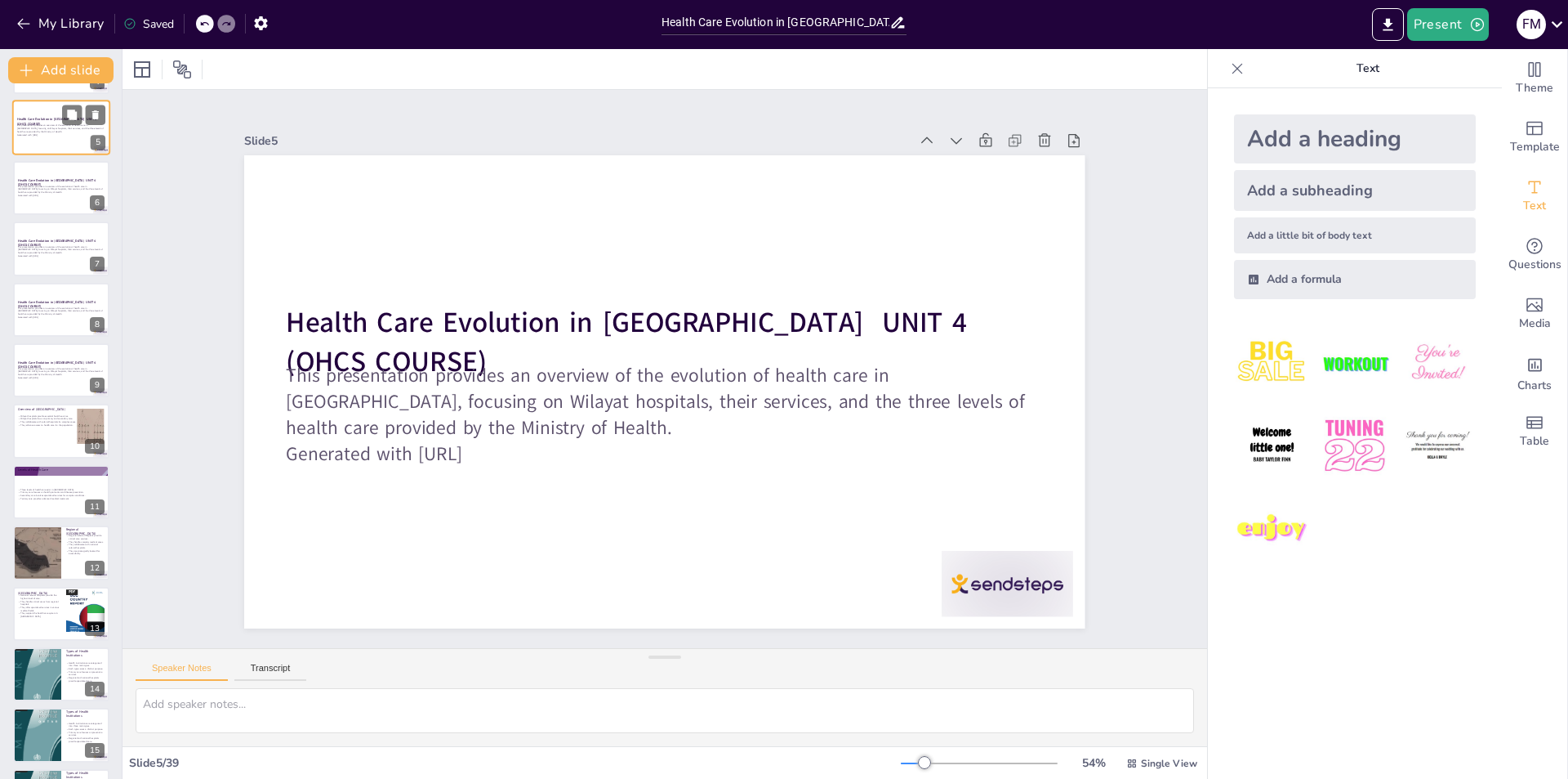
scroll to position [0, 0]
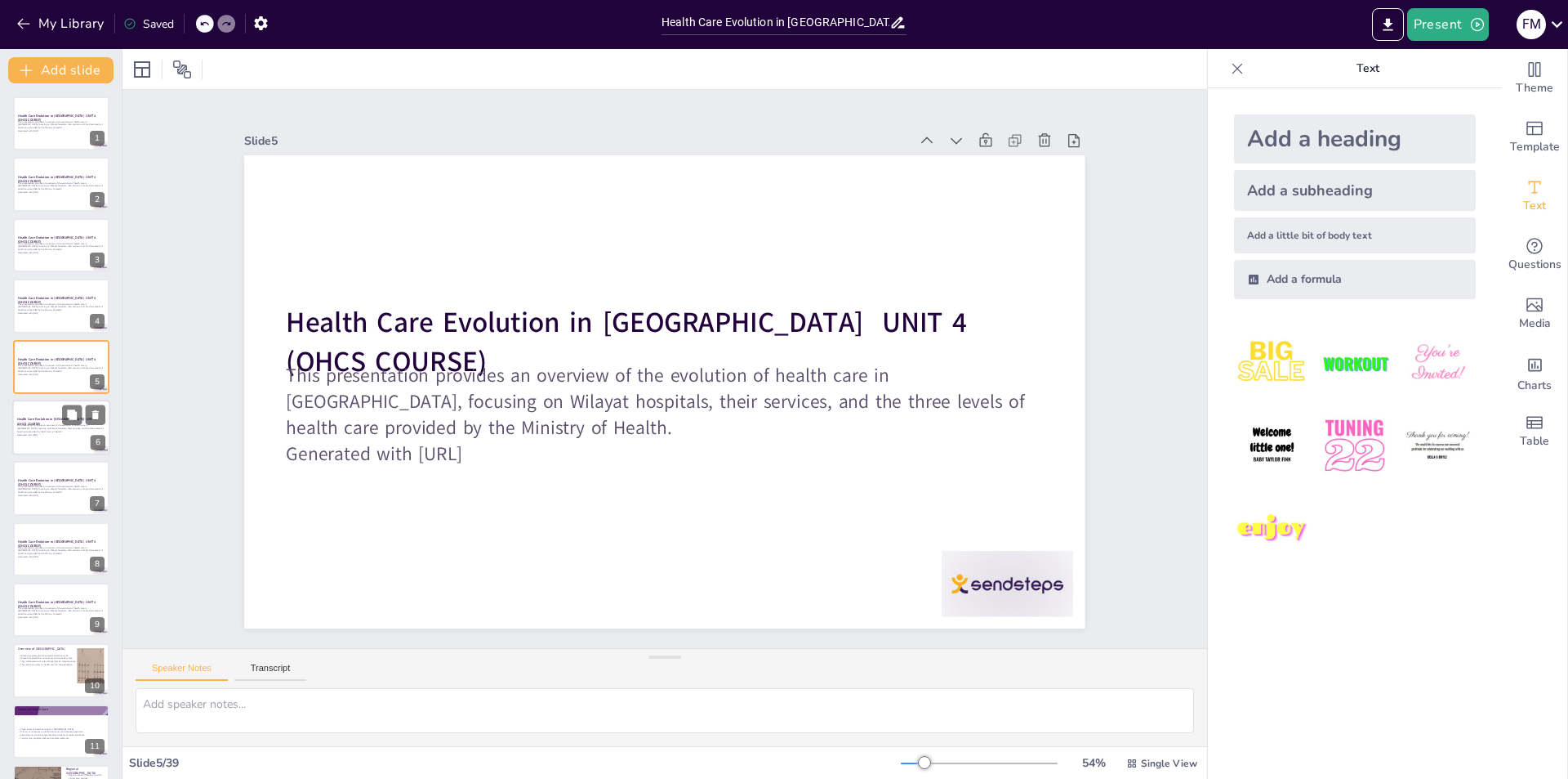
click at [69, 436] on div "This presentation provides an overview of the evolution of health care in Oman,…" at bounding box center [61, 430] width 88 height 14
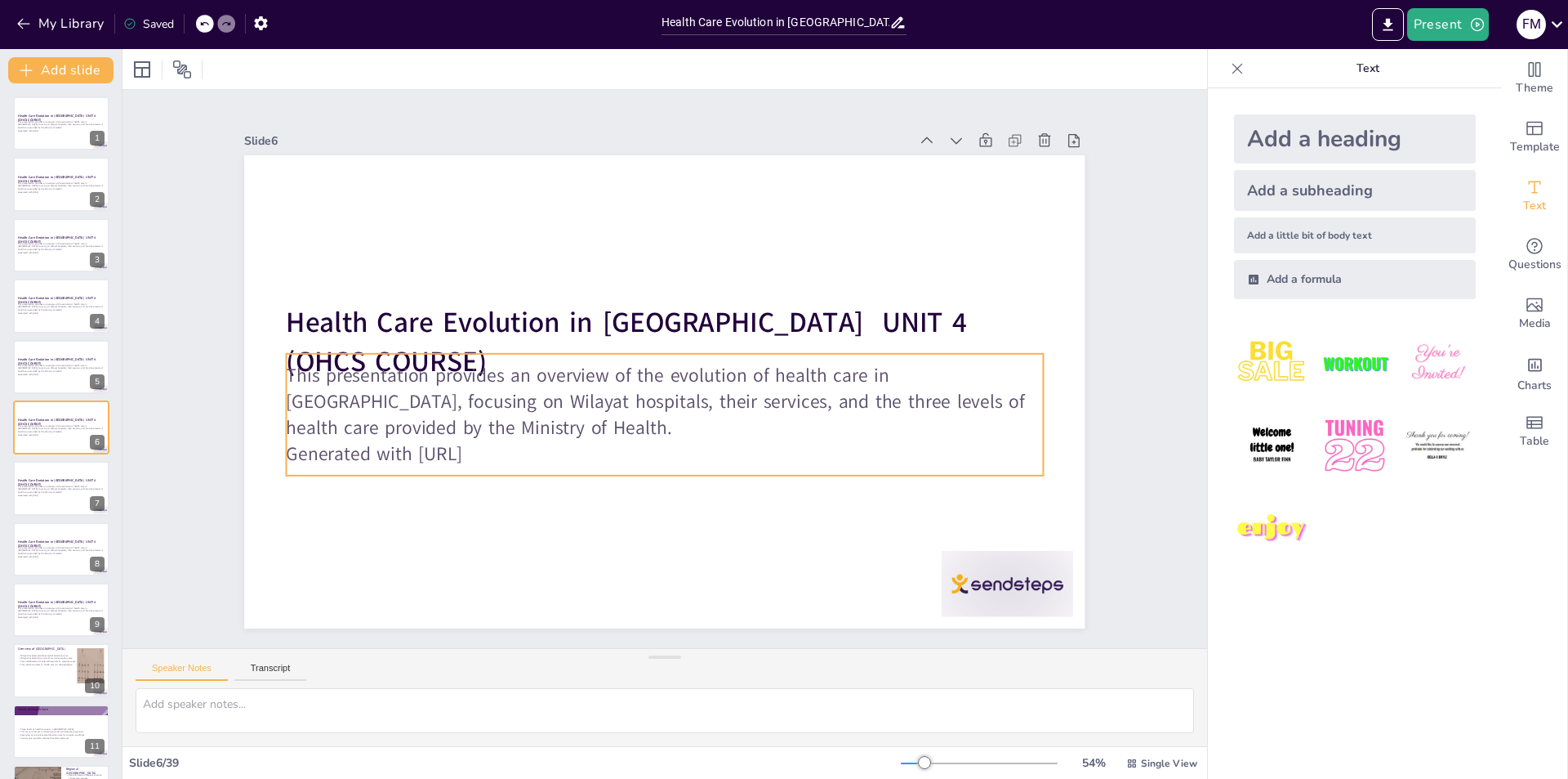
click at [546, 409] on p "This presentation provides an overview of the evolution of health care in Oman,…" at bounding box center [658, 401] width 757 height 234
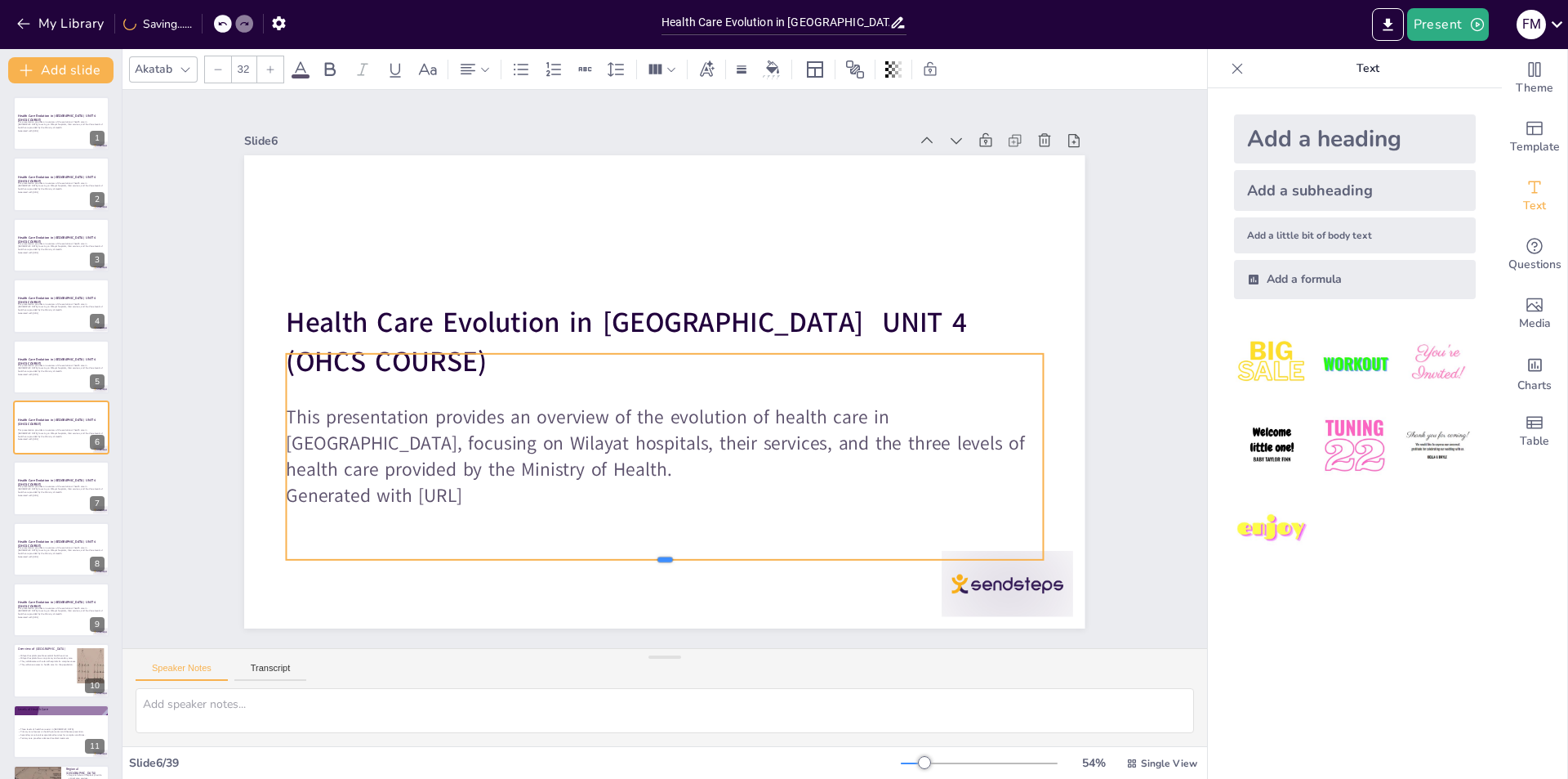
drag, startPoint x: 655, startPoint y: 471, endPoint x: 653, endPoint y: 555, distance: 84.0
click at [653, 555] on div at bounding box center [644, 565] width 754 height 92
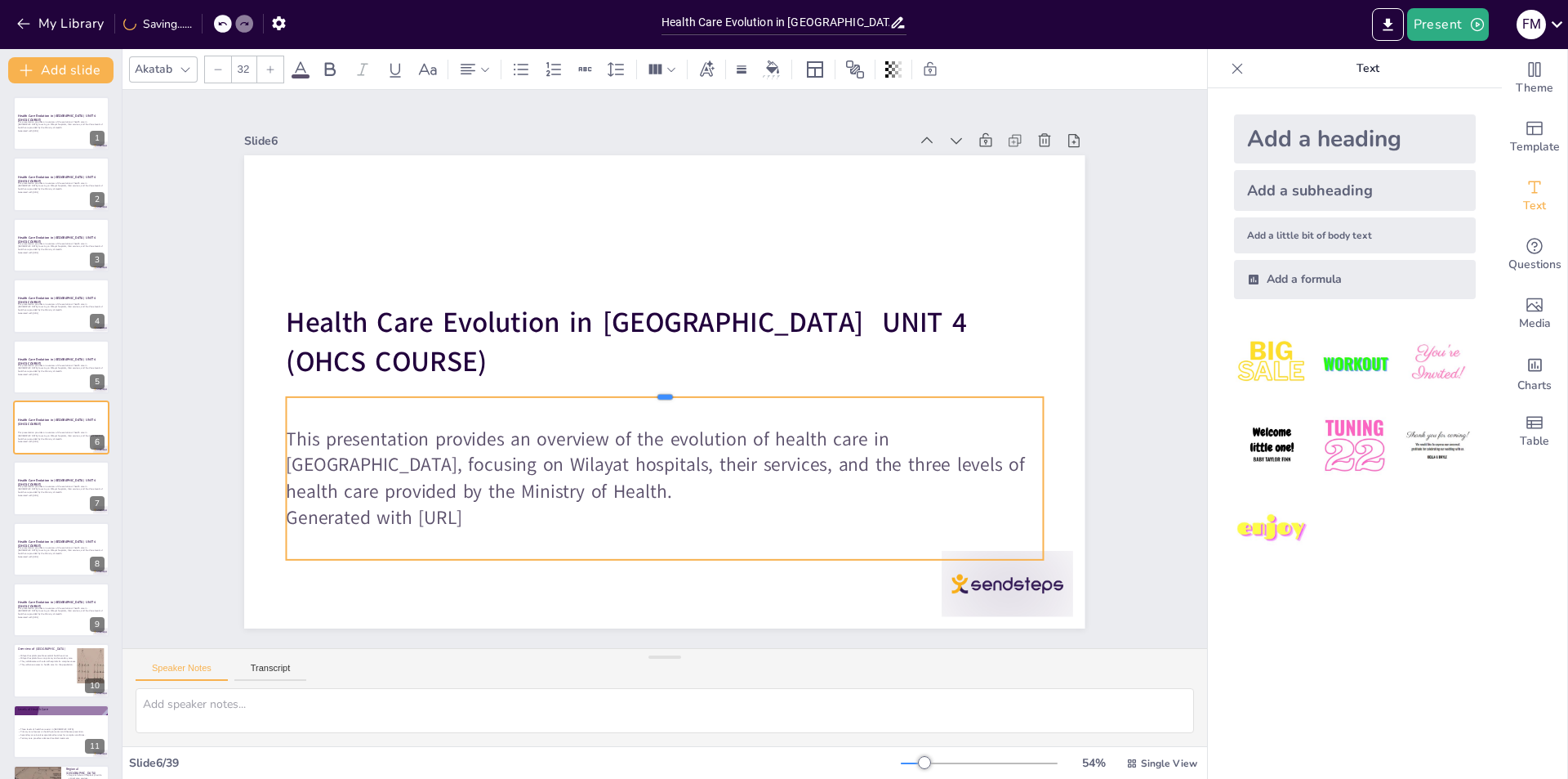
drag, startPoint x: 653, startPoint y: 343, endPoint x: 654, endPoint y: 386, distance: 43.0
click at [654, 386] on div at bounding box center [665, 390] width 757 height 13
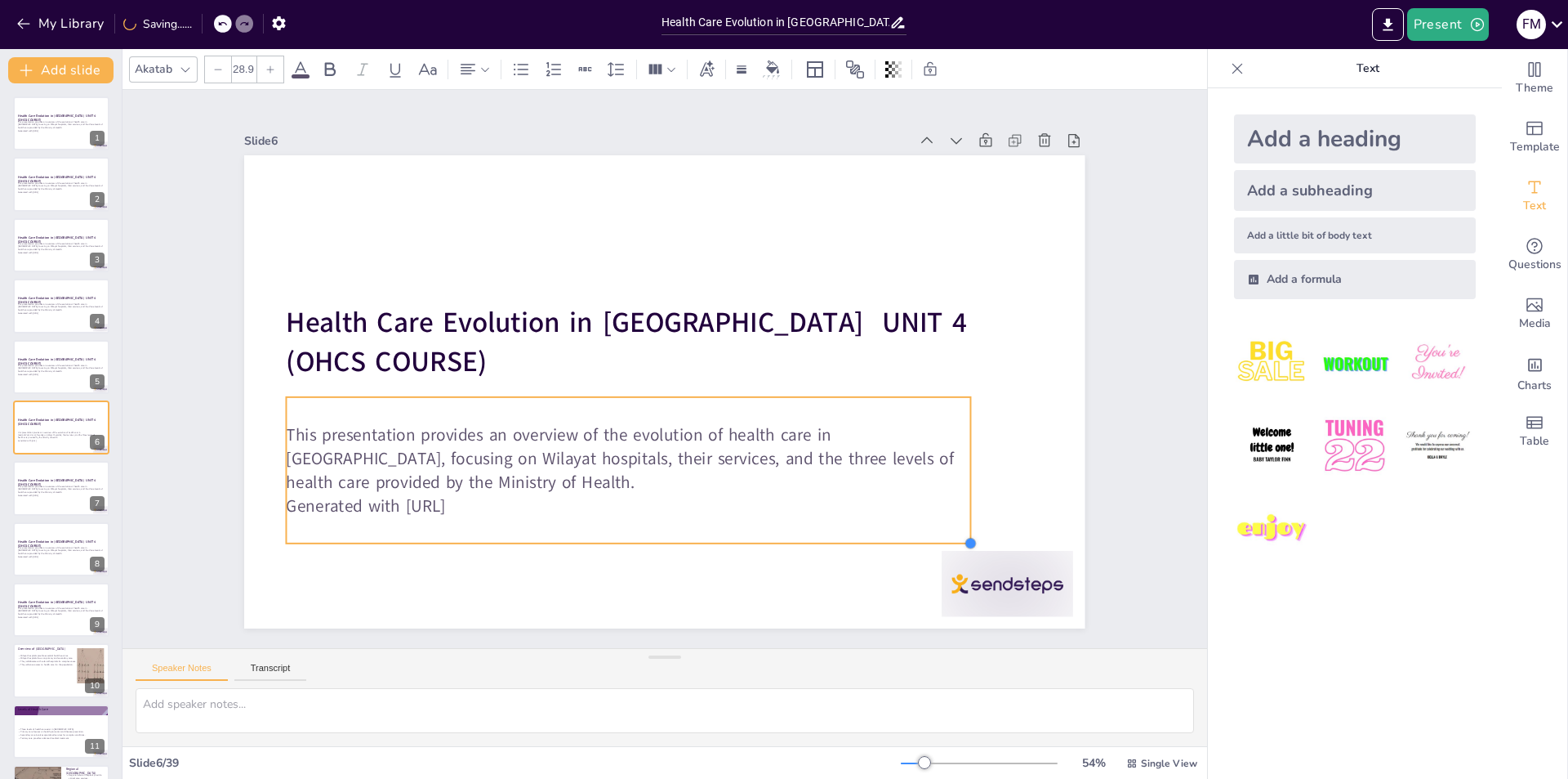
drag, startPoint x: 1027, startPoint y: 554, endPoint x: 951, endPoint y: 480, distance: 106.1
click at [952, 480] on div "Health Care Evolution in Oman UNIT 4 (OHCS COURSE) This presentation provides a…" at bounding box center [664, 391] width 840 height 473
click at [171, 381] on div "Slide 1 Health Care Evolution in Oman UNIT 4 (OHCS COURSE) This presentation pr…" at bounding box center [665, 369] width 1084 height 558
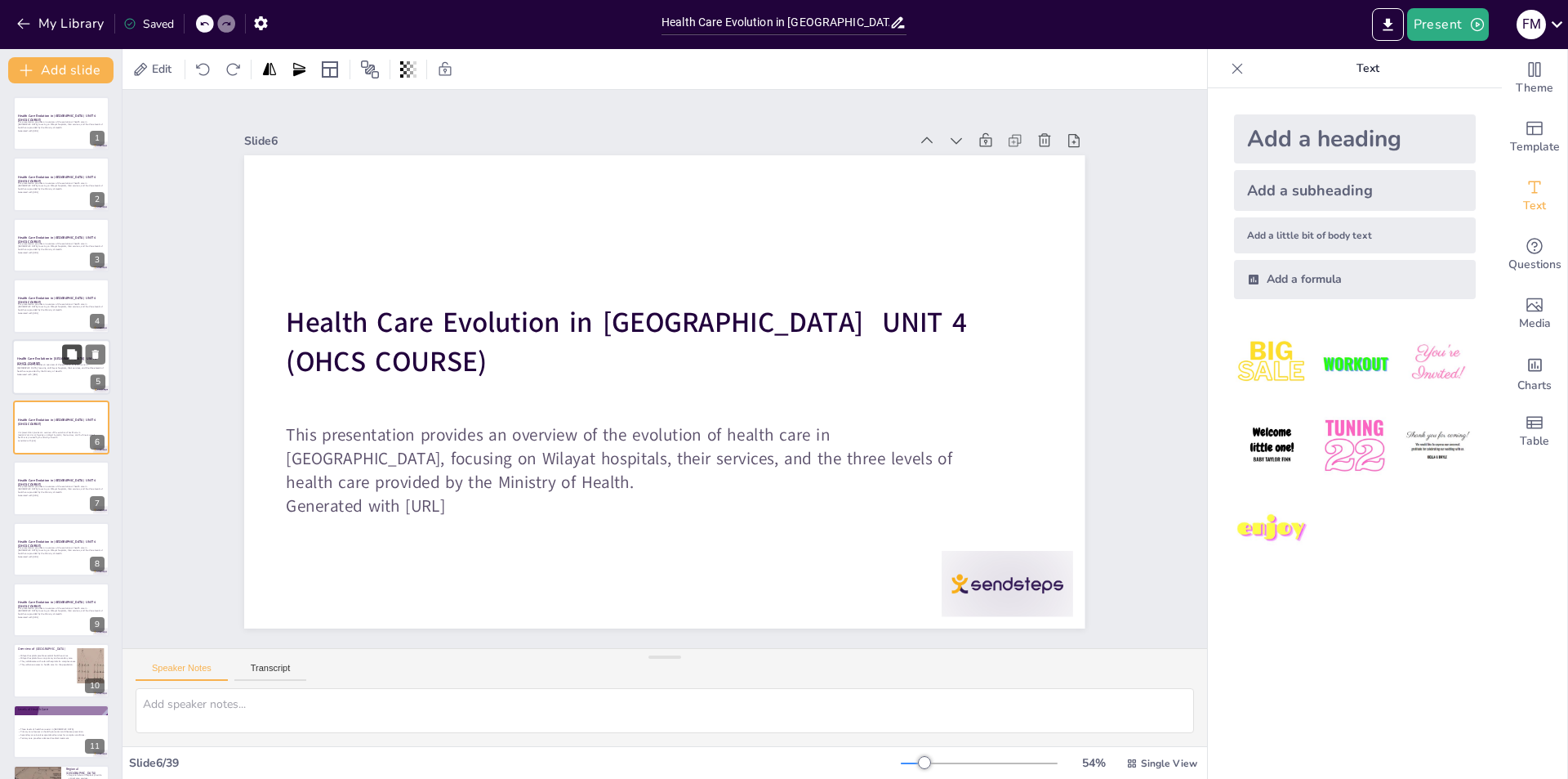
click at [65, 357] on button at bounding box center [72, 354] width 20 height 20
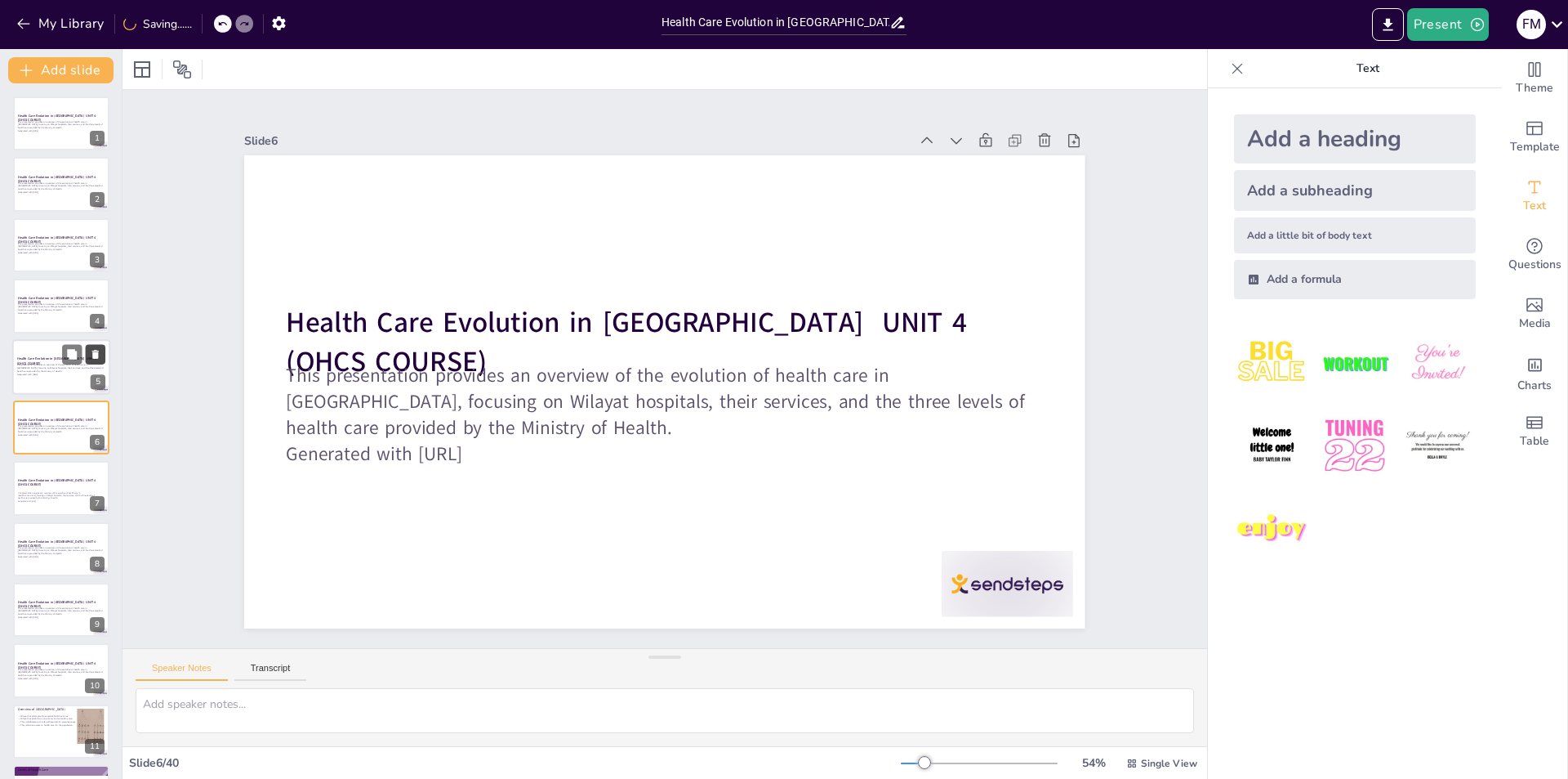
click at [98, 358] on icon at bounding box center [95, 354] width 7 height 9
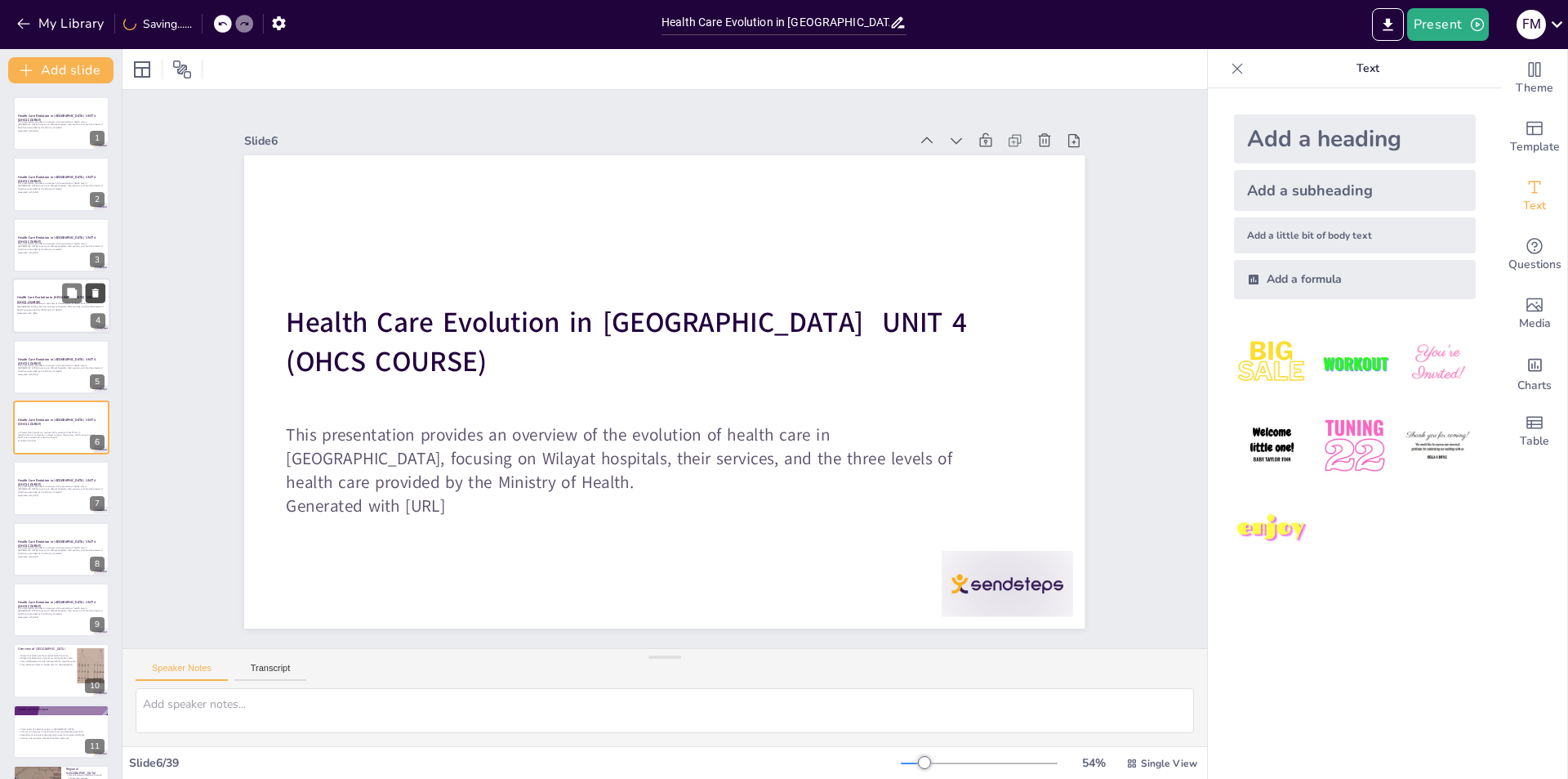
click at [93, 288] on icon at bounding box center [95, 293] width 11 height 11
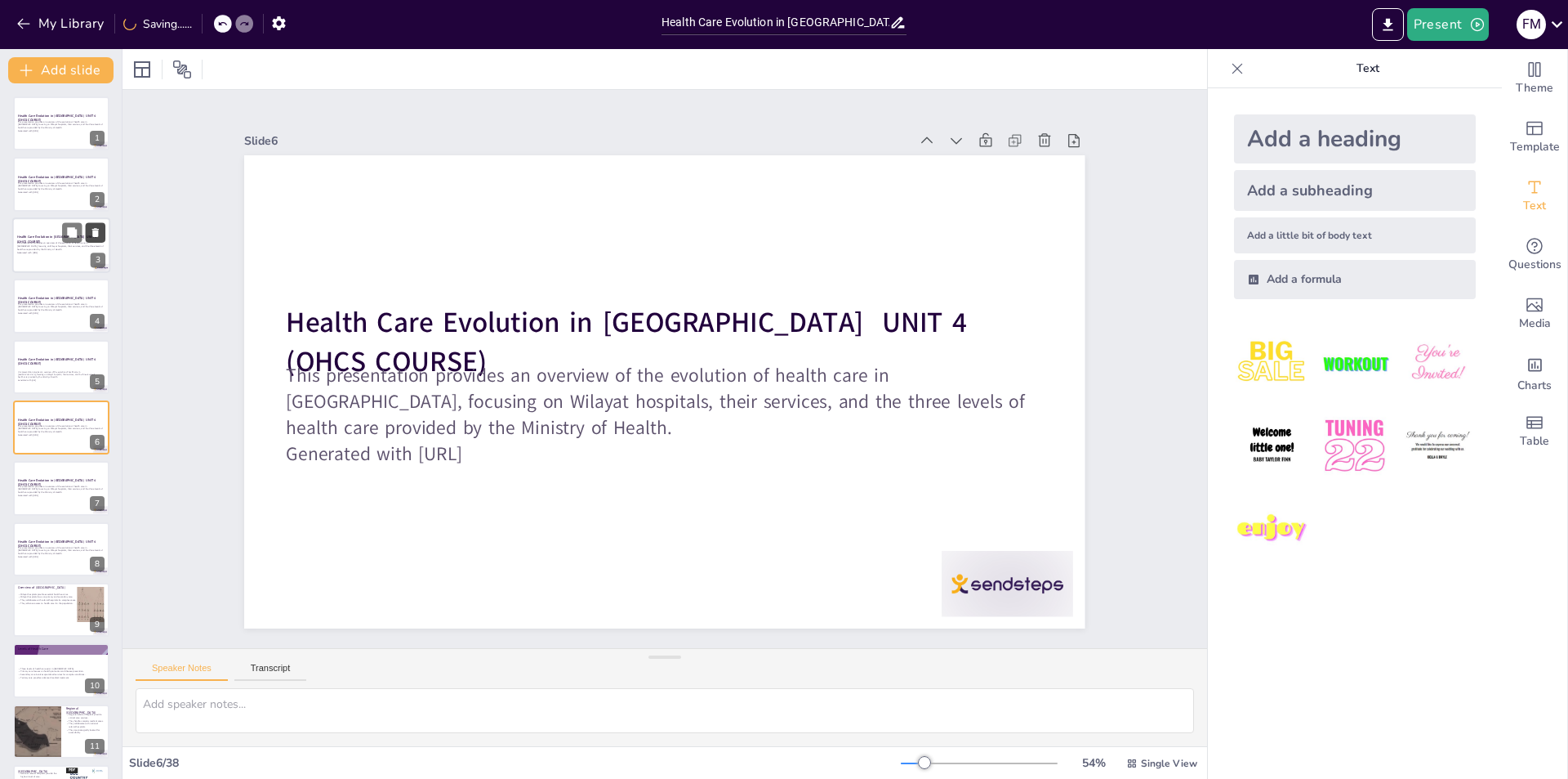
click at [96, 233] on icon at bounding box center [95, 232] width 7 height 9
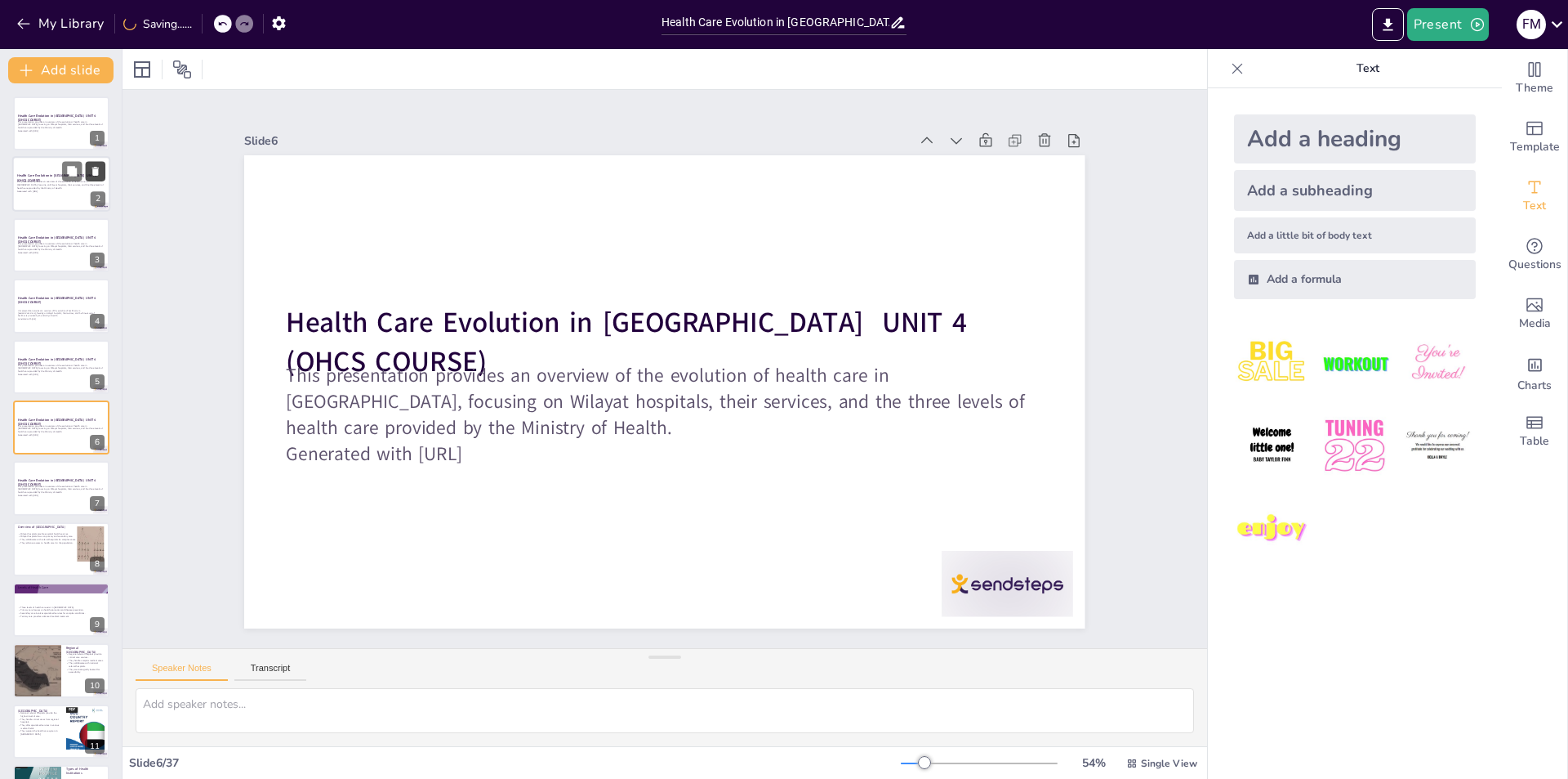
click at [97, 172] on icon at bounding box center [95, 171] width 7 height 9
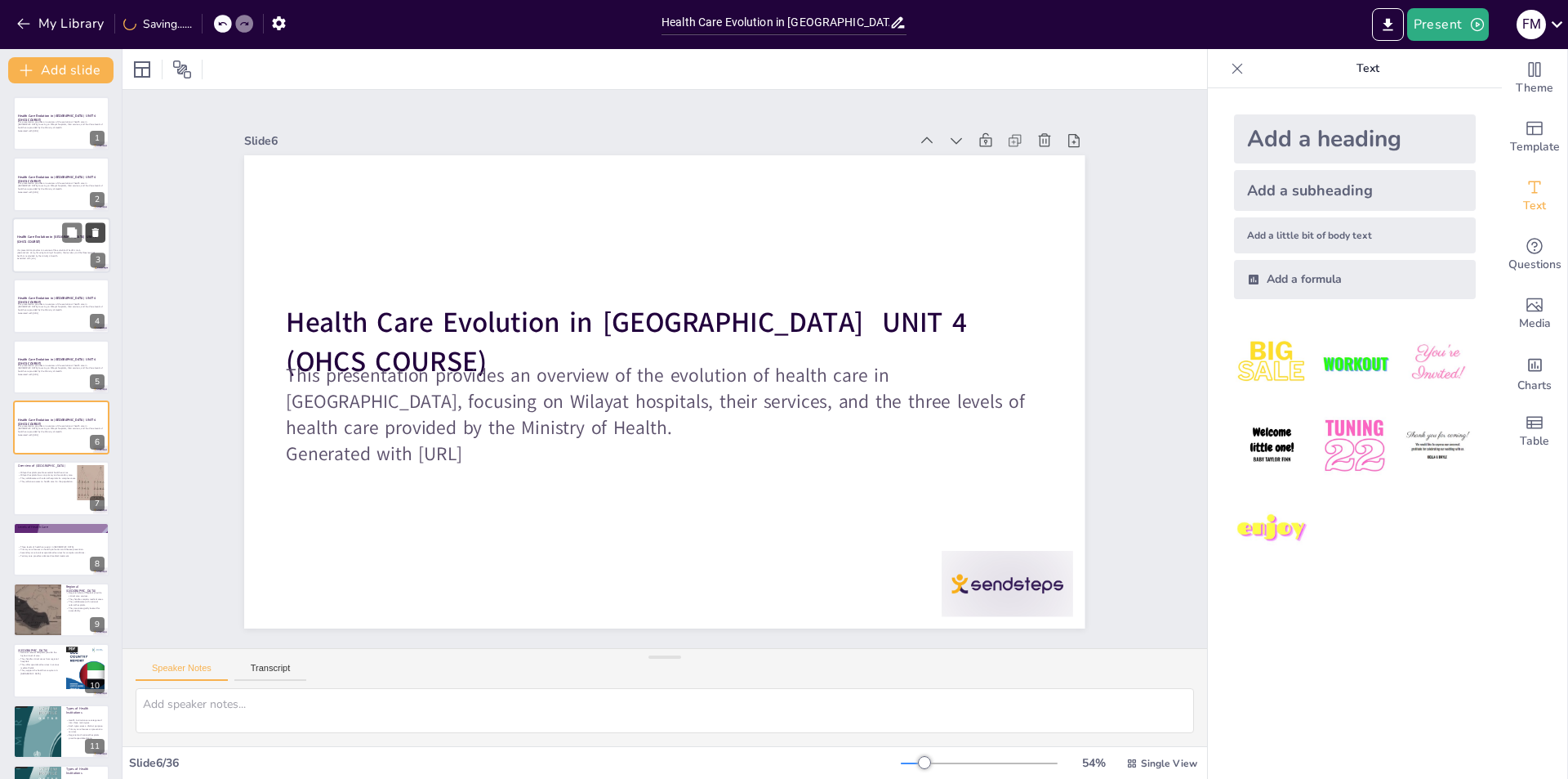
click at [94, 228] on icon at bounding box center [95, 231] width 11 height 11
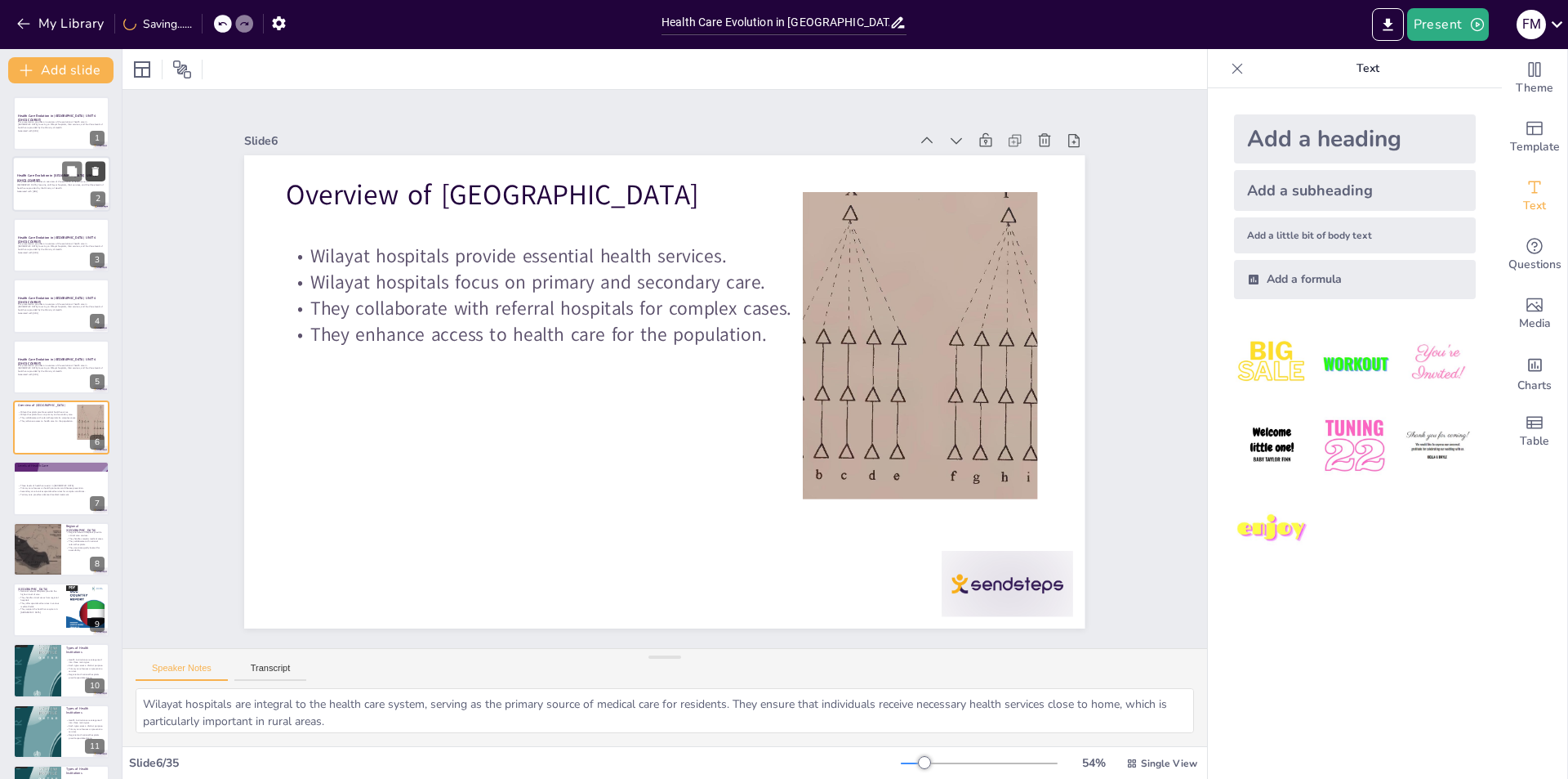
click at [96, 171] on icon at bounding box center [95, 171] width 7 height 9
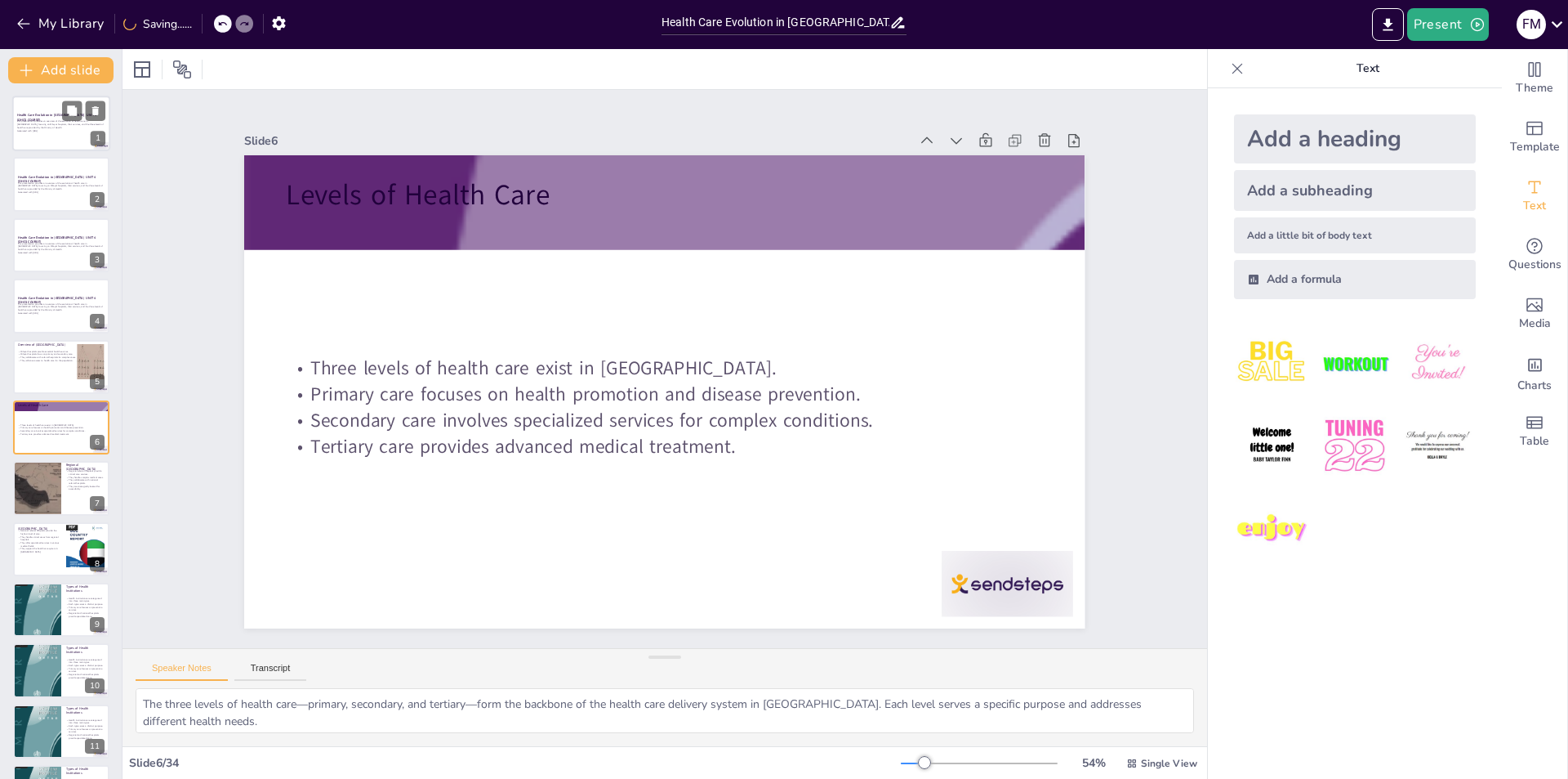
click at [47, 124] on p "This presentation provides an overview of the evolution of health care in Oman,…" at bounding box center [61, 124] width 88 height 9
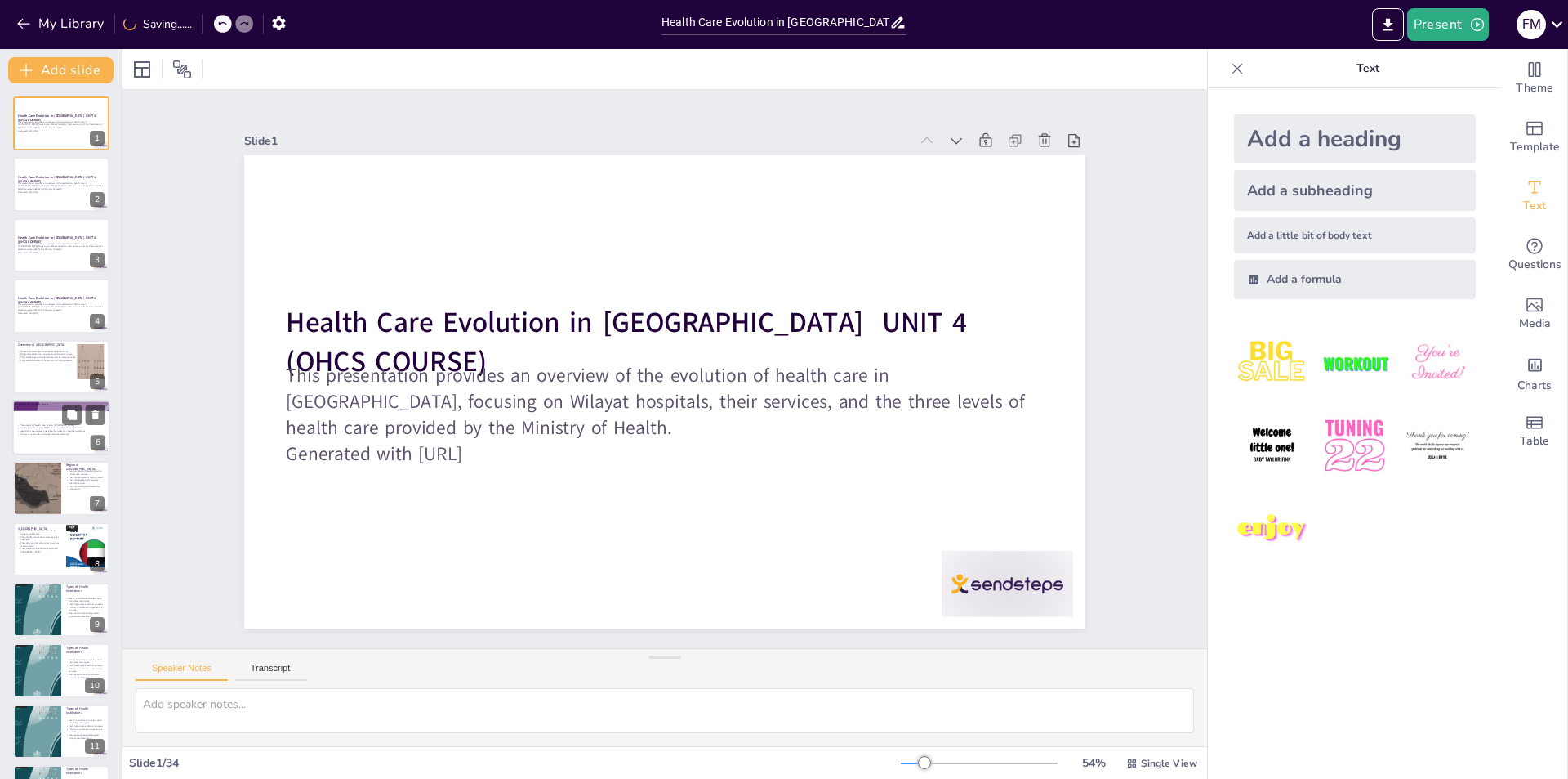
click at [79, 430] on p "Secondary care involves specialized services for complex conditions." at bounding box center [61, 430] width 88 height 3
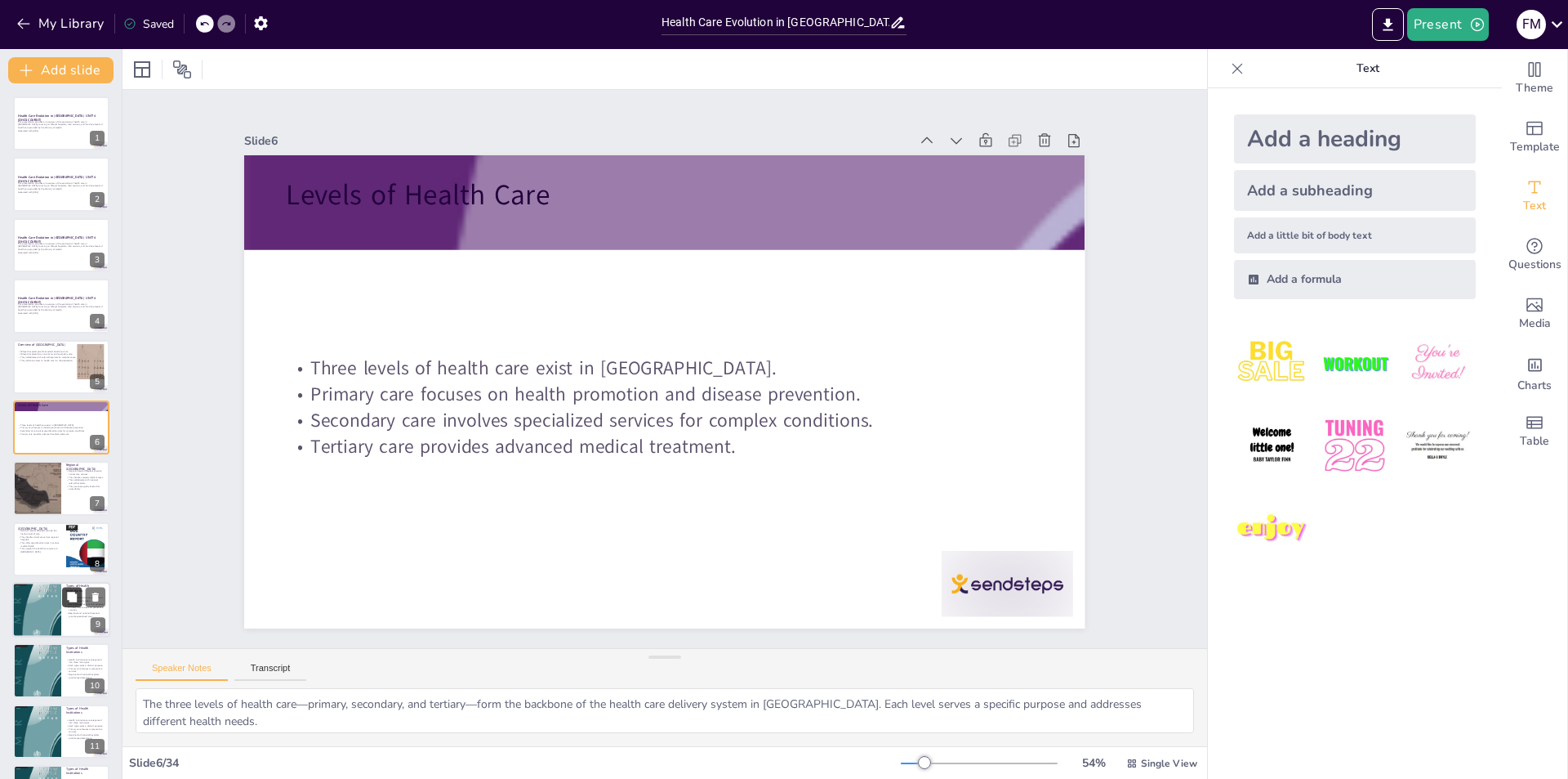
click at [81, 600] on button at bounding box center [72, 597] width 20 height 20
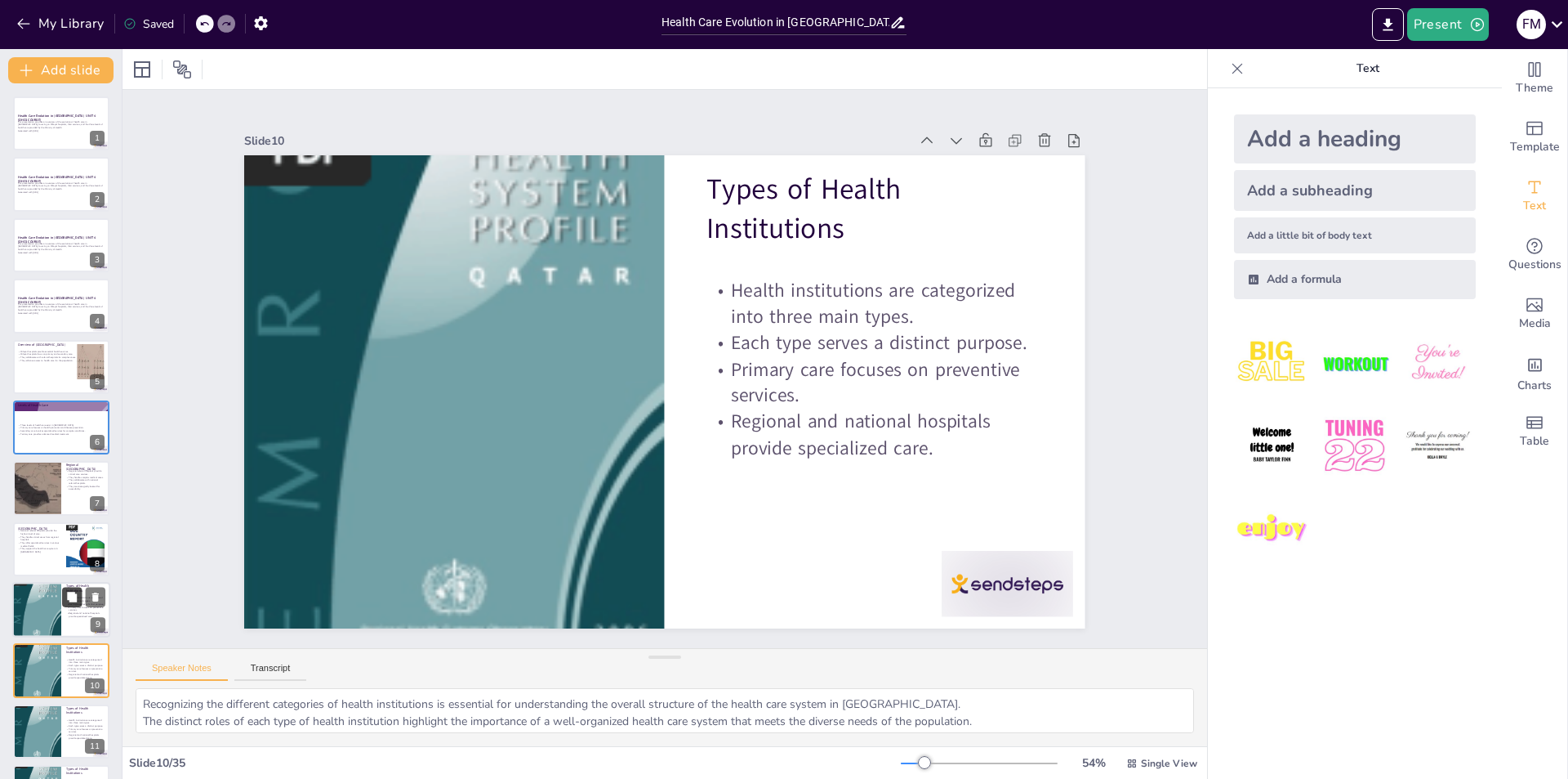
scroll to position [239, 0]
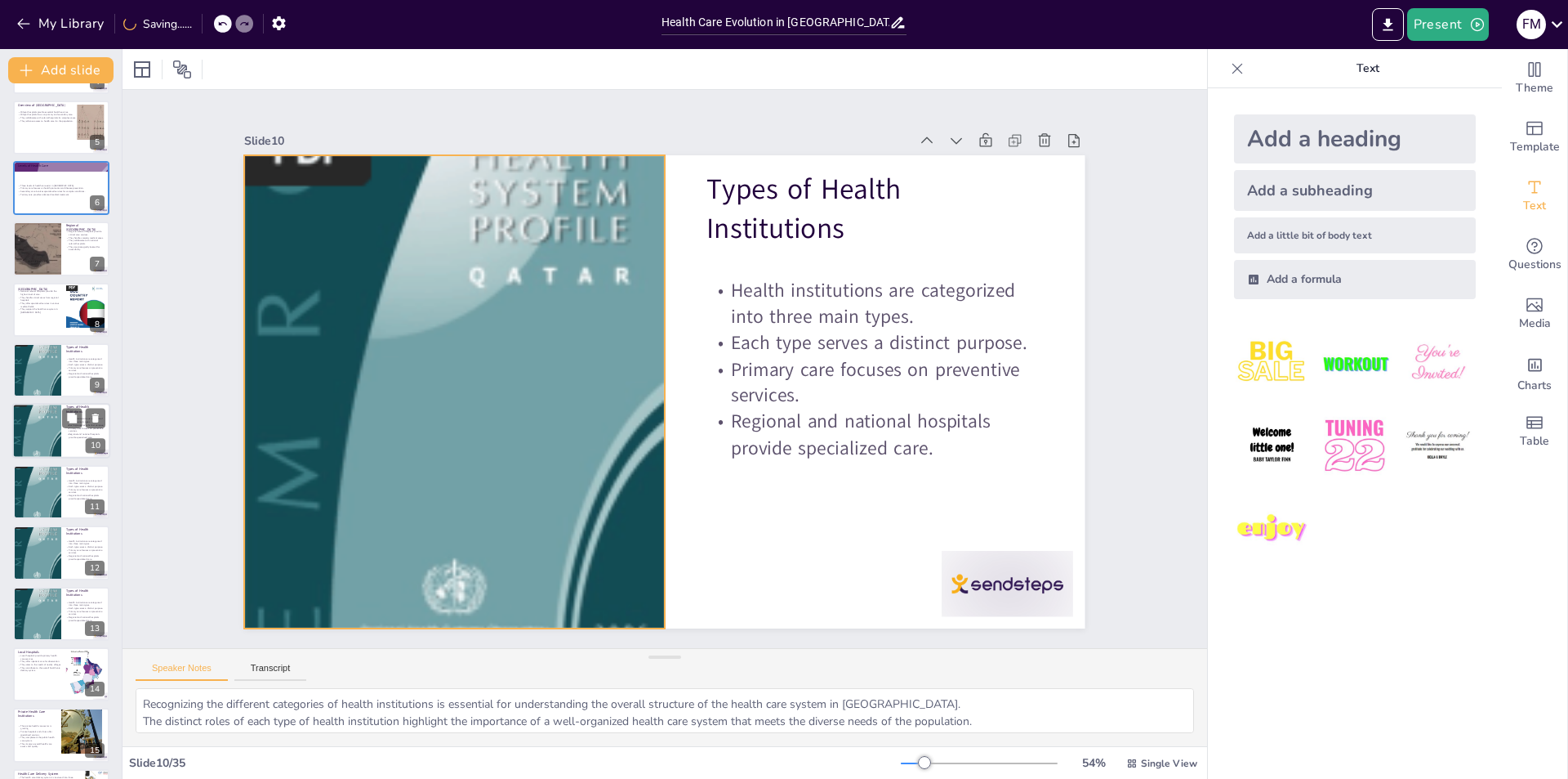
click at [52, 434] on div at bounding box center [36, 431] width 49 height 65
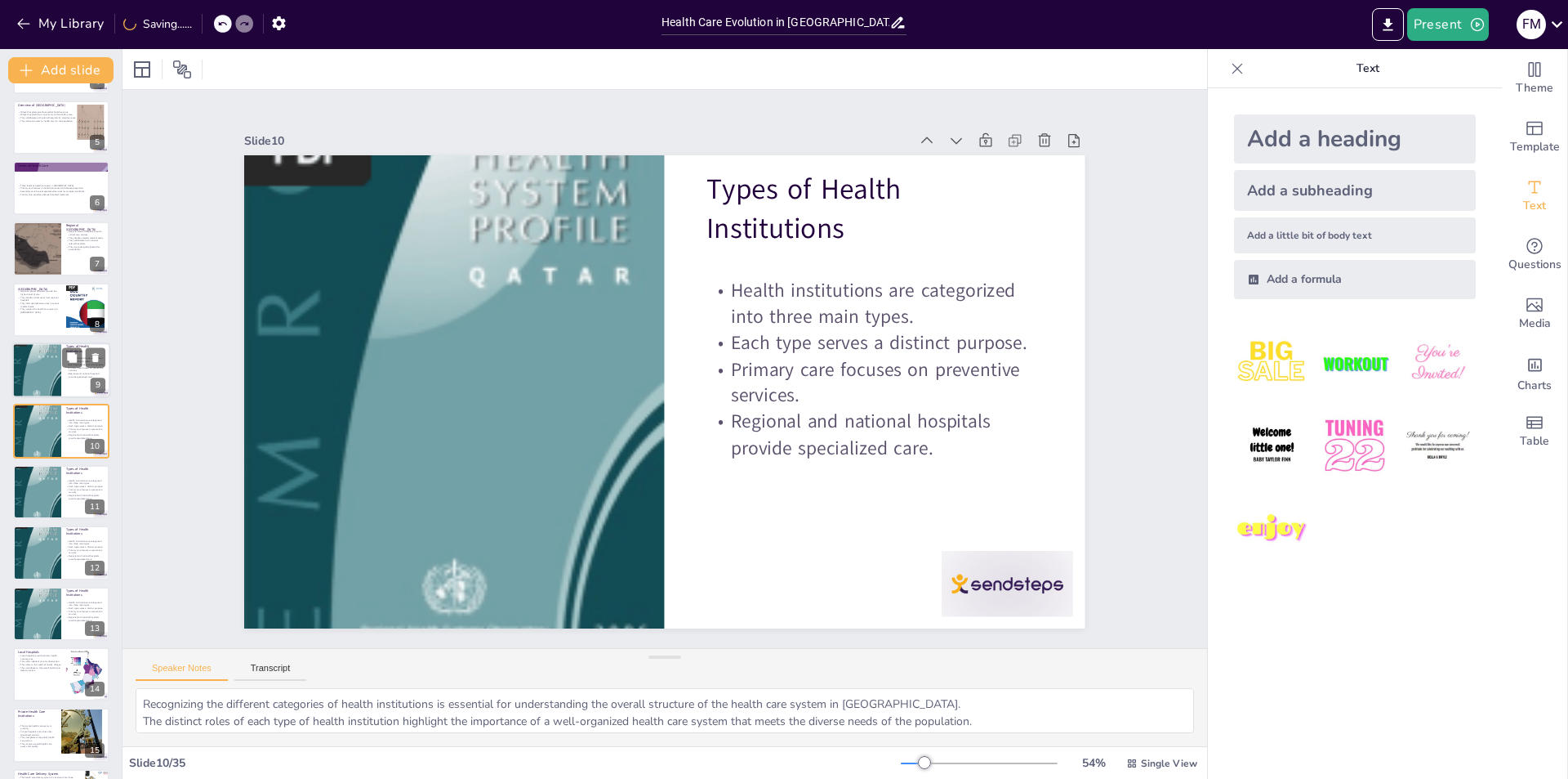
click at [47, 377] on div at bounding box center [36, 369] width 49 height 65
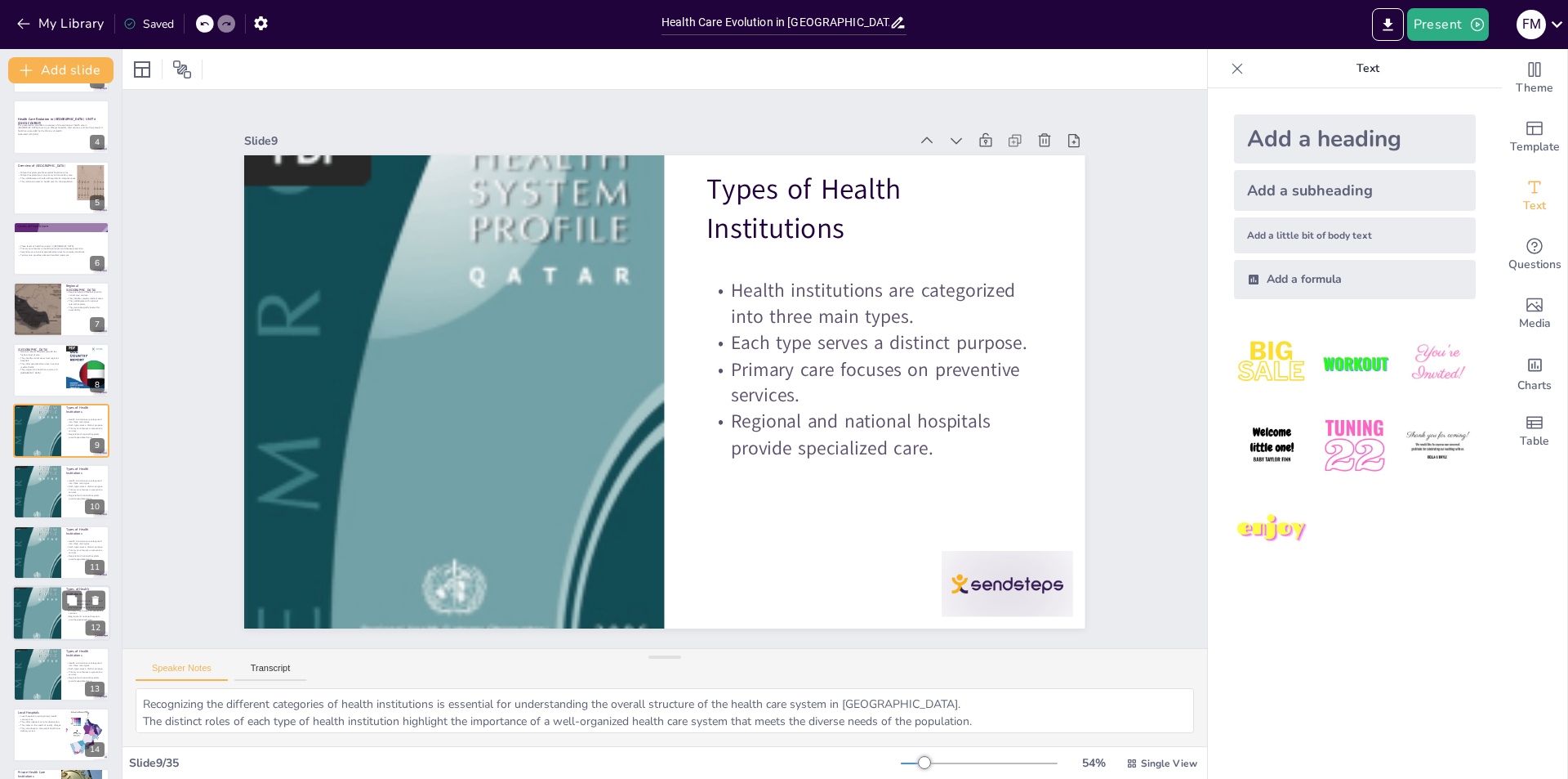
click at [70, 618] on p "Regional and national hospitals provide specialized care." at bounding box center [85, 618] width 39 height 6
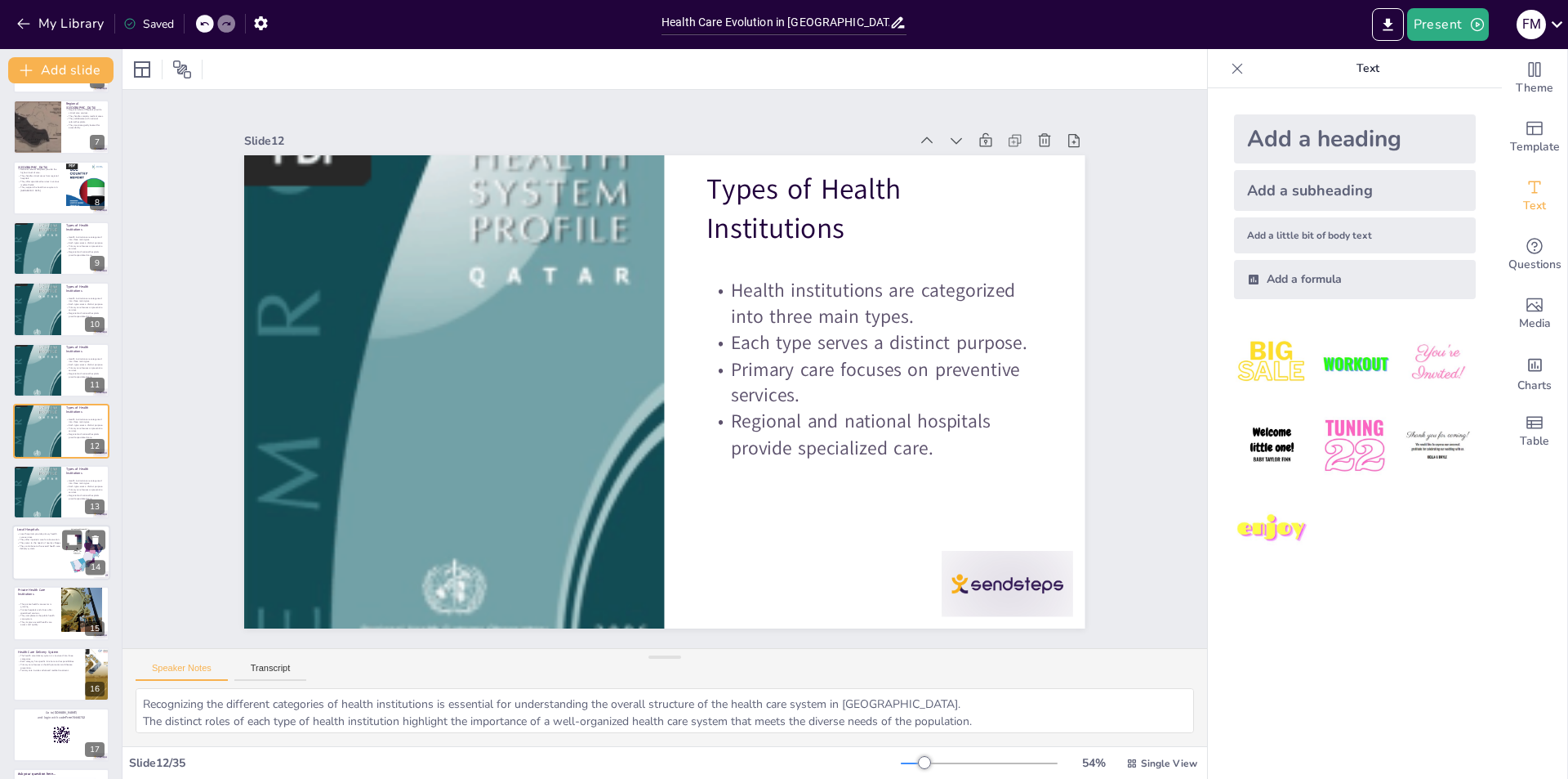
click at [81, 554] on div at bounding box center [85, 553] width 113 height 50
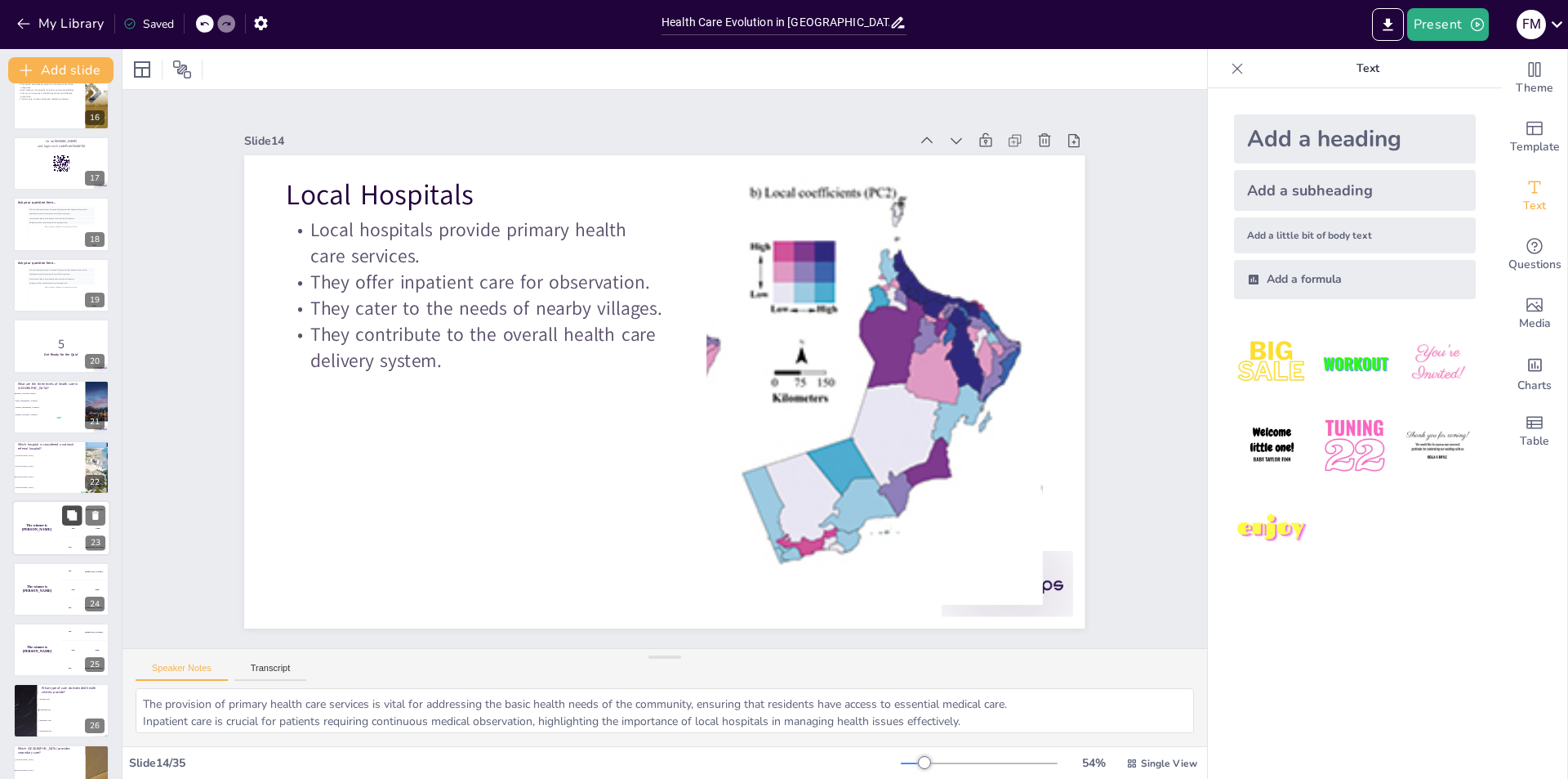
scroll to position [973, 0]
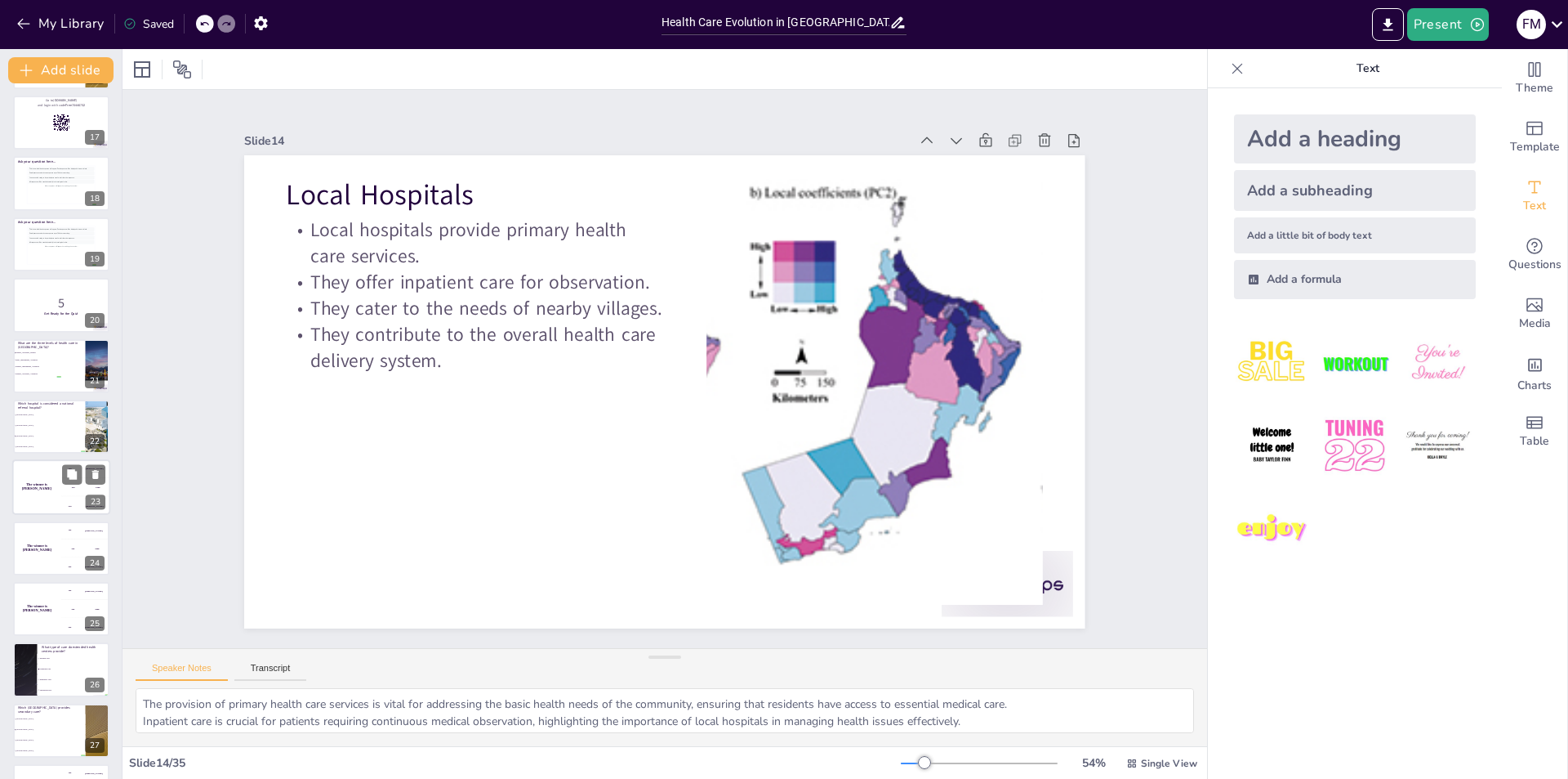
click at [62, 491] on div "200 Jaap" at bounding box center [85, 487] width 49 height 18
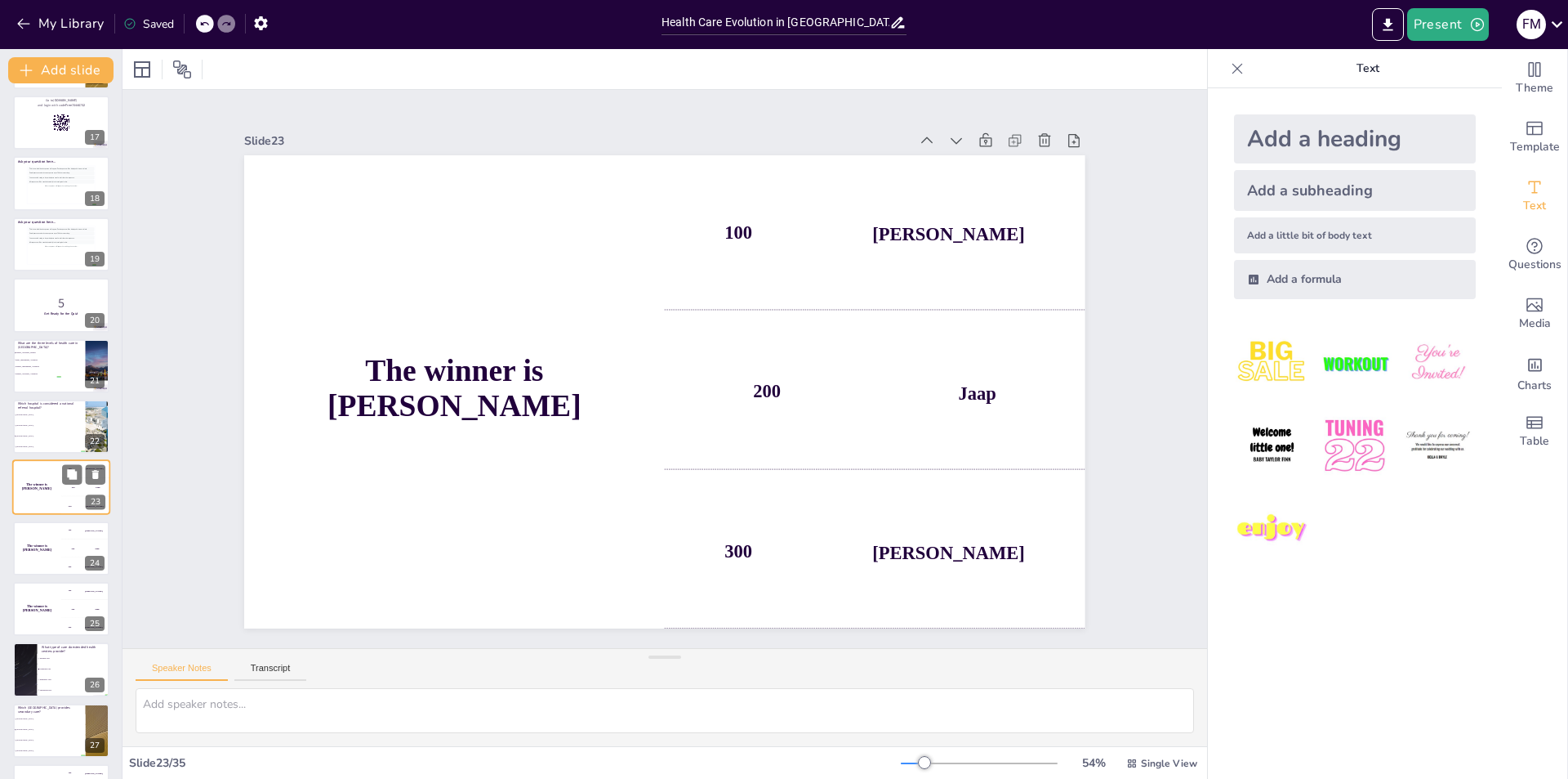
scroll to position [1029, 0]
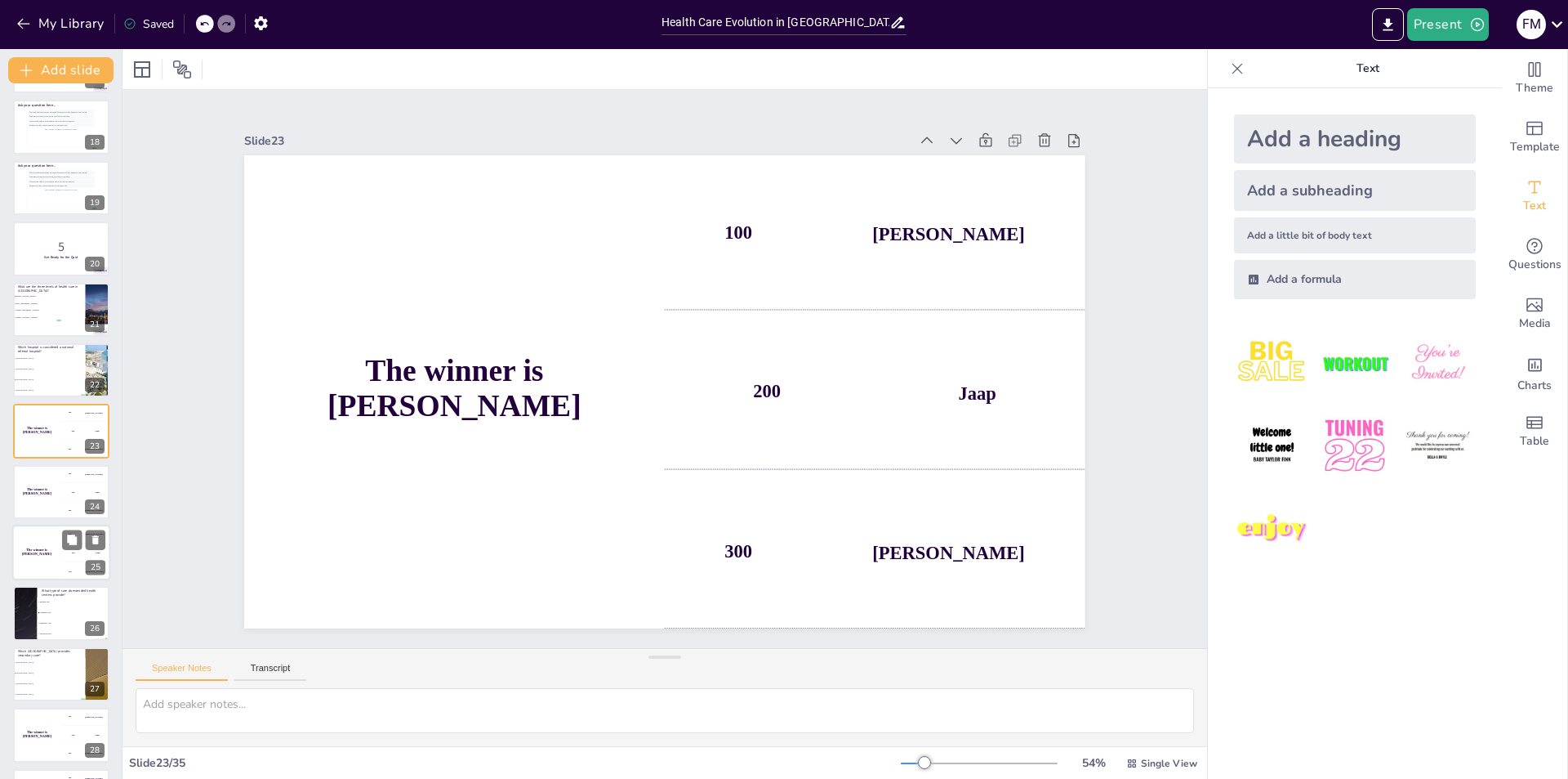
click at [82, 563] on div "300 Niels" at bounding box center [85, 571] width 49 height 18
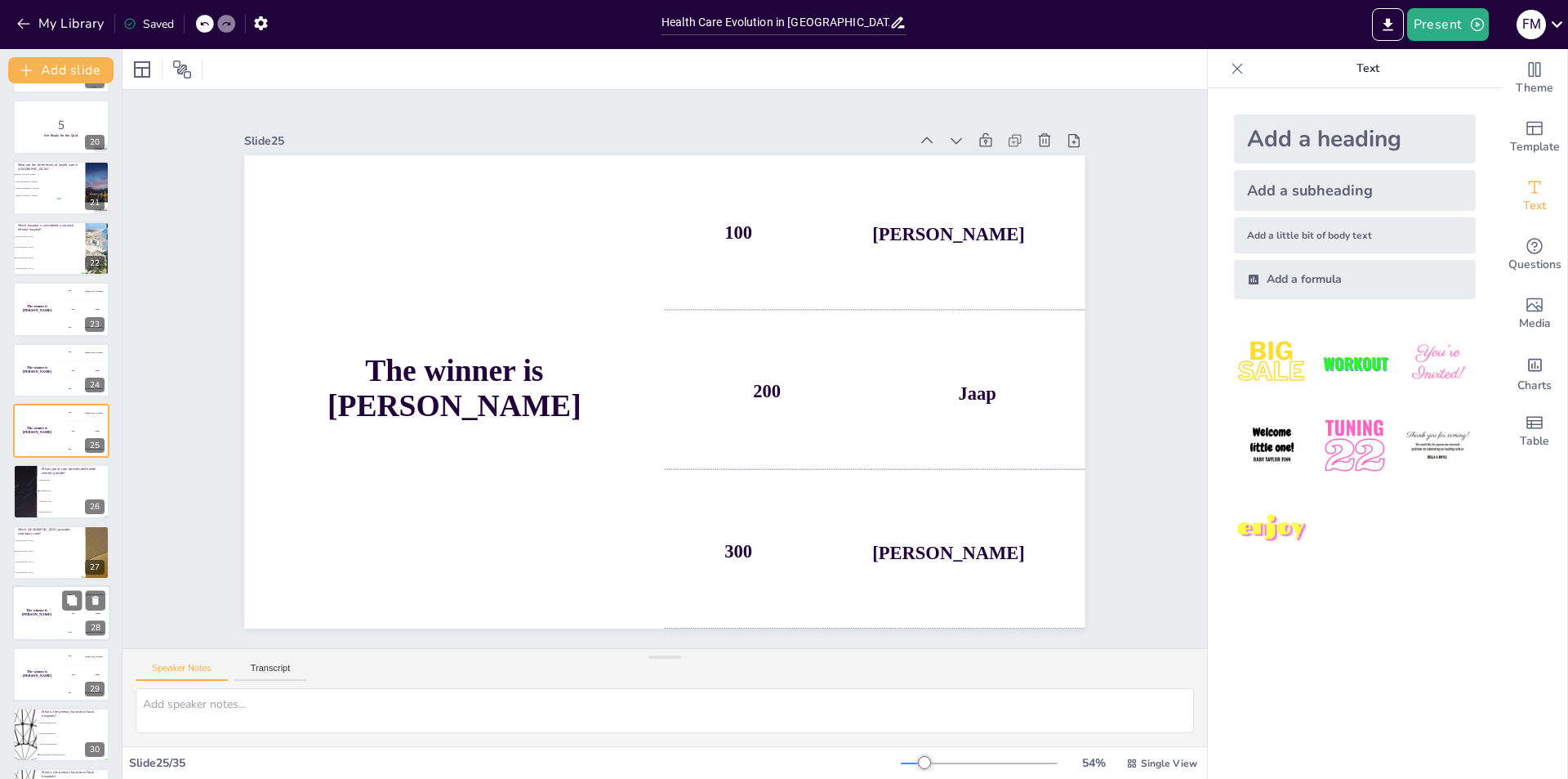
click at [74, 623] on div "300 Niels" at bounding box center [85, 632] width 49 height 18
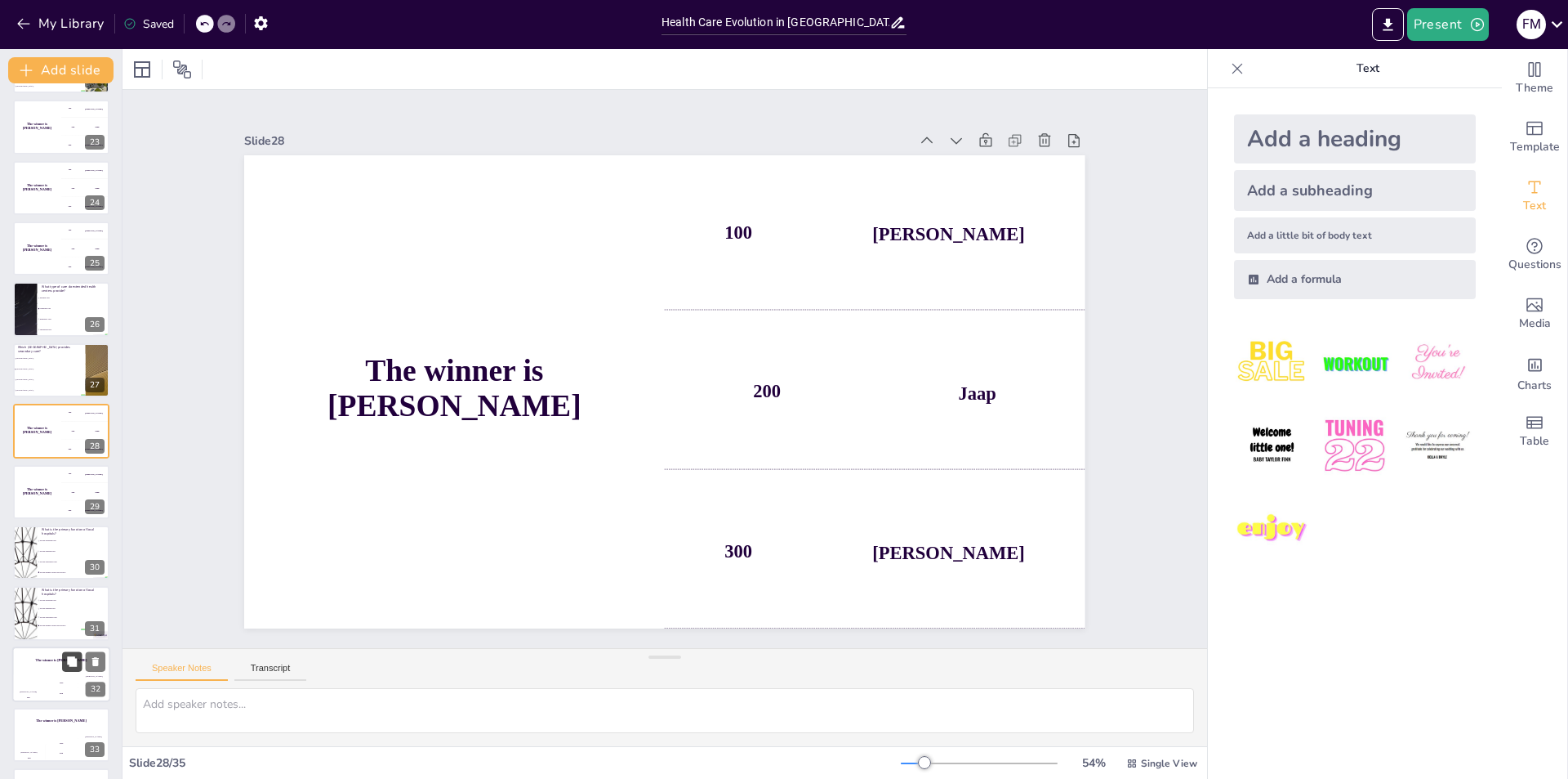
click at [70, 666] on icon at bounding box center [72, 661] width 10 height 10
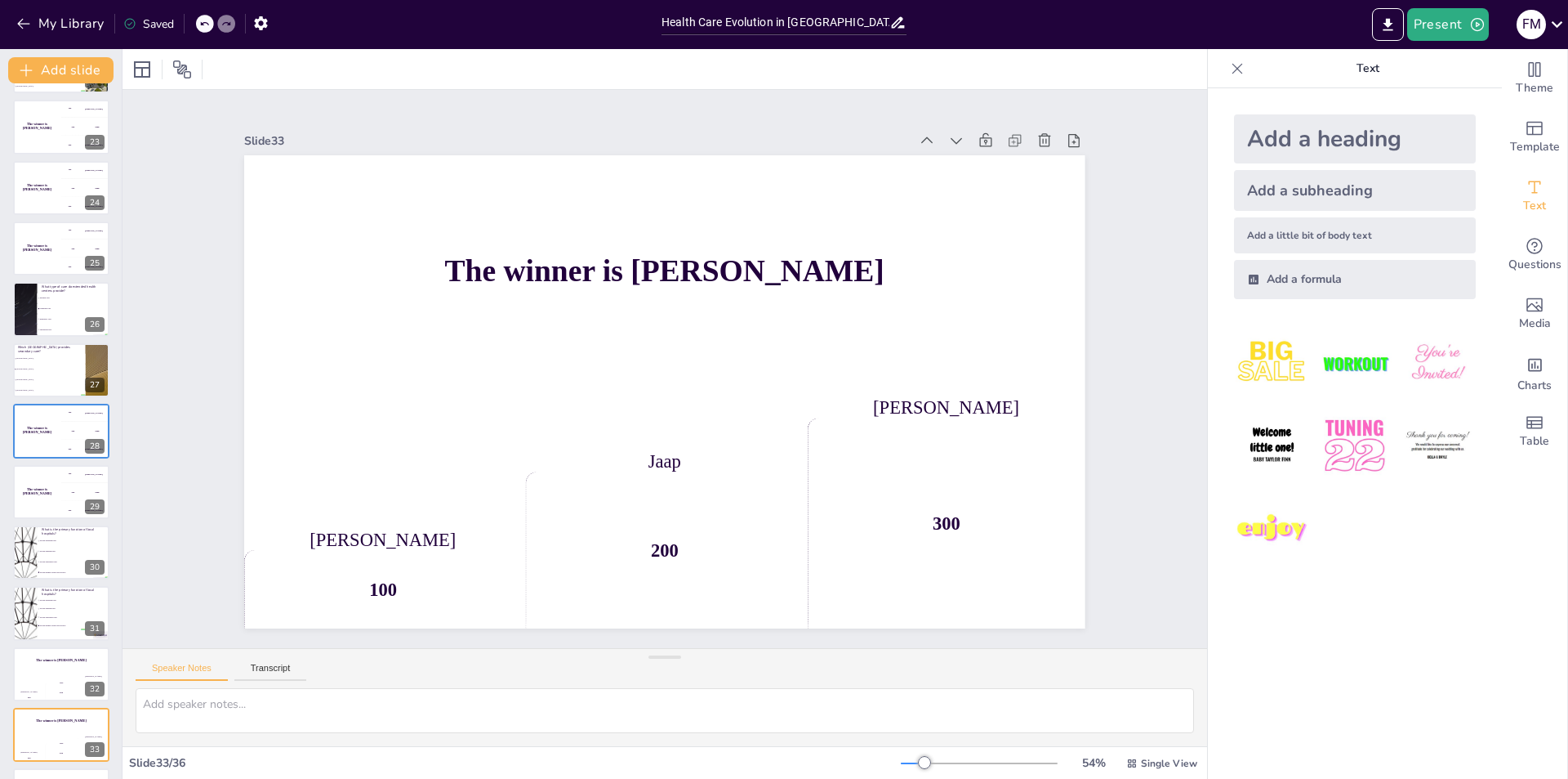
scroll to position [1512, 0]
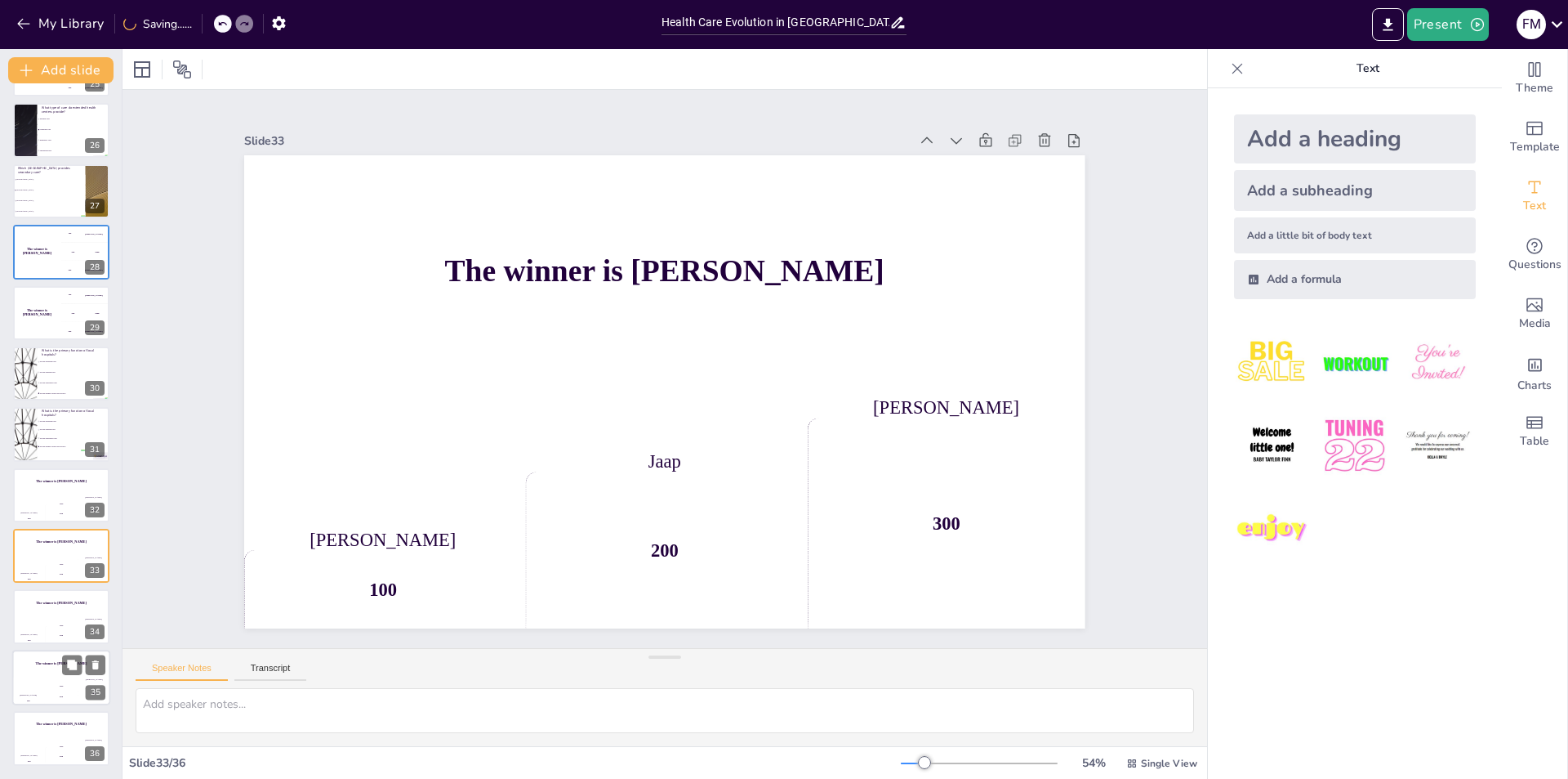
click at [83, 672] on div at bounding box center [83, 664] width 43 height 20
click at [69, 444] on li "Provide primary health care services" at bounding box center [61, 447] width 49 height 8
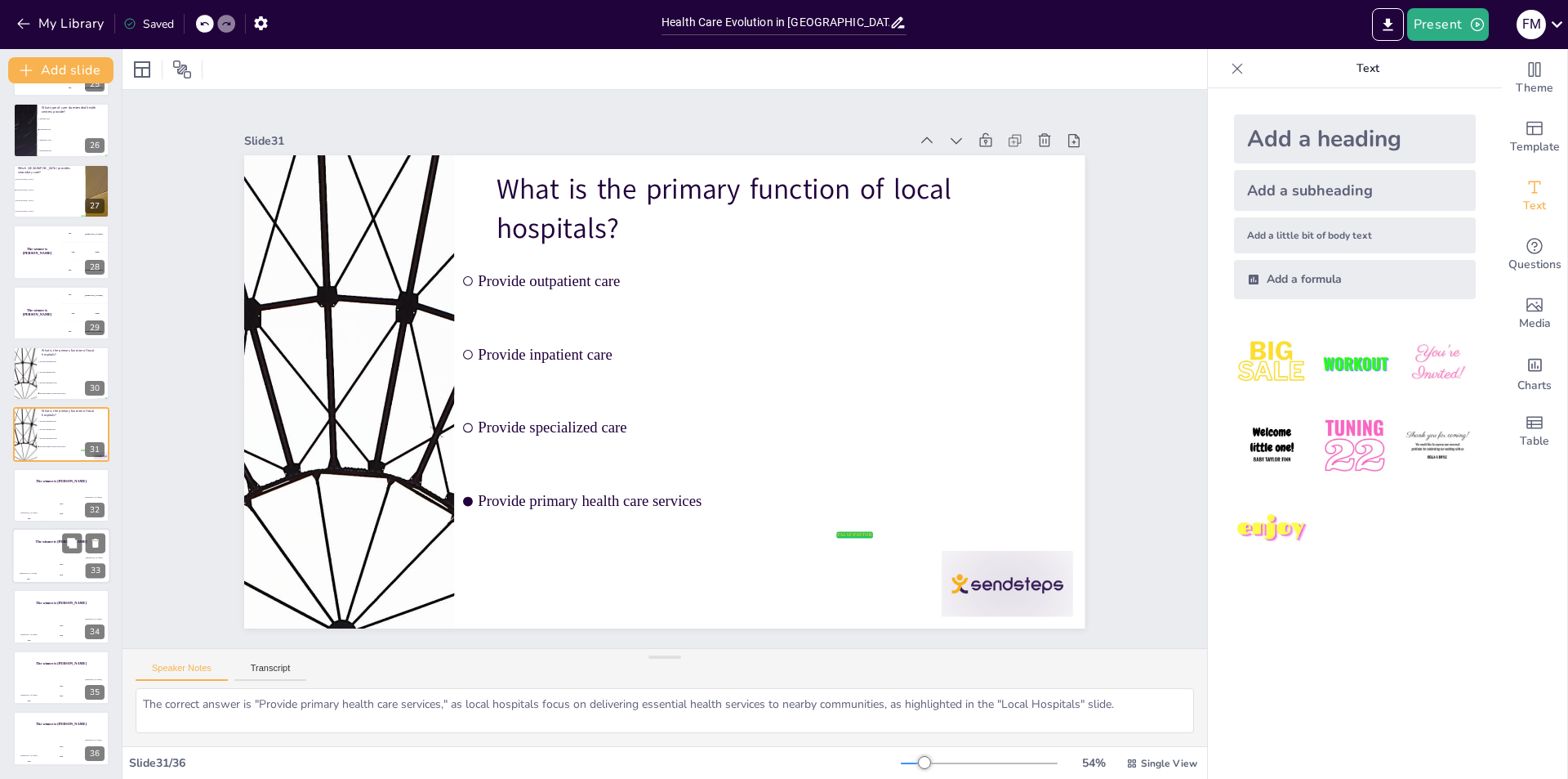
click at [81, 574] on div "300" at bounding box center [94, 571] width 33 height 25
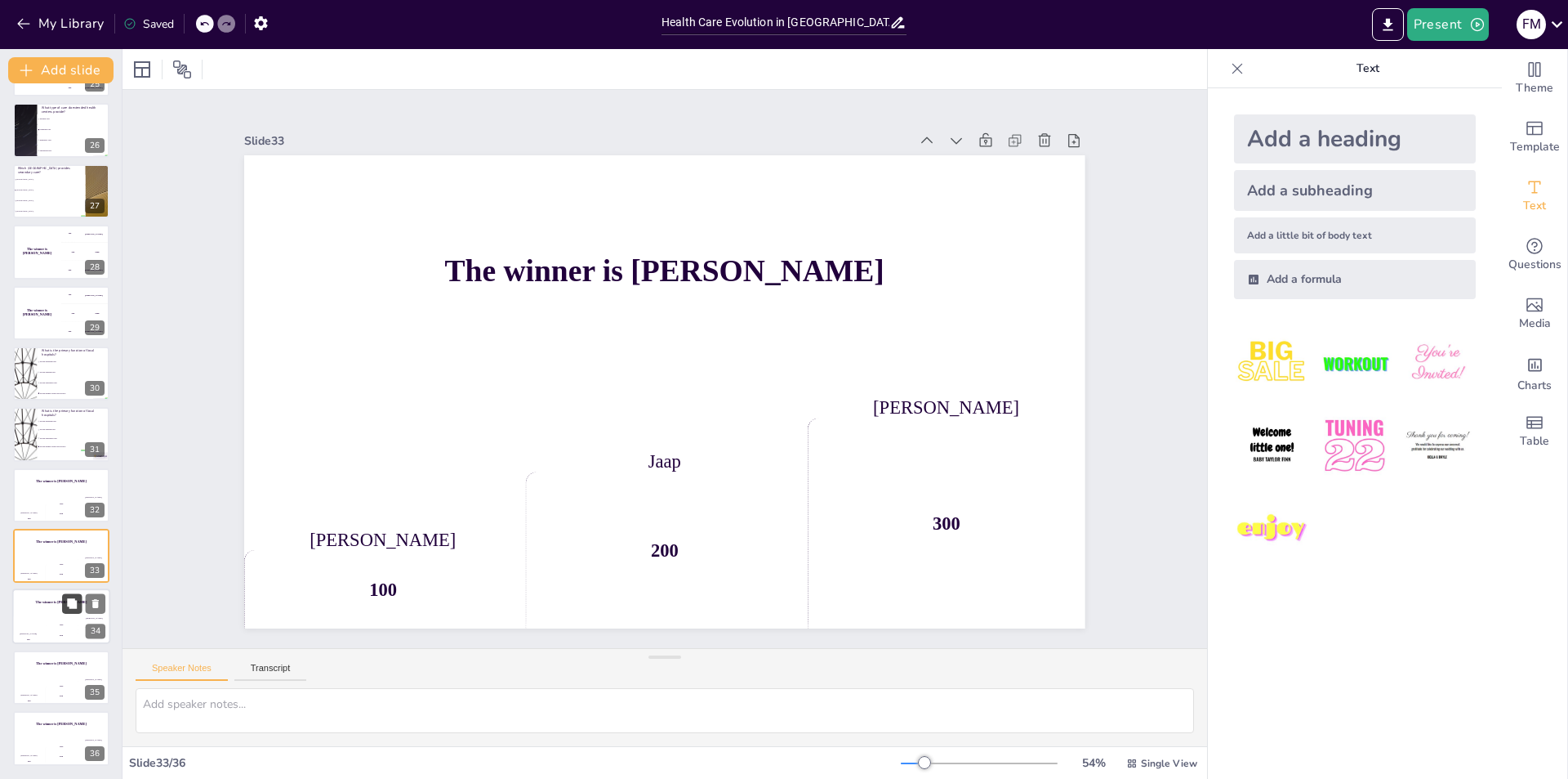
click at [70, 605] on icon at bounding box center [72, 604] width 10 height 10
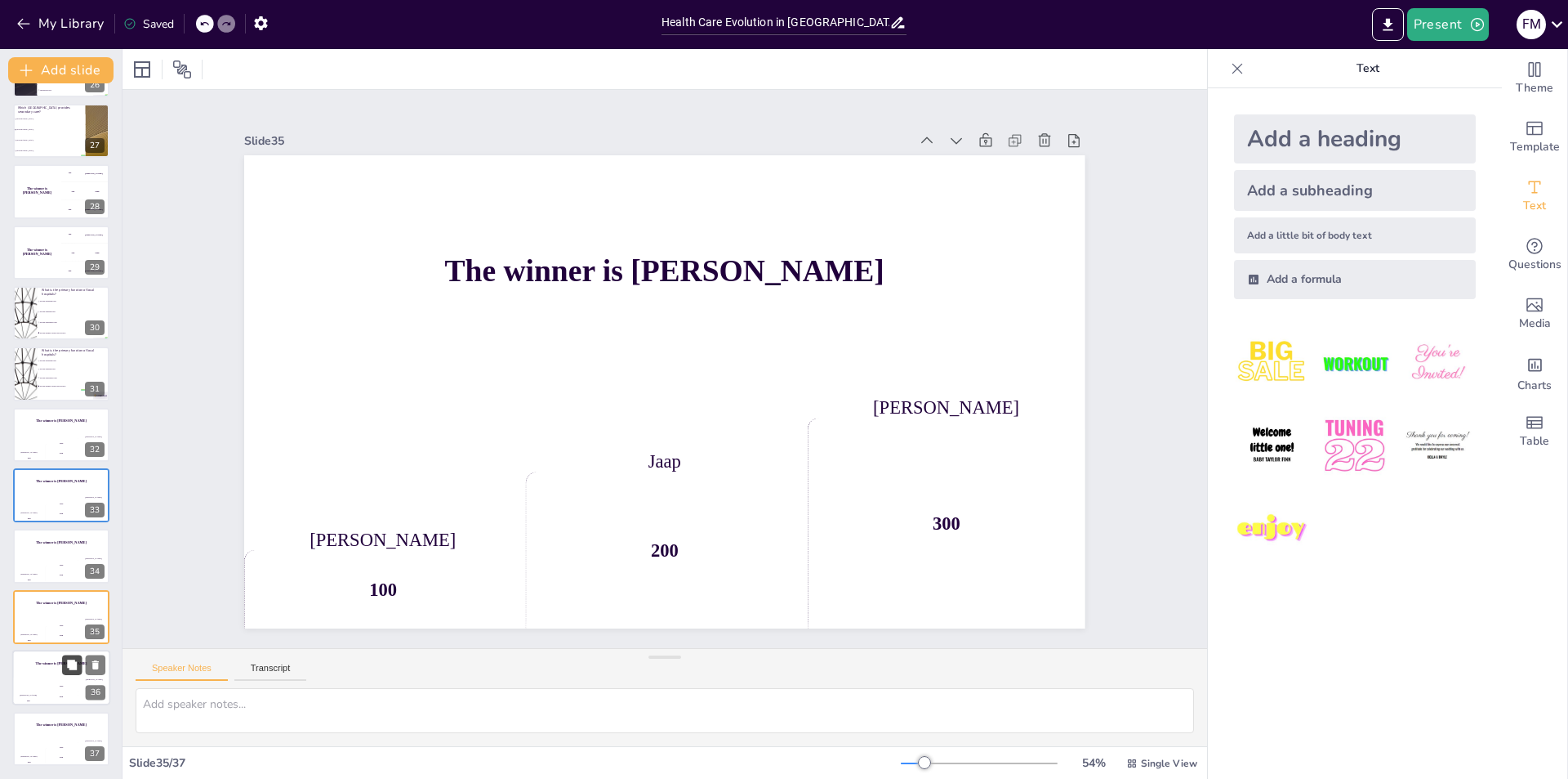
drag, startPoint x: 74, startPoint y: 668, endPoint x: 87, endPoint y: 718, distance: 51.7
click at [74, 669] on icon at bounding box center [72, 664] width 10 height 10
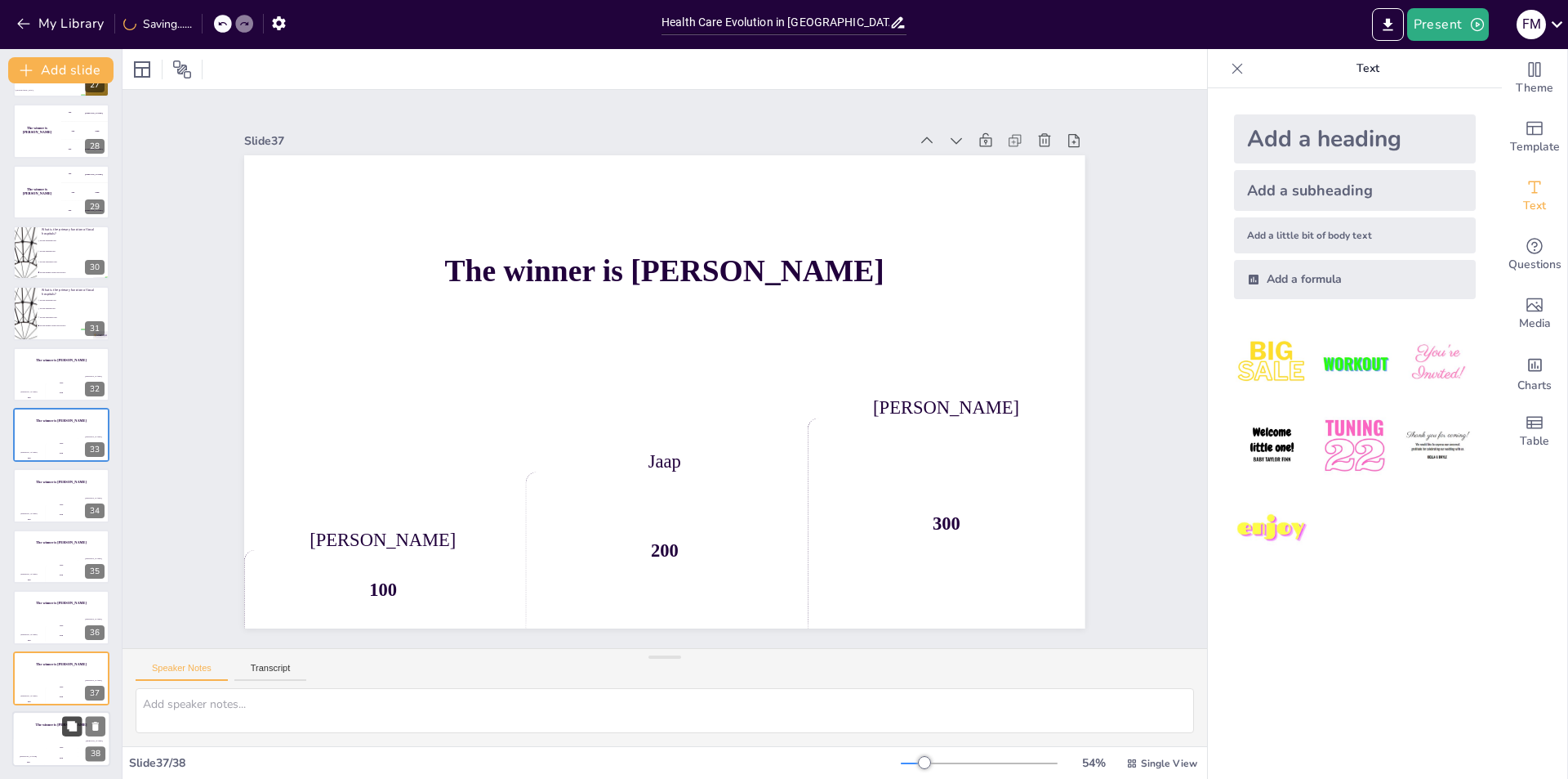
click at [81, 733] on button at bounding box center [72, 726] width 20 height 20
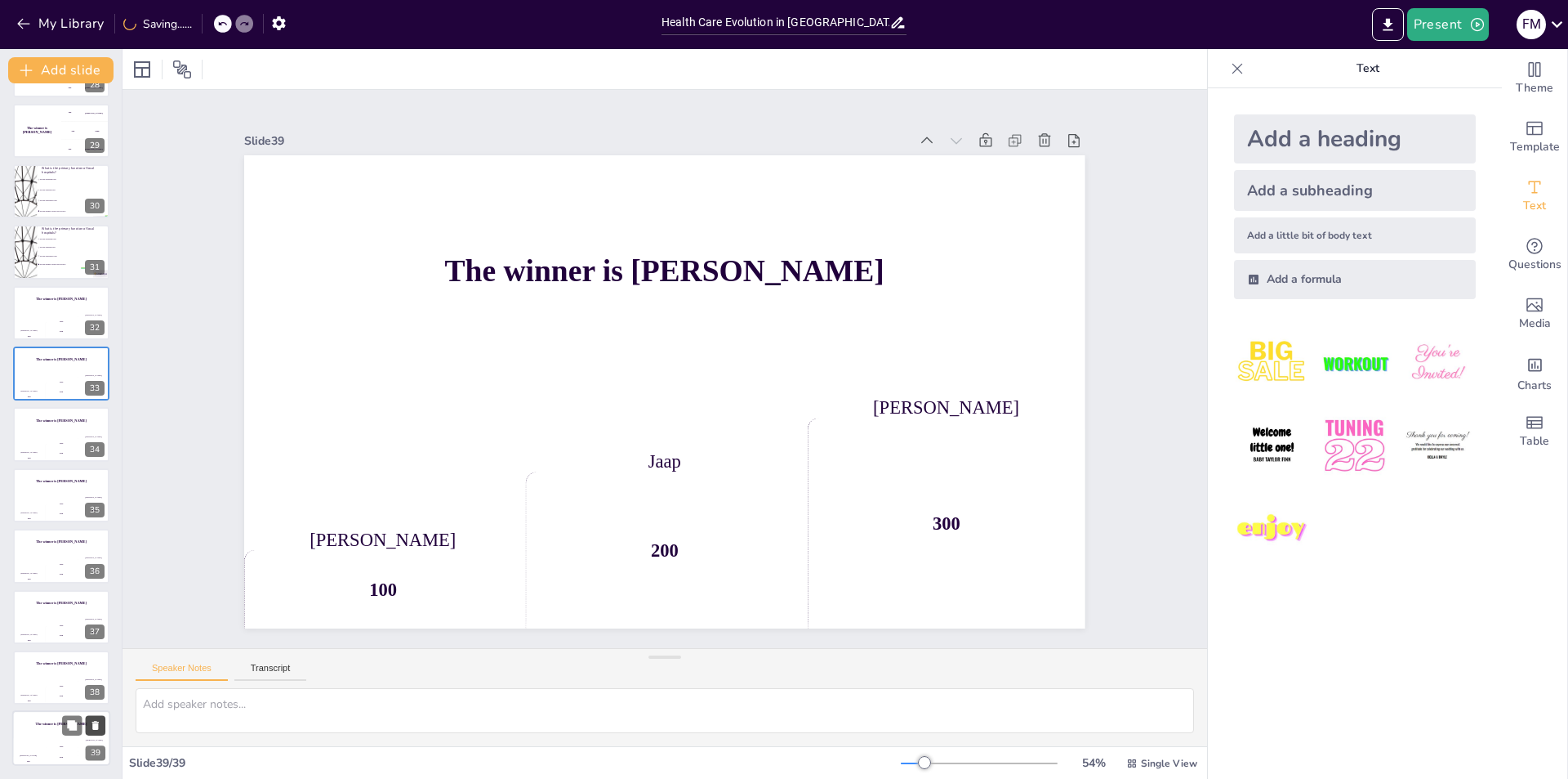
click at [96, 725] on icon at bounding box center [95, 725] width 7 height 9
click at [97, 721] on icon at bounding box center [95, 725] width 11 height 11
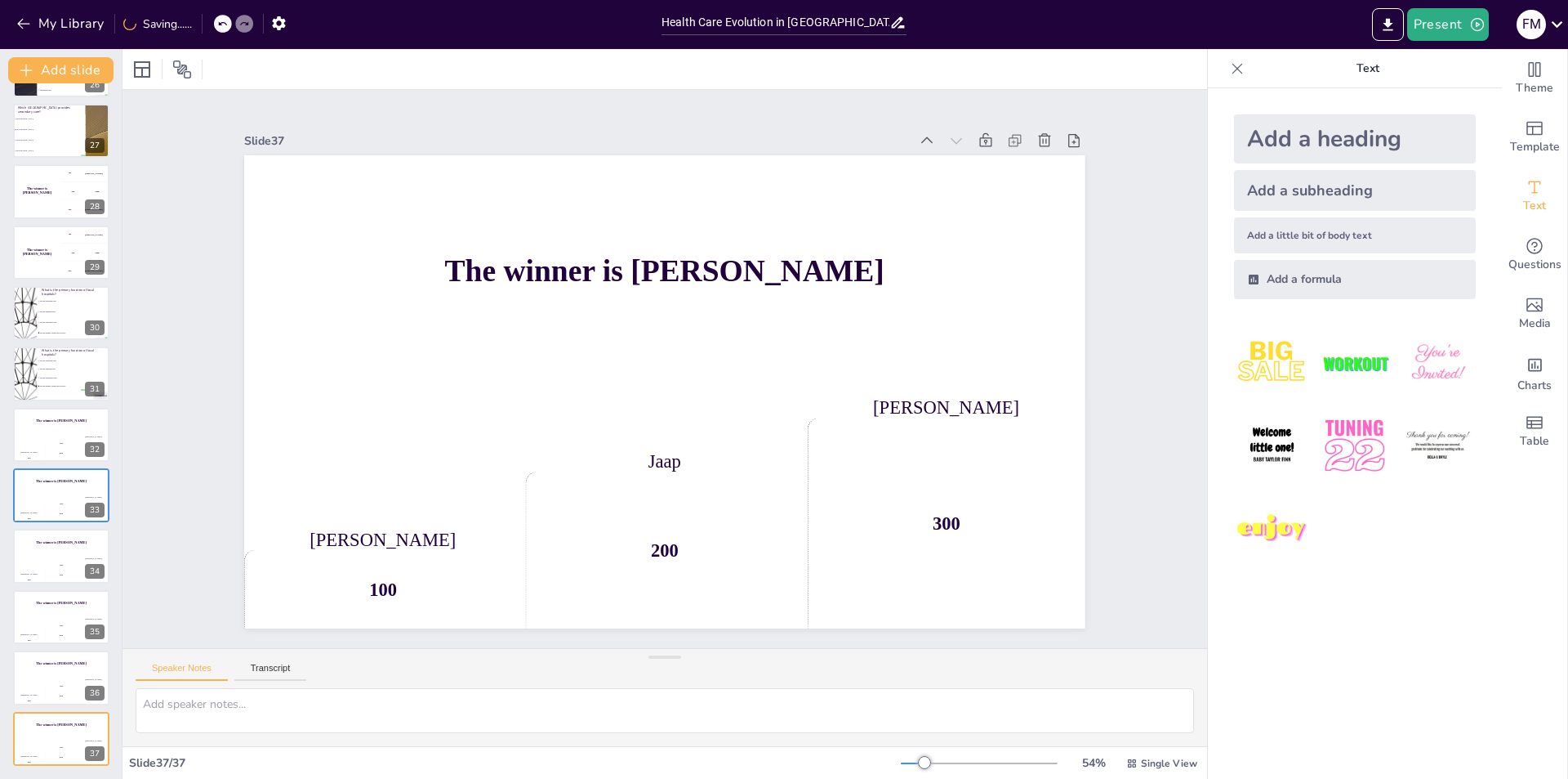
scroll to position [1573, 0]
click at [93, 667] on icon at bounding box center [95, 664] width 7 height 9
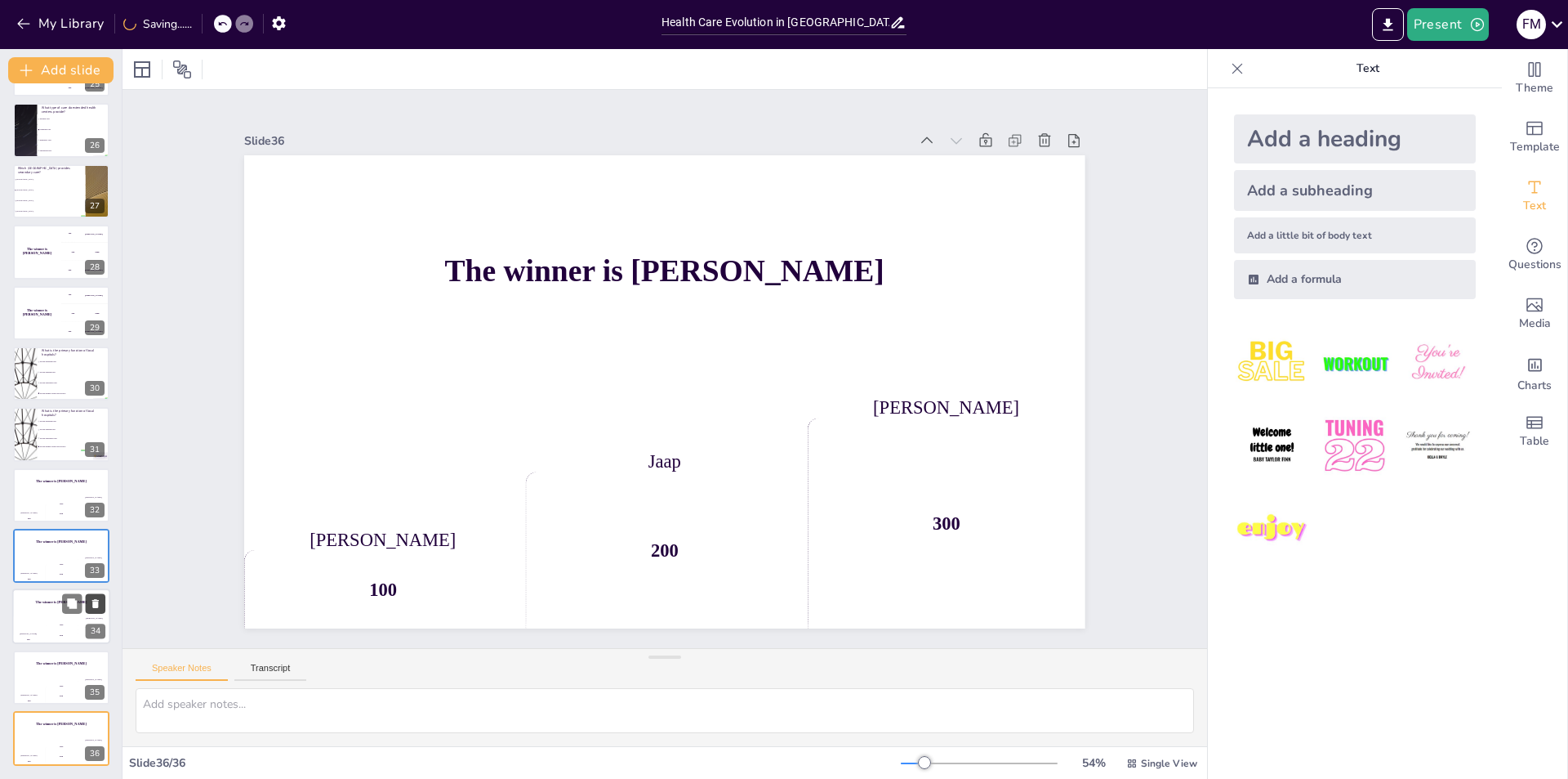
click at [96, 601] on icon at bounding box center [95, 604] width 7 height 9
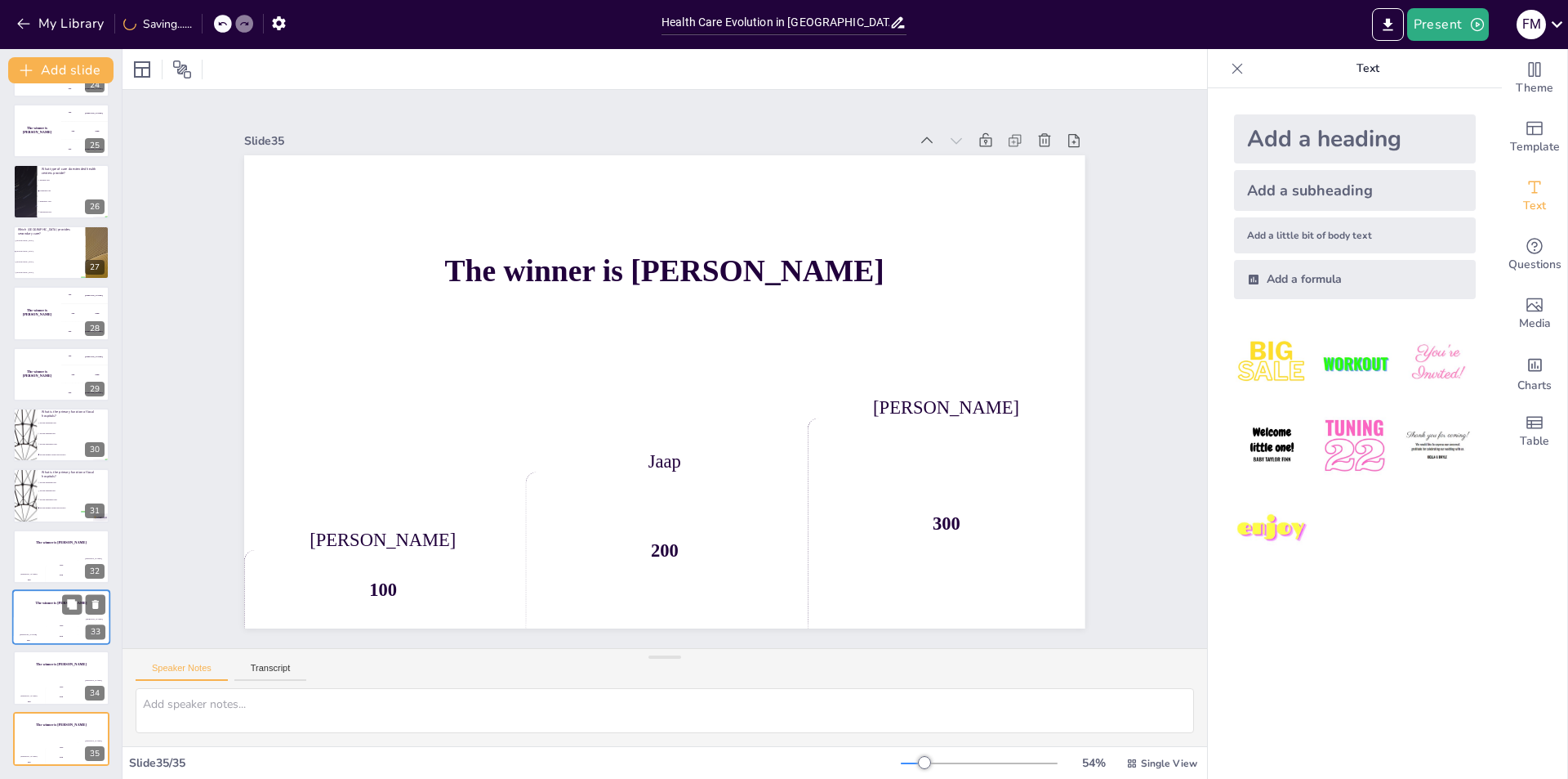
scroll to position [1451, 0]
click at [97, 725] on icon at bounding box center [95, 725] width 7 height 9
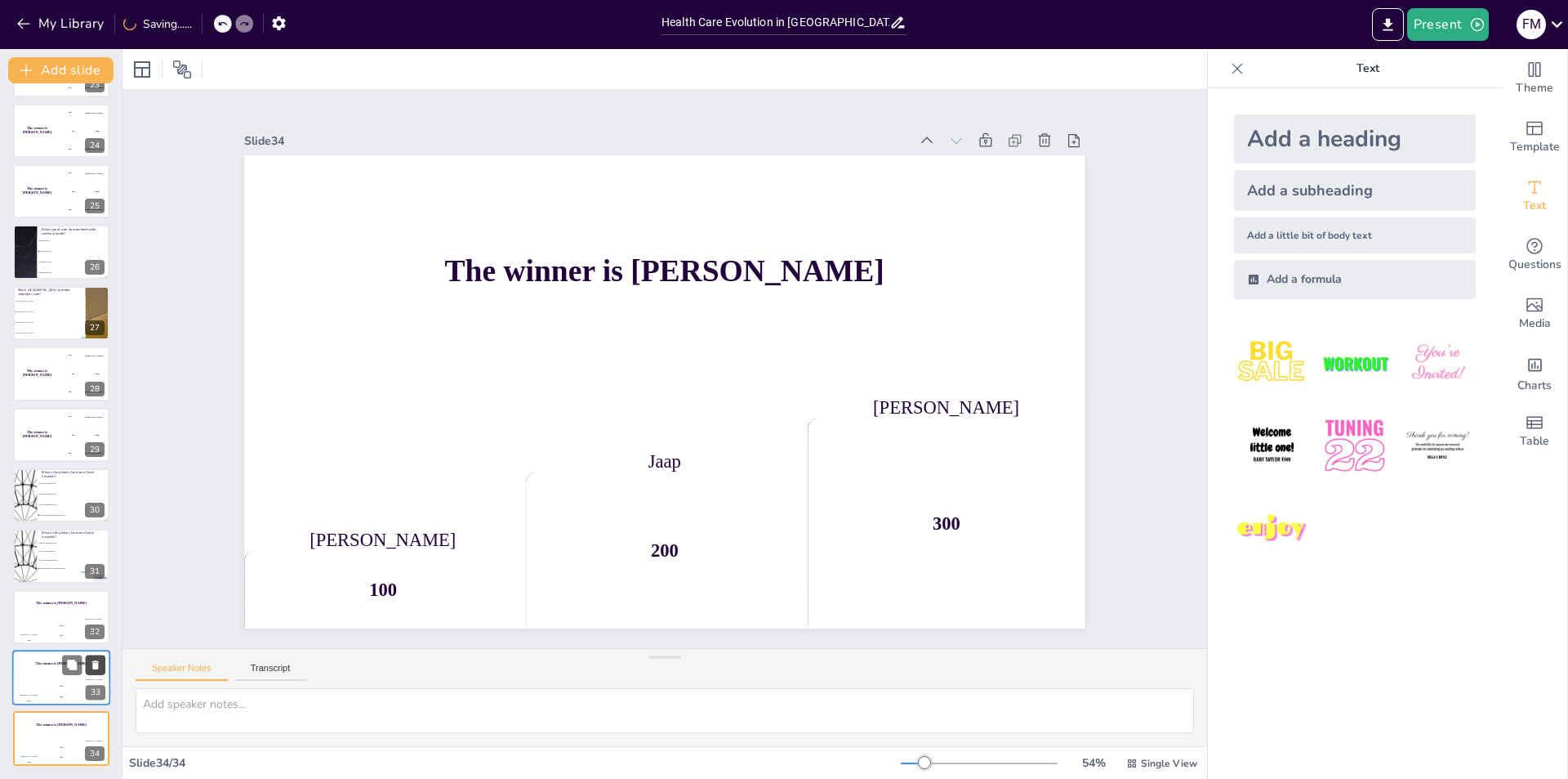
scroll to position [1391, 0]
click at [97, 605] on icon at bounding box center [95, 604] width 7 height 9
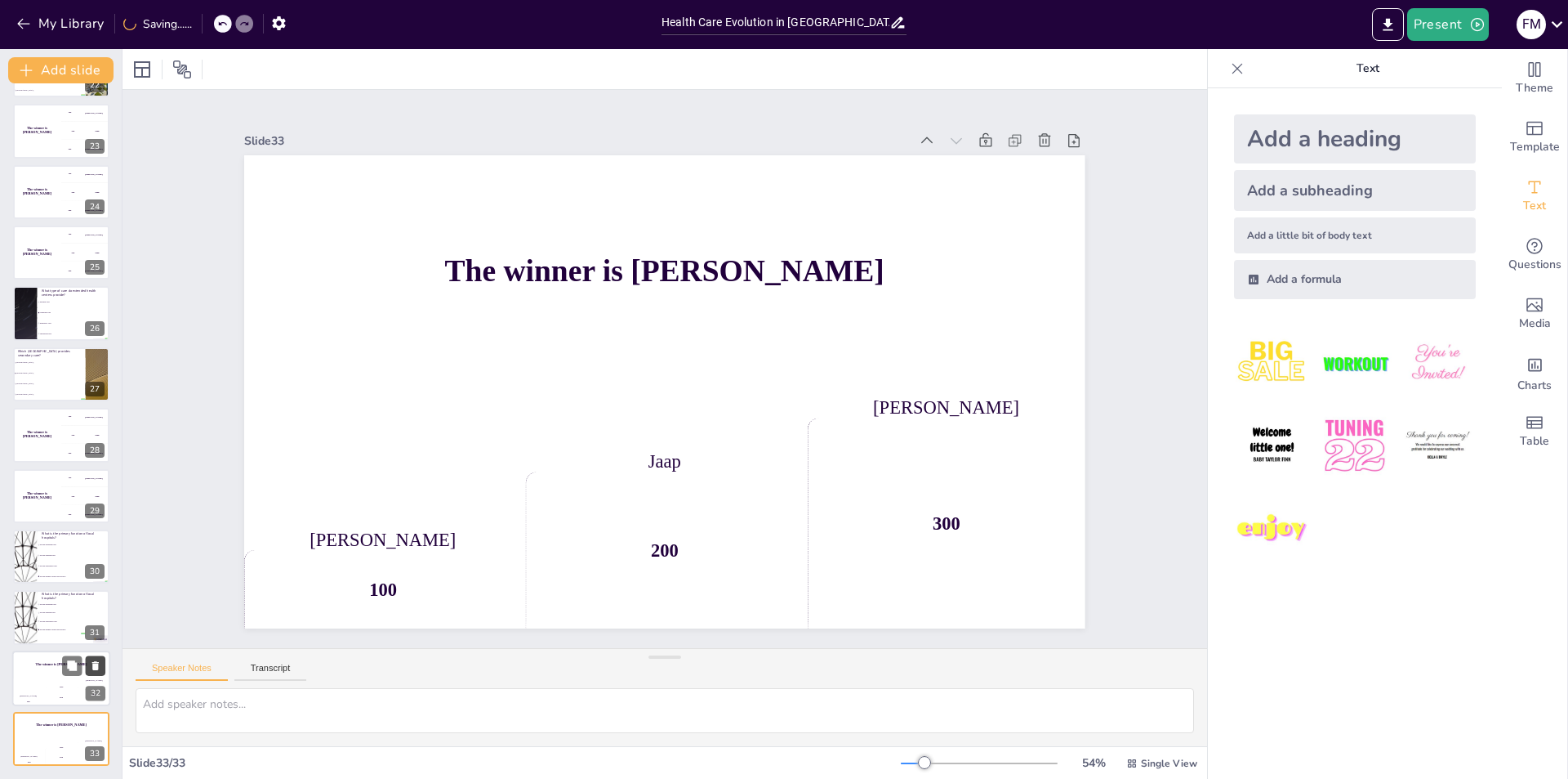
click at [96, 664] on icon at bounding box center [95, 665] width 7 height 9
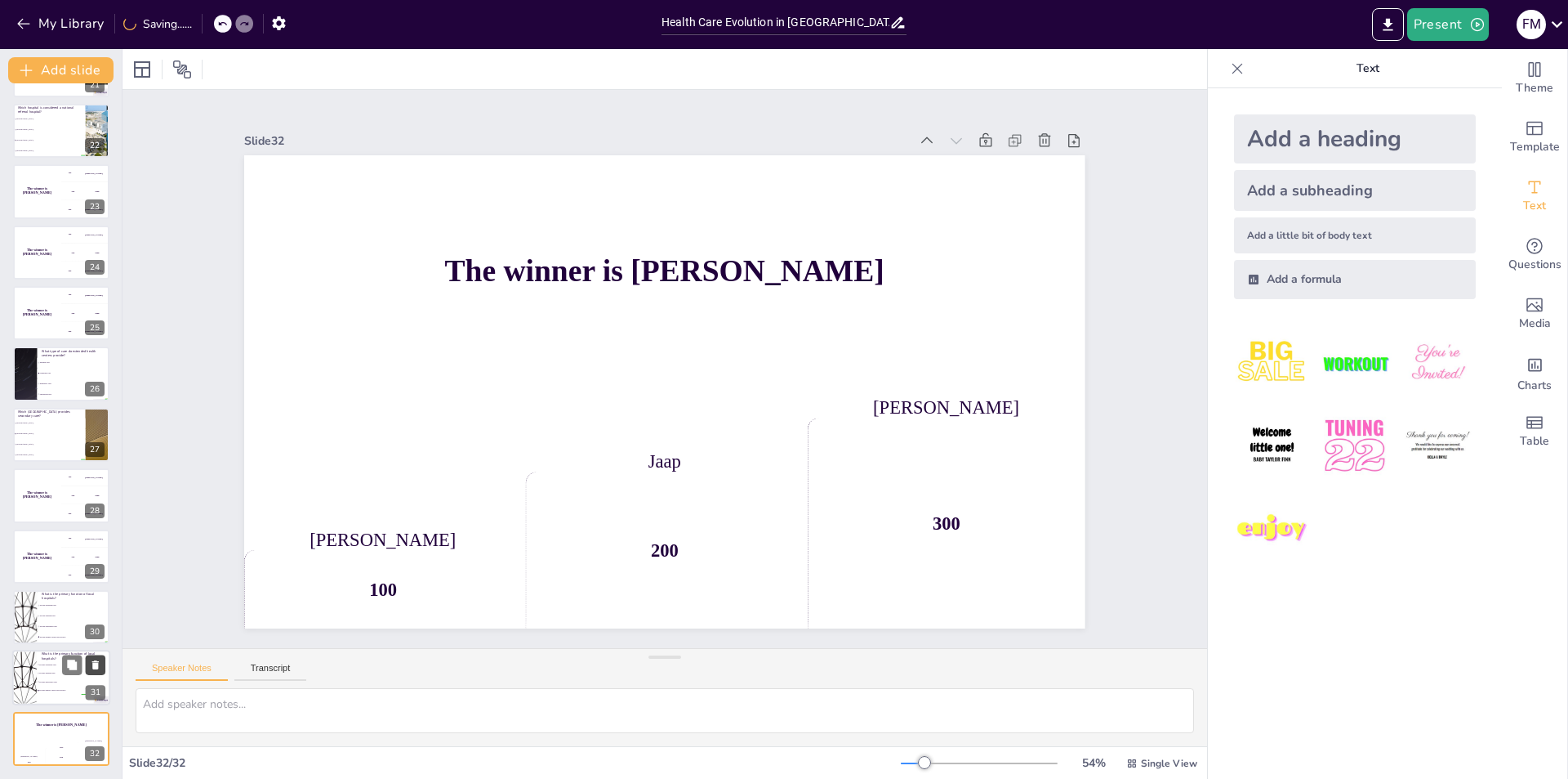
scroll to position [1269, 0]
click at [368, 708] on textarea at bounding box center [665, 710] width 1058 height 45
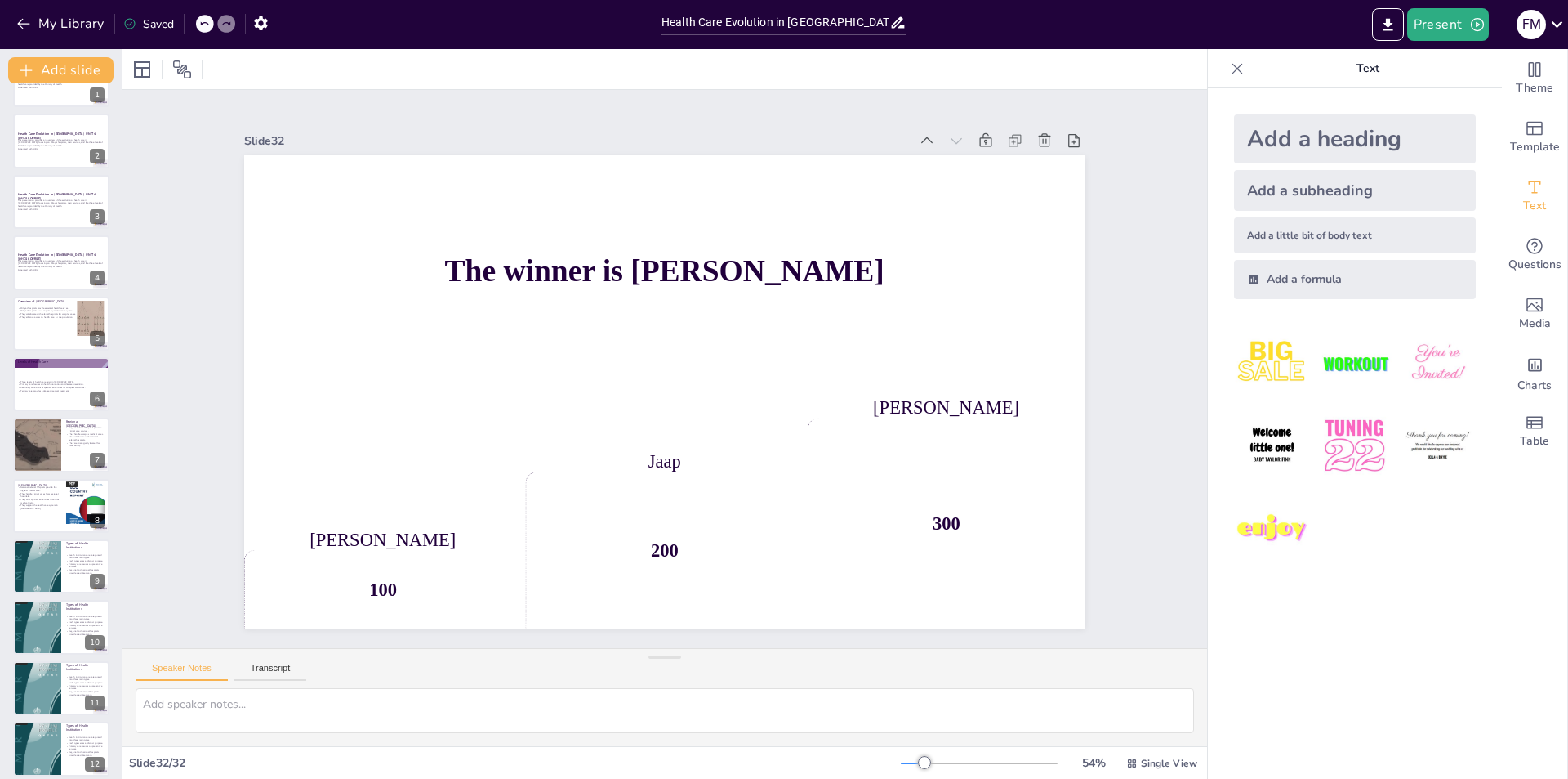
scroll to position [0, 0]
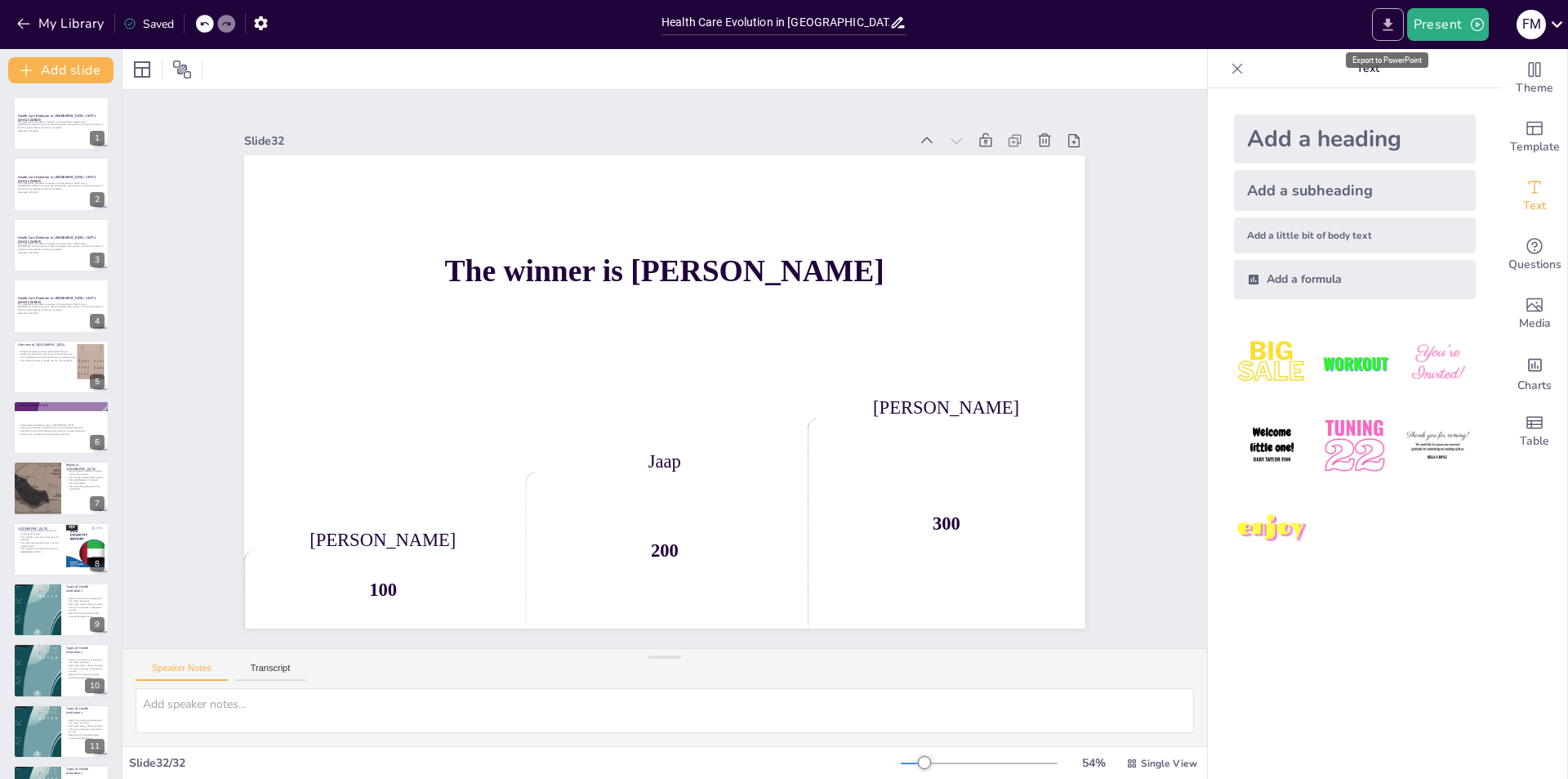
click at [1388, 25] on icon "Export to PowerPoint" at bounding box center [1387, 24] width 10 height 12
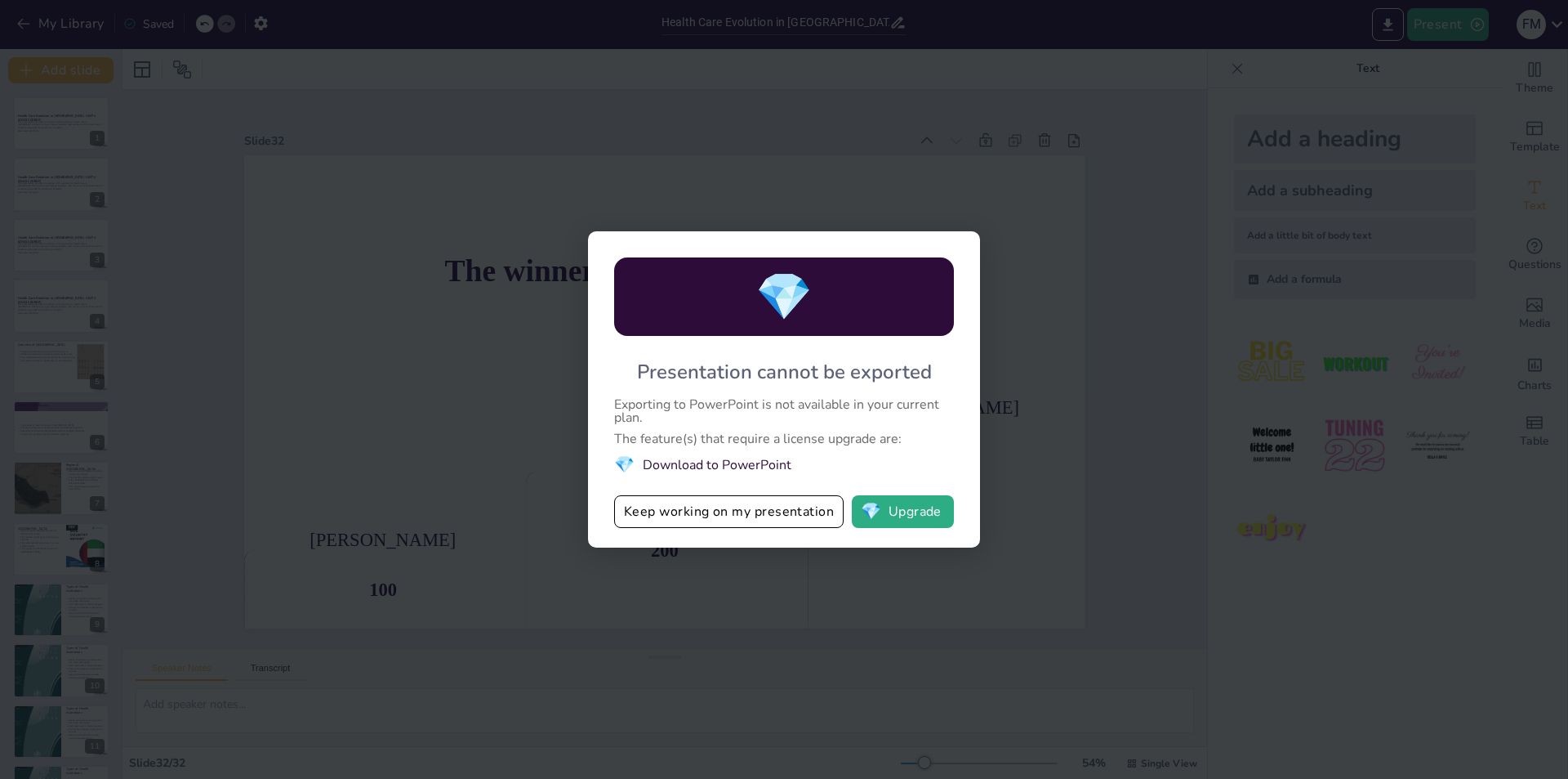
click at [861, 414] on div "Exporting to PowerPoint is not available in your current plan." at bounding box center [784, 411] width 340 height 26
click at [1054, 376] on div "💎 Presentation cannot be exported Exporting to PowerPoint is not available in y…" at bounding box center [784, 389] width 1568 height 779
click at [907, 507] on button "💎 Upgrade" at bounding box center [902, 511] width 102 height 33
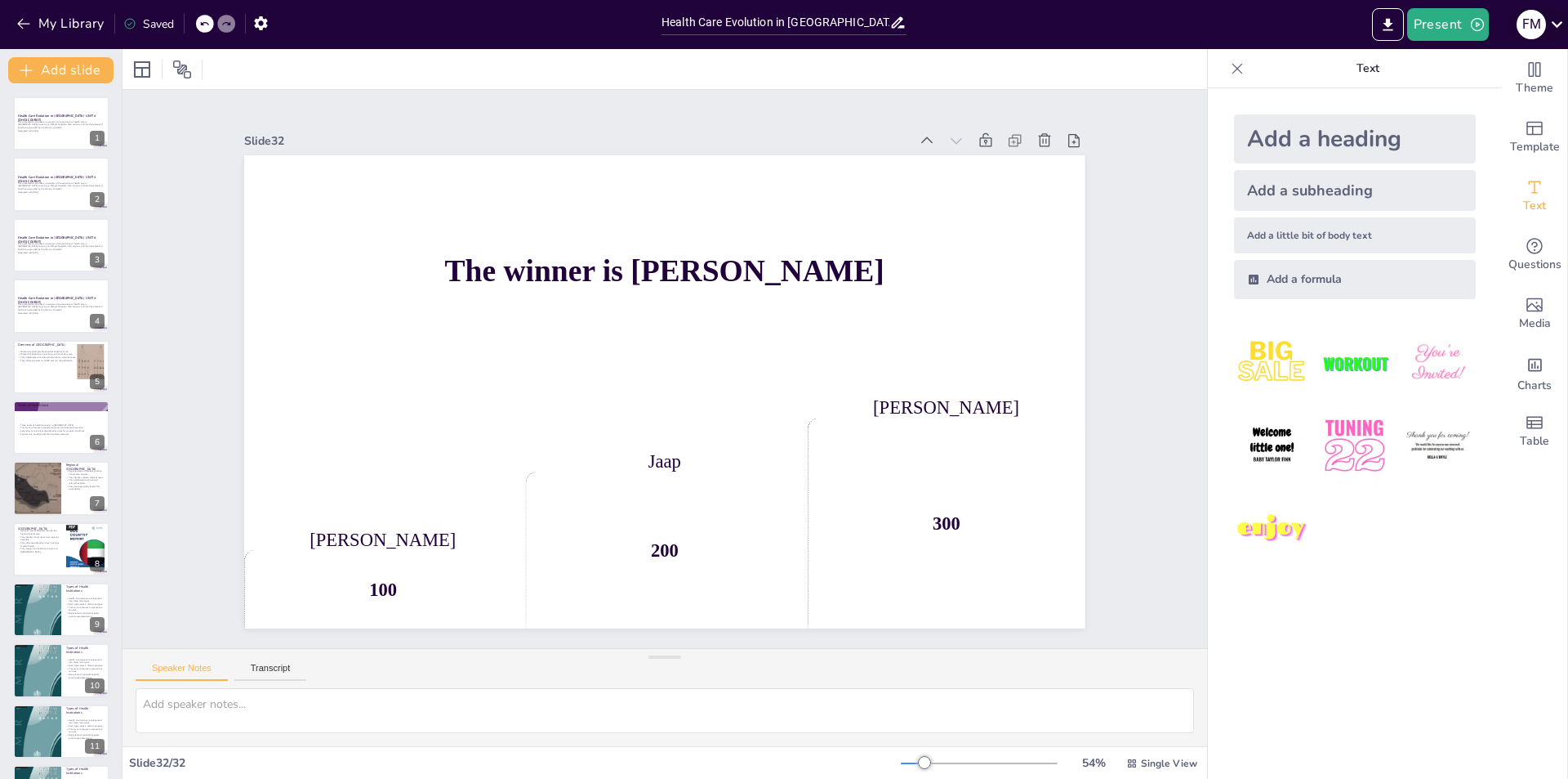
click at [1549, 25] on icon at bounding box center [1557, 24] width 22 height 22
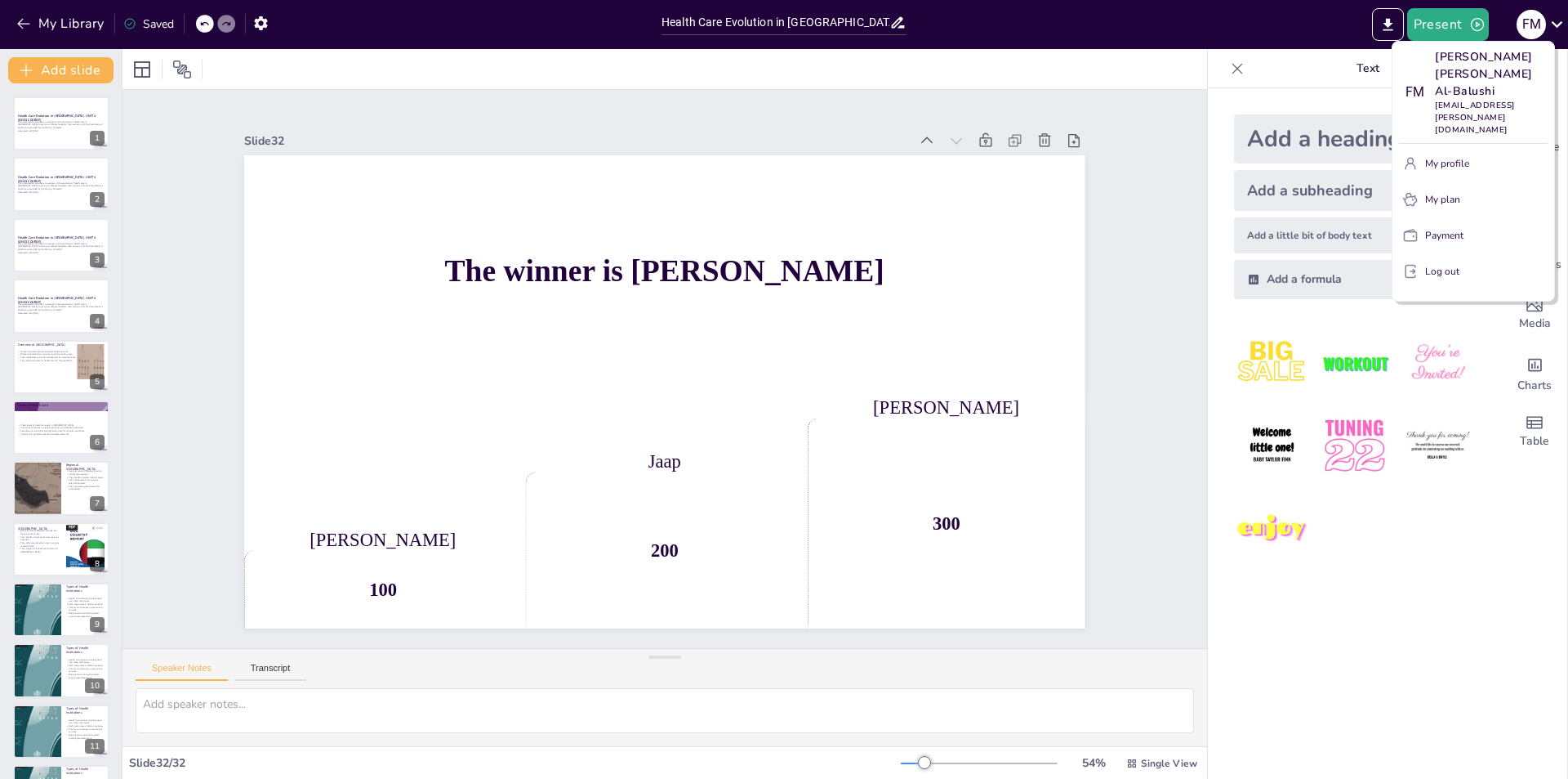
click at [1227, 56] on div at bounding box center [784, 389] width 1568 height 779
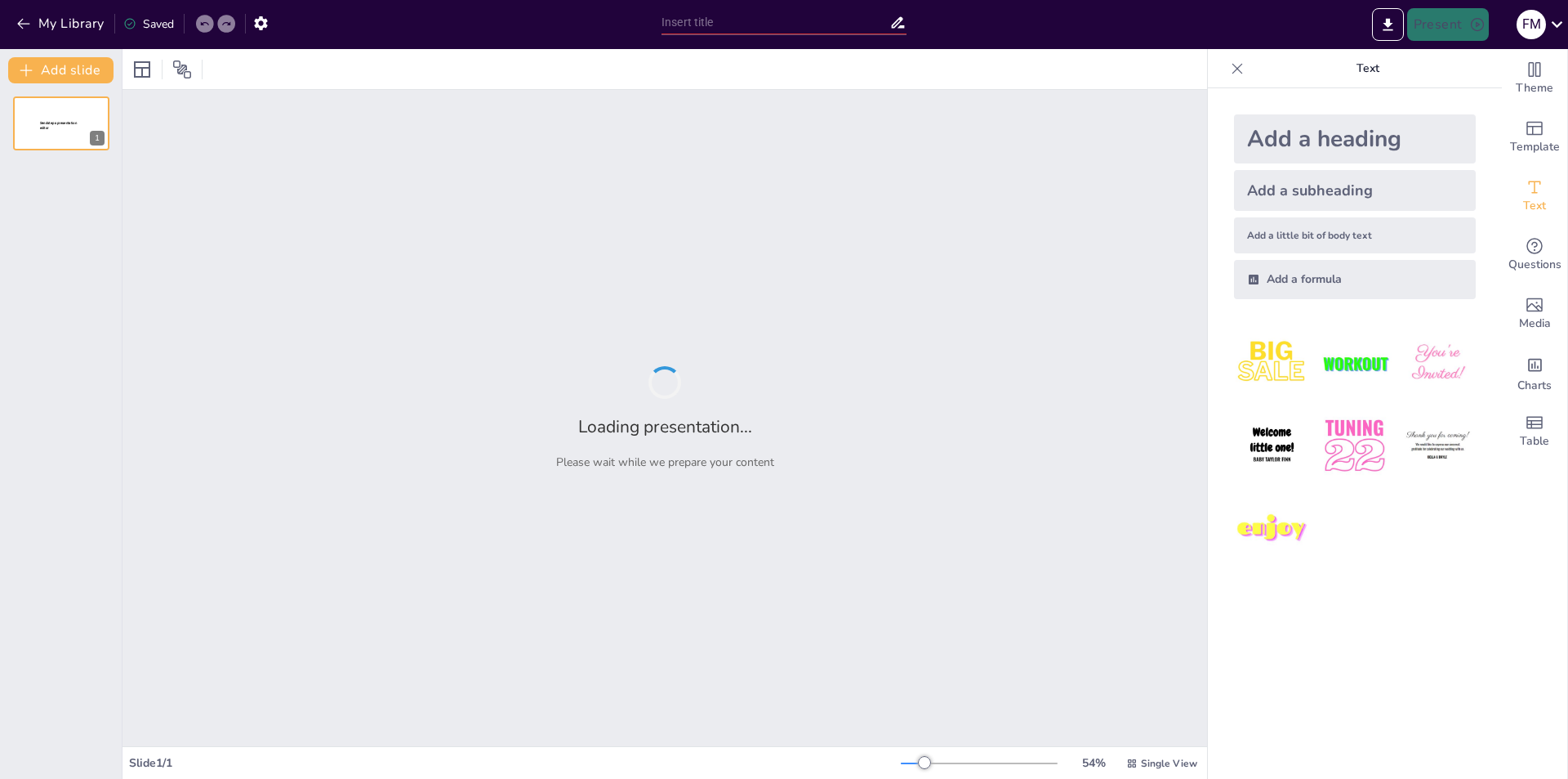
type input "Imported IOHCS CS 4 (2) on 29 September.pptx"
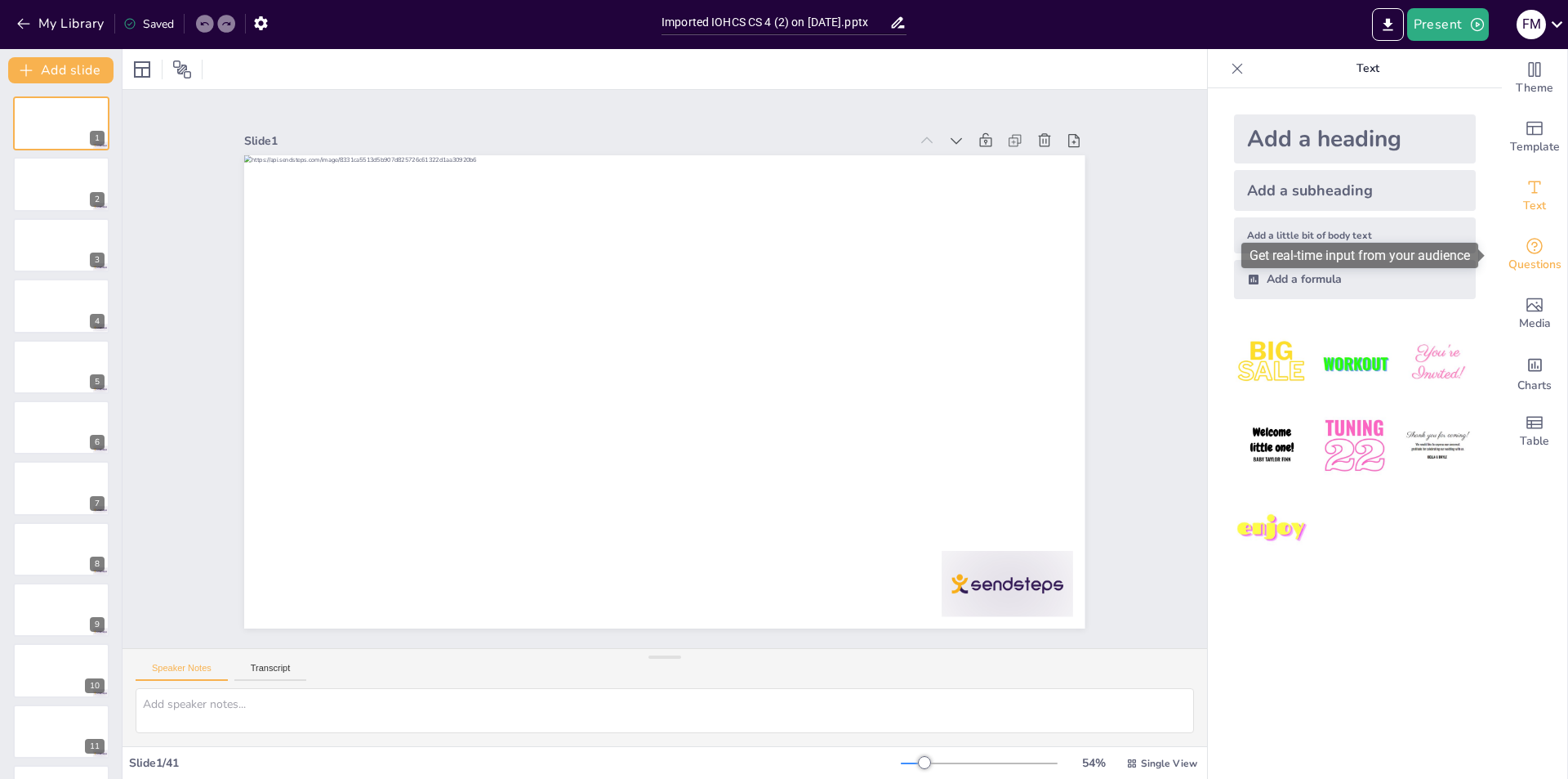
click at [1533, 254] on div "Questions" at bounding box center [1533, 254] width 65 height 59
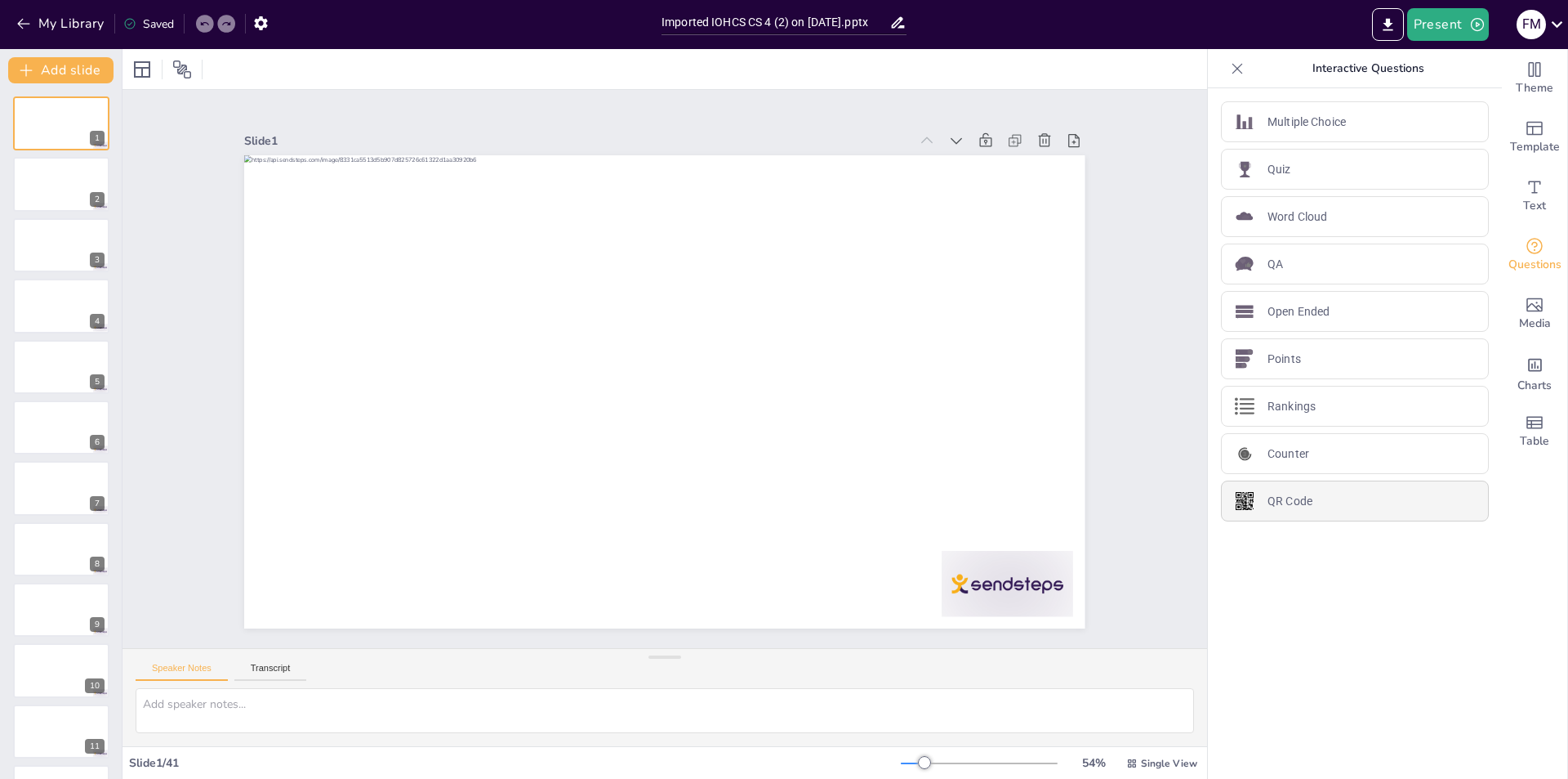
click at [1292, 502] on p "QR Code" at bounding box center [1289, 501] width 45 height 17
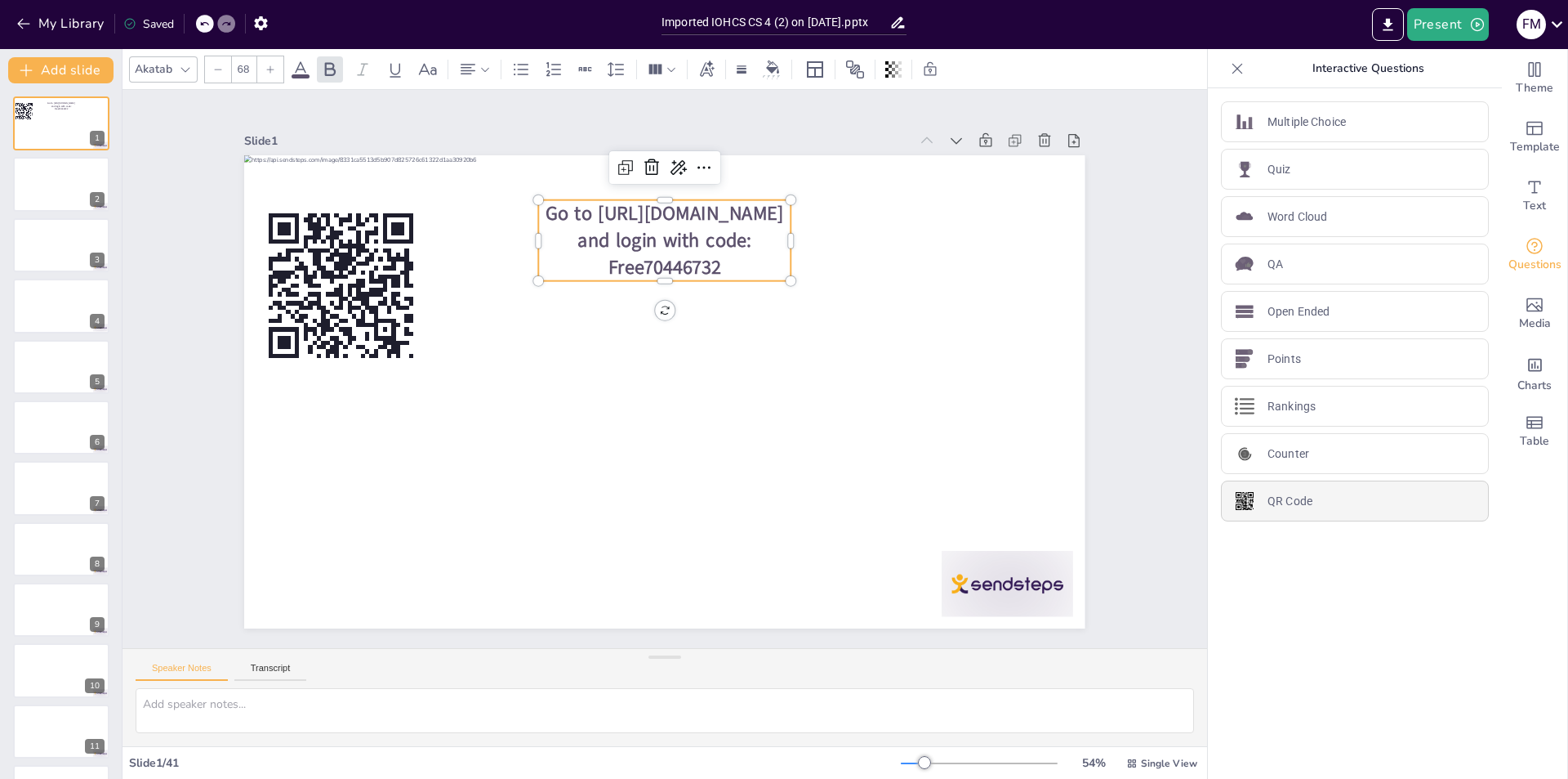
type input "44"
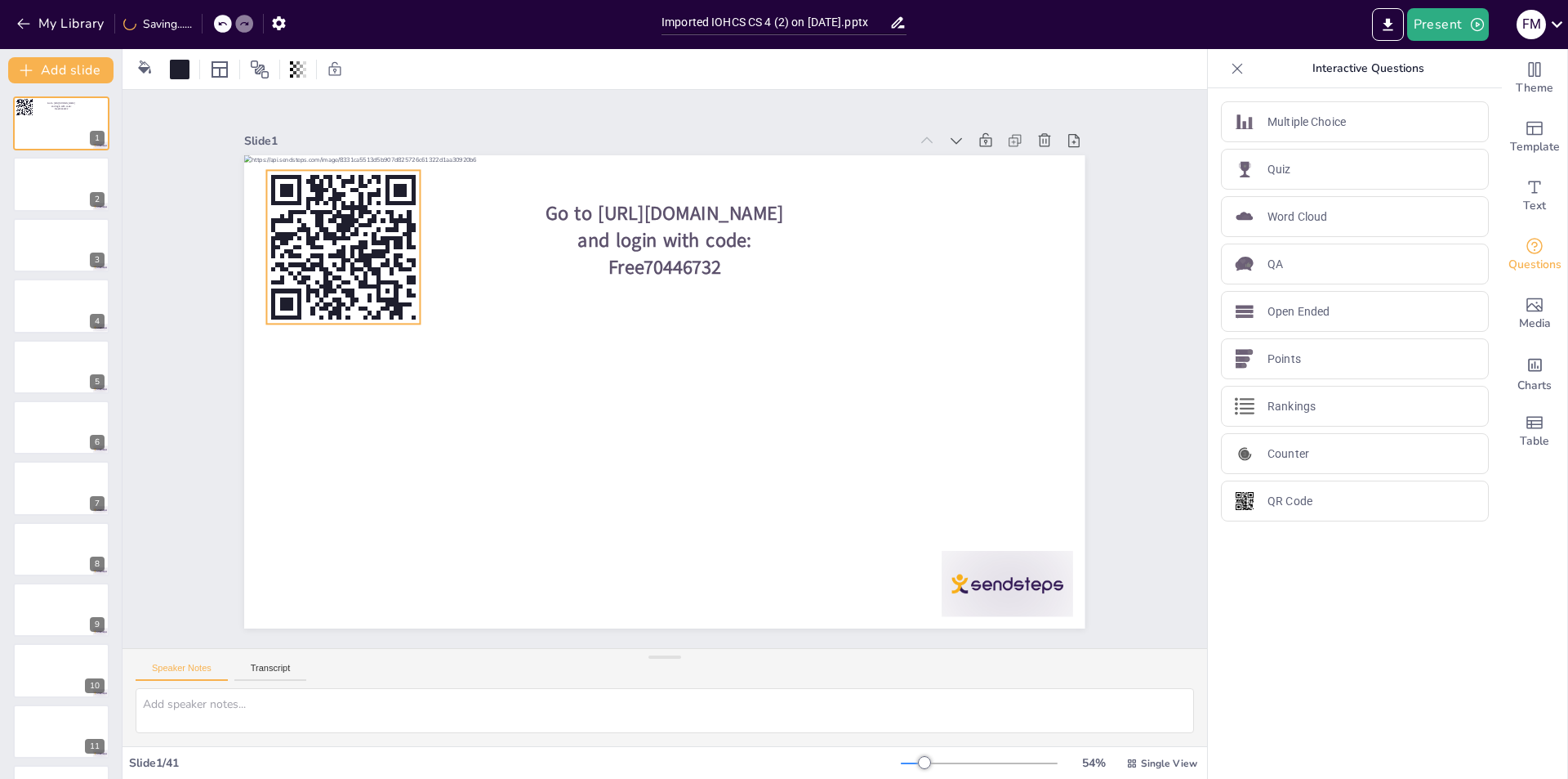
drag, startPoint x: 346, startPoint y: 252, endPoint x: 349, endPoint y: 212, distance: 40.1
click at [400, 172] on icon at bounding box center [508, 63] width 217 height 217
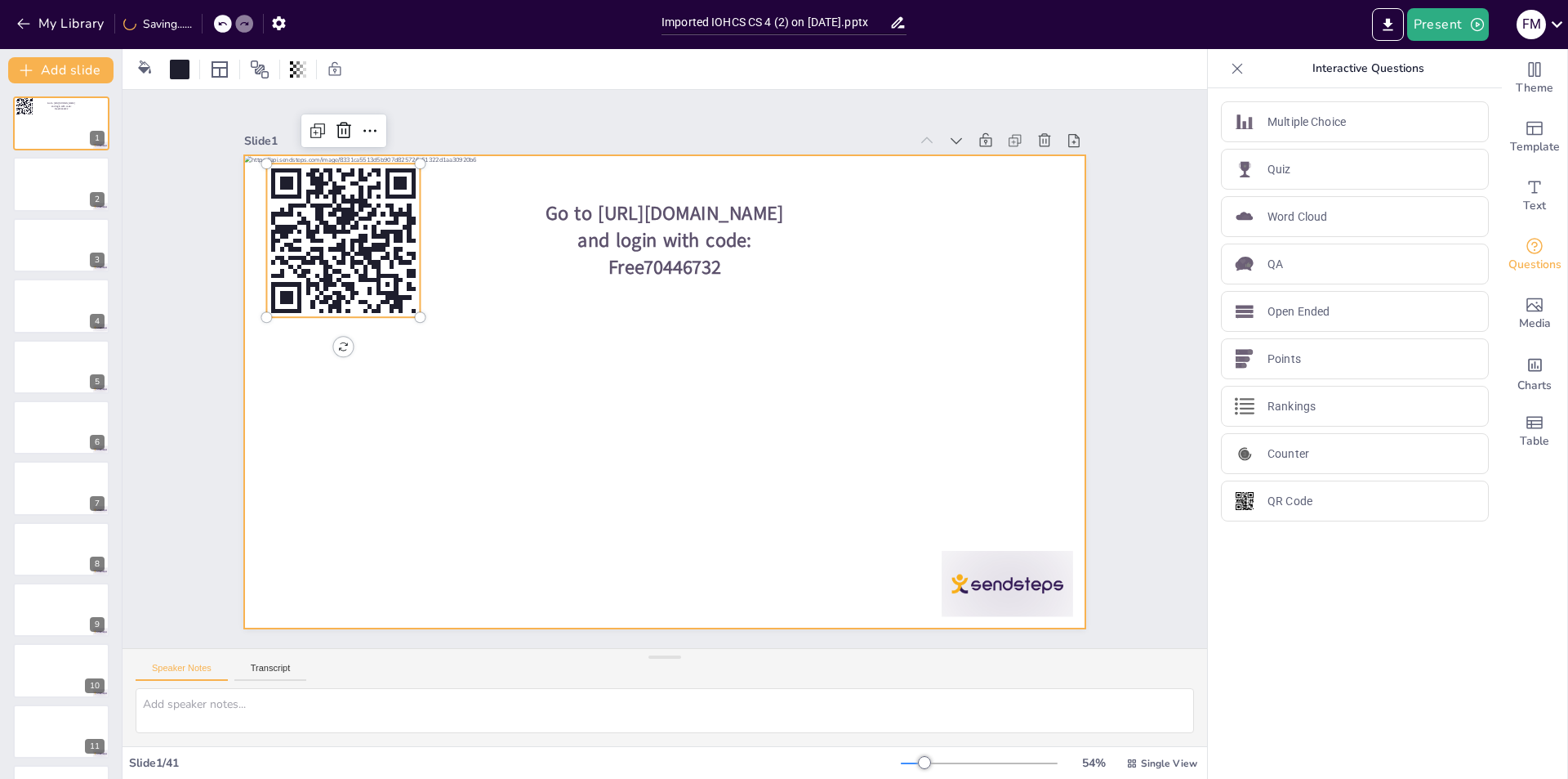
click at [351, 551] on div at bounding box center [643, 362] width 710 height 946
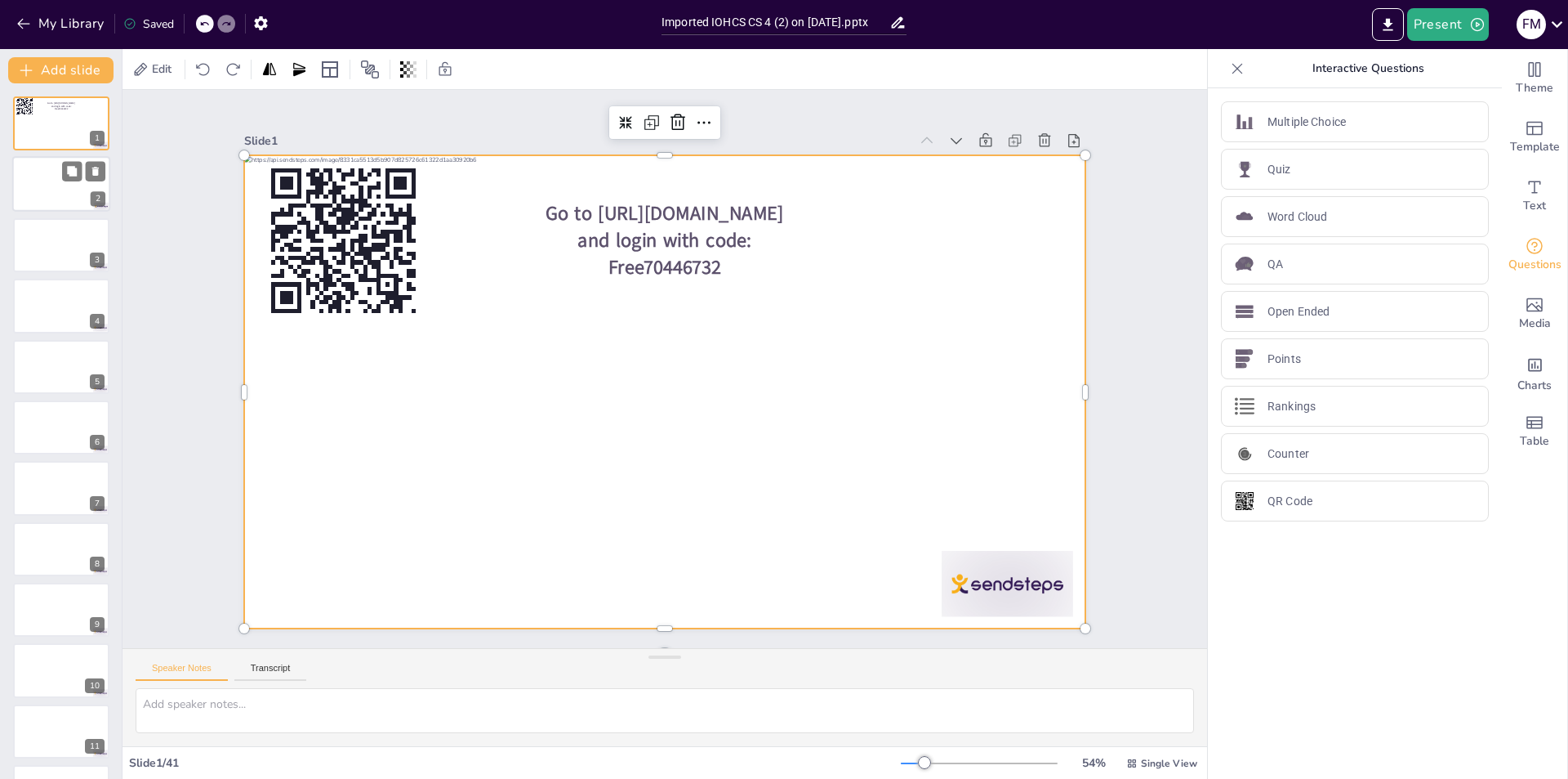
click at [47, 172] on div at bounding box center [61, 185] width 98 height 56
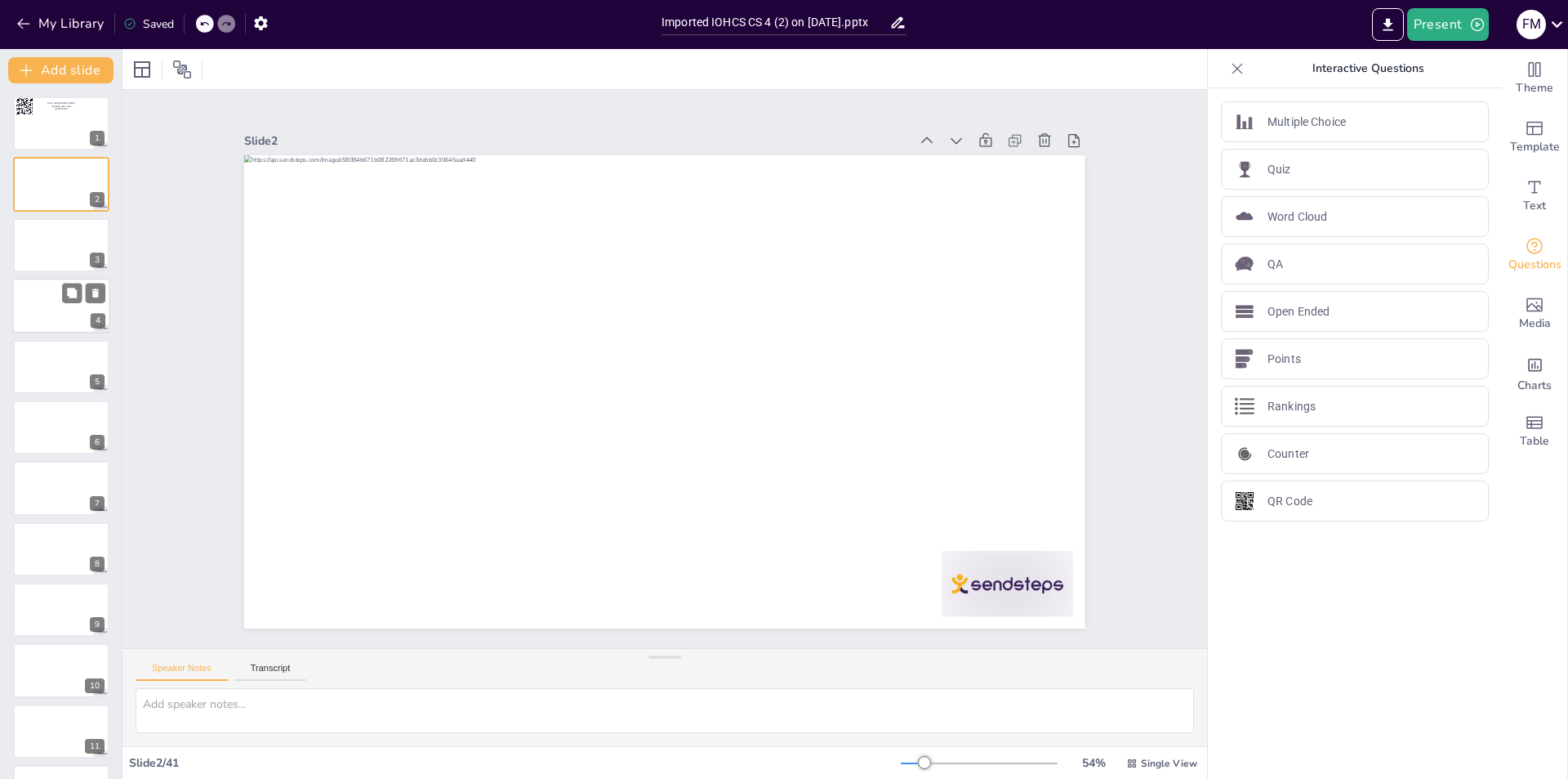
drag, startPoint x: 41, startPoint y: 257, endPoint x: 51, endPoint y: 290, distance: 34.5
click at [40, 257] on div at bounding box center [61, 245] width 96 height 54
click at [42, 423] on div at bounding box center [61, 428] width 98 height 56
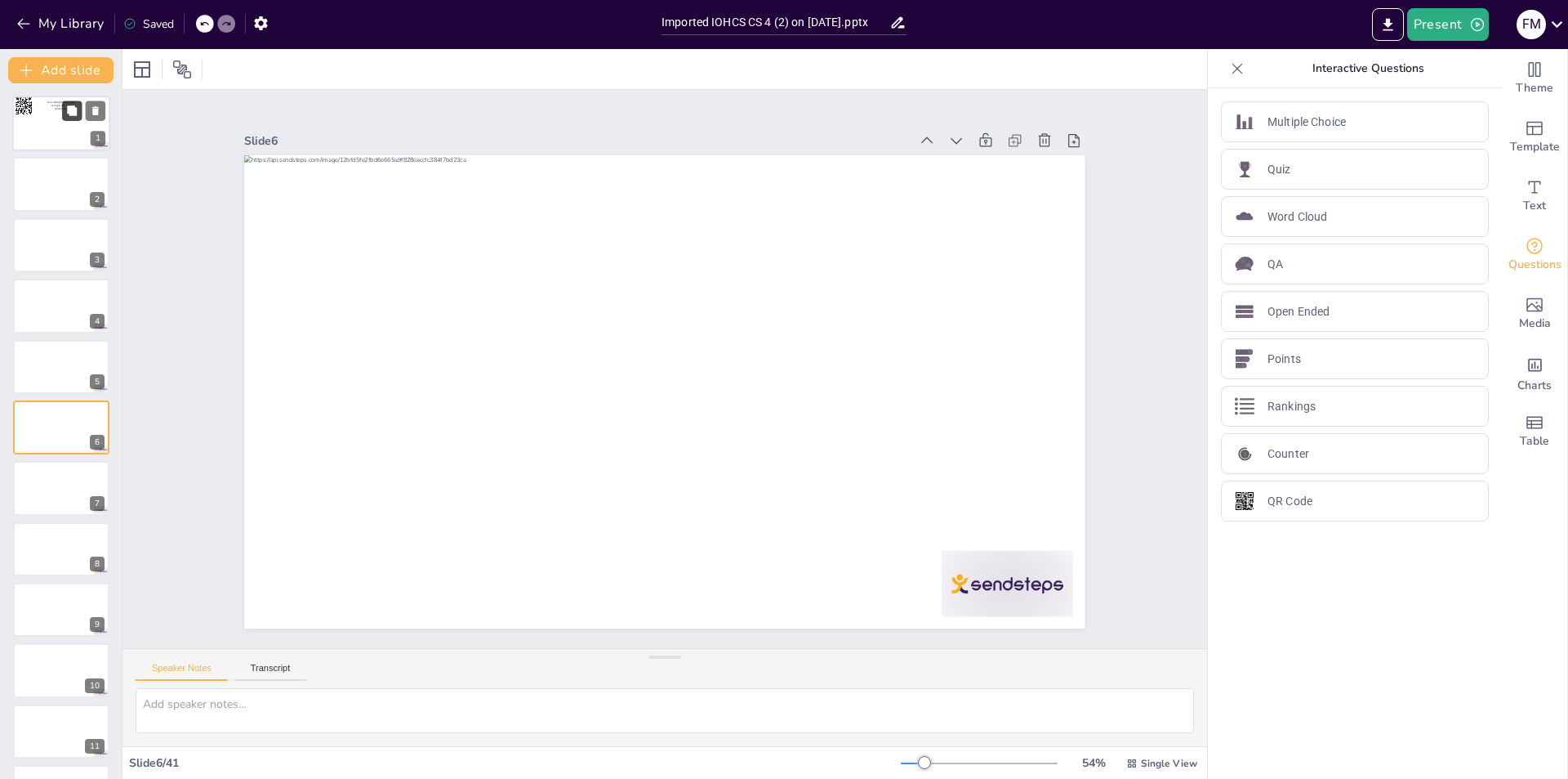
click at [82, 107] on button at bounding box center [72, 110] width 20 height 20
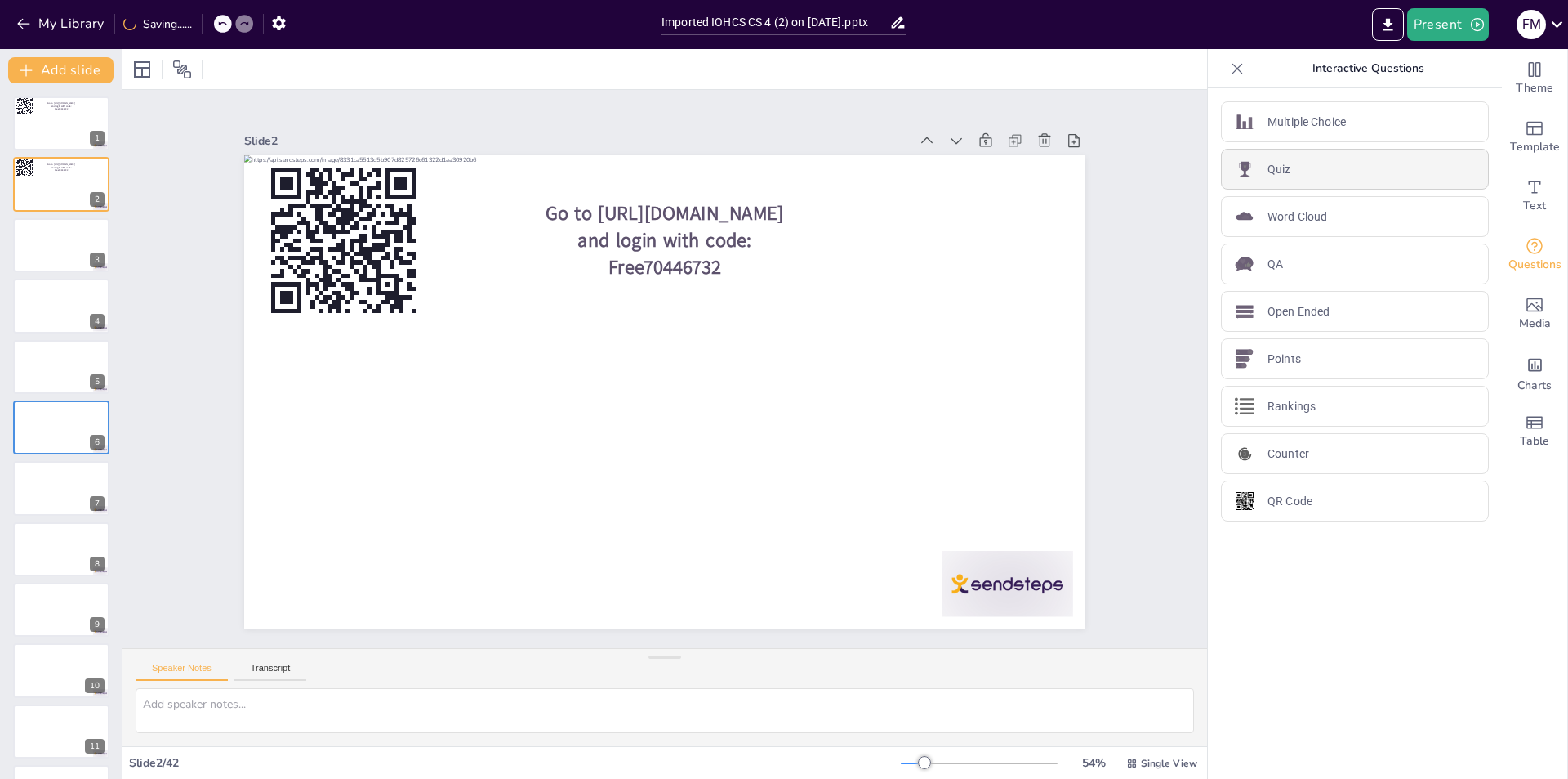
click at [1311, 174] on div "Quiz" at bounding box center [1354, 169] width 268 height 41
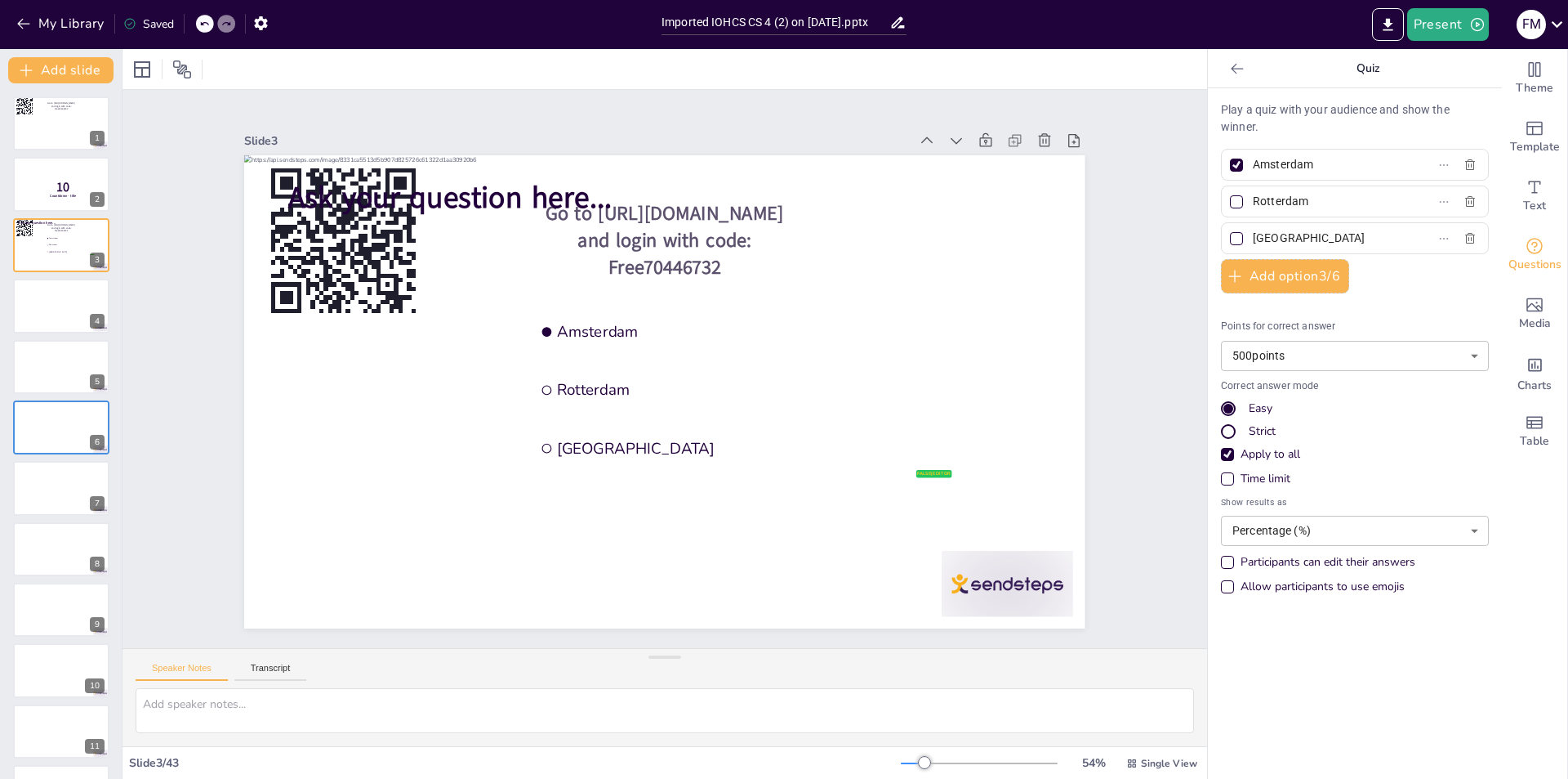
click at [1220, 566] on div "Participants can edit their answers" at bounding box center [1226, 562] width 13 height 13
click at [1223, 407] on div "Easy" at bounding box center [1228, 409] width 10 height 10
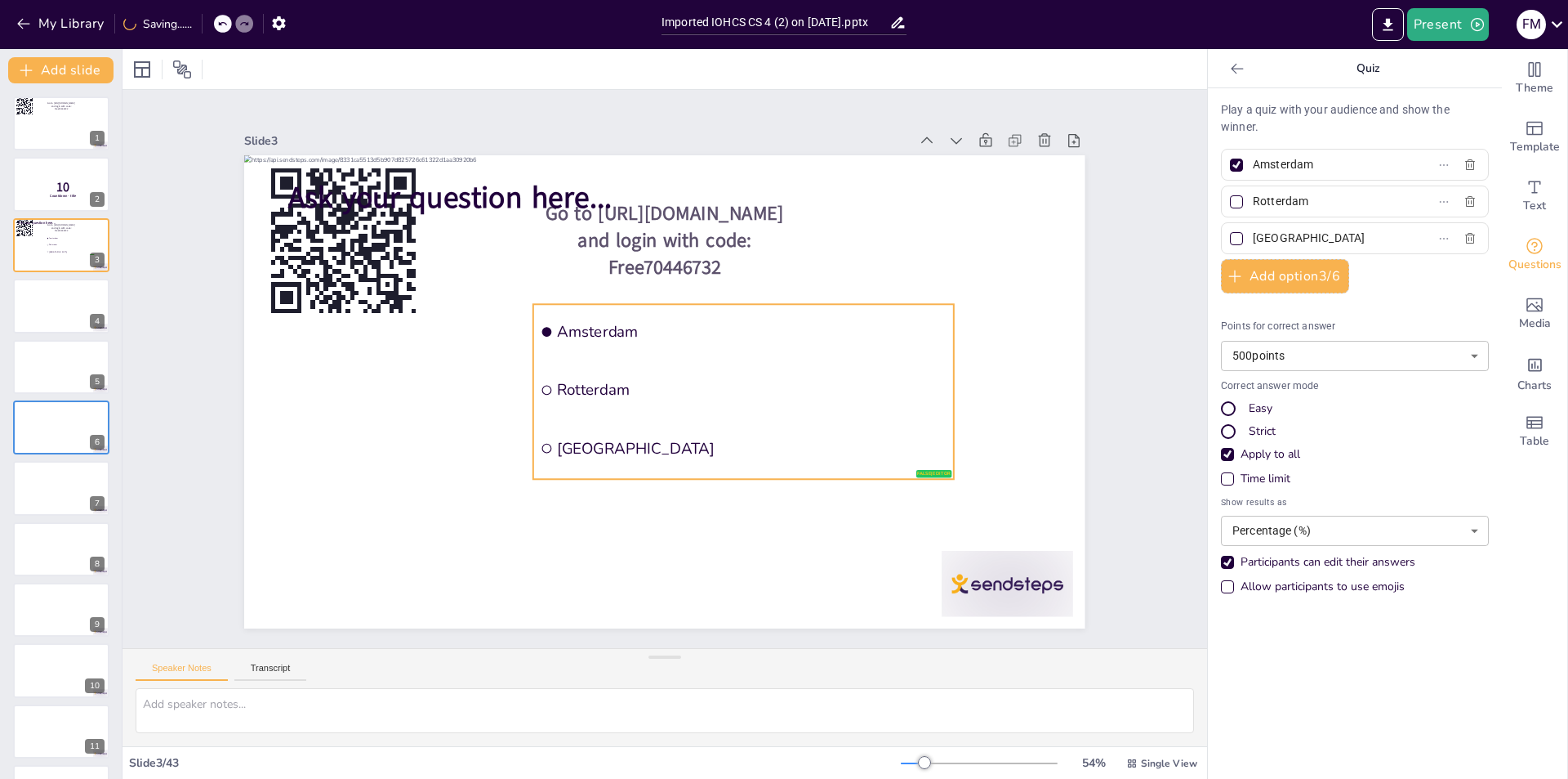
click at [546, 335] on input "checkbox" at bounding box center [552, 328] width 13 height 13
checkbox input "false"
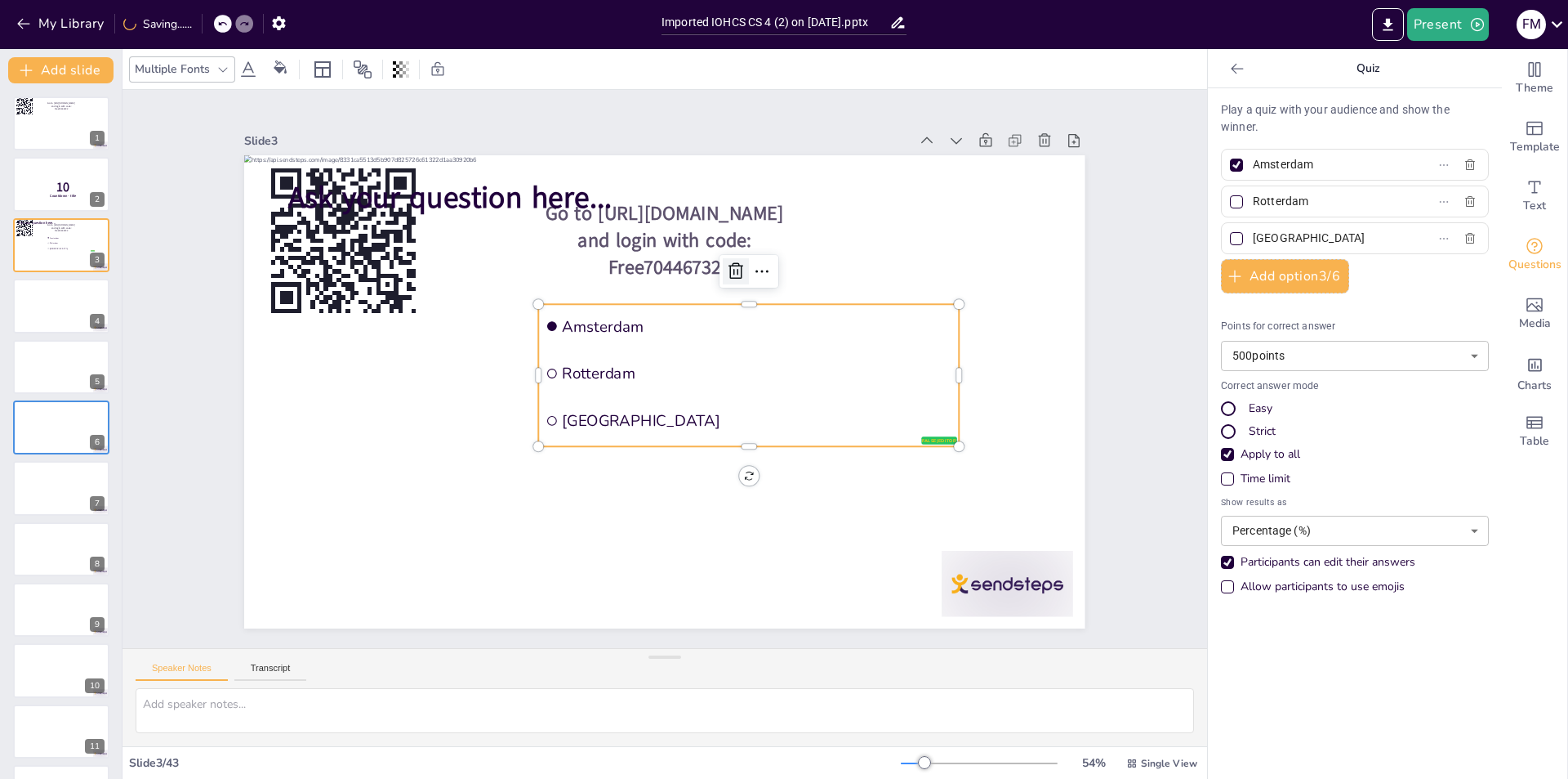
click at [770, 320] on icon at bounding box center [780, 330] width 21 height 21
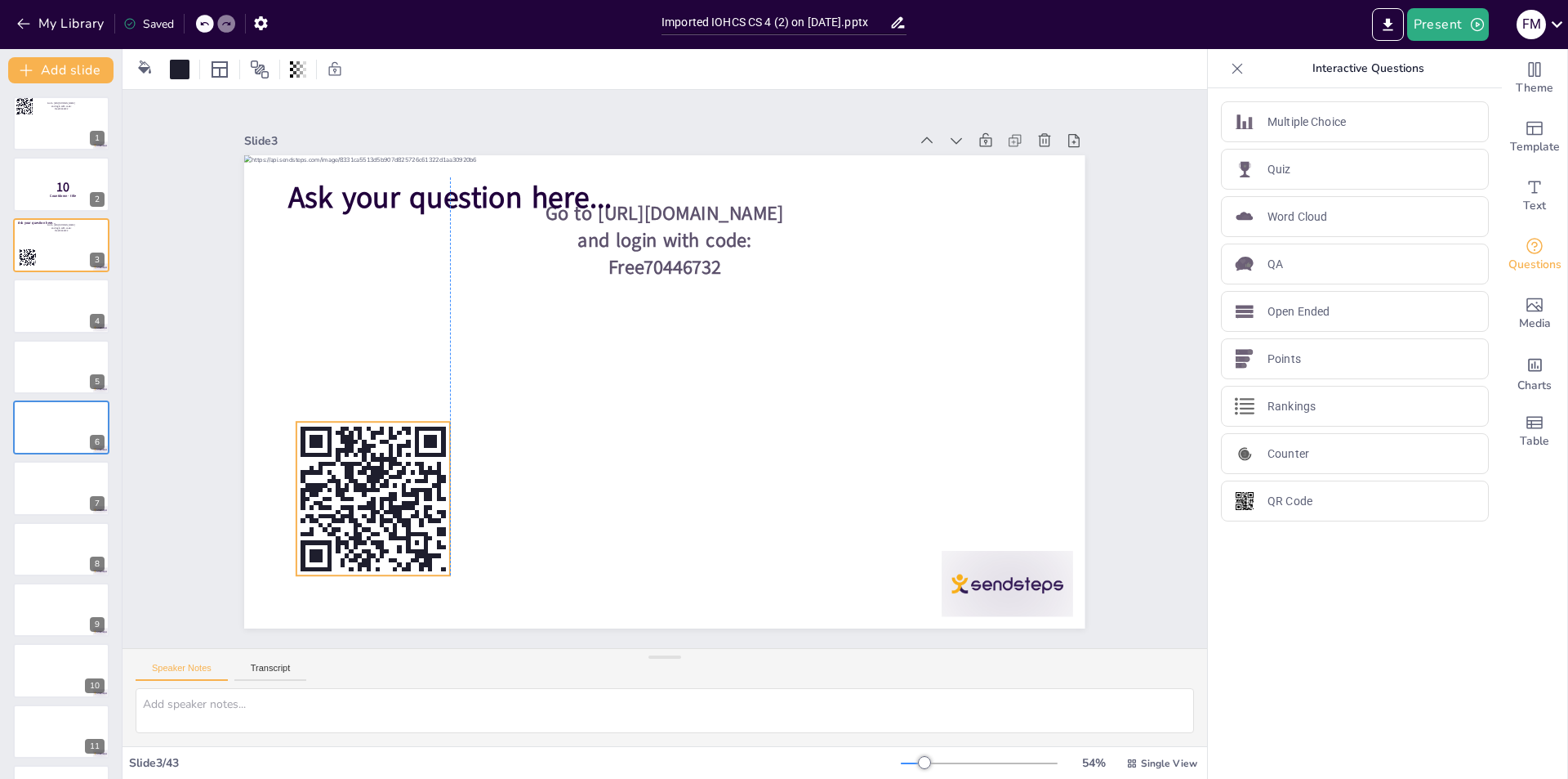
drag, startPoint x: 344, startPoint y: 214, endPoint x: 377, endPoint y: 472, distance: 260.1
click at [482, 150] on icon at bounding box center [566, 65] width 169 height 169
drag, startPoint x: 1152, startPoint y: 600, endPoint x: 1135, endPoint y: 600, distance: 17.0
click at [998, 601] on div "Slide 1 Go to https://sendsteps.me and login with code: Free70446732 Slide 2 10…" at bounding box center [665, 369] width 668 height 1137
click at [51, 378] on div at bounding box center [61, 367] width 98 height 56
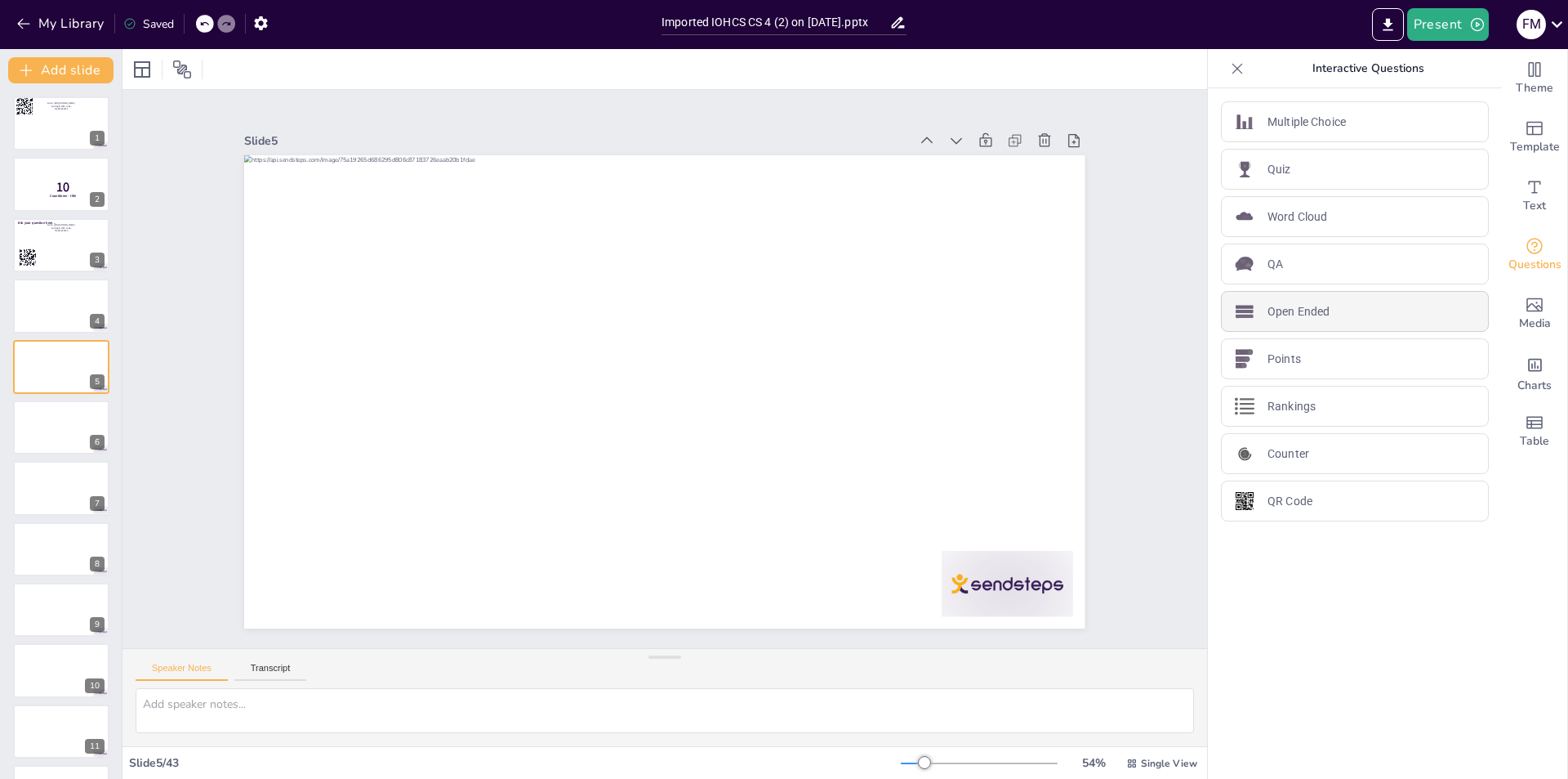
click at [1324, 317] on div "Open Ended" at bounding box center [1354, 311] width 268 height 41
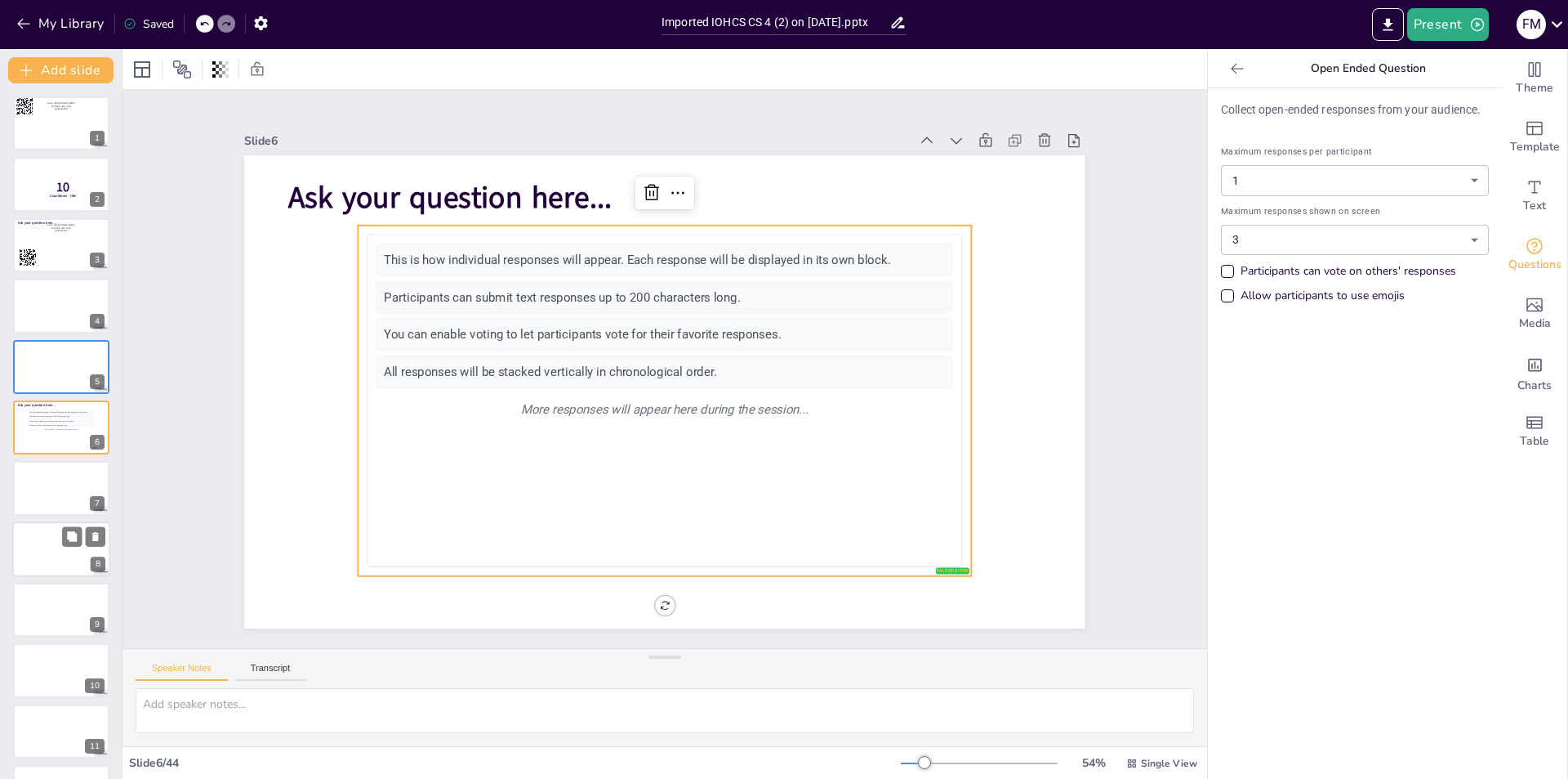
click at [65, 496] on div at bounding box center [61, 488] width 96 height 54
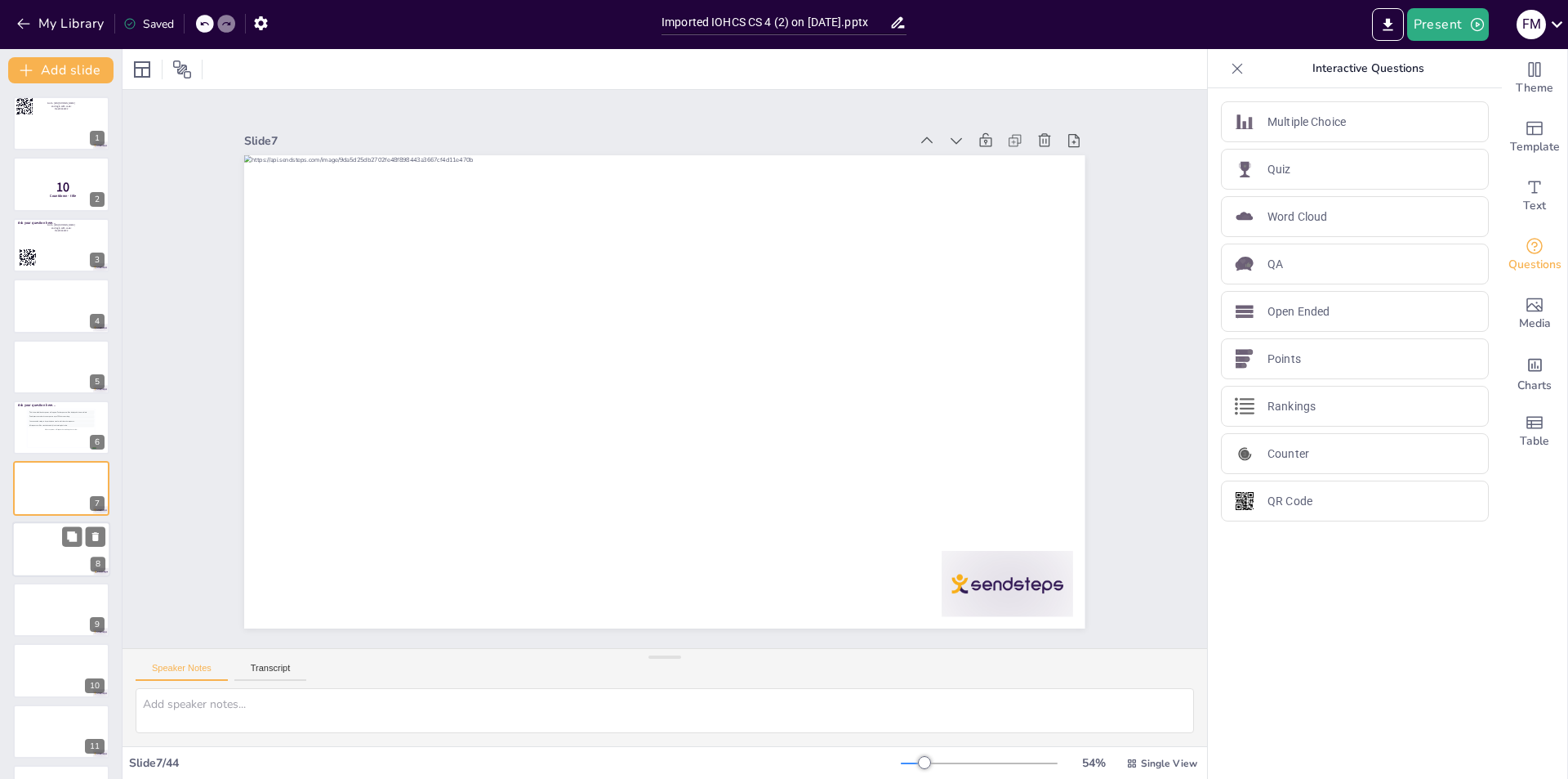
scroll to position [57, 0]
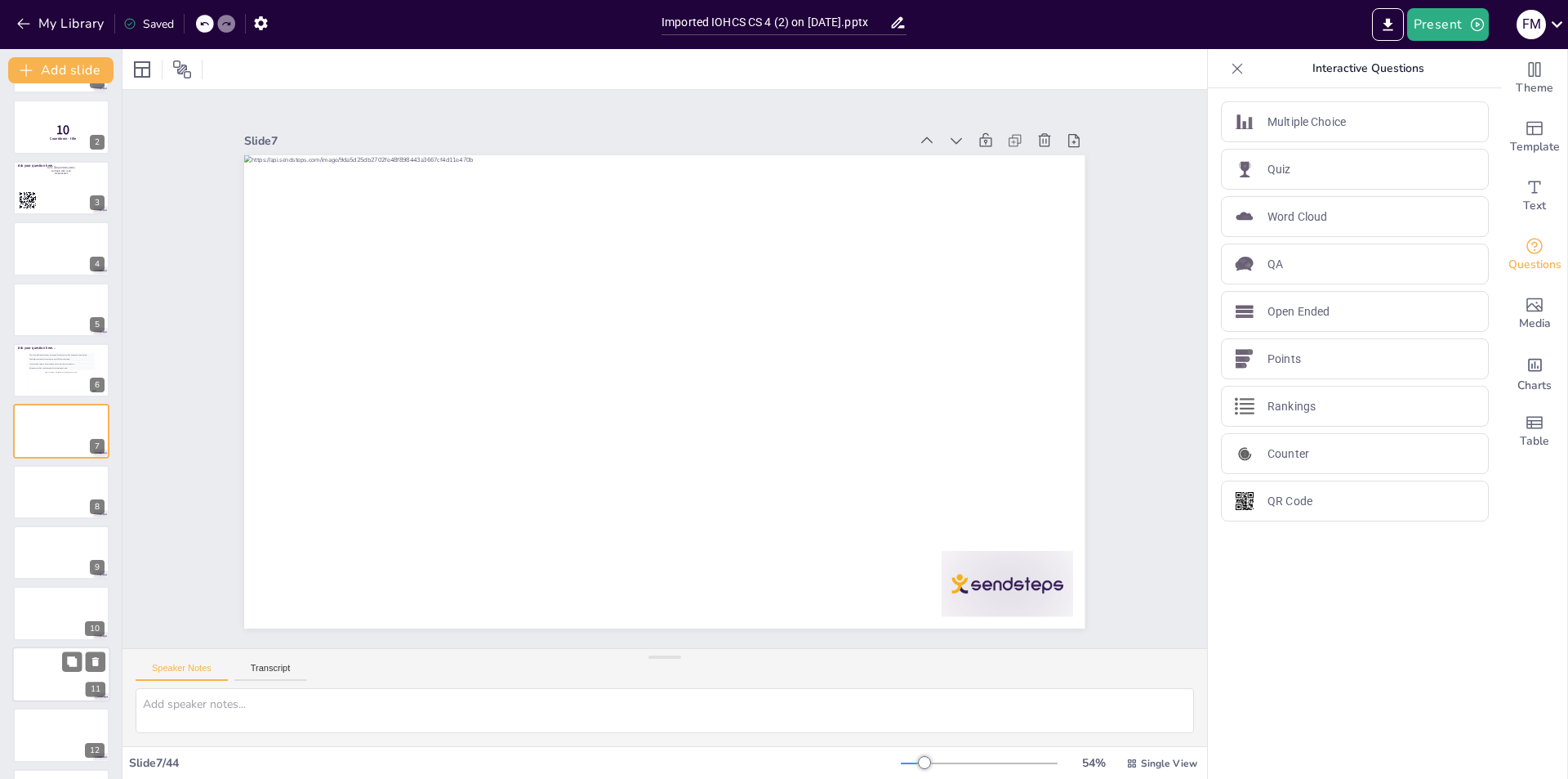
click at [74, 676] on div at bounding box center [61, 674] width 98 height 56
drag, startPoint x: 59, startPoint y: 733, endPoint x: 96, endPoint y: 731, distance: 37.1
click at [60, 733] on div at bounding box center [61, 735] width 96 height 54
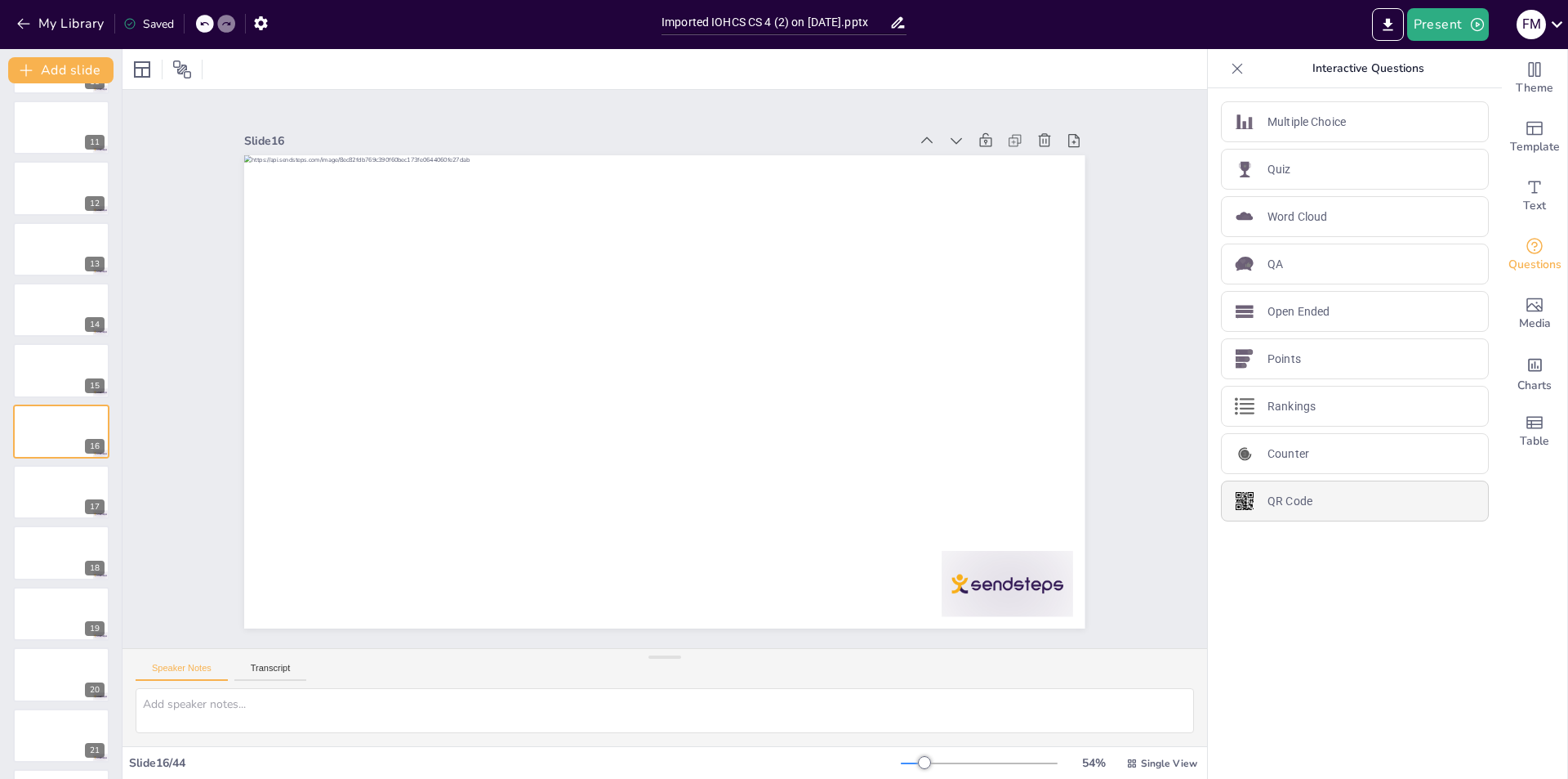
click at [1267, 506] on p "QR Code" at bounding box center [1289, 501] width 45 height 17
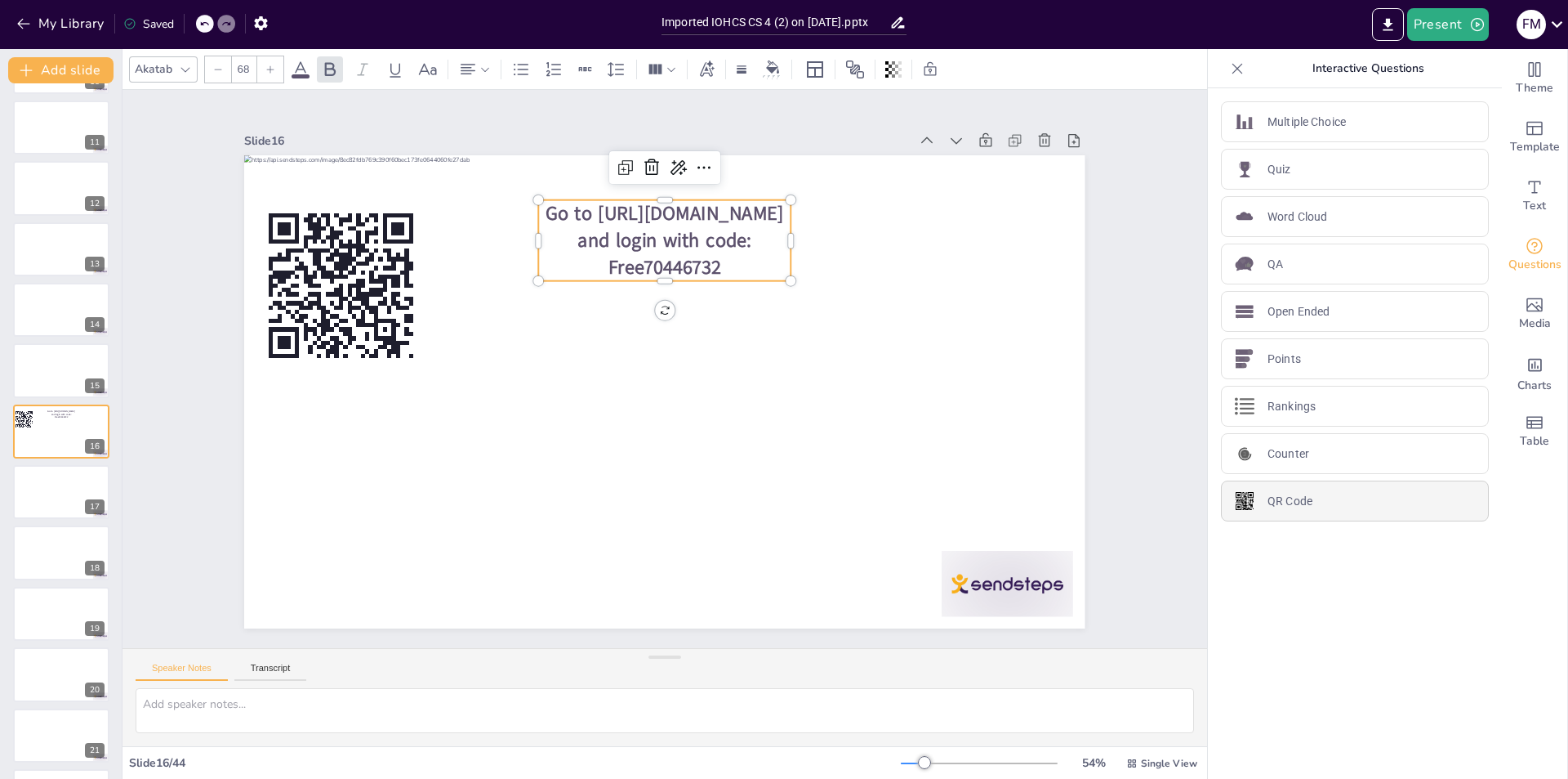
type input "44"
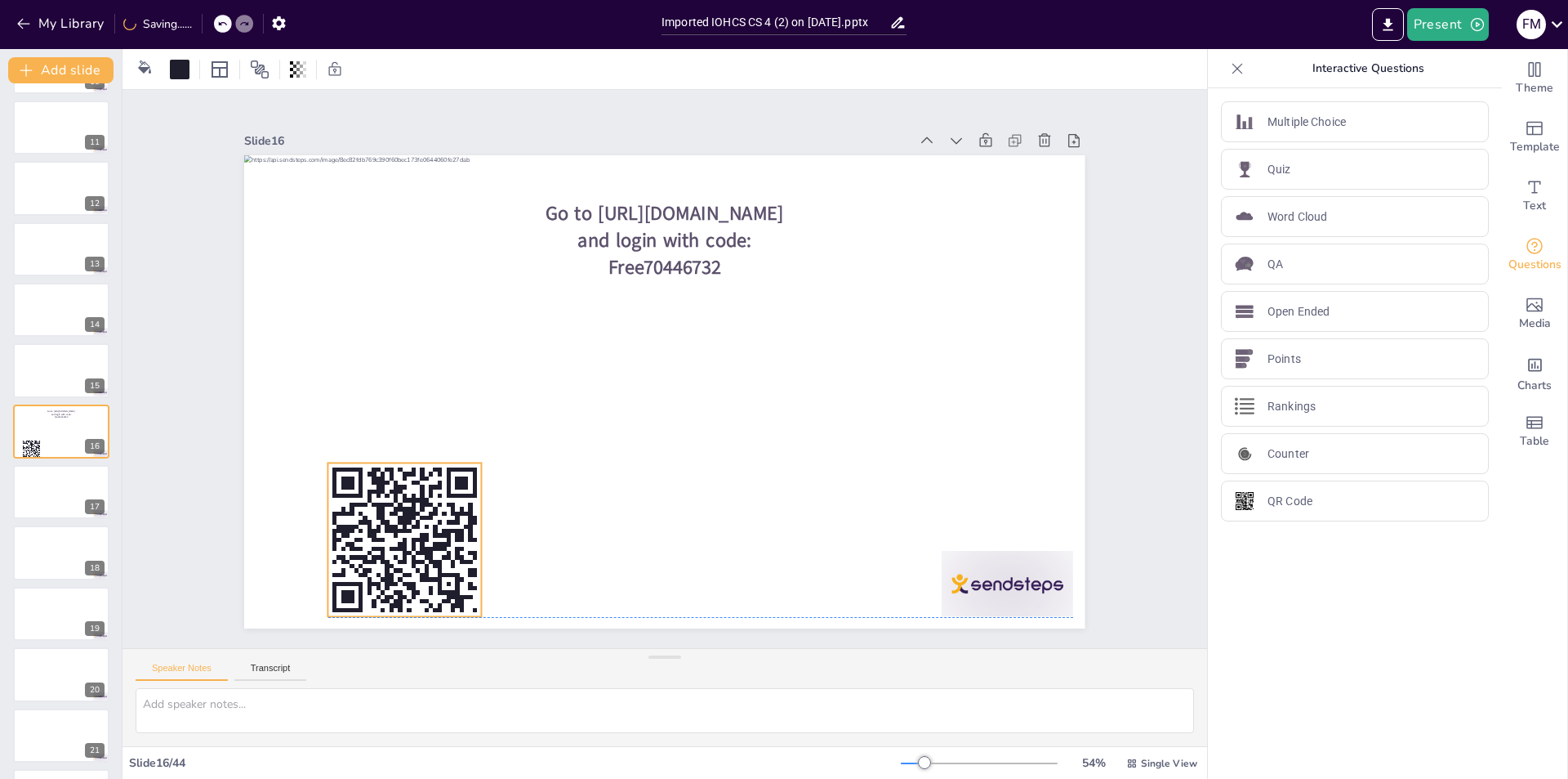
drag, startPoint x: 314, startPoint y: 268, endPoint x: 377, endPoint y: 520, distance: 259.8
click at [358, 410] on rect at bounding box center [350, 403] width 16 height 13
drag, startPoint x: 465, startPoint y: 606, endPoint x: 455, endPoint y: 585, distance: 23.3
click at [455, 585] on div "Go to https://sendsteps.me and login with code: Free70446732" at bounding box center [651, 387] width 957 height 877
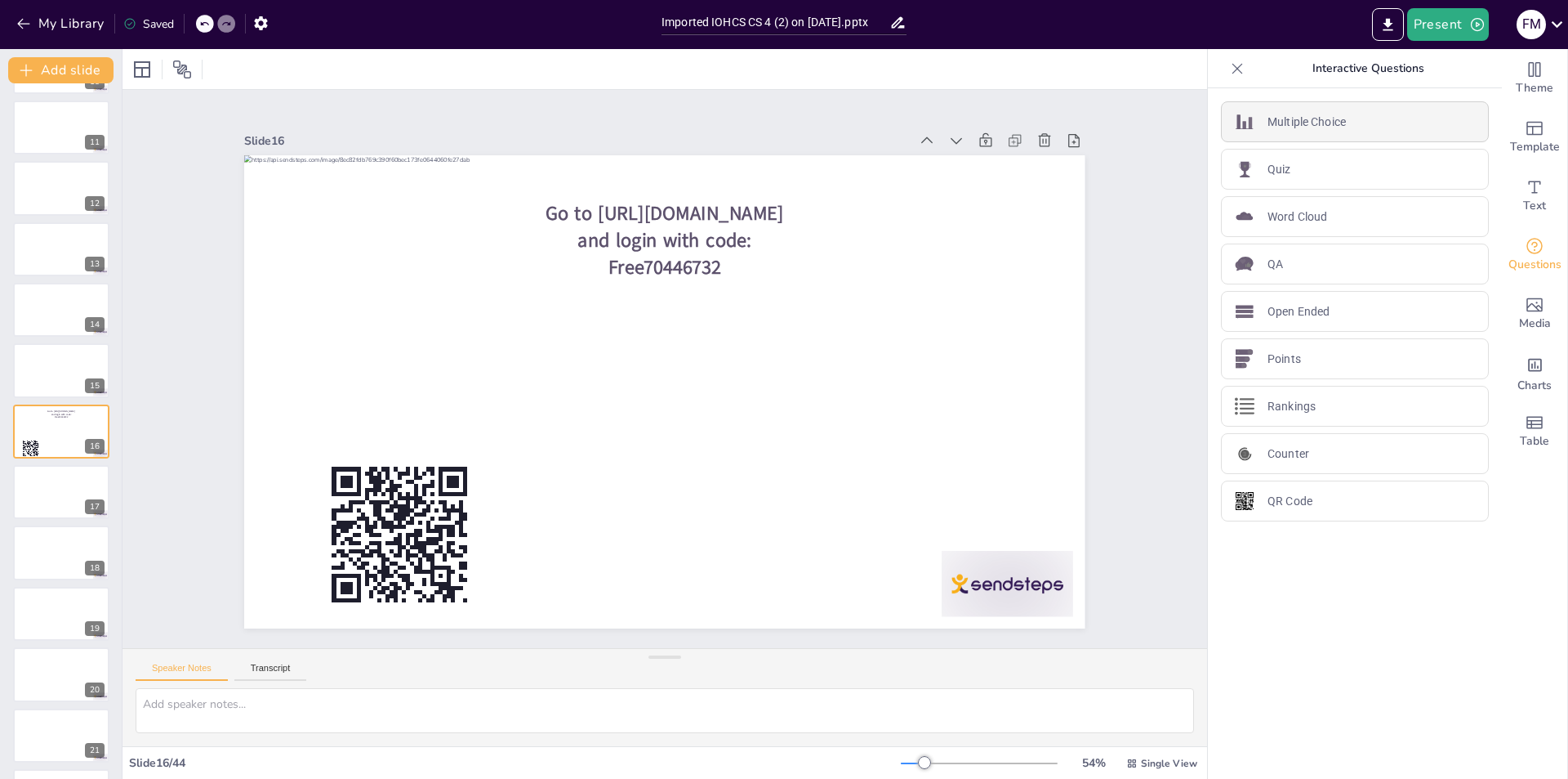
click at [1301, 118] on p "Multiple Choice" at bounding box center [1306, 122] width 78 height 17
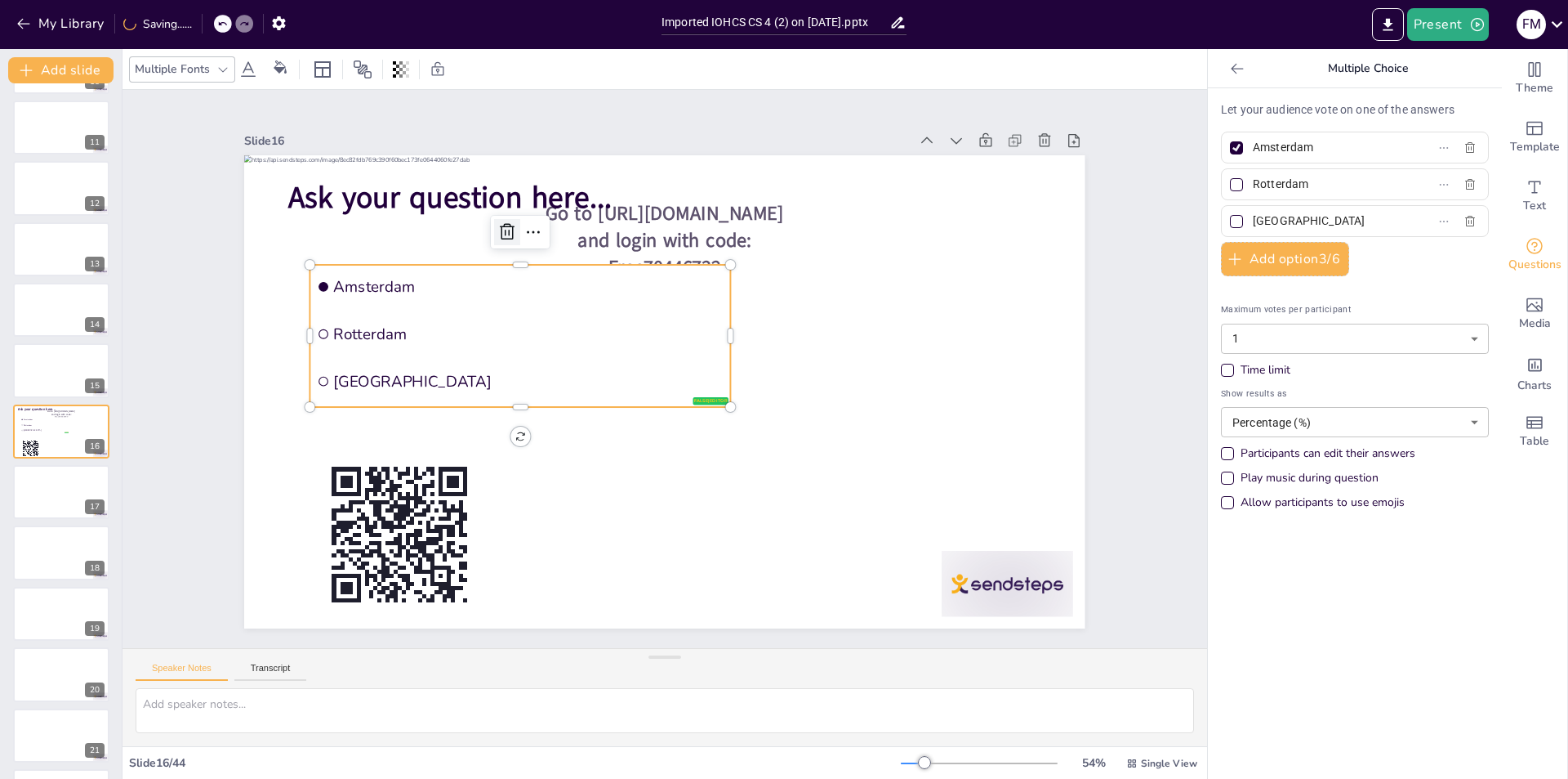
click at [587, 181] on icon at bounding box center [597, 170] width 20 height 21
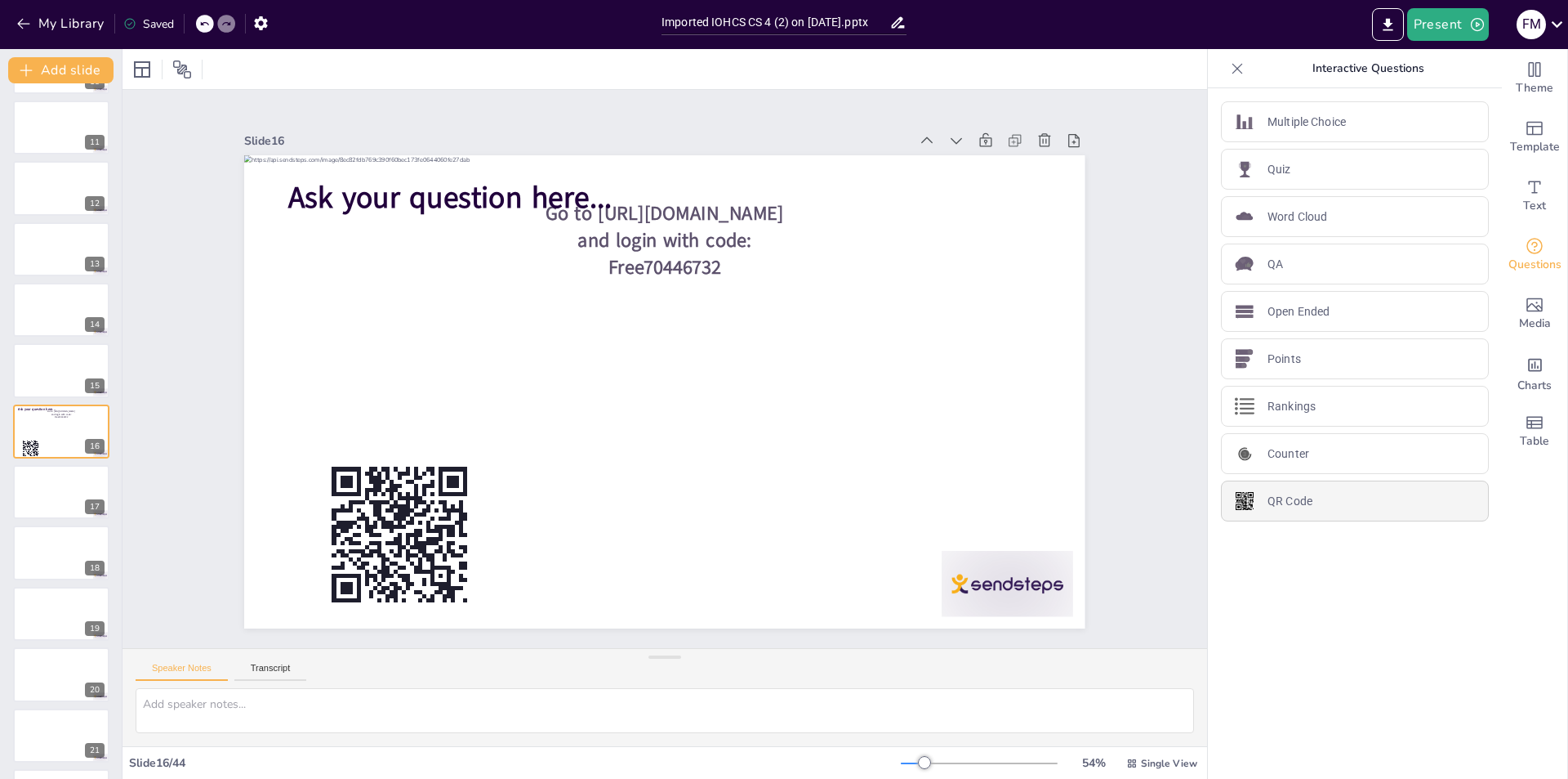
click at [1292, 499] on p "QR Code" at bounding box center [1289, 501] width 45 height 17
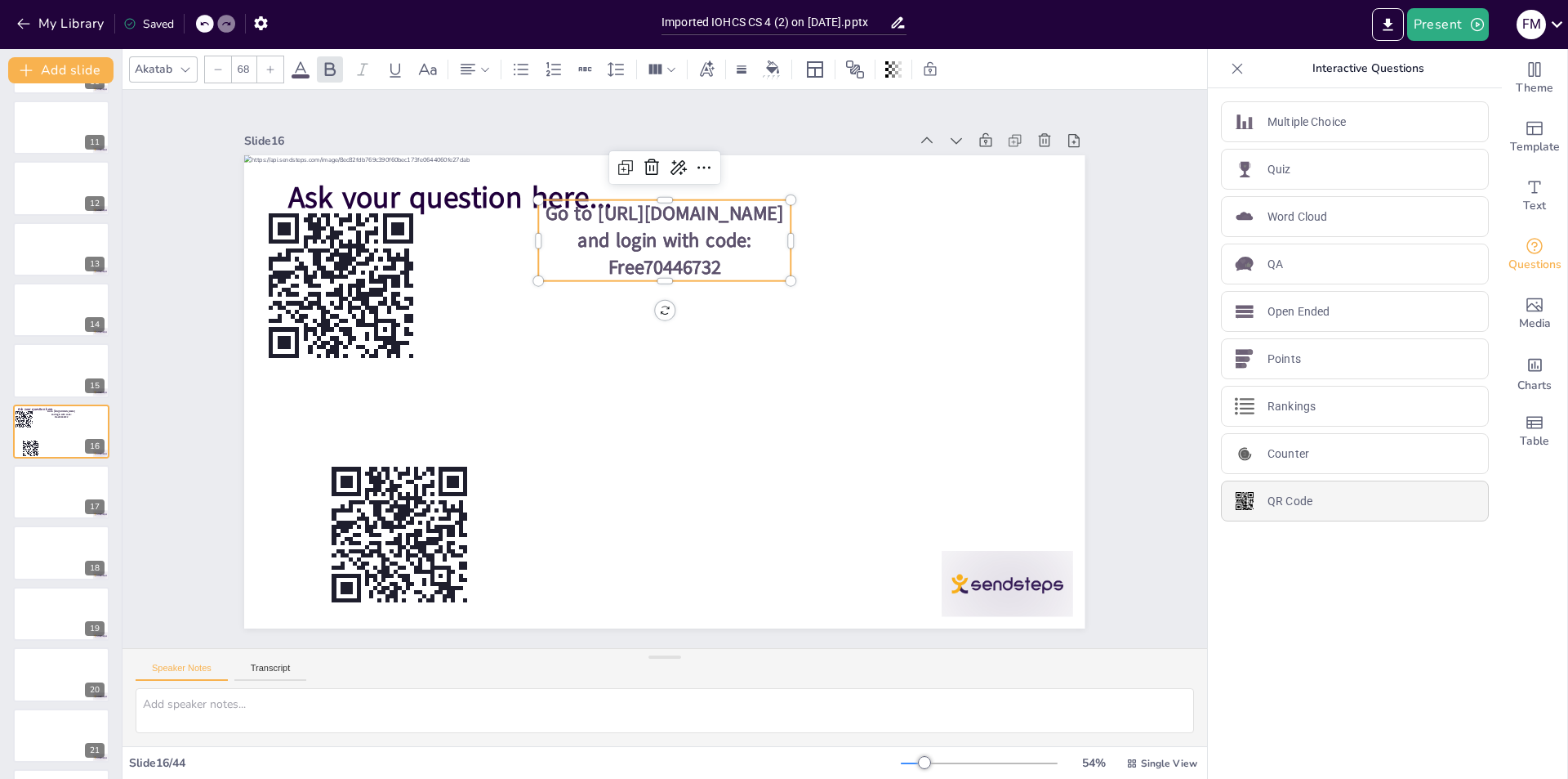
type input "44"
click at [840, 282] on icon at bounding box center [852, 294] width 25 height 25
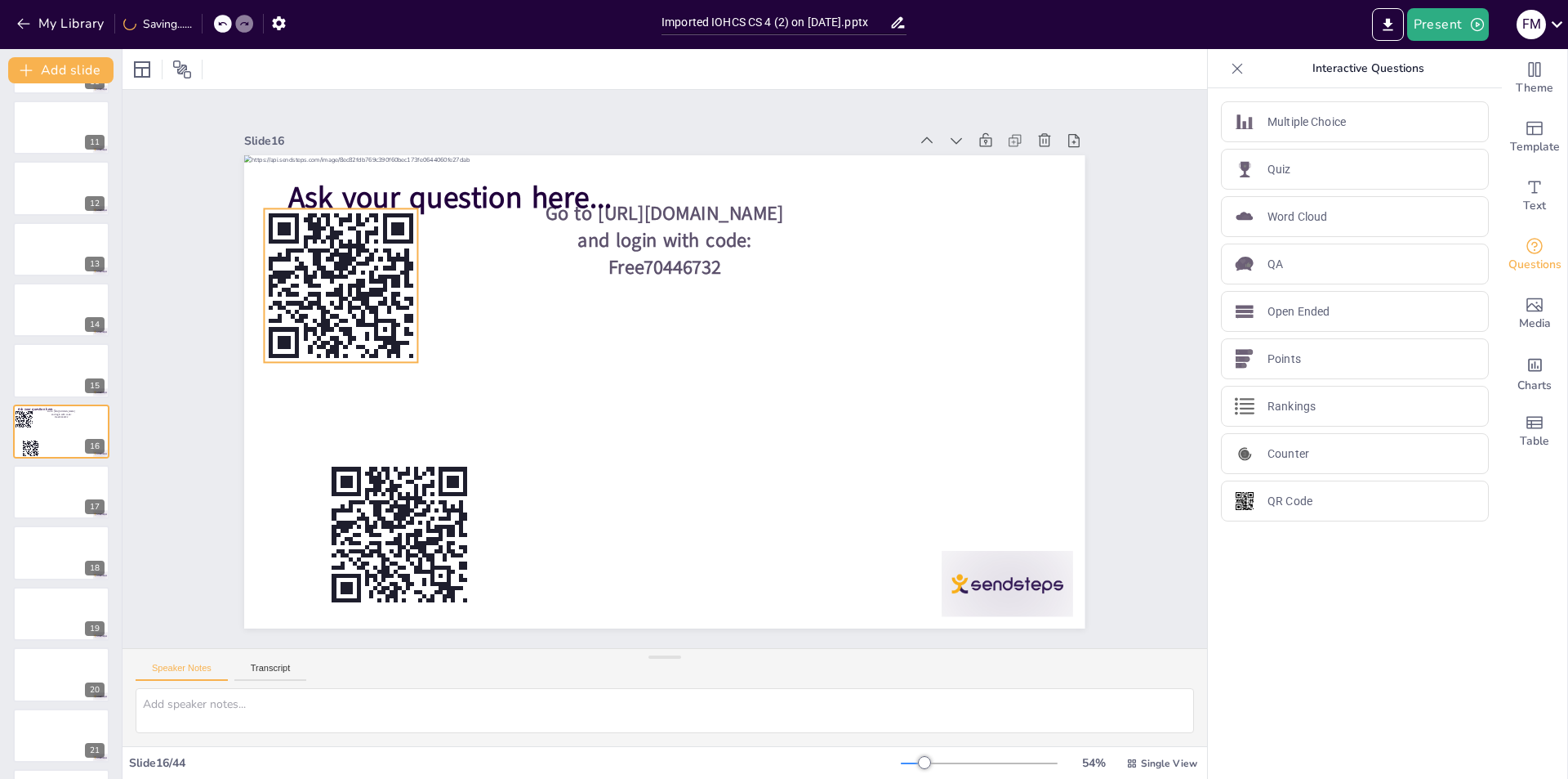
click at [417, 148] on rect at bounding box center [424, 135] width 15 height 26
click at [334, 167] on icon at bounding box center [341, 175] width 15 height 16
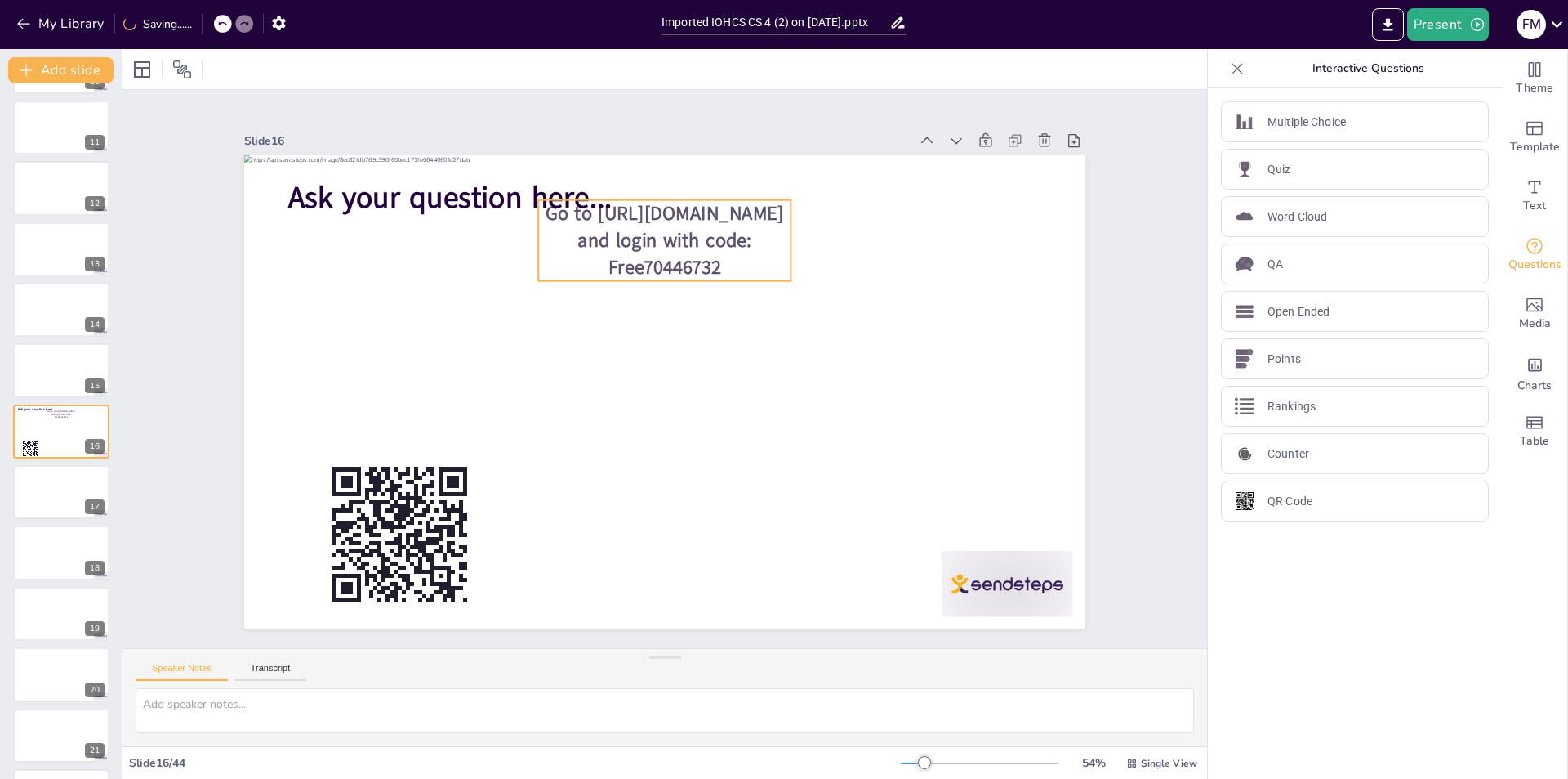
click at [670, 222] on span "Go to https://sendsteps.me and login with code: Free70446732" at bounding box center [681, 238] width 240 height 98
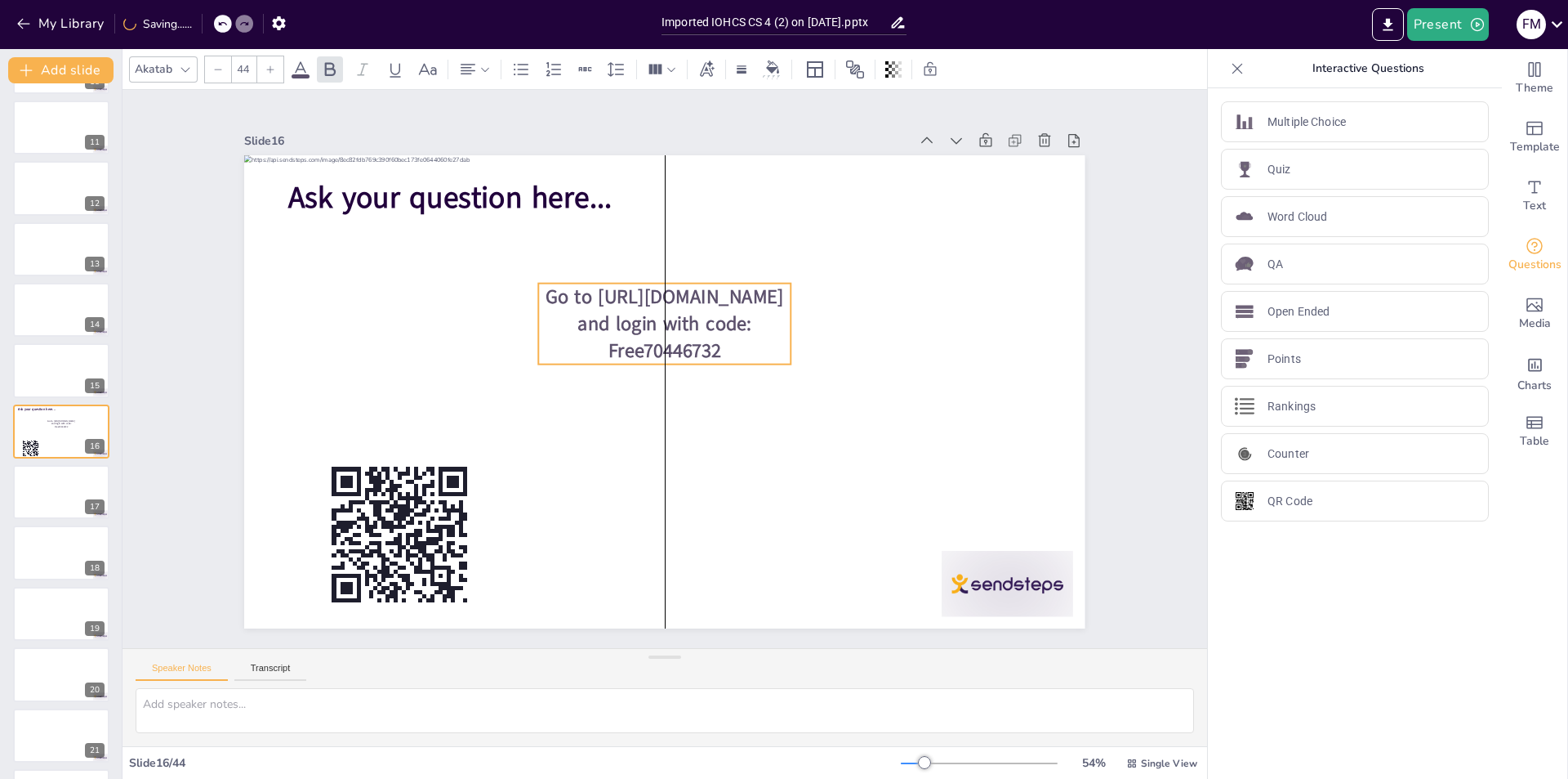
drag, startPoint x: 623, startPoint y: 257, endPoint x: 625, endPoint y: 309, distance: 52.0
click at [625, 309] on span "Go to https://sendsteps.me and login with code: Free70446732" at bounding box center [702, 314] width 220 height 158
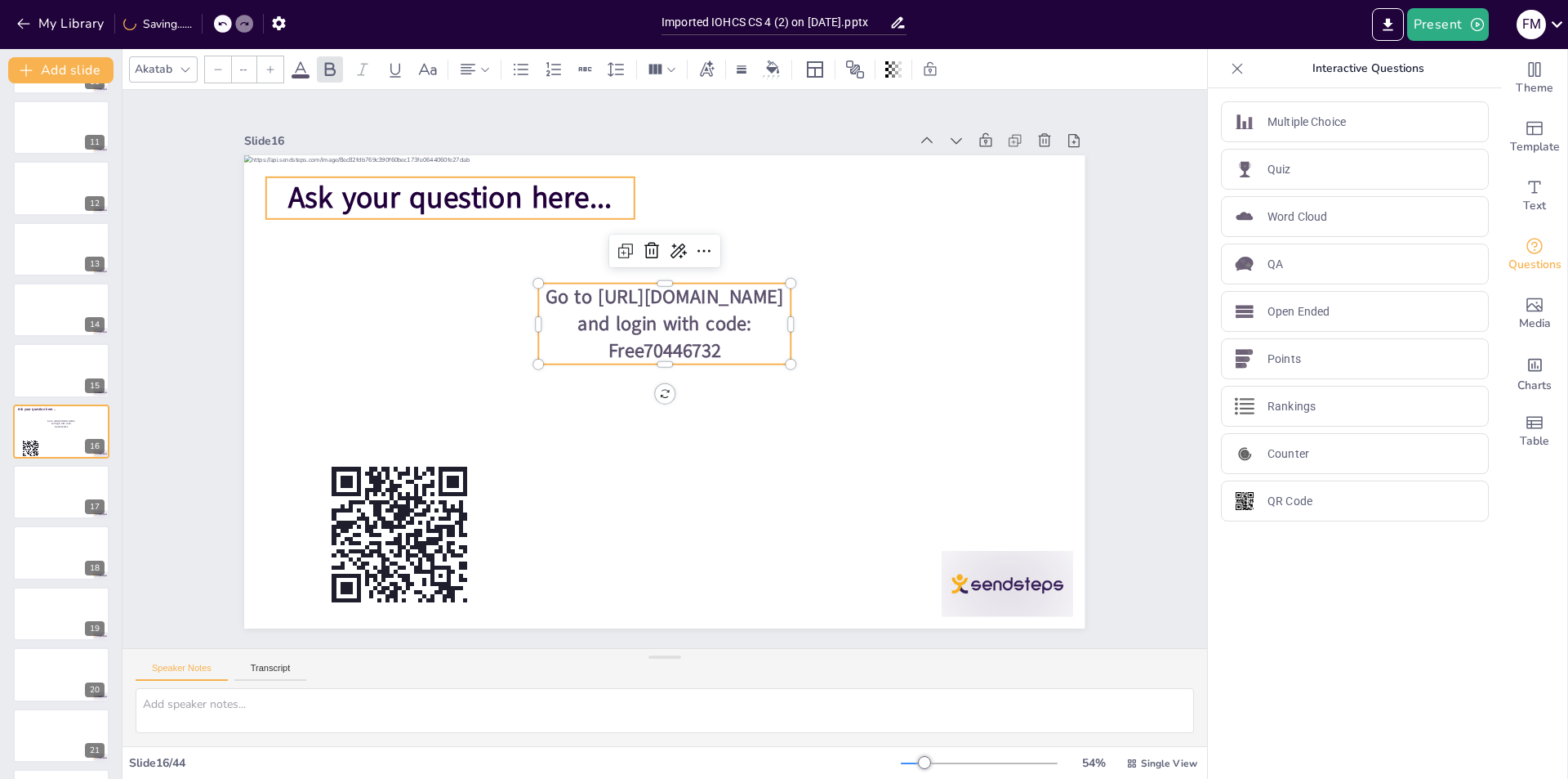
click at [565, 182] on span "Ask your question here..." at bounding box center [676, 95] width 223 height 286
type input "68"
click at [307, 106] on div at bounding box center [315, 99] width 16 height 16
click at [493, 93] on icon at bounding box center [505, 81] width 25 height 25
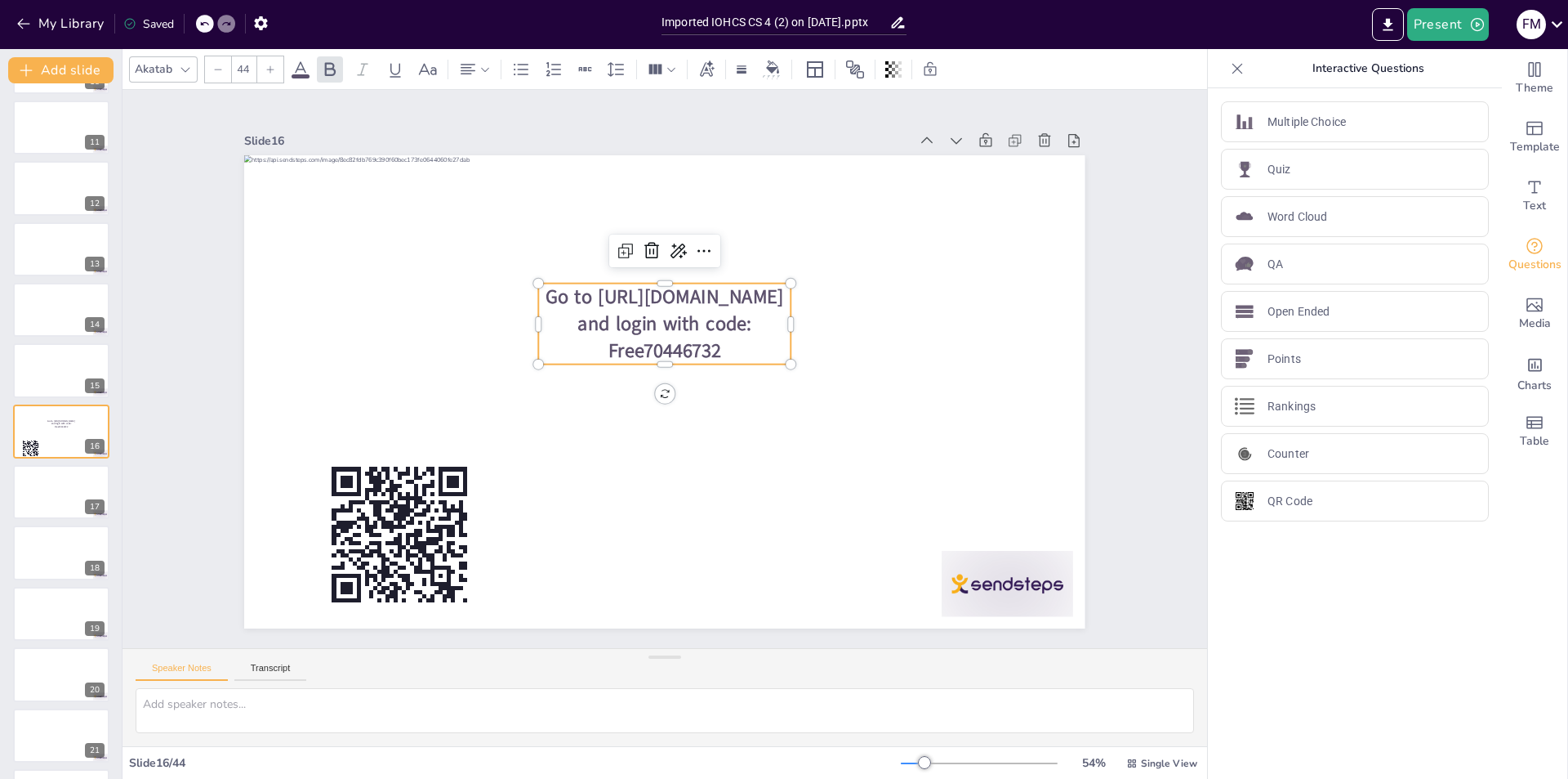
click at [654, 340] on span "Go to https://sendsteps.me and login with code: Free70446732" at bounding box center [672, 320] width 240 height 98
drag, startPoint x: 650, startPoint y: 361, endPoint x: 651, endPoint y: 342, distance: 19.0
click at [651, 342] on div "Go to https://sendsteps.me and login with code: Free70446732" at bounding box center [663, 392] width 885 height 559
click at [652, 355] on span "Go to https://sendsteps.me and login with code: Free70446732" at bounding box center [719, 339] width 145 height 229
click at [173, 304] on div "Slide 1 Go to https://sendsteps.me and login with code: Free70446732 Slide 2 10…" at bounding box center [665, 368] width 1176 height 771
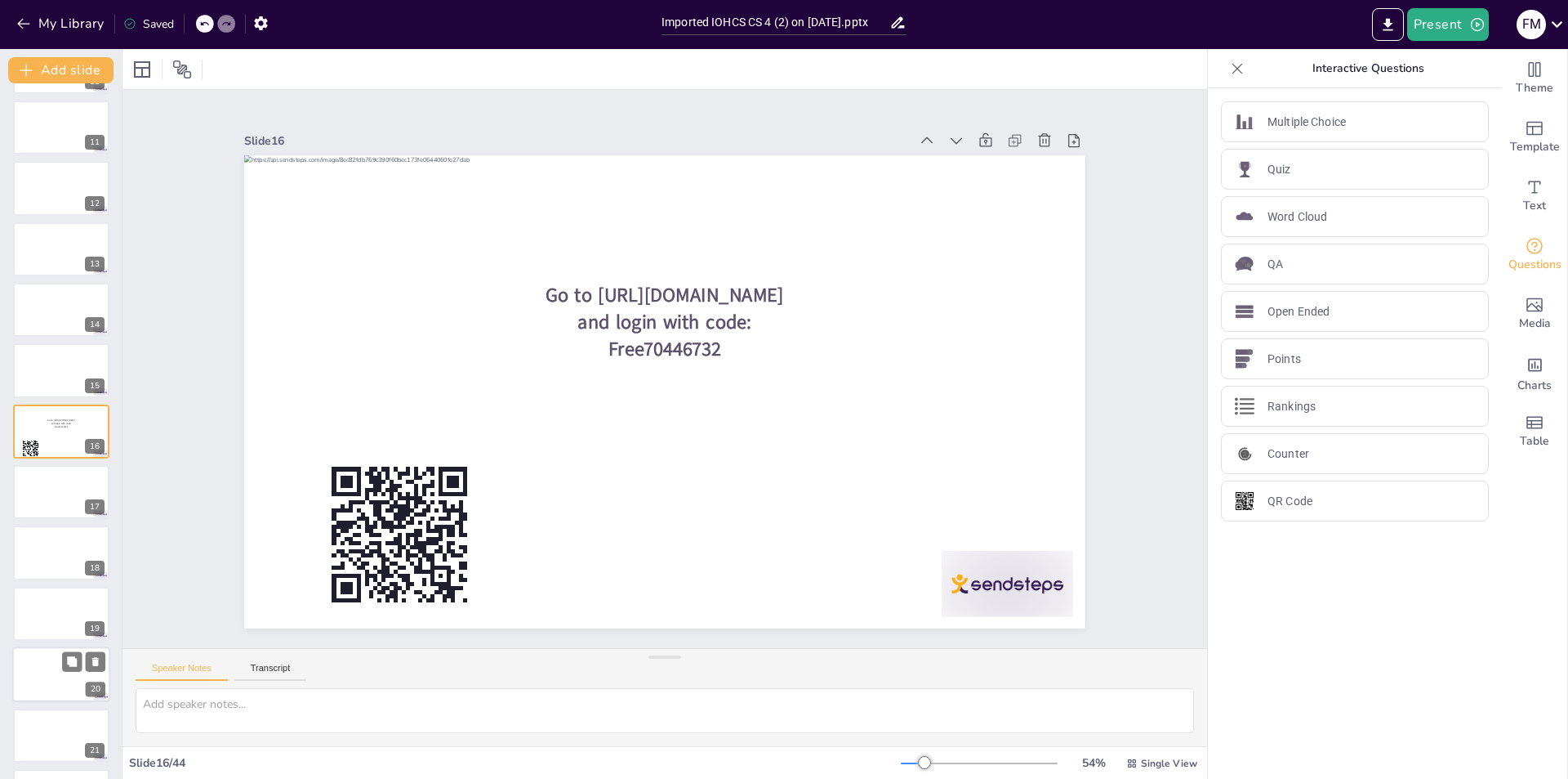
click at [48, 683] on div at bounding box center [61, 674] width 98 height 56
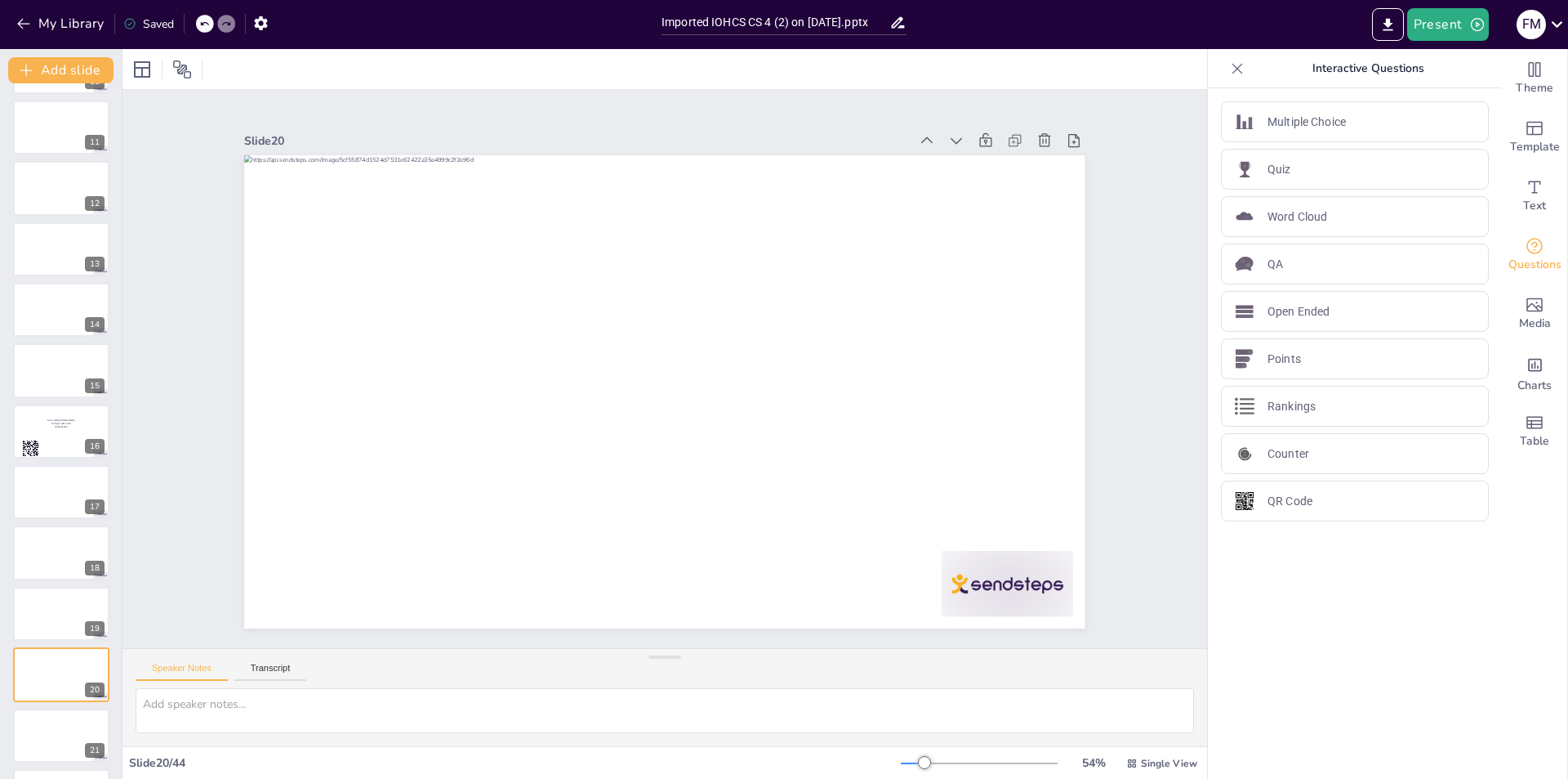
scroll to position [847, 0]
click at [64, 718] on button at bounding box center [72, 722] width 20 height 20
click at [1283, 173] on div "Quiz" at bounding box center [1354, 169] width 268 height 41
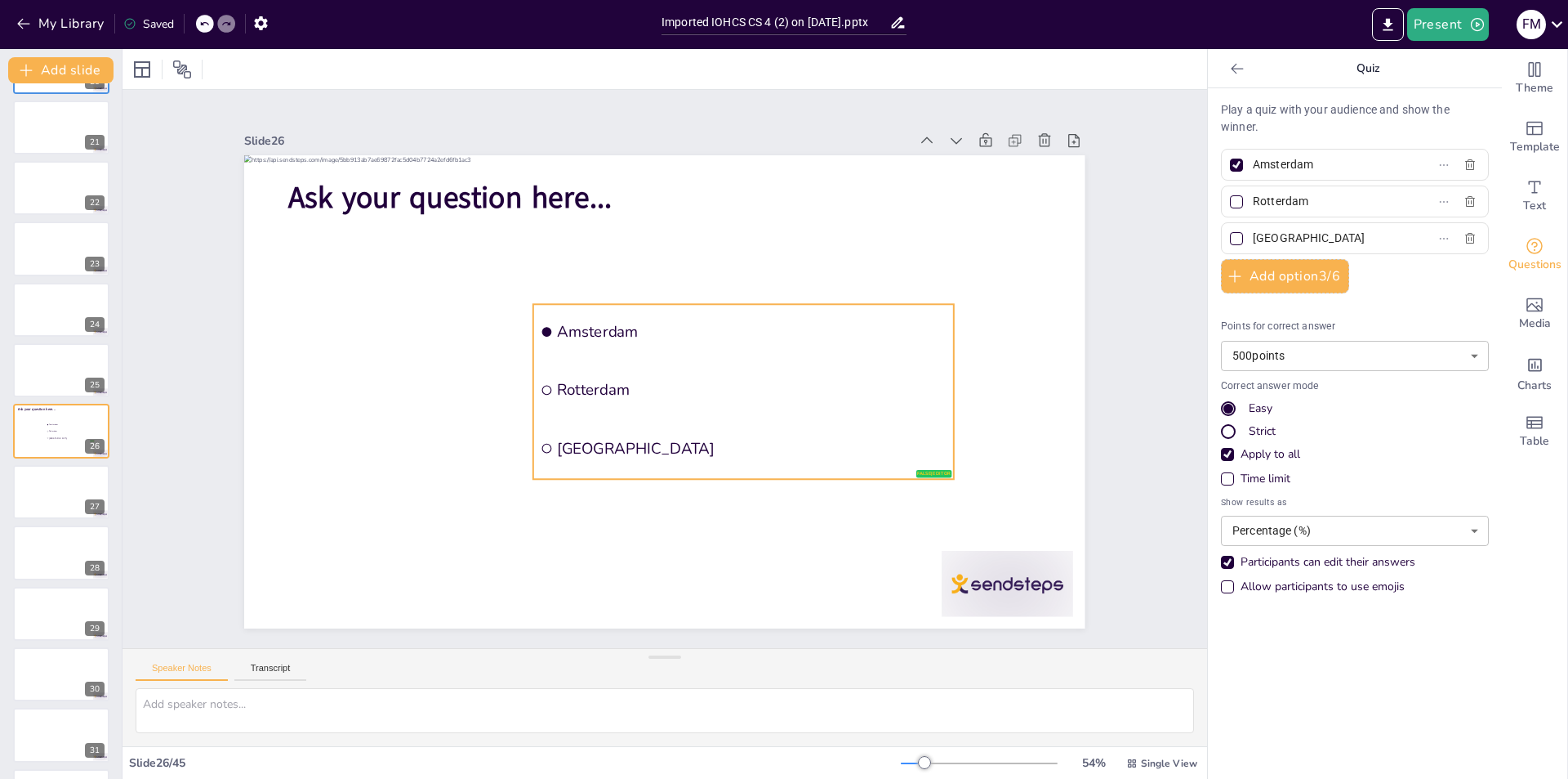
drag, startPoint x: 694, startPoint y: 349, endPoint x: 651, endPoint y: 351, distance: 43.0
click at [694, 349] on li "Amsterdam" at bounding box center [749, 349] width 422 height 141
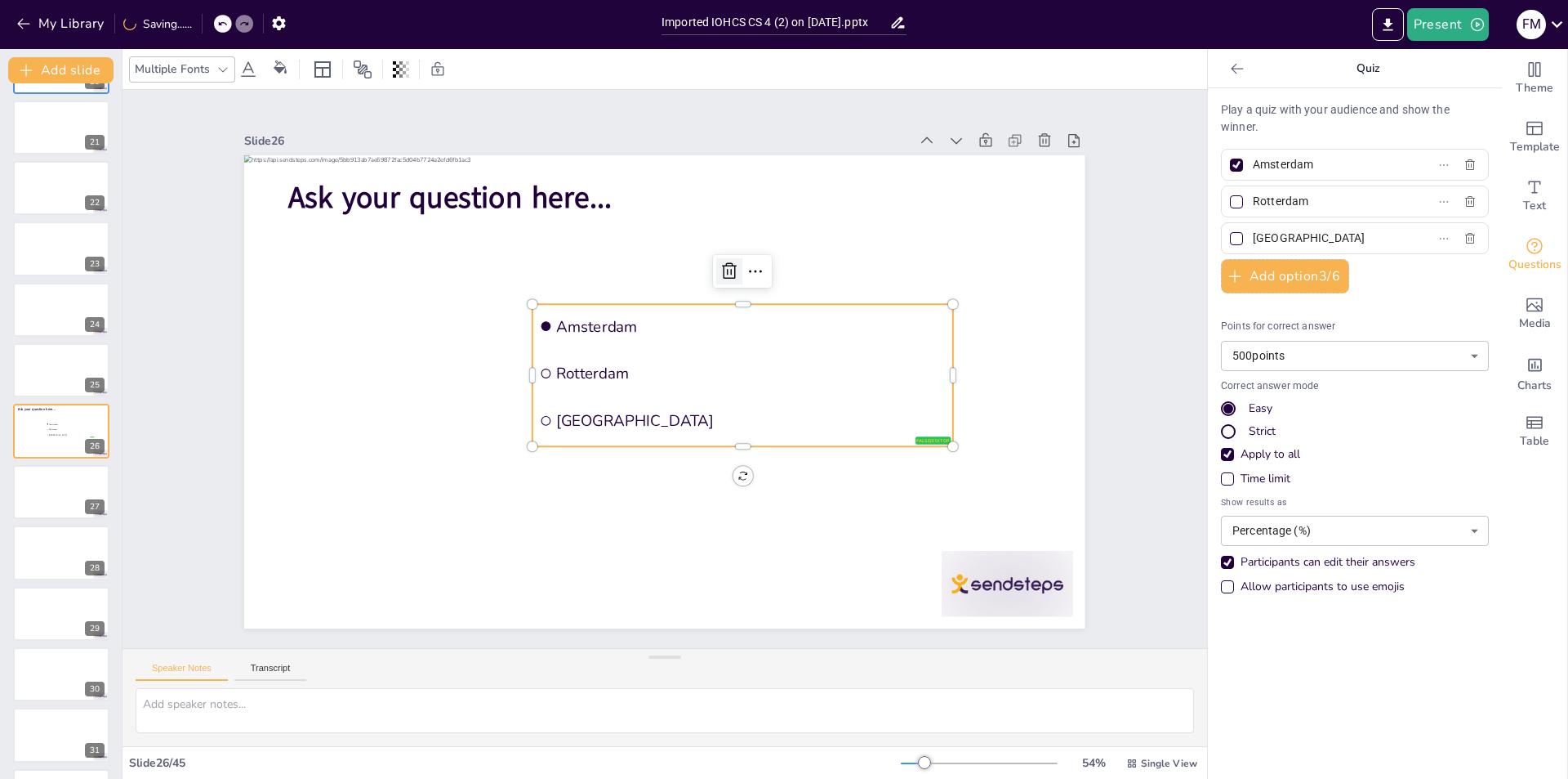
click at [737, 275] on icon at bounding box center [748, 286] width 23 height 23
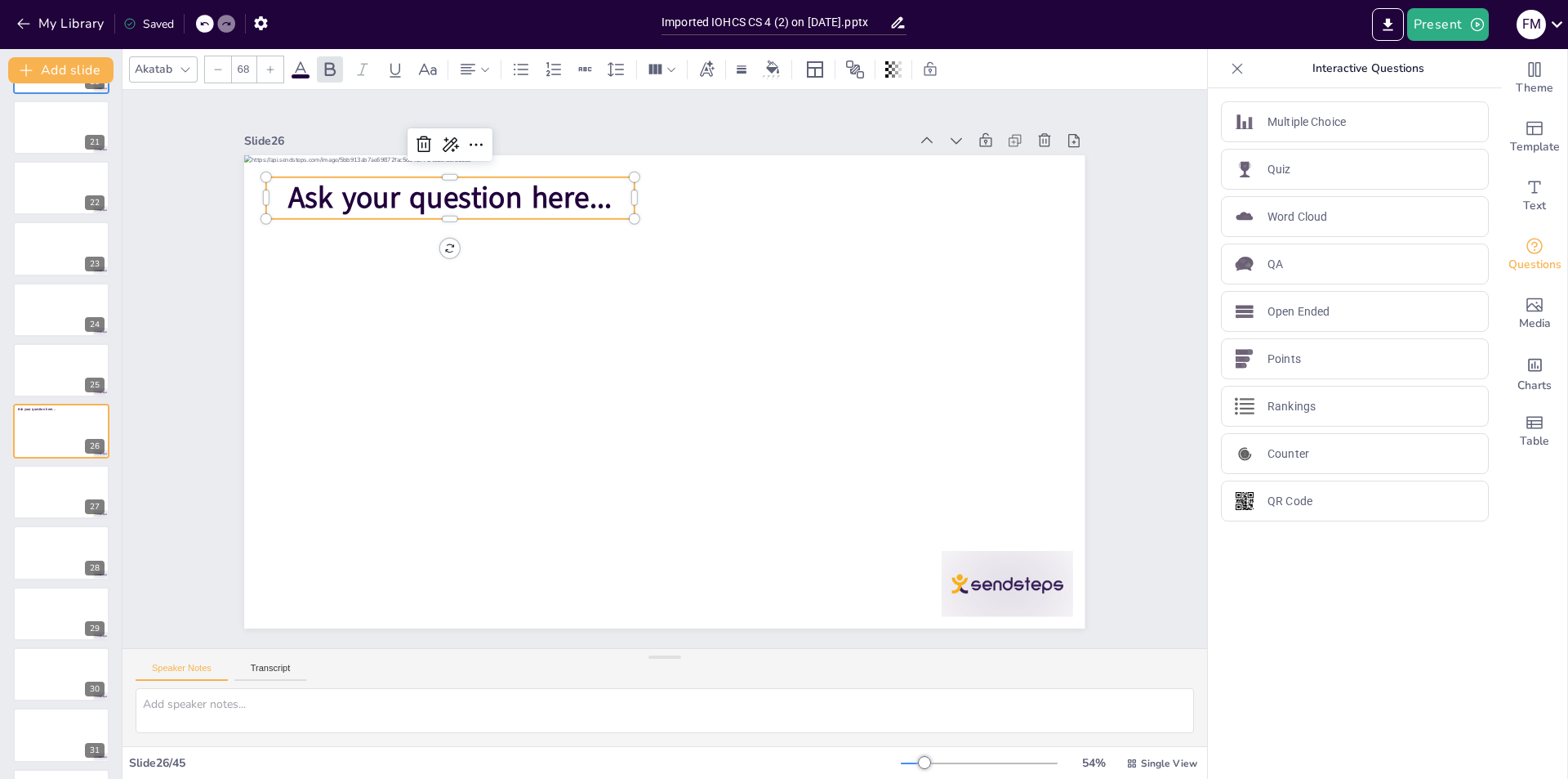
click at [811, 190] on span "Ask your question here..." at bounding box center [934, 324] width 247 height 268
click at [307, 106] on div at bounding box center [315, 99] width 16 height 16
click at [939, 197] on icon at bounding box center [951, 209] width 25 height 25
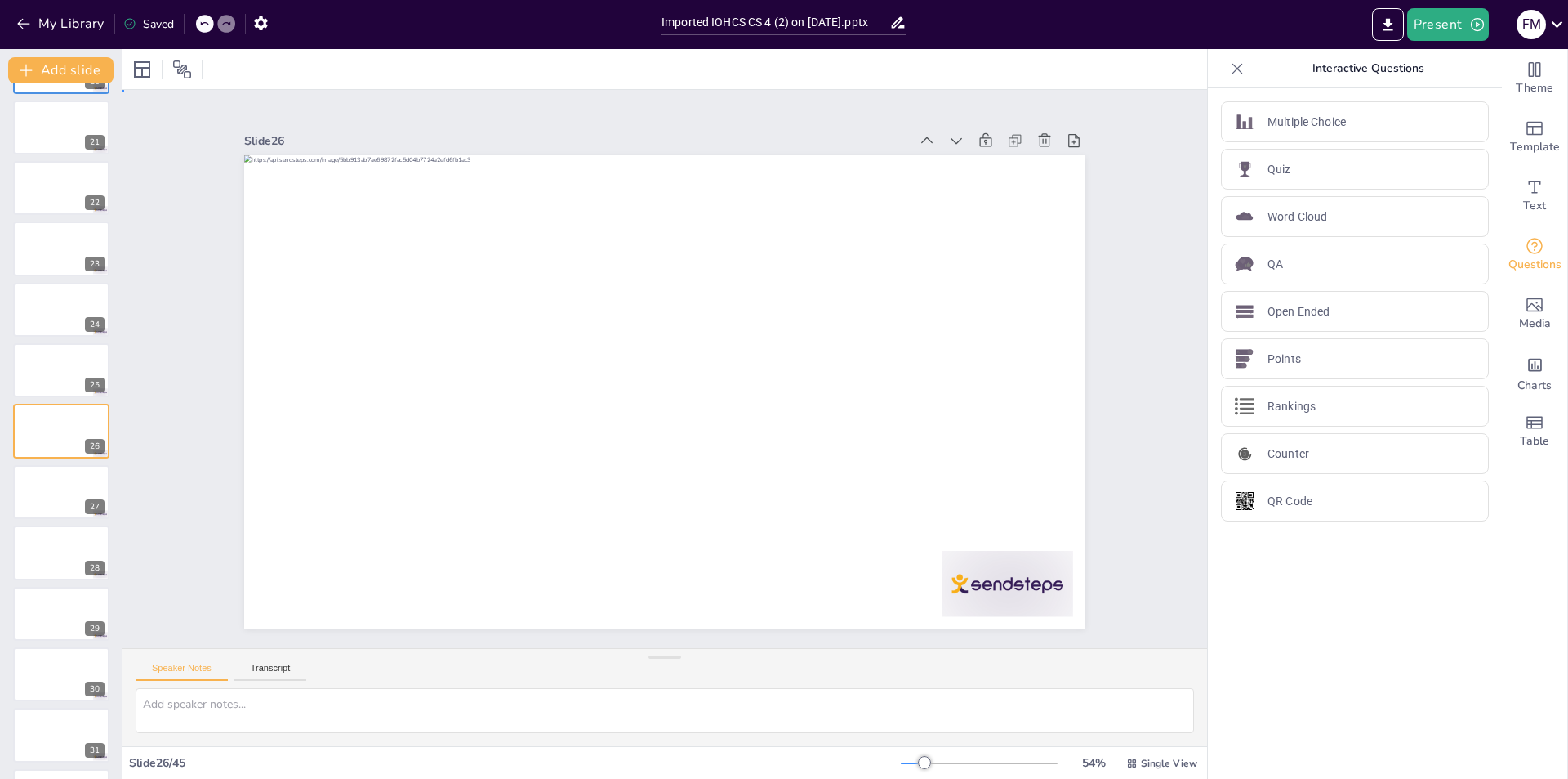
click at [195, 160] on div "Slide 1 Go to https://sendsteps.me and login with code: Free70446732 Slide 2 10…" at bounding box center [665, 369] width 1039 height 1010
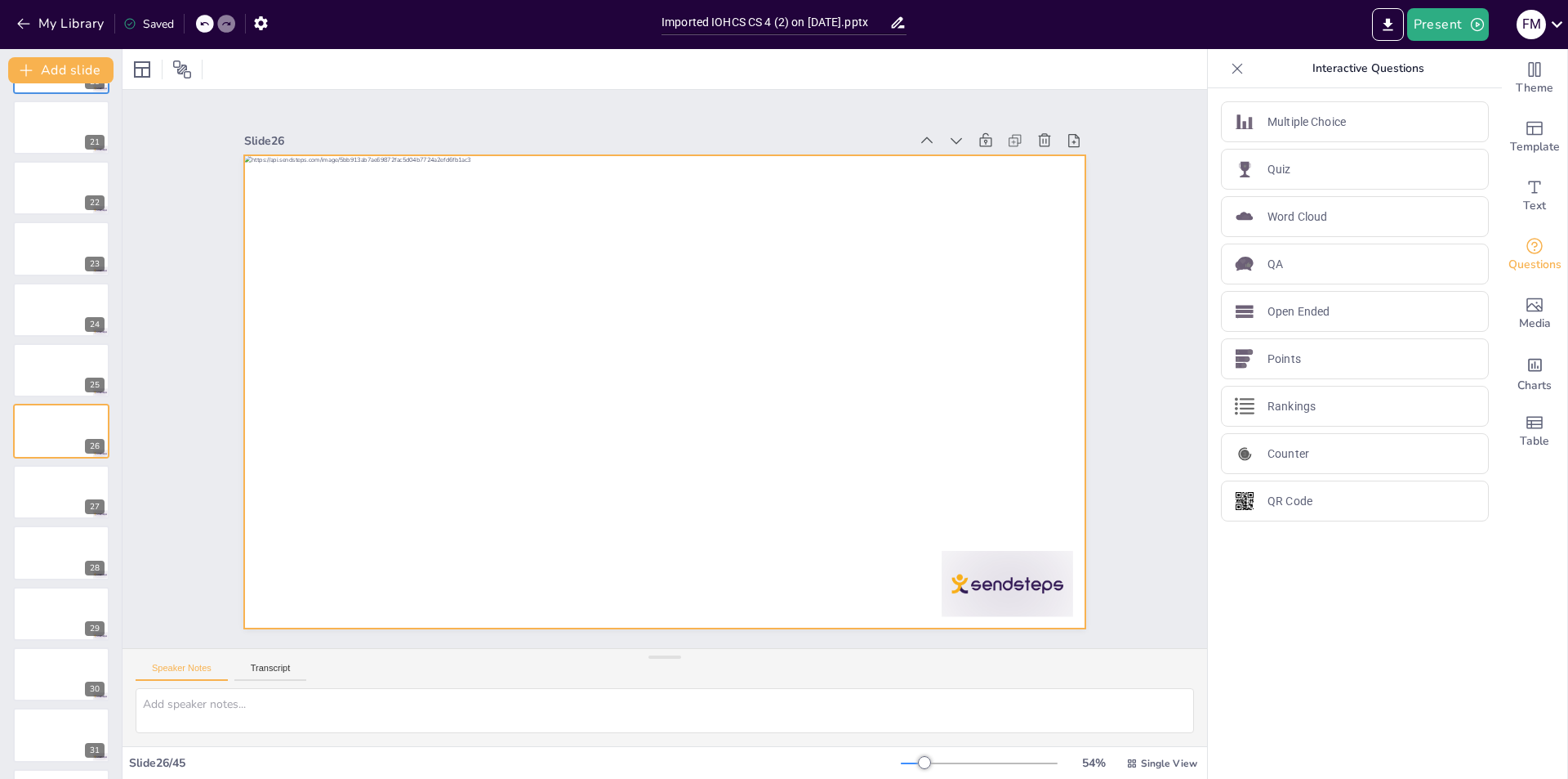
click at [65, 692] on div at bounding box center [61, 674] width 96 height 54
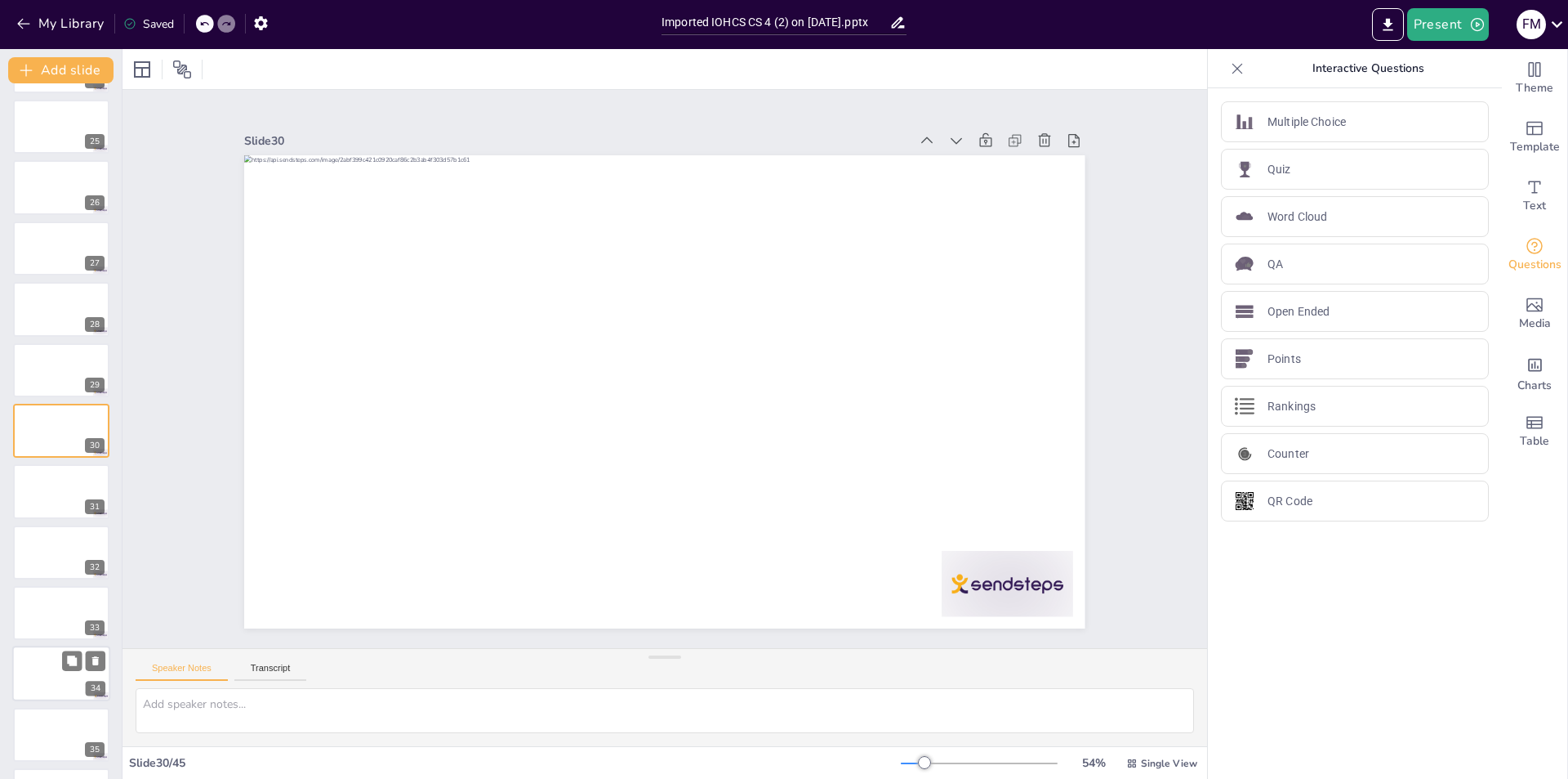
click at [63, 673] on div at bounding box center [61, 674] width 98 height 56
click at [83, 501] on div at bounding box center [61, 492] width 98 height 56
click at [68, 726] on icon at bounding box center [71, 722] width 11 height 11
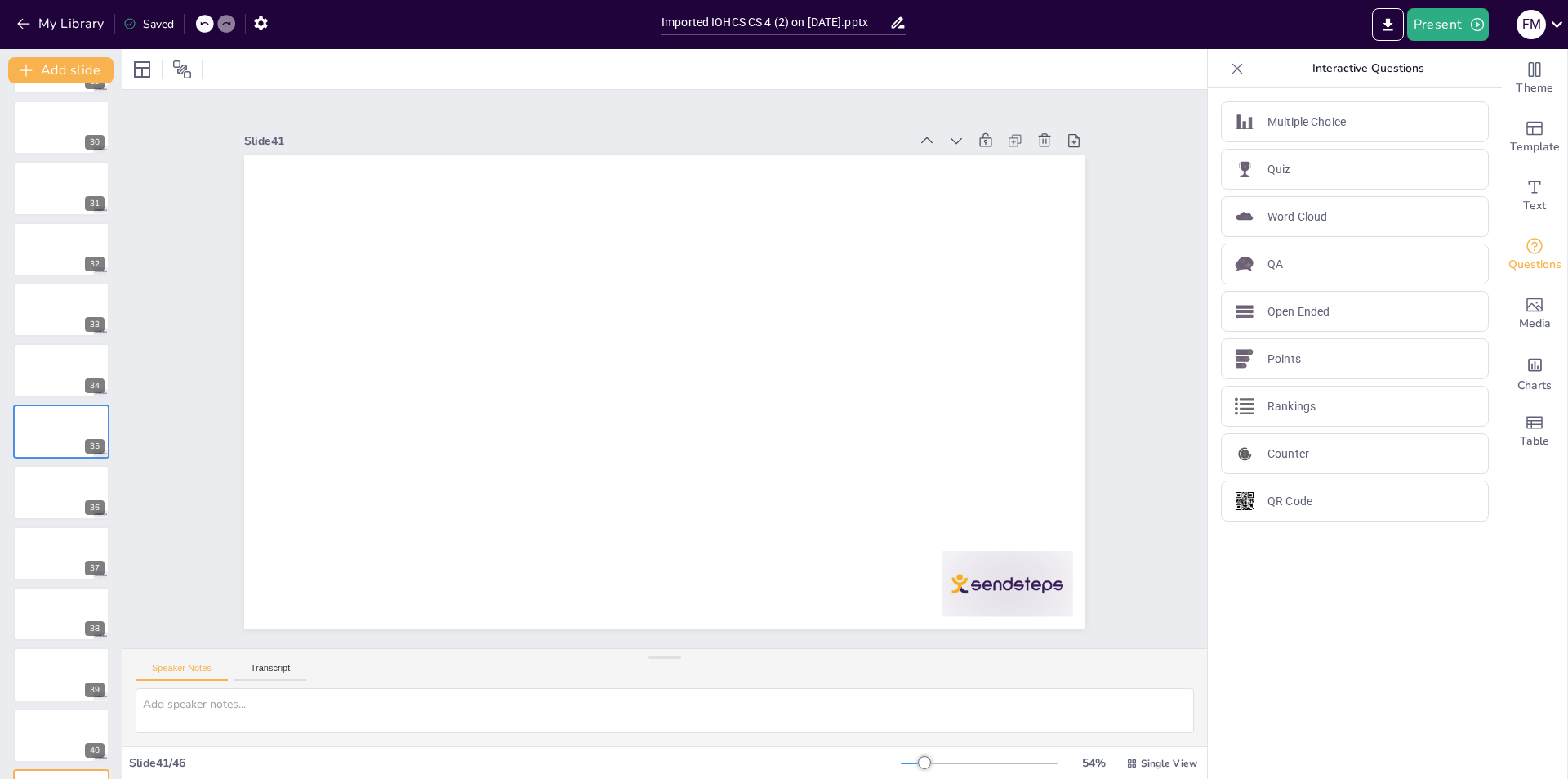
scroll to position [2119, 0]
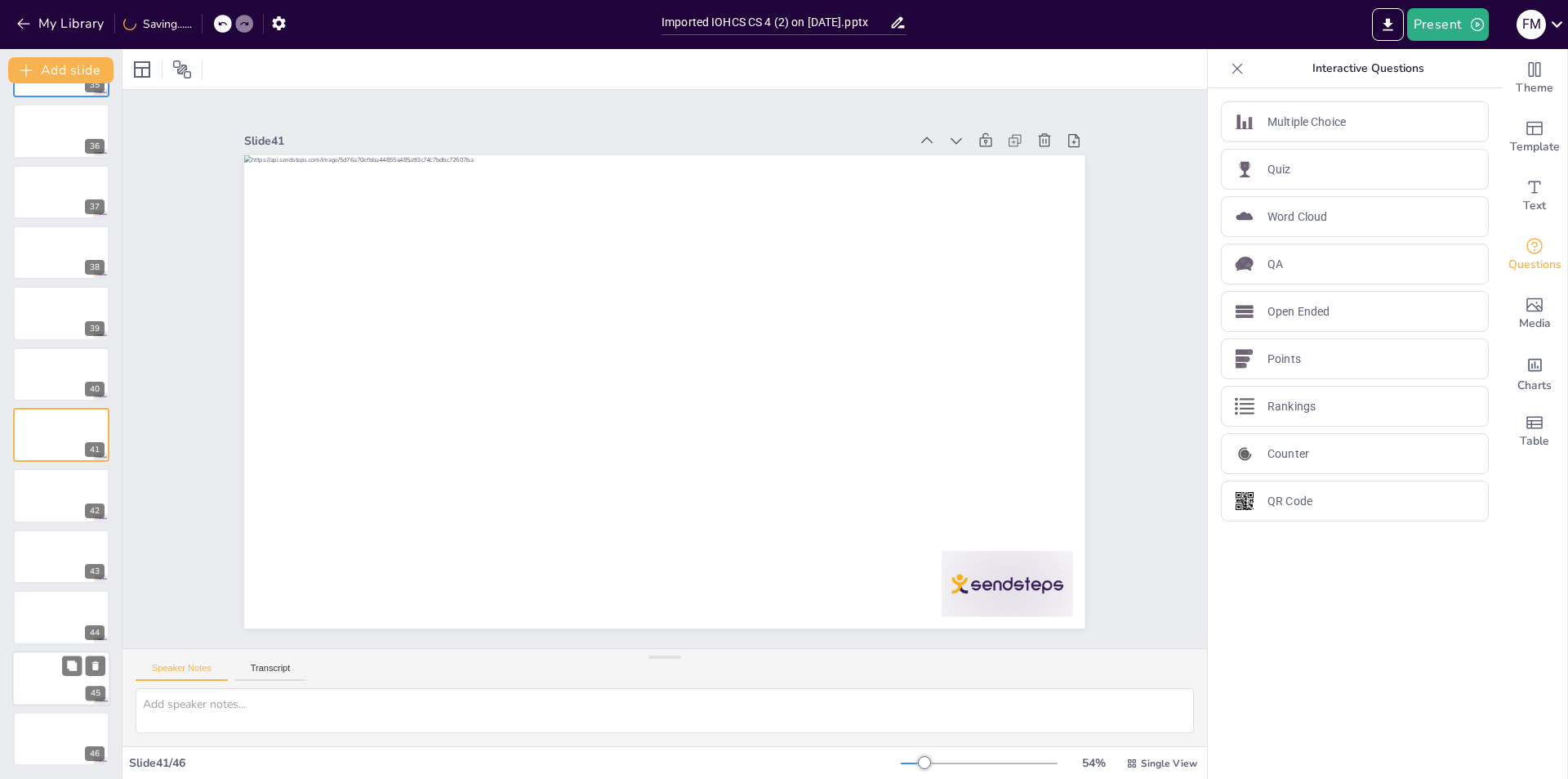
click at [63, 681] on div at bounding box center [61, 678] width 98 height 56
click at [67, 554] on div at bounding box center [61, 557] width 98 height 56
click at [56, 511] on div at bounding box center [61, 496] width 98 height 56
click at [62, 422] on button at bounding box center [72, 422] width 20 height 20
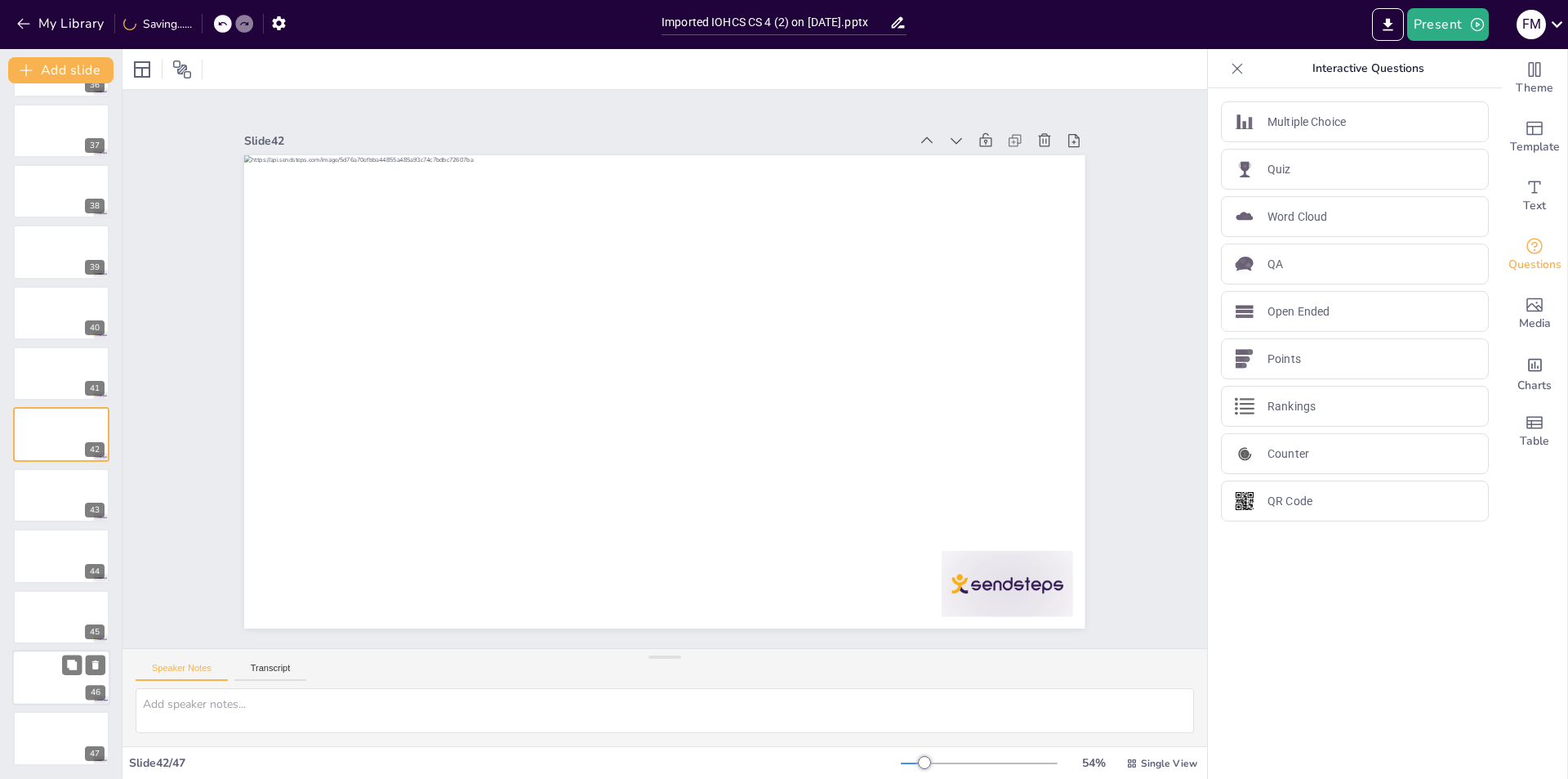
click at [56, 668] on div at bounding box center [61, 678] width 98 height 56
click at [72, 741] on div at bounding box center [61, 739] width 98 height 56
click at [64, 675] on div at bounding box center [61, 678] width 98 height 56
click at [60, 605] on div at bounding box center [61, 617] width 98 height 56
click at [63, 569] on div at bounding box center [61, 556] width 98 height 56
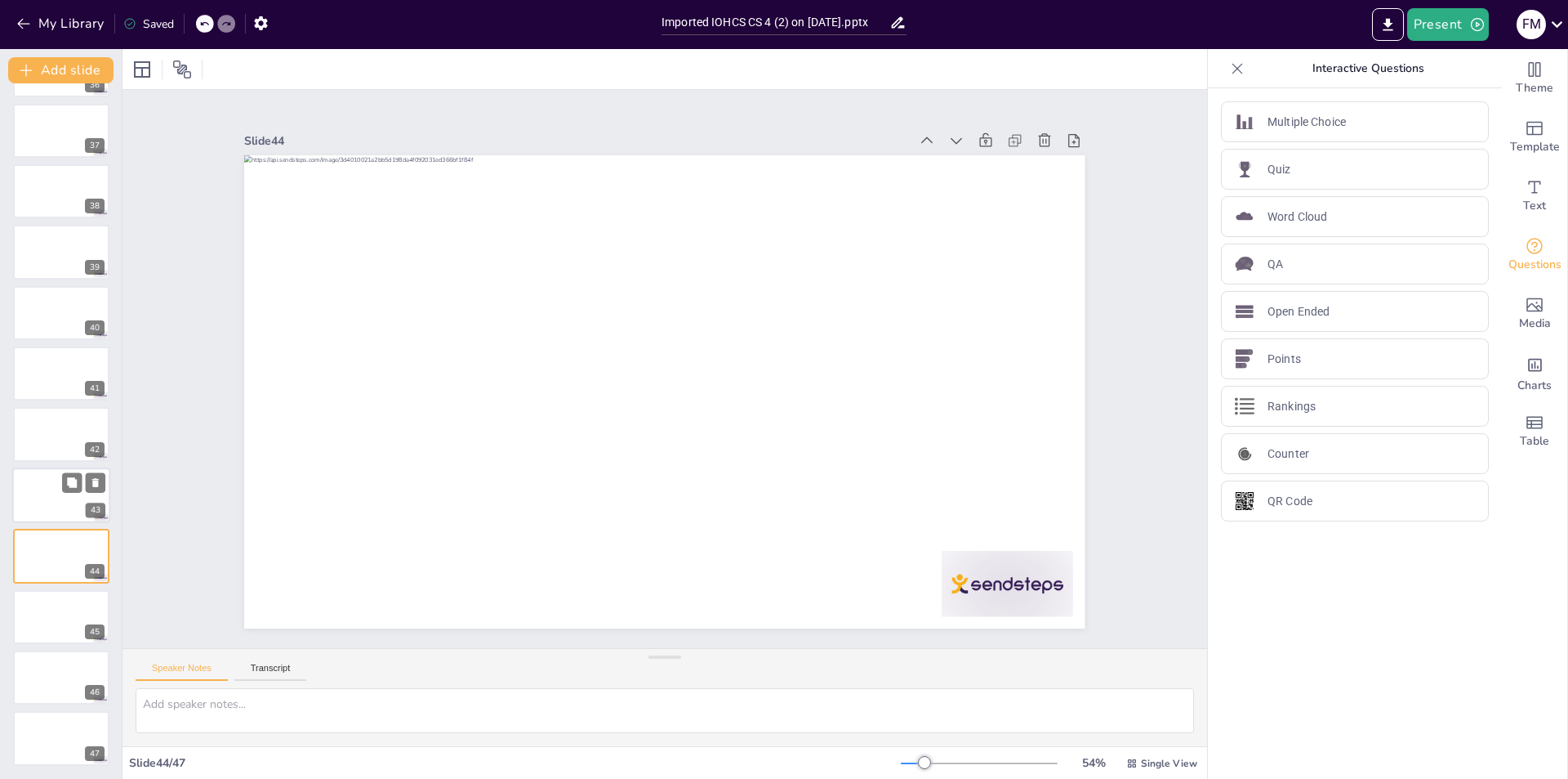
click at [54, 490] on div at bounding box center [61, 495] width 98 height 56
click at [55, 451] on div at bounding box center [61, 435] width 98 height 56
click at [49, 363] on div at bounding box center [61, 374] width 98 height 56
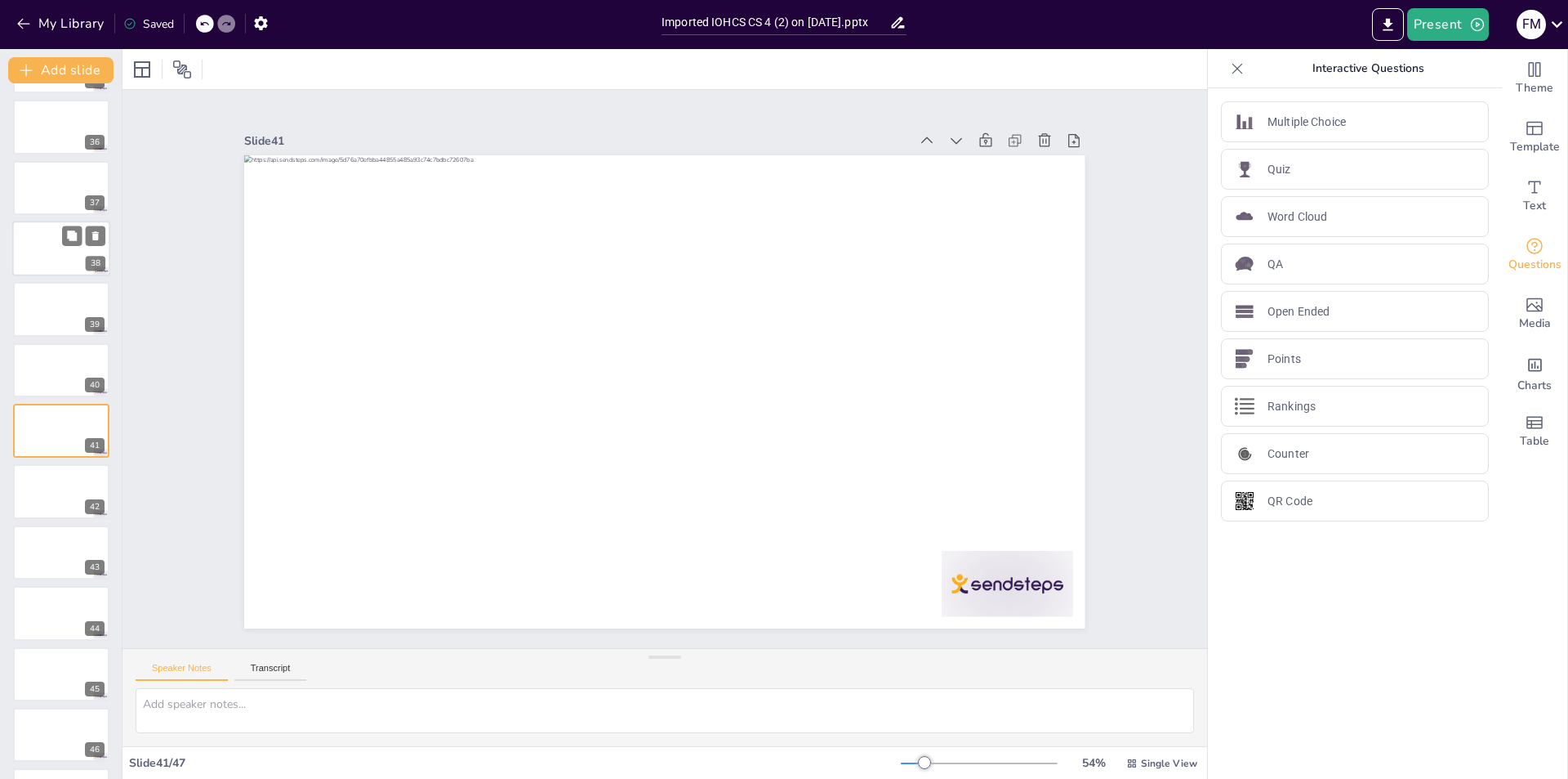
click at [57, 246] on div at bounding box center [61, 249] width 98 height 56
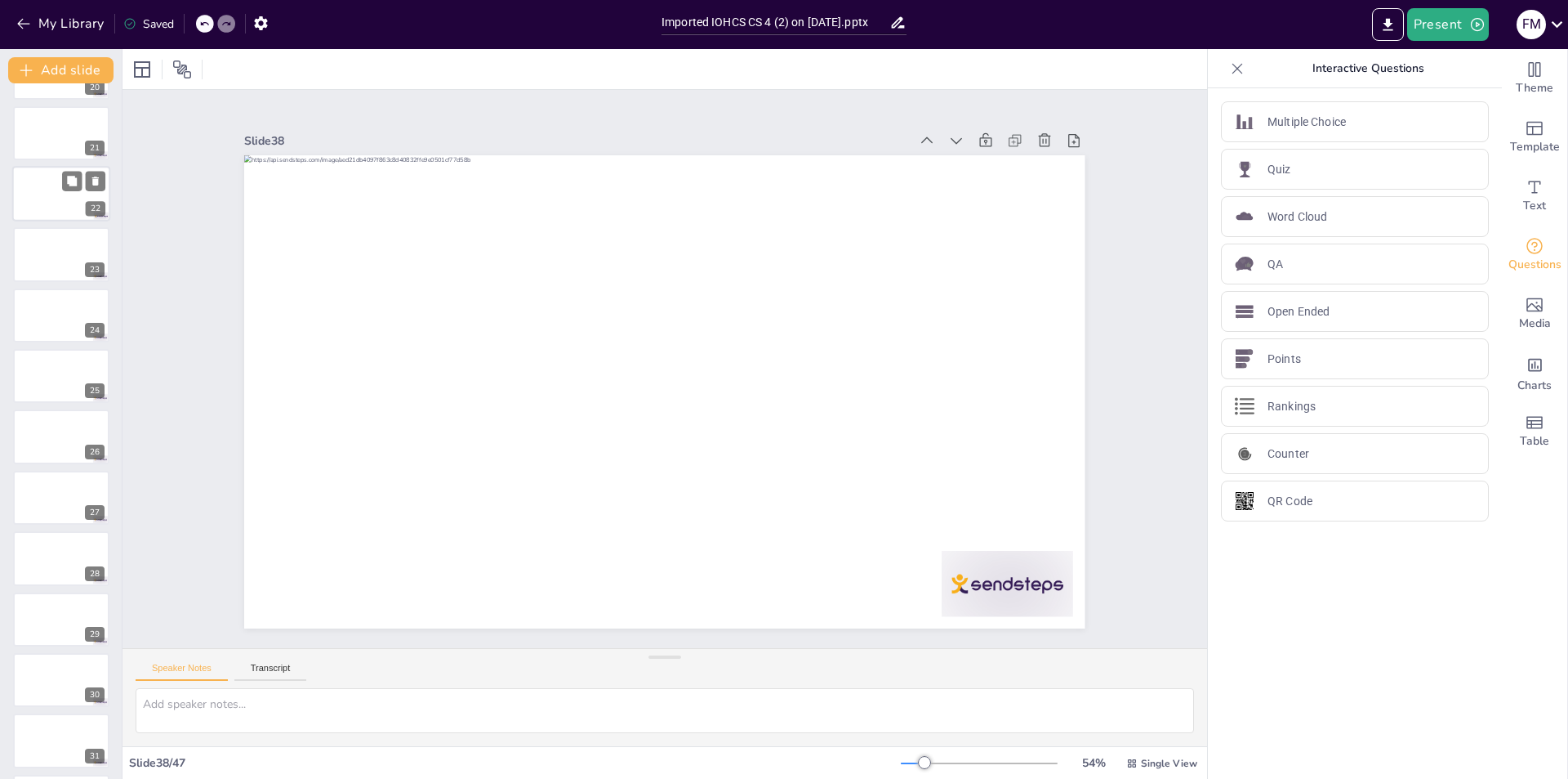
click at [65, 199] on div at bounding box center [61, 194] width 98 height 56
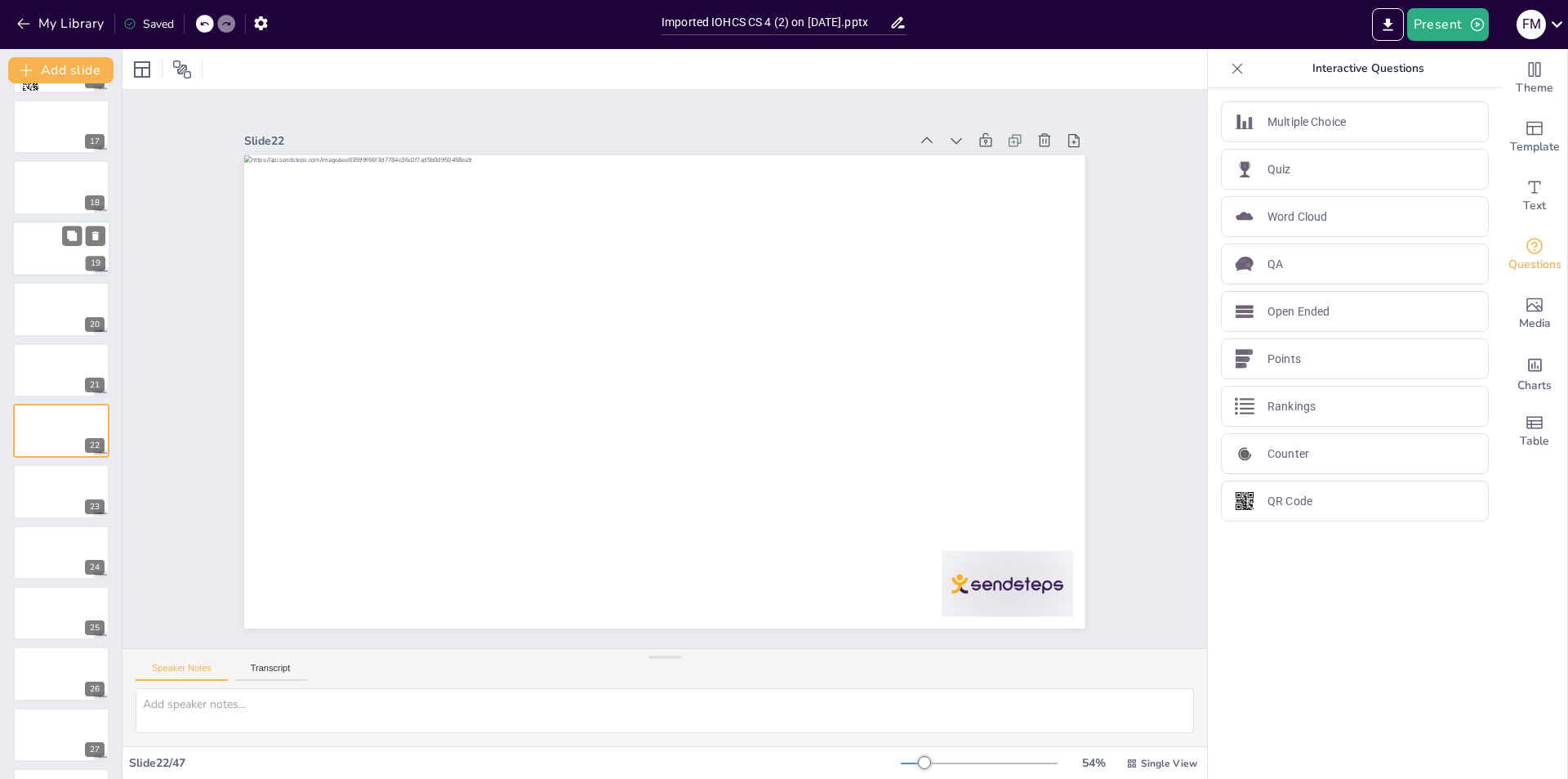
click at [69, 271] on div at bounding box center [61, 249] width 98 height 56
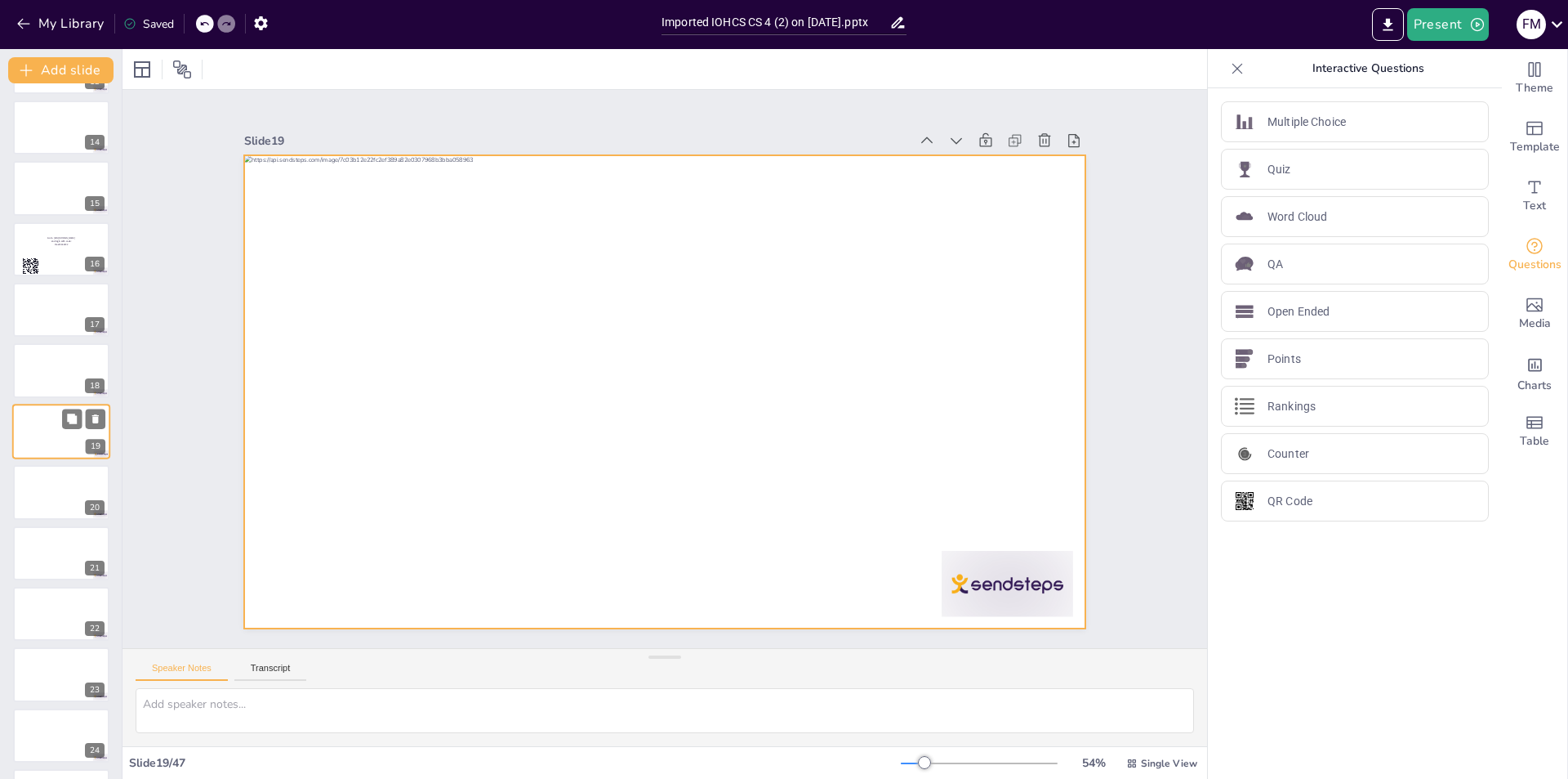
click at [57, 418] on div at bounding box center [61, 432] width 98 height 56
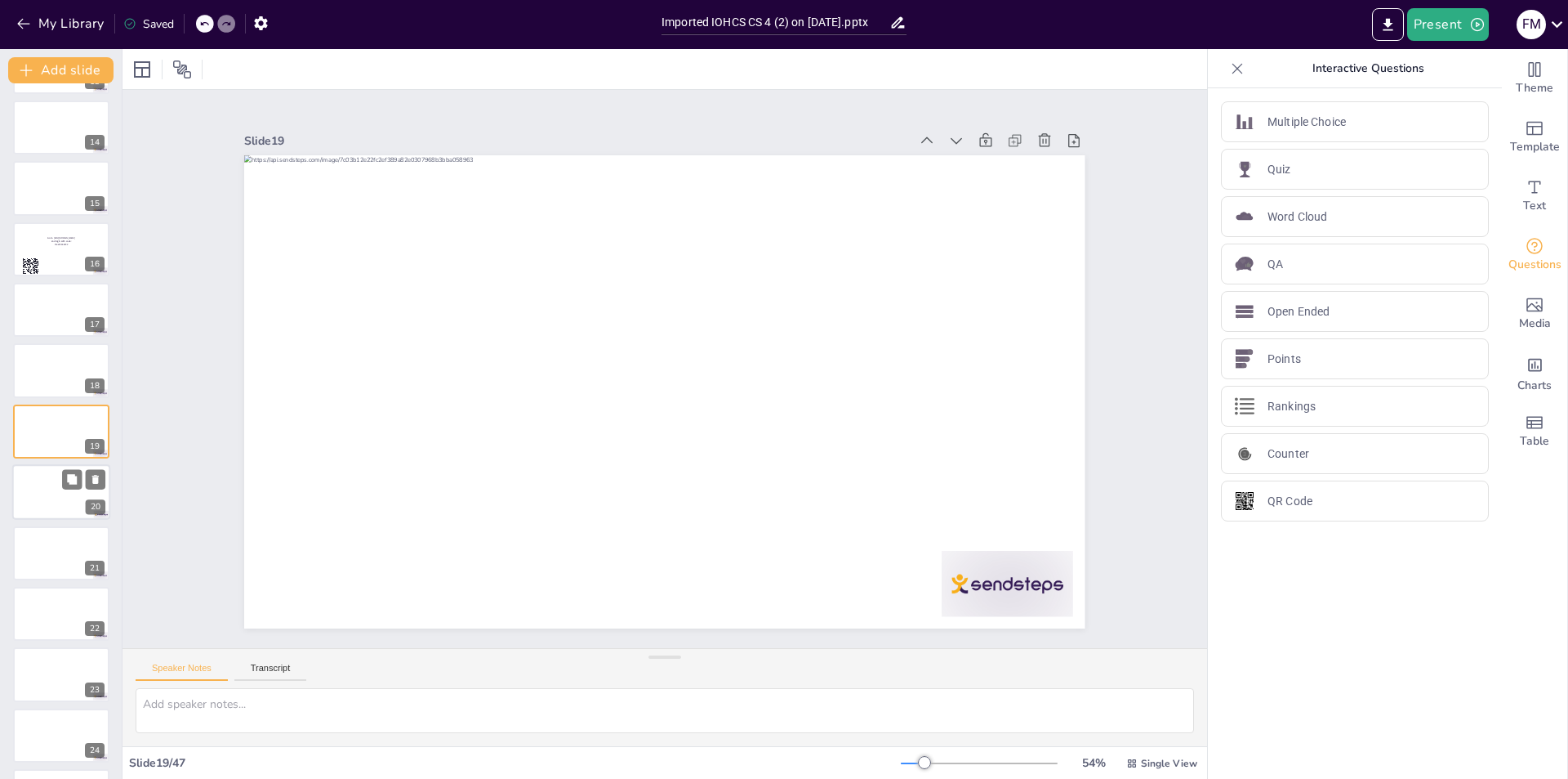
click at [62, 493] on div at bounding box center [61, 492] width 98 height 56
click at [60, 539] on div at bounding box center [61, 553] width 98 height 56
click at [52, 606] on div at bounding box center [61, 613] width 96 height 54
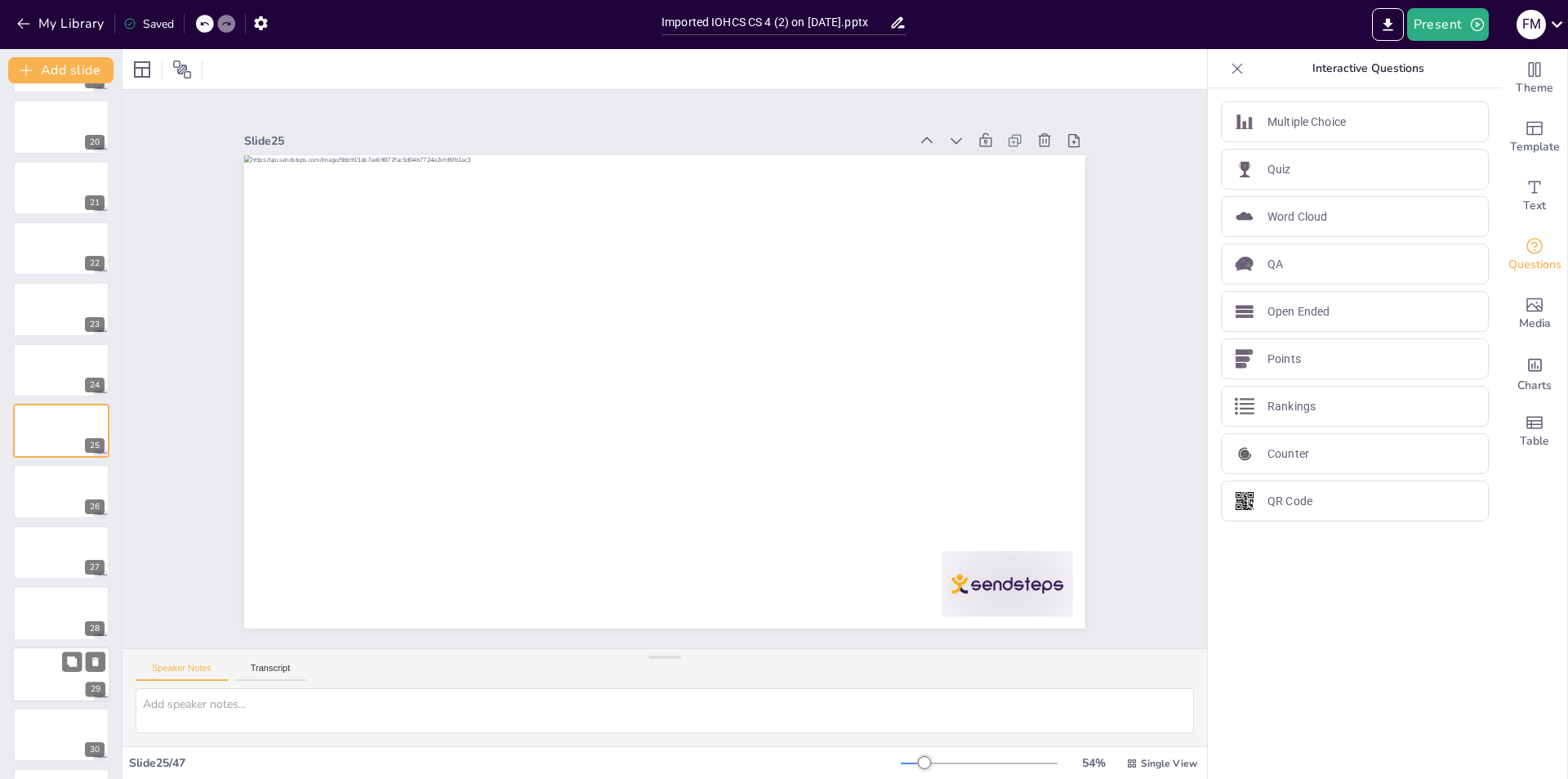
click at [63, 673] on div at bounding box center [61, 674] width 98 height 56
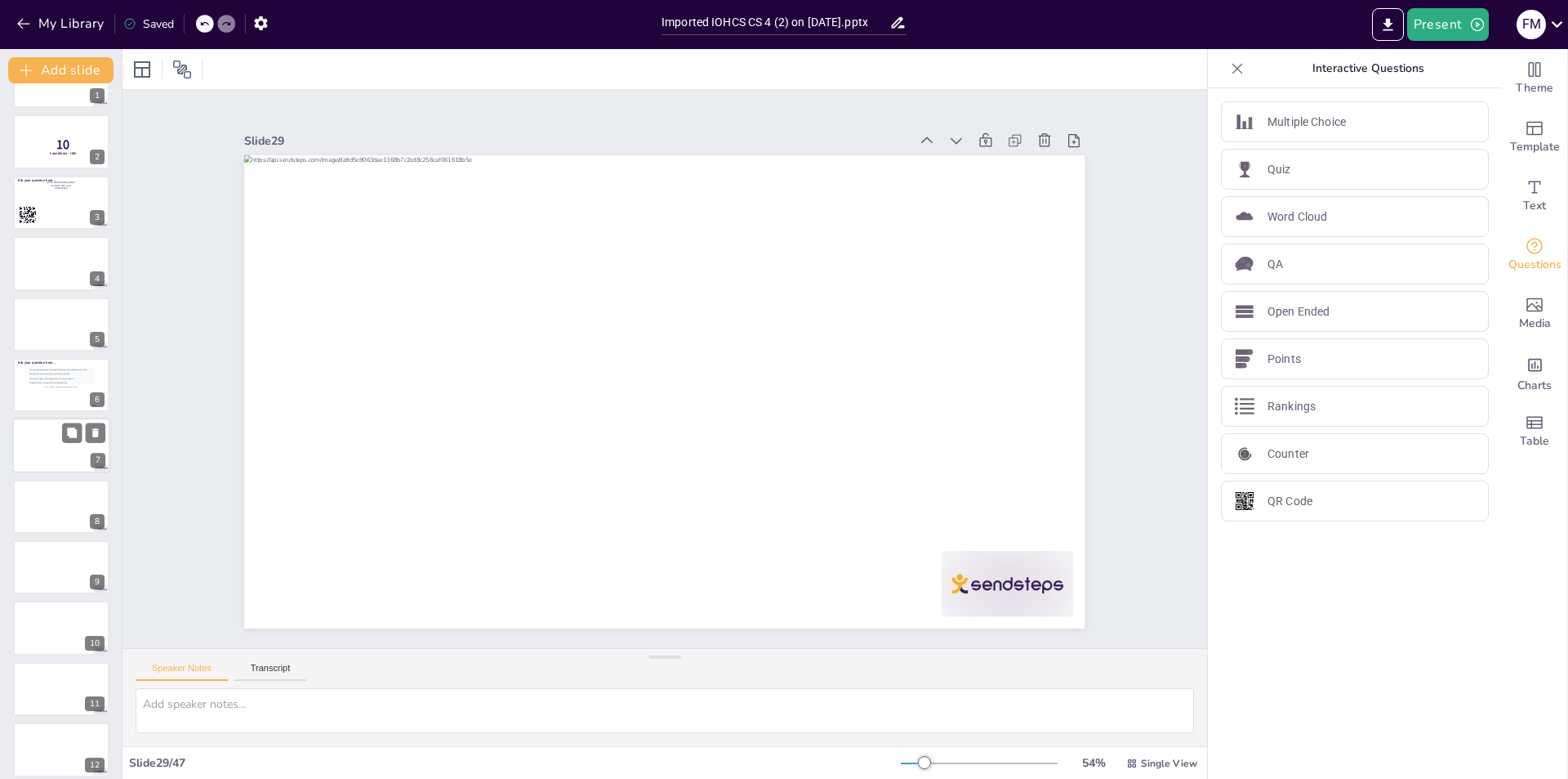
scroll to position [0, 0]
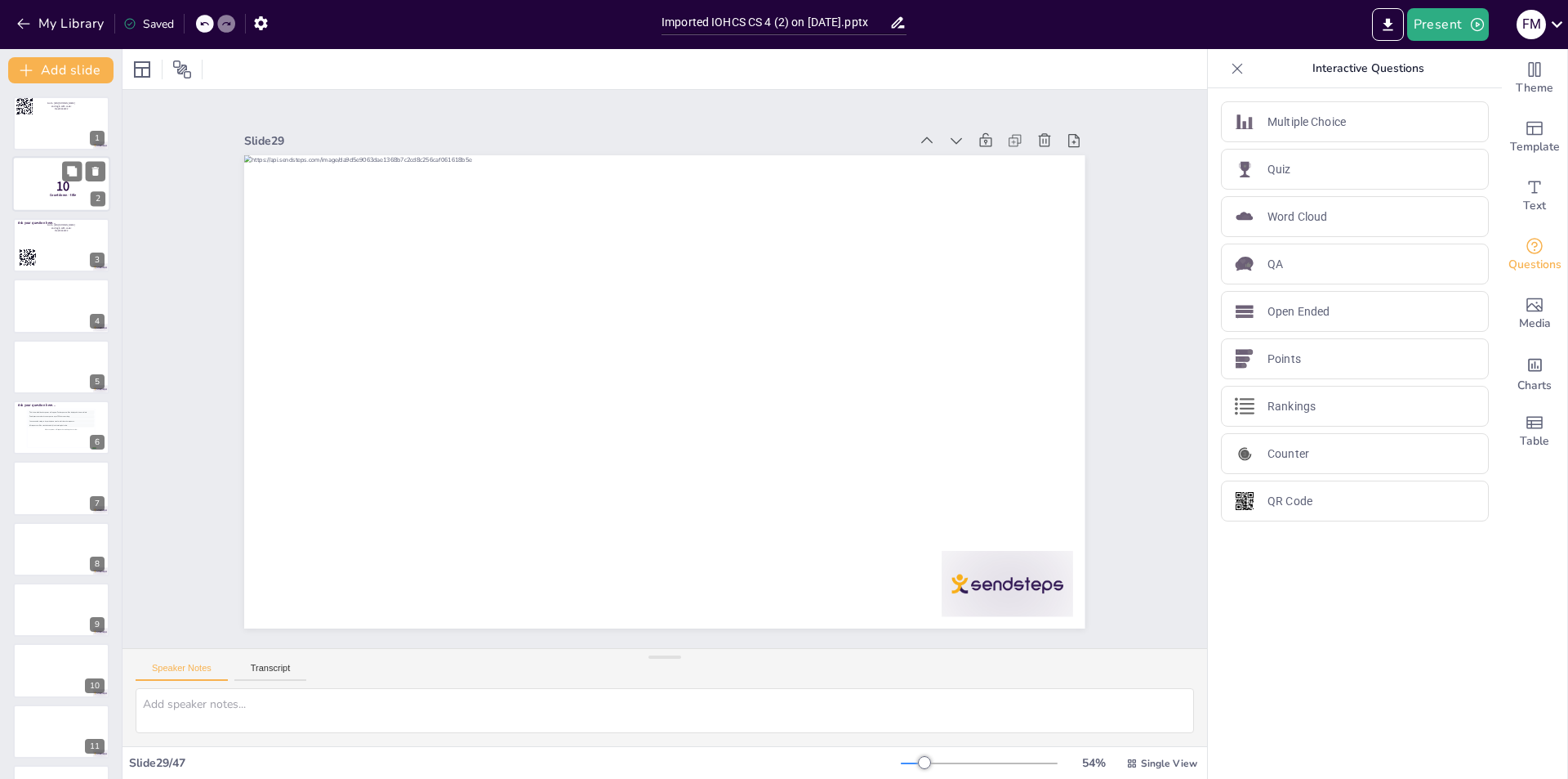
click at [68, 195] on span "Countdown - title" at bounding box center [63, 195] width 27 height 5
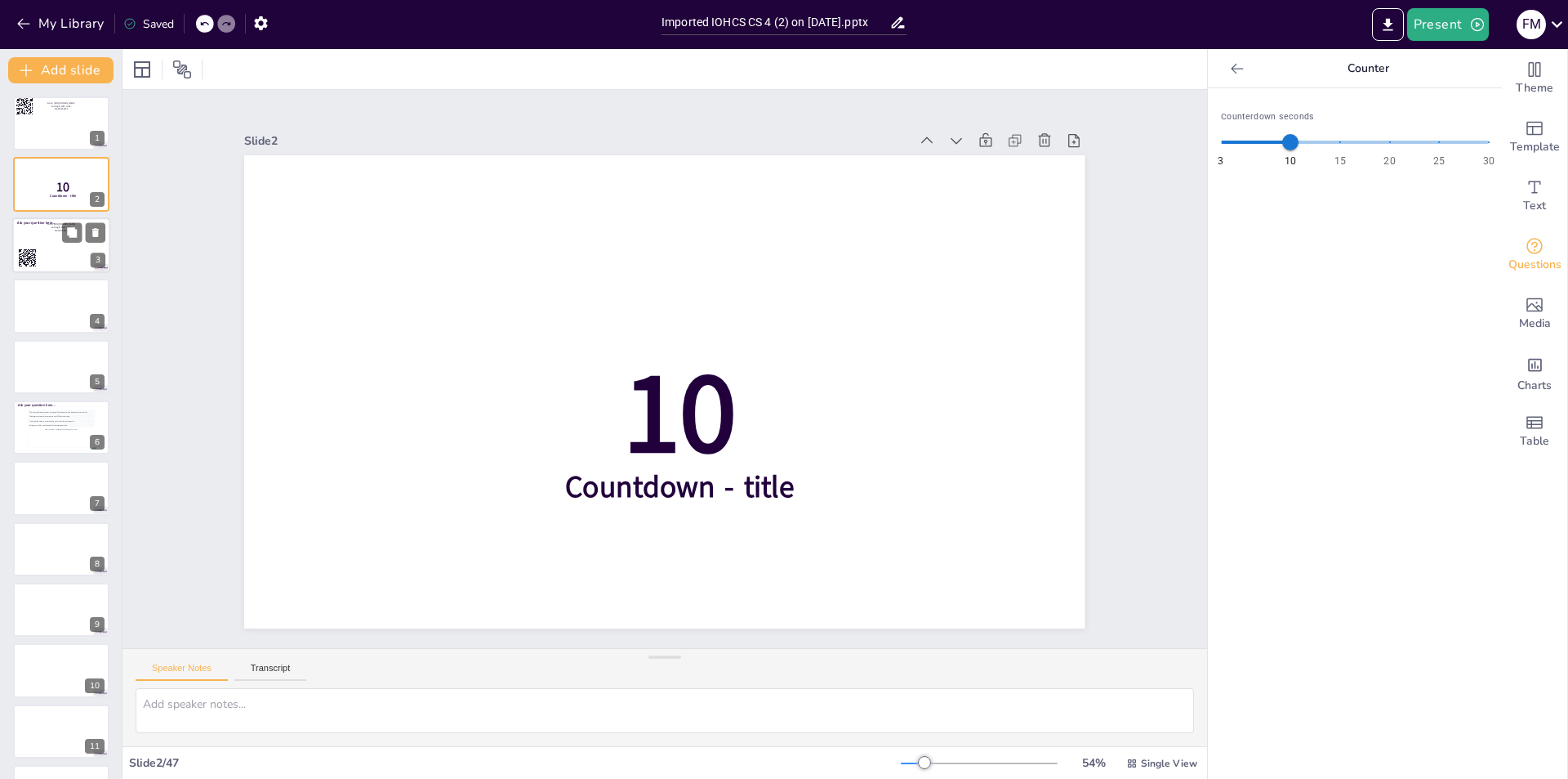
click at [27, 252] on rect at bounding box center [26, 251] width 1 height 1
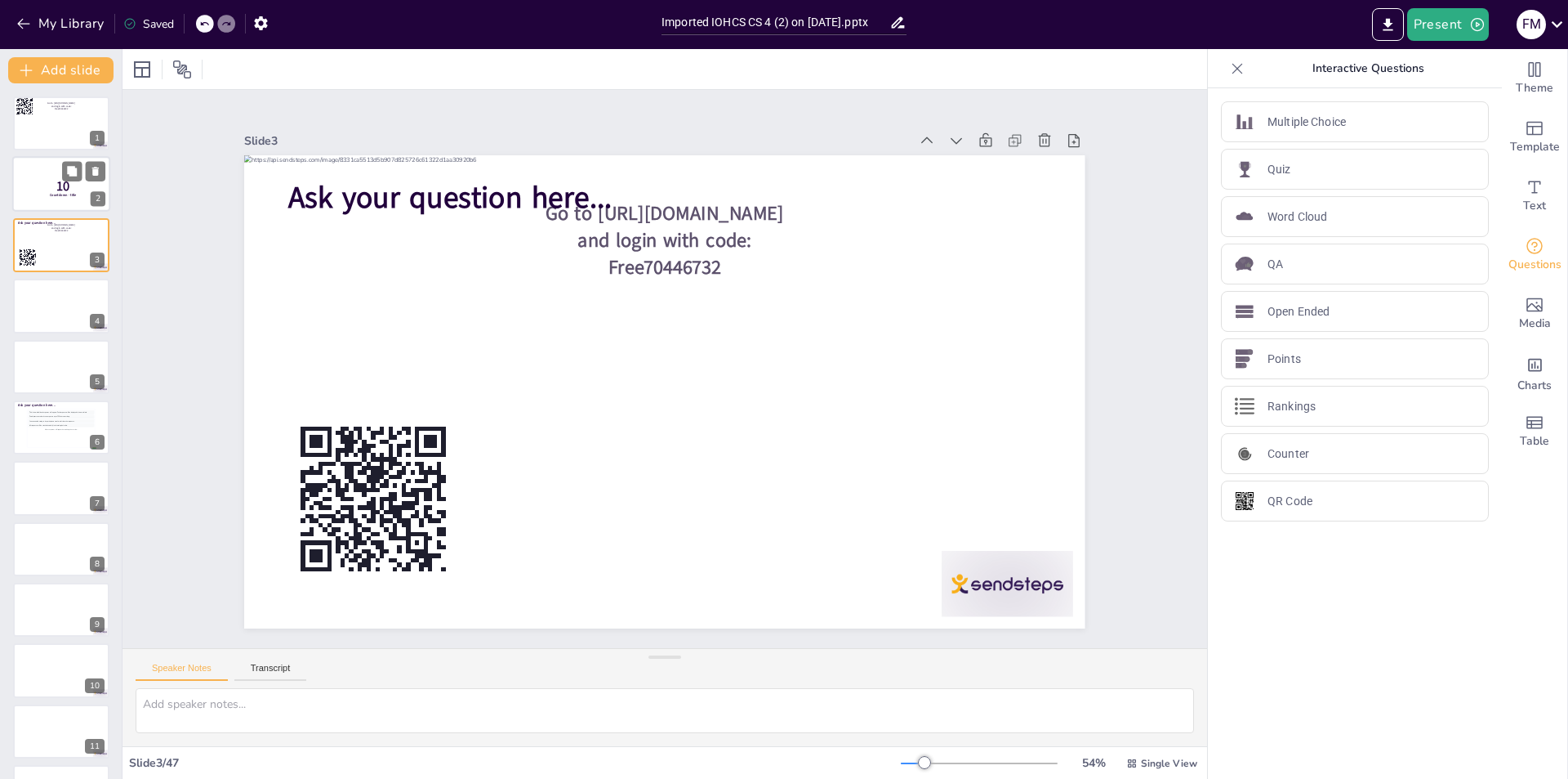
click at [83, 187] on p "10" at bounding box center [63, 186] width 43 height 18
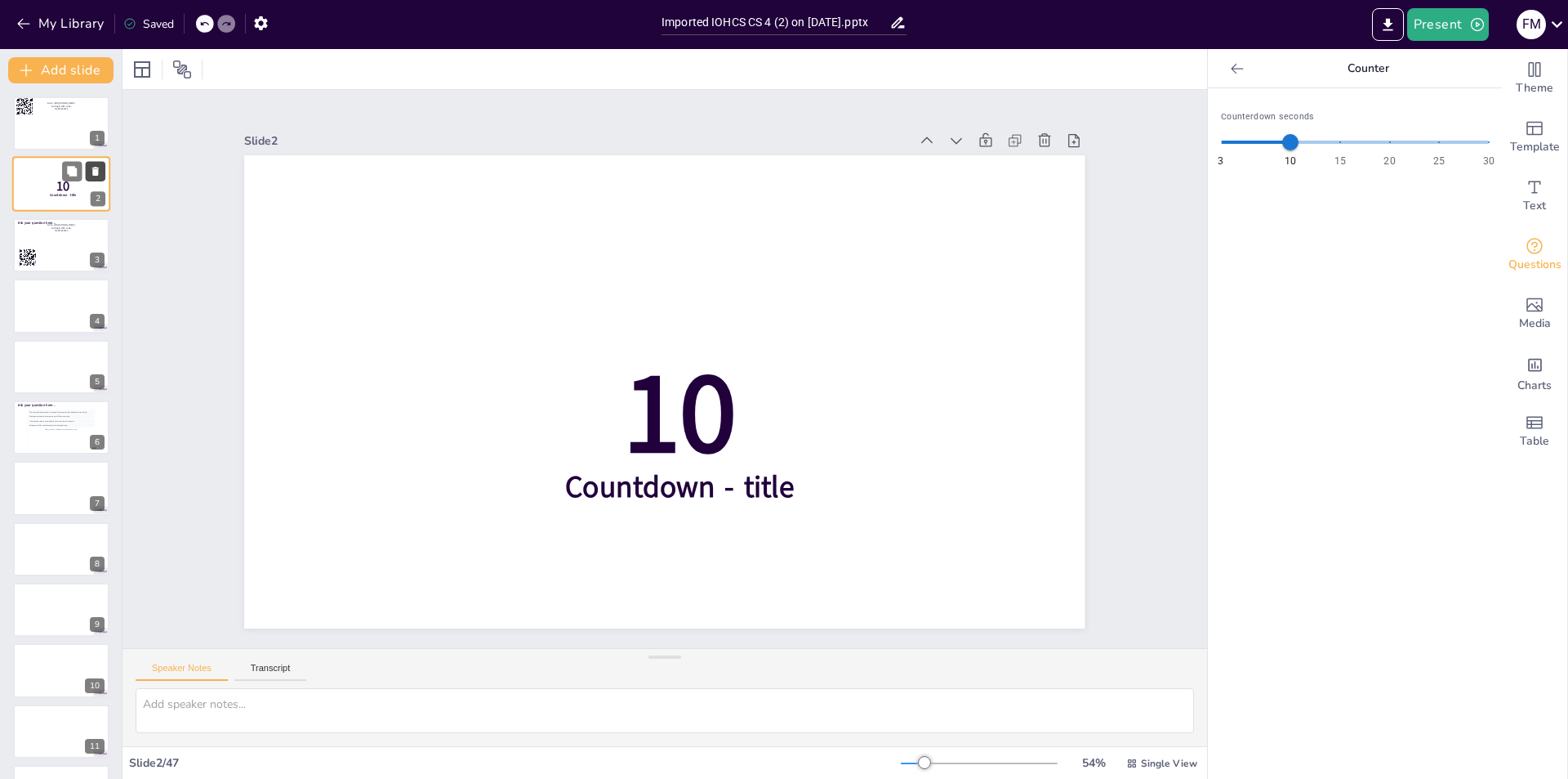
click at [92, 172] on icon at bounding box center [95, 171] width 11 height 11
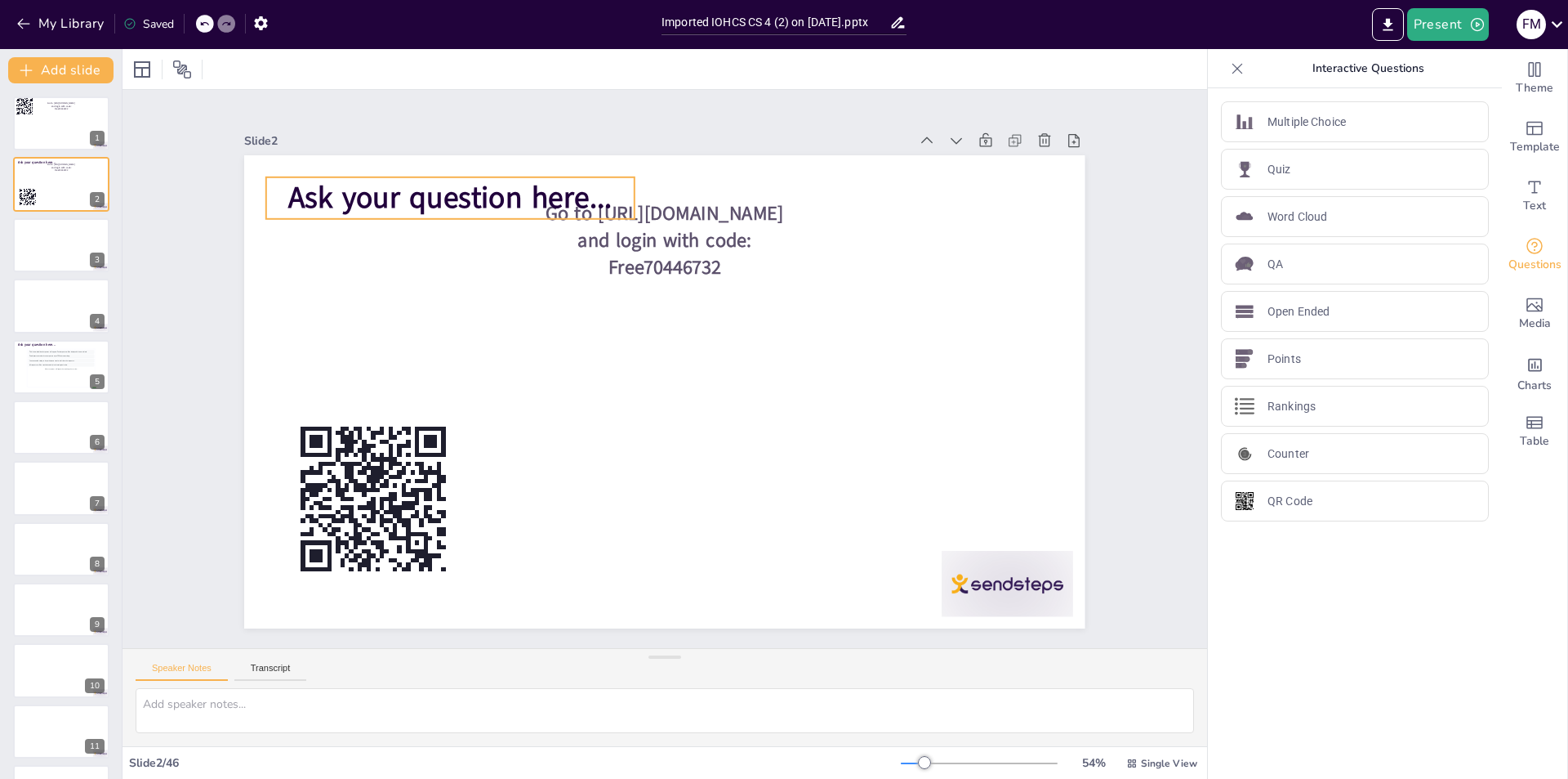
click at [451, 190] on span "Ask your question here..." at bounding box center [514, 139] width 320 height 139
click at [906, 723] on div at bounding box center [915, 732] width 18 height 18
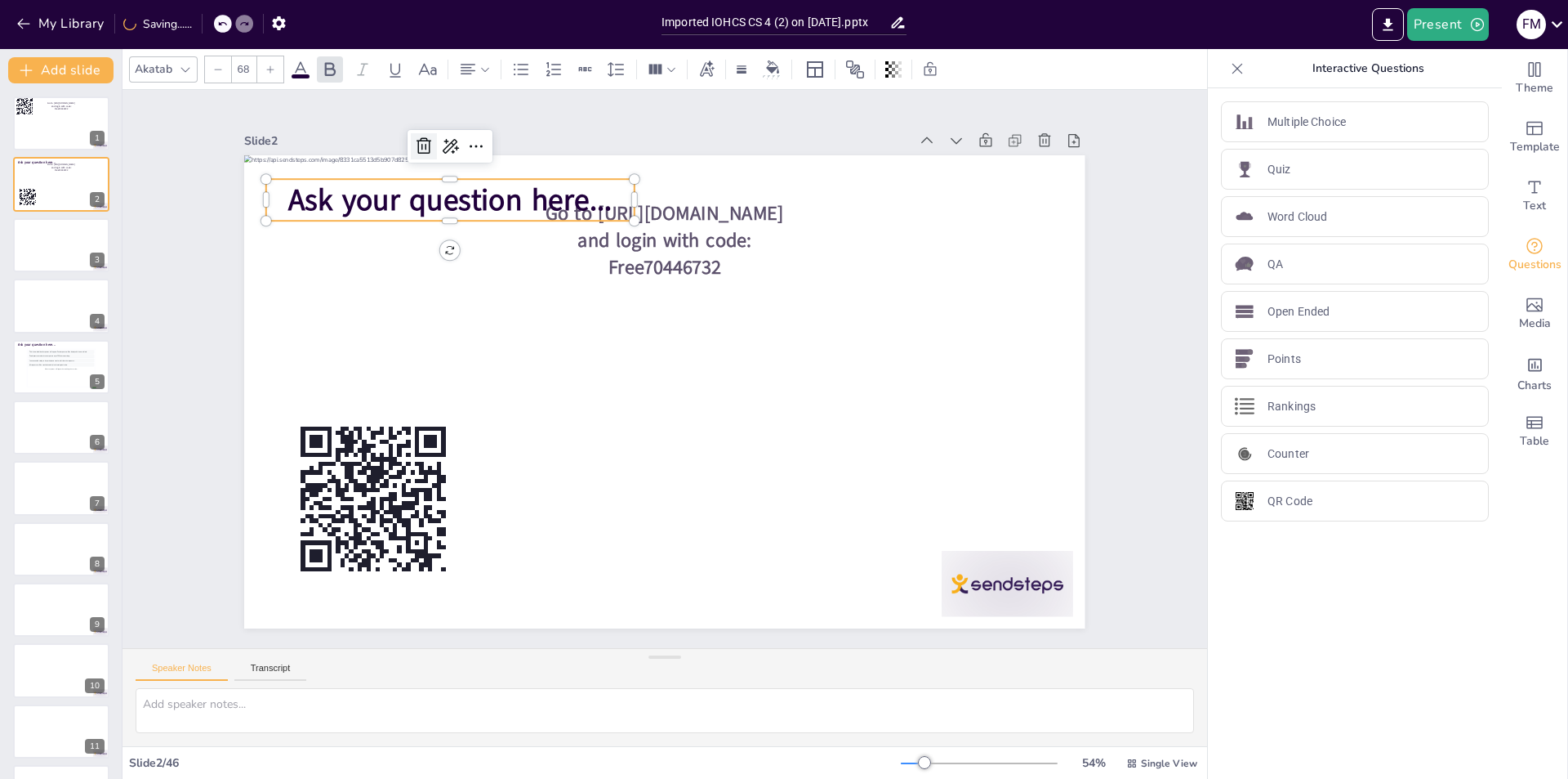
click at [460, 117] on div at bounding box center [475, 101] width 31 height 31
